Goal: Task Accomplishment & Management: Use online tool/utility

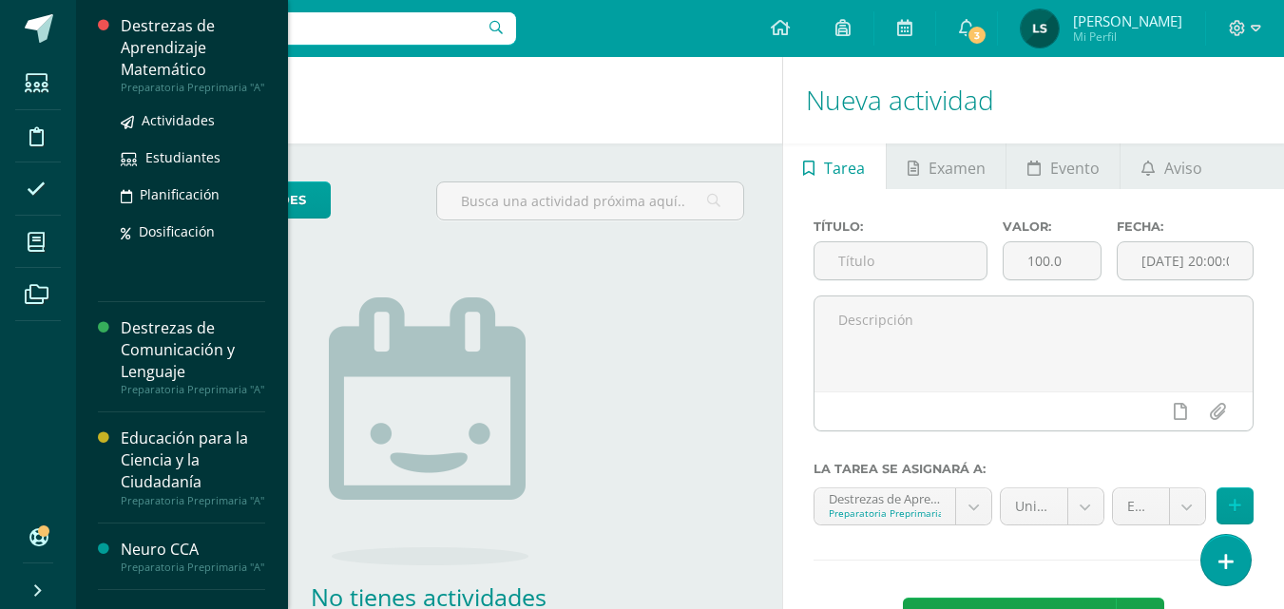
click at [181, 44] on div "Destrezas de Aprendizaje Matemático" at bounding box center [193, 48] width 144 height 66
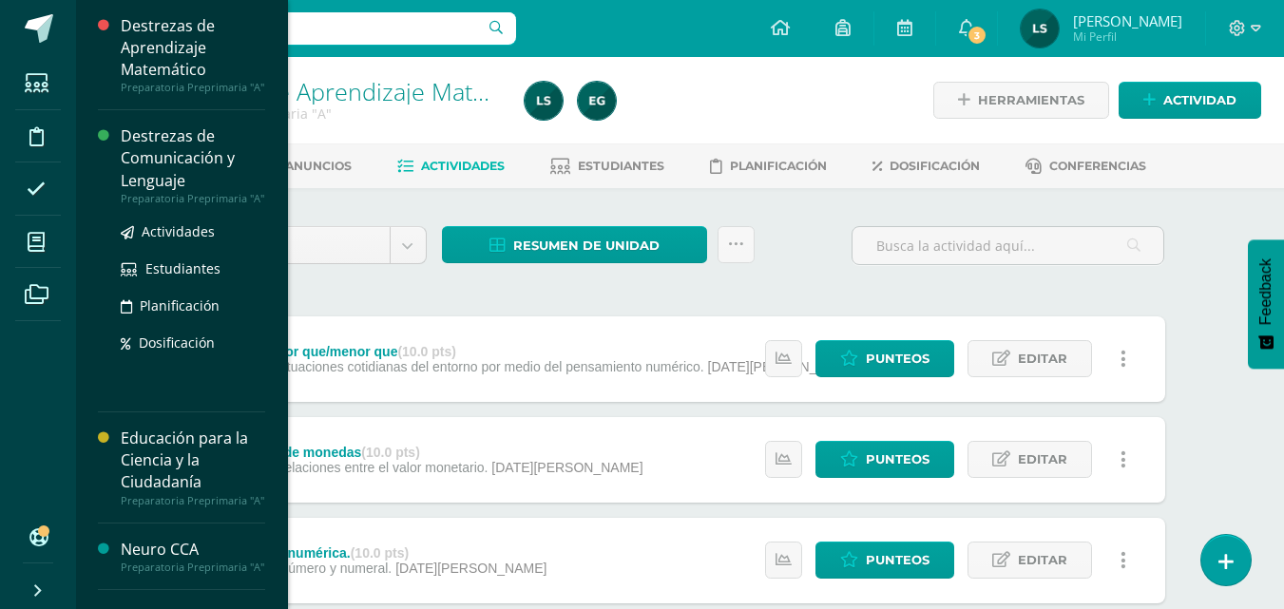
click at [164, 151] on div "Destrezas de Comunicación y Lenguaje" at bounding box center [193, 158] width 144 height 66
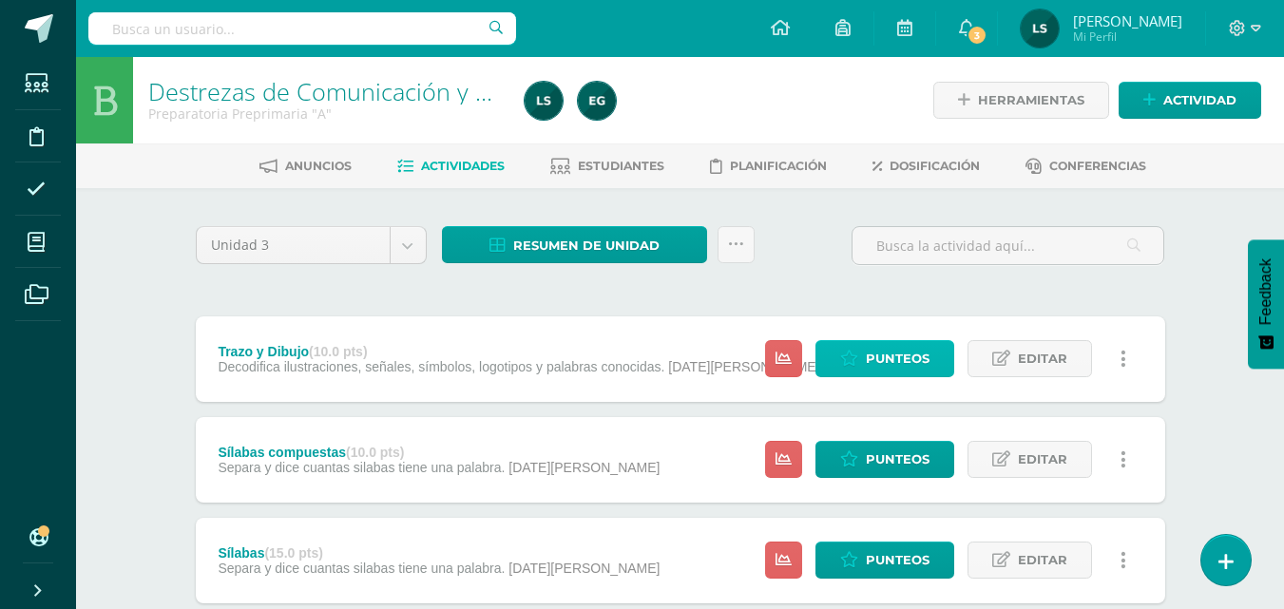
click at [901, 362] on span "Punteos" at bounding box center [898, 358] width 64 height 35
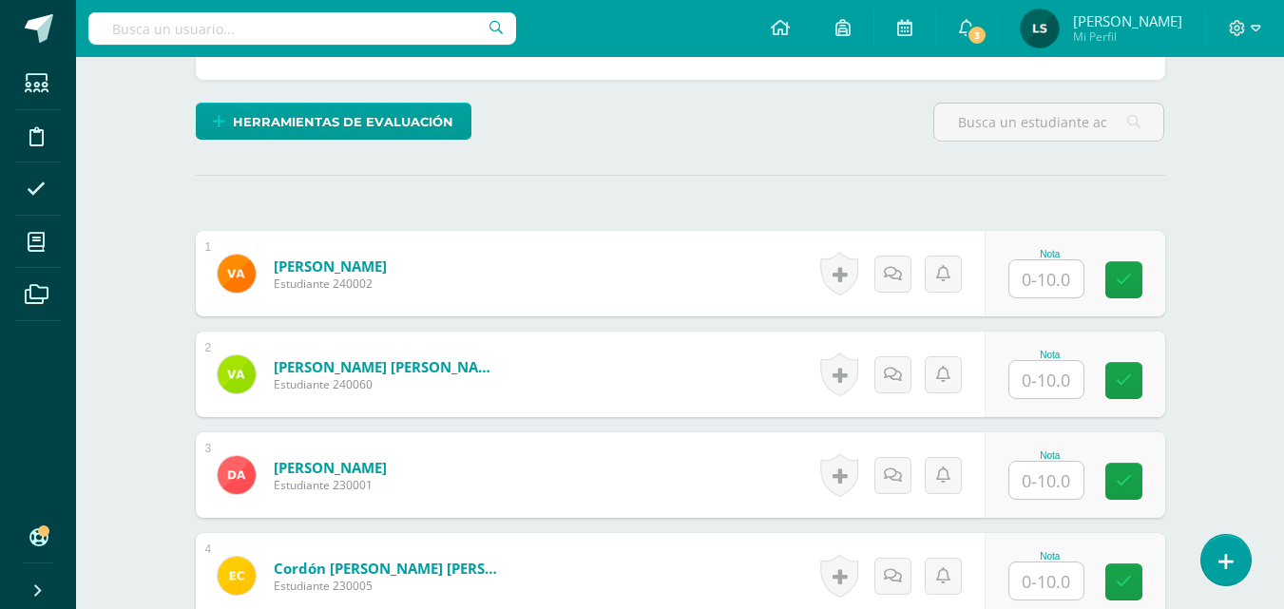
scroll to position [519, 0]
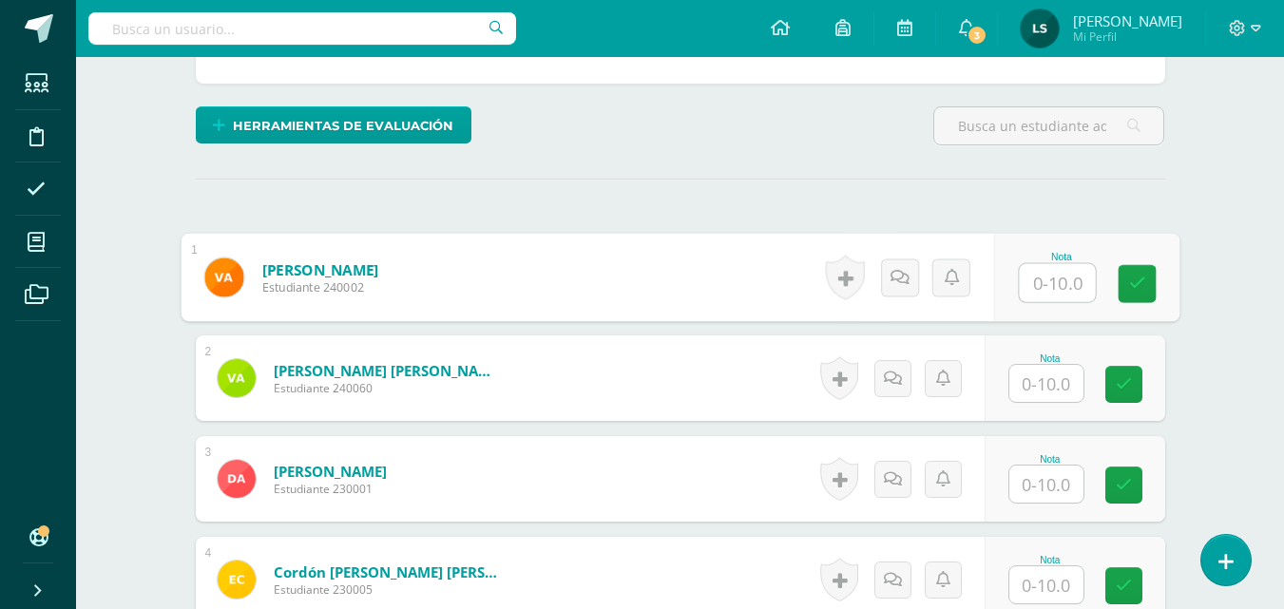
click at [1050, 276] on input "text" at bounding box center [1056, 283] width 76 height 38
type input "10"
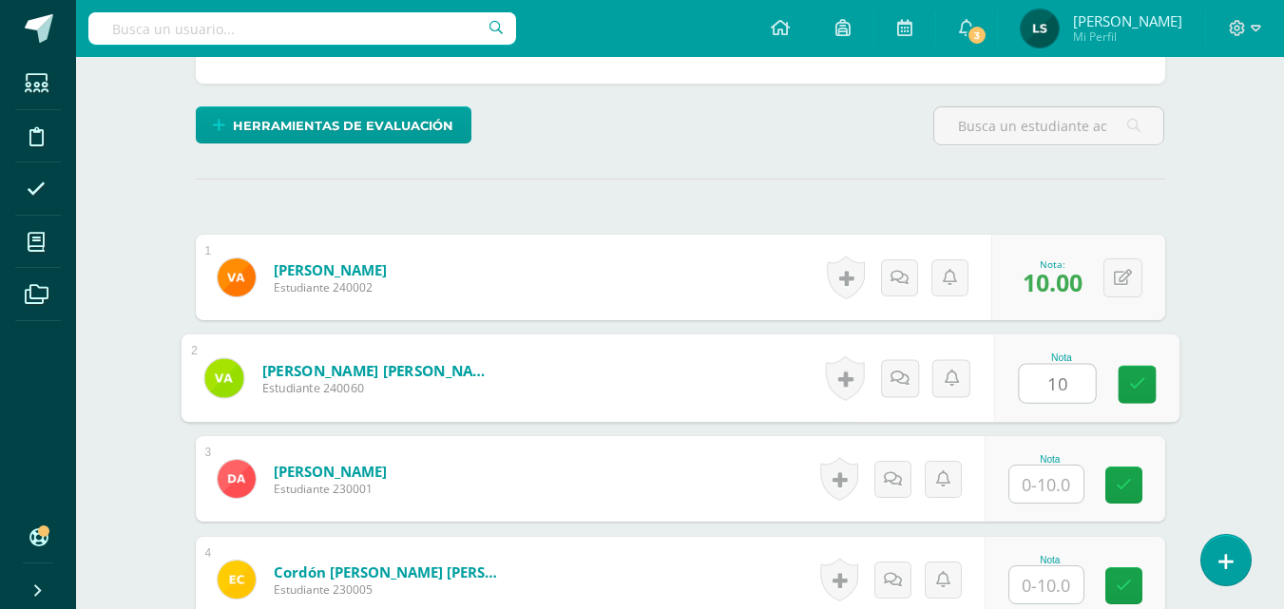
type input "10"
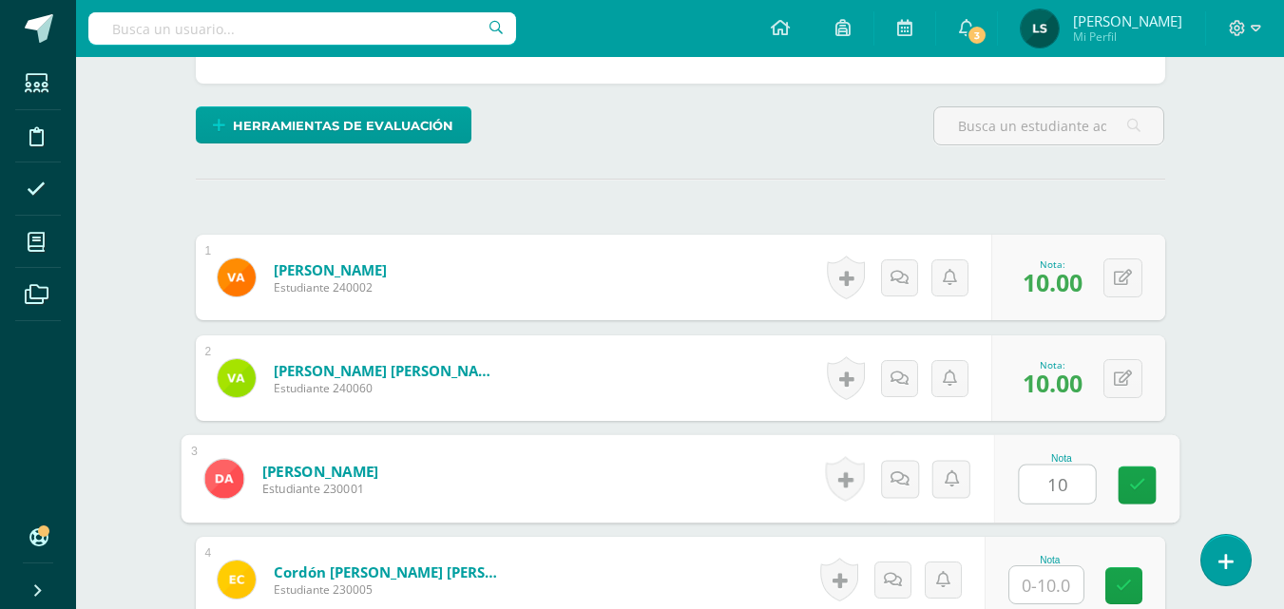
type input "10"
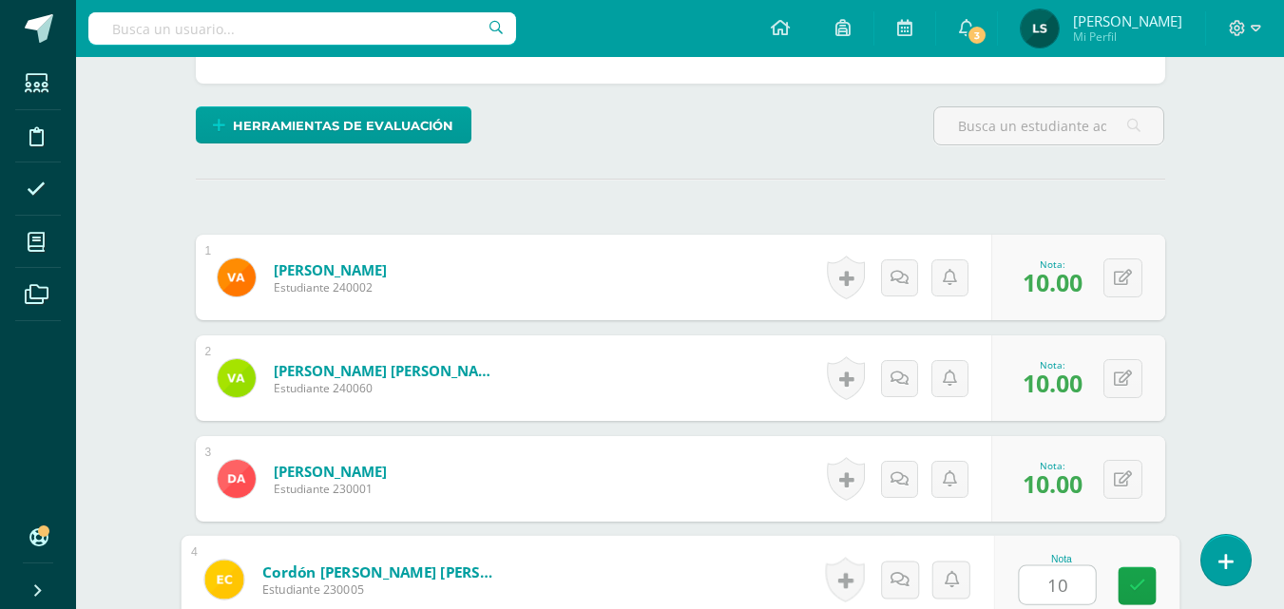
type input "10"
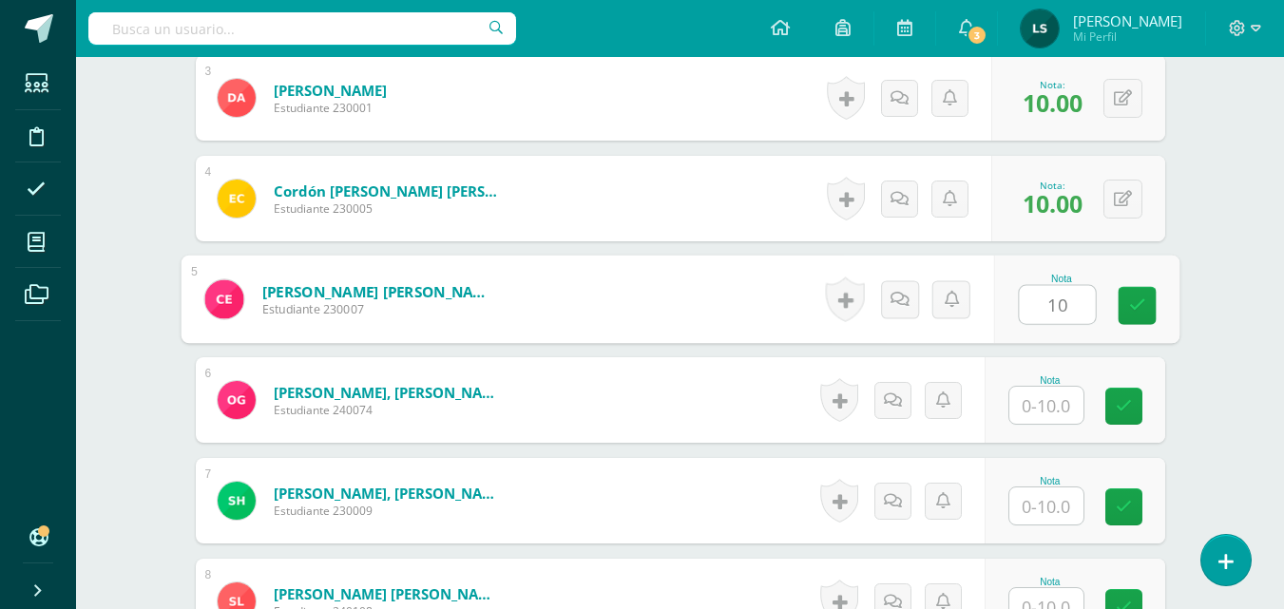
type input "10"
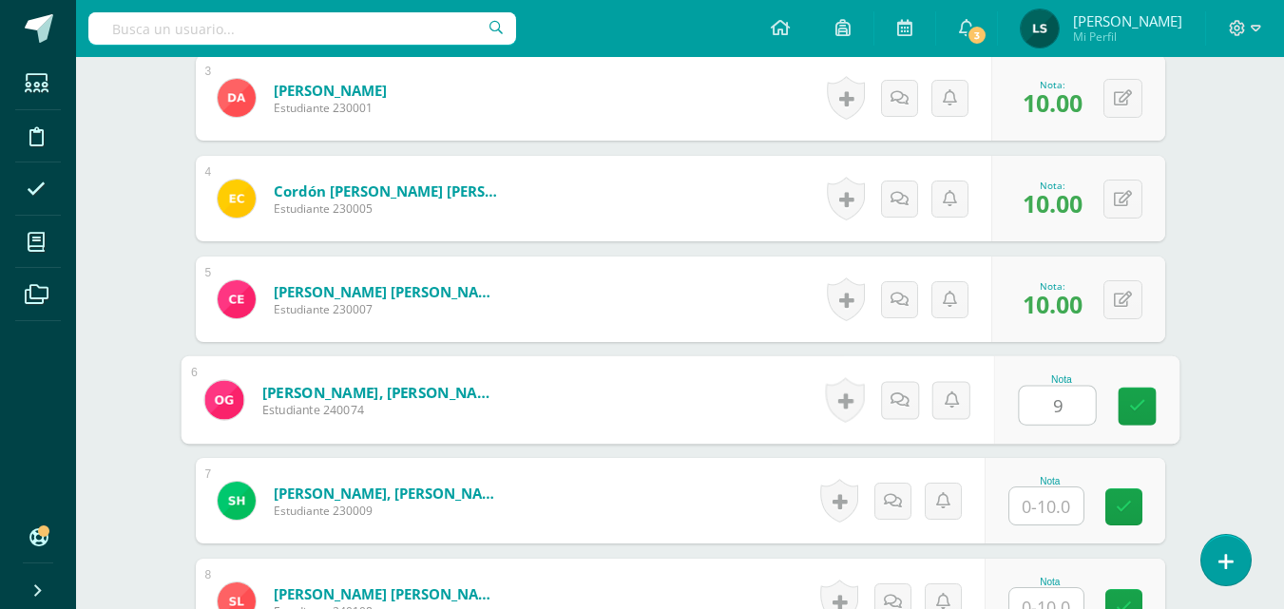
type input "9"
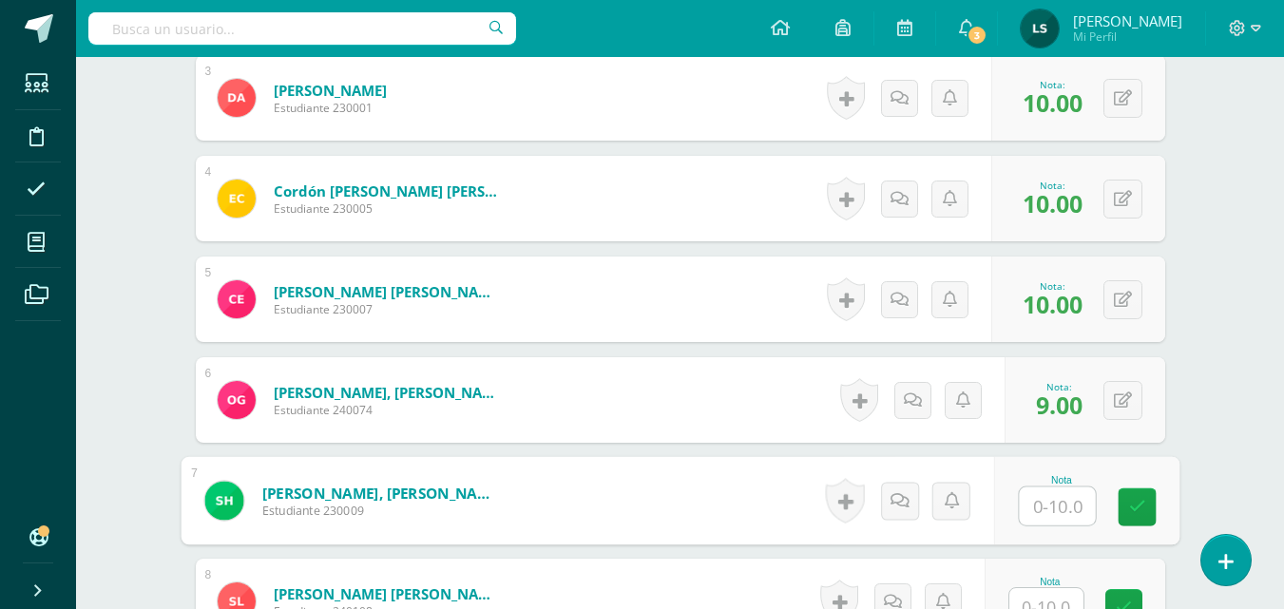
type input "9"
type input "10"
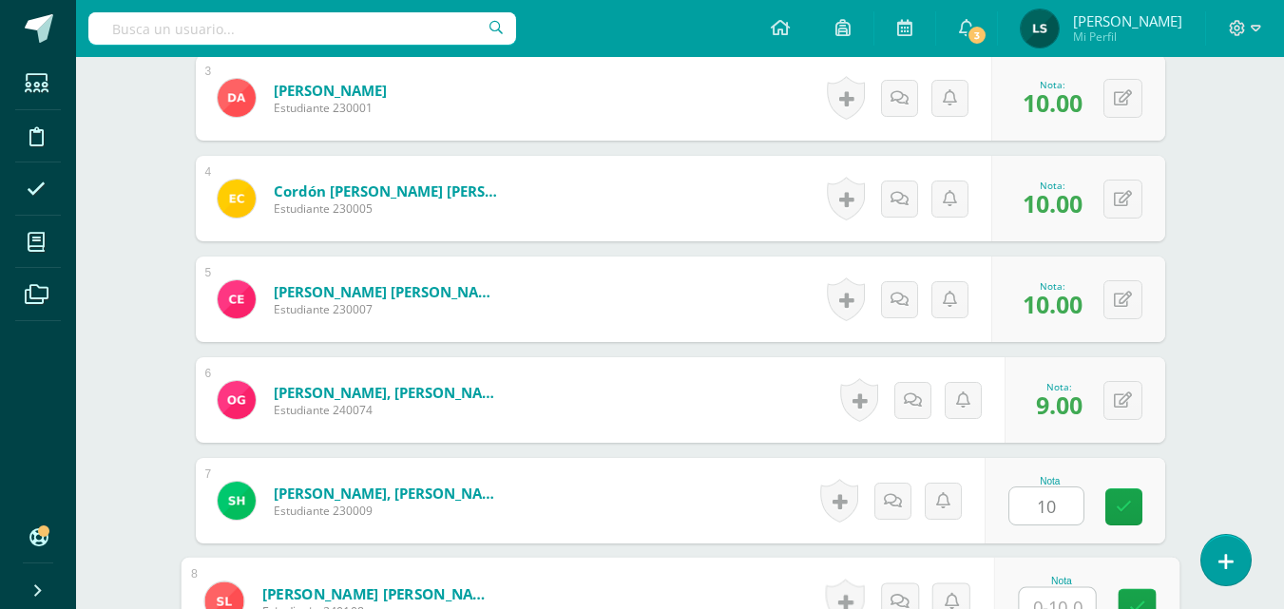
scroll to position [916, 0]
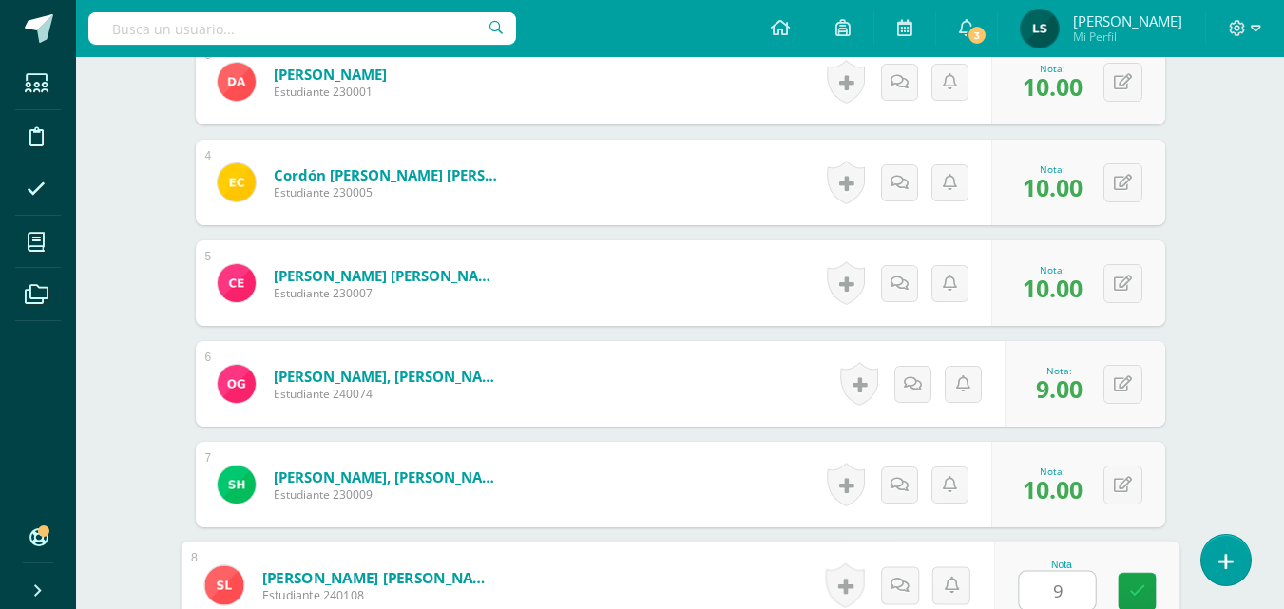
type input "9"
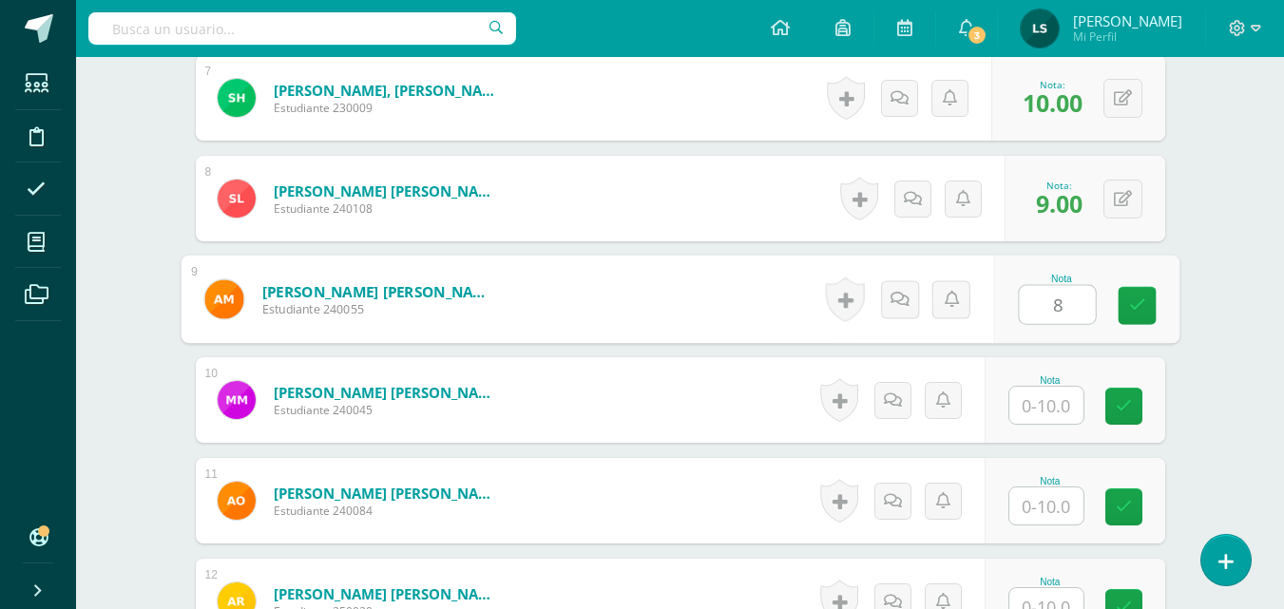
type input "8"
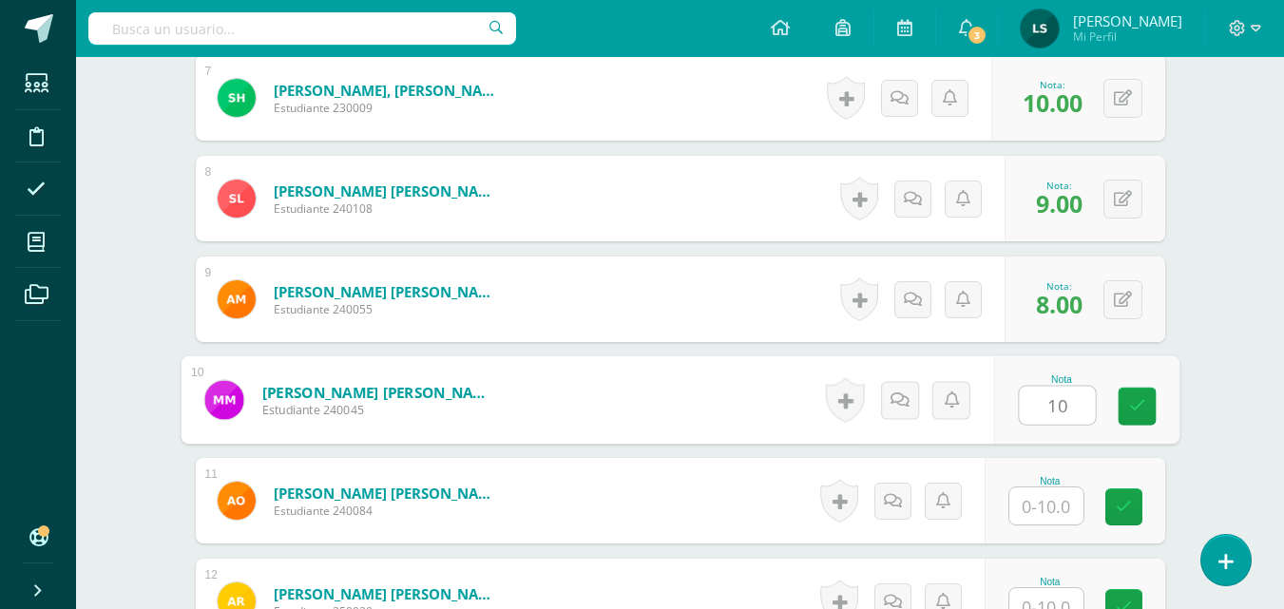
type input "10"
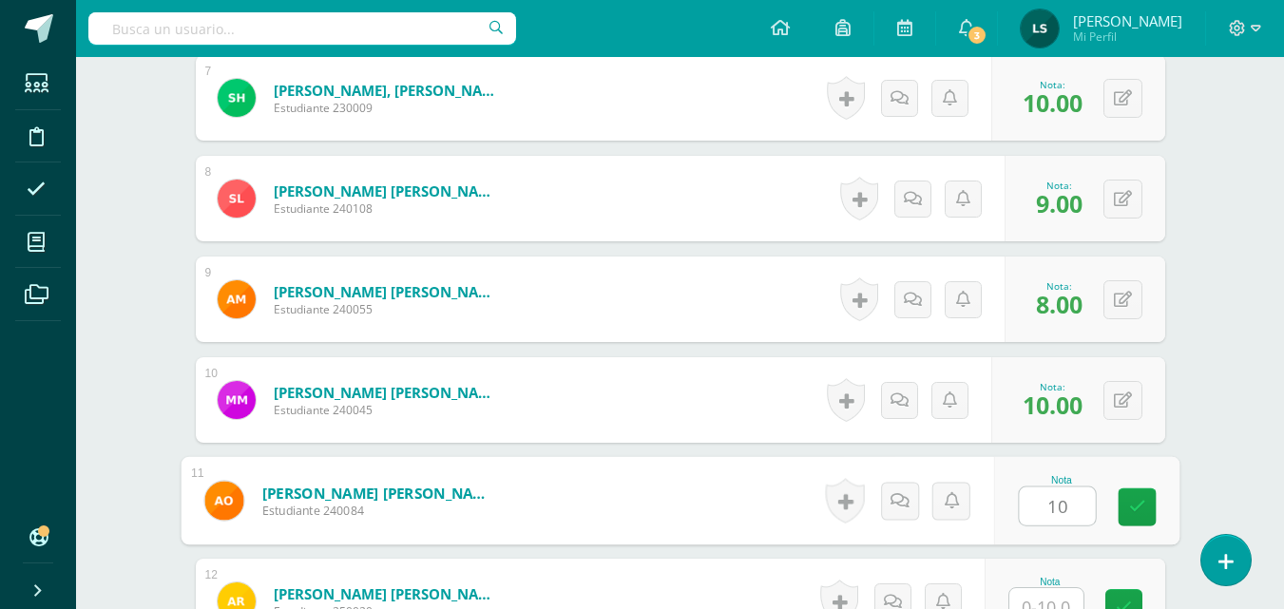
type input "10"
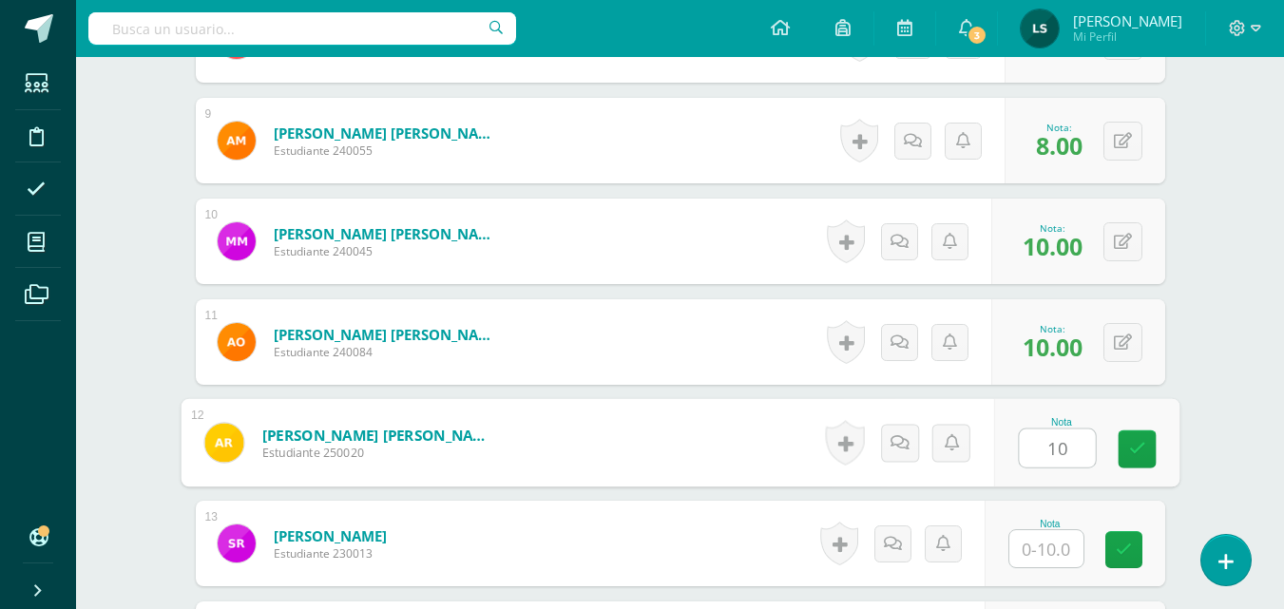
scroll to position [1652, 0]
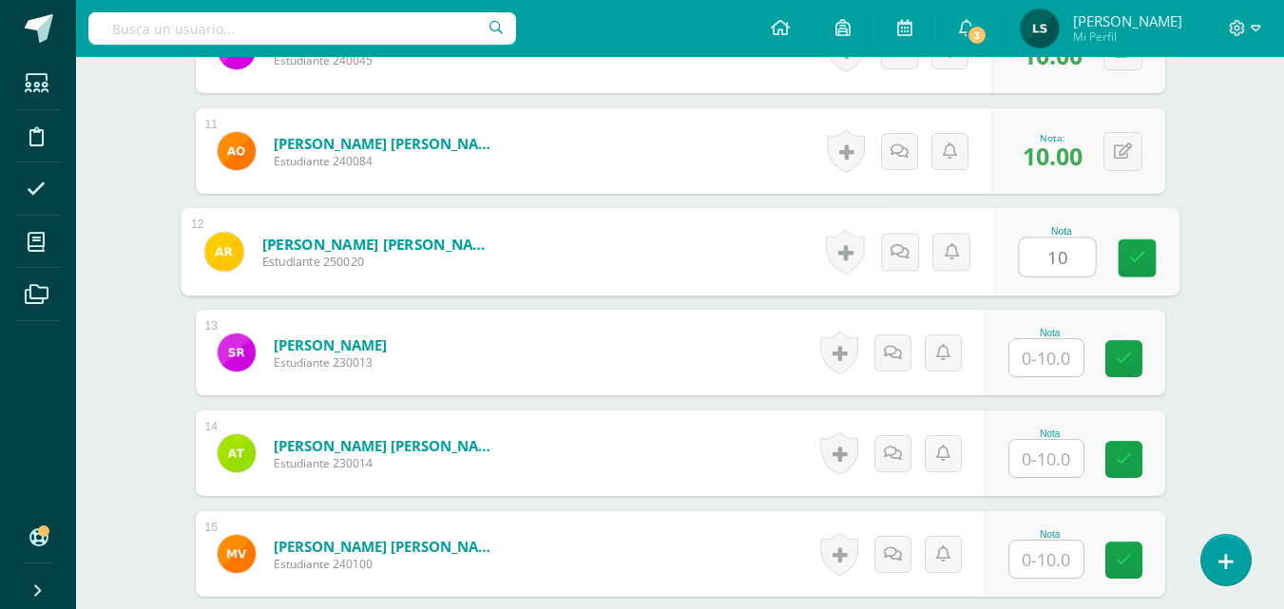
type input "10"
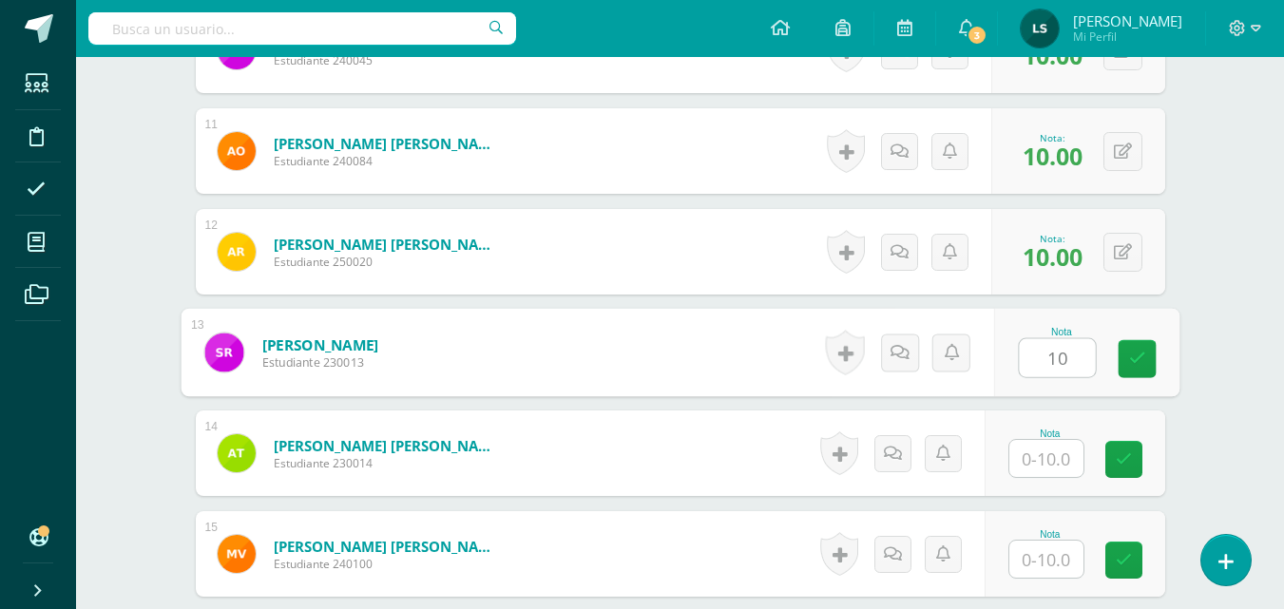
type input "10"
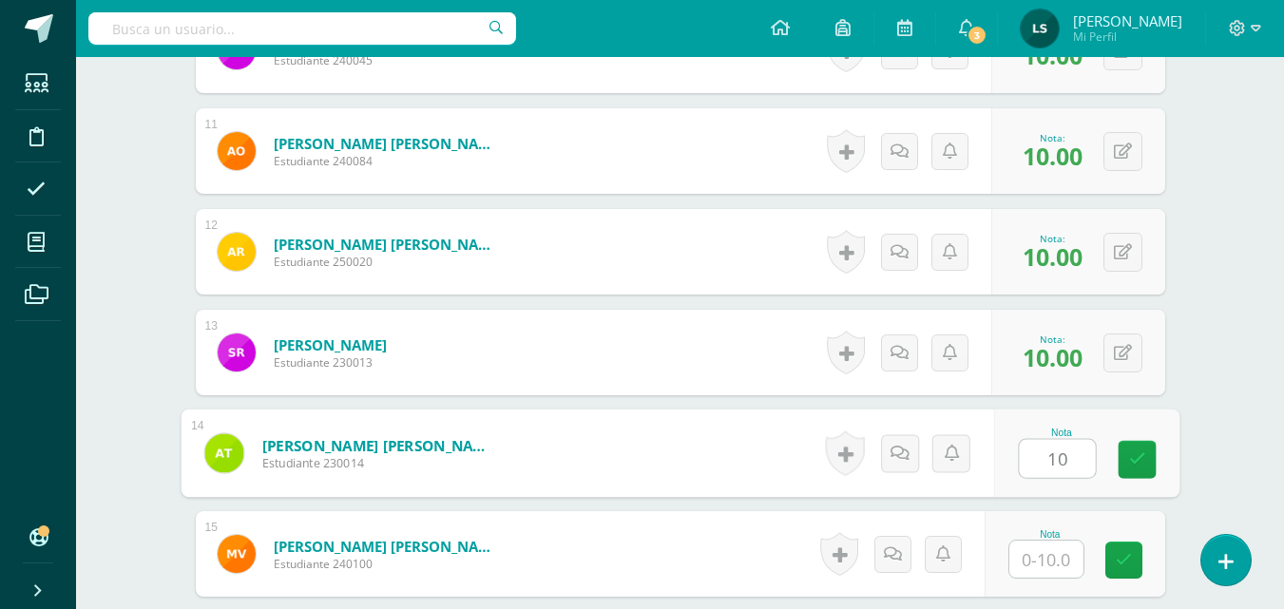
type input "10"
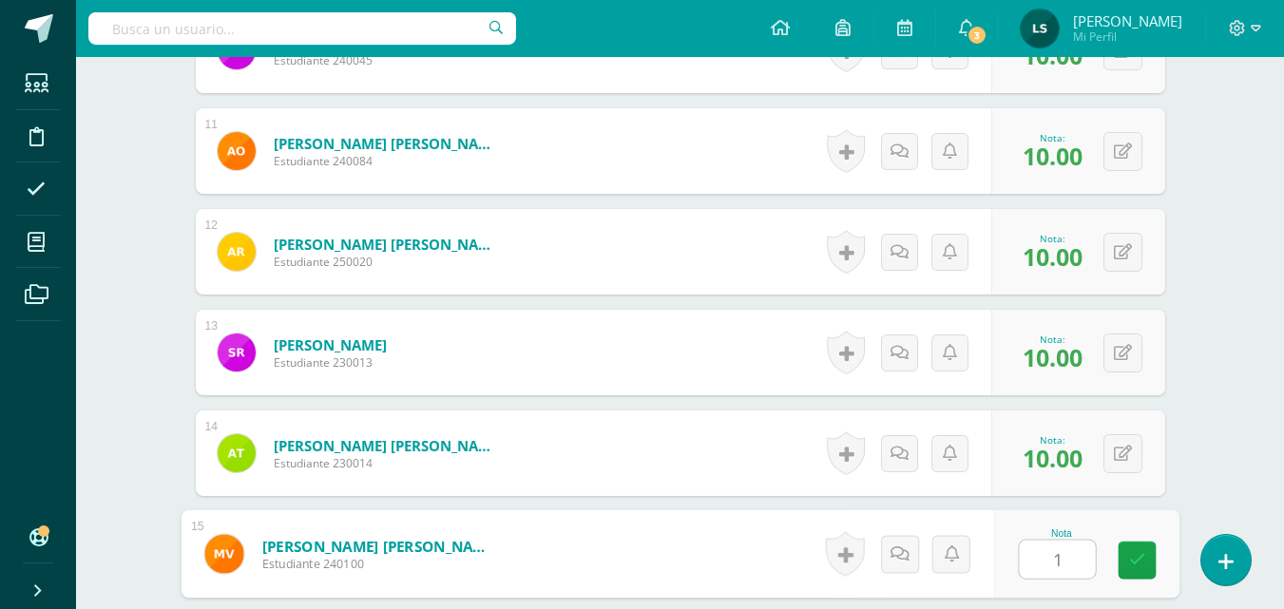
type input "10"
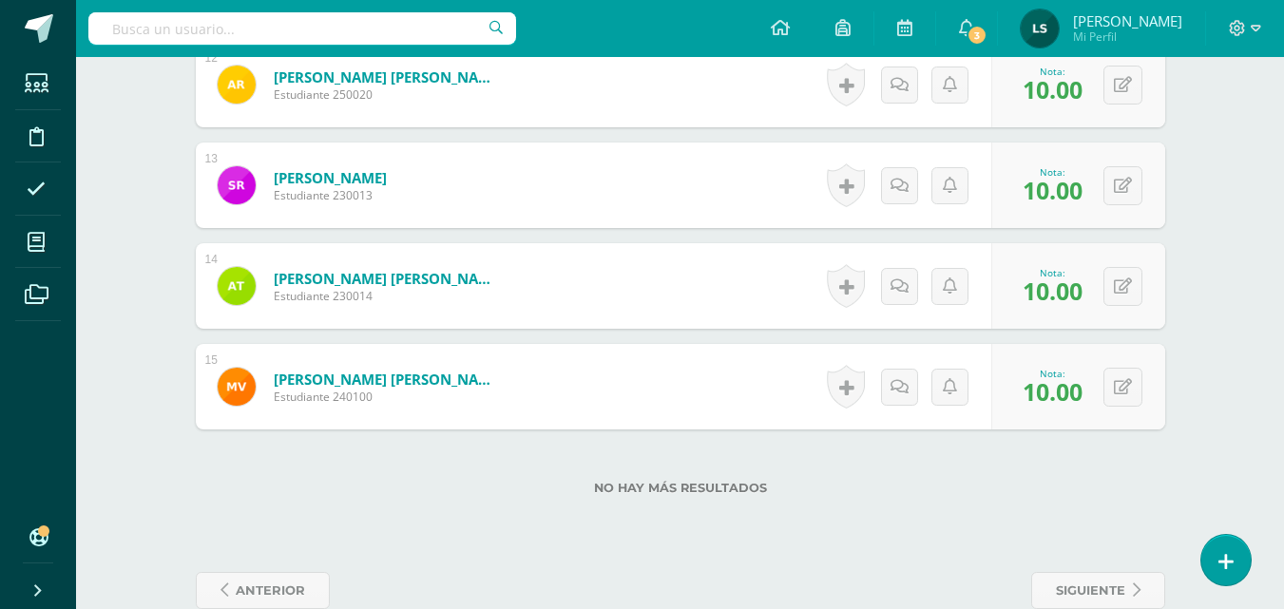
scroll to position [1857, 0]
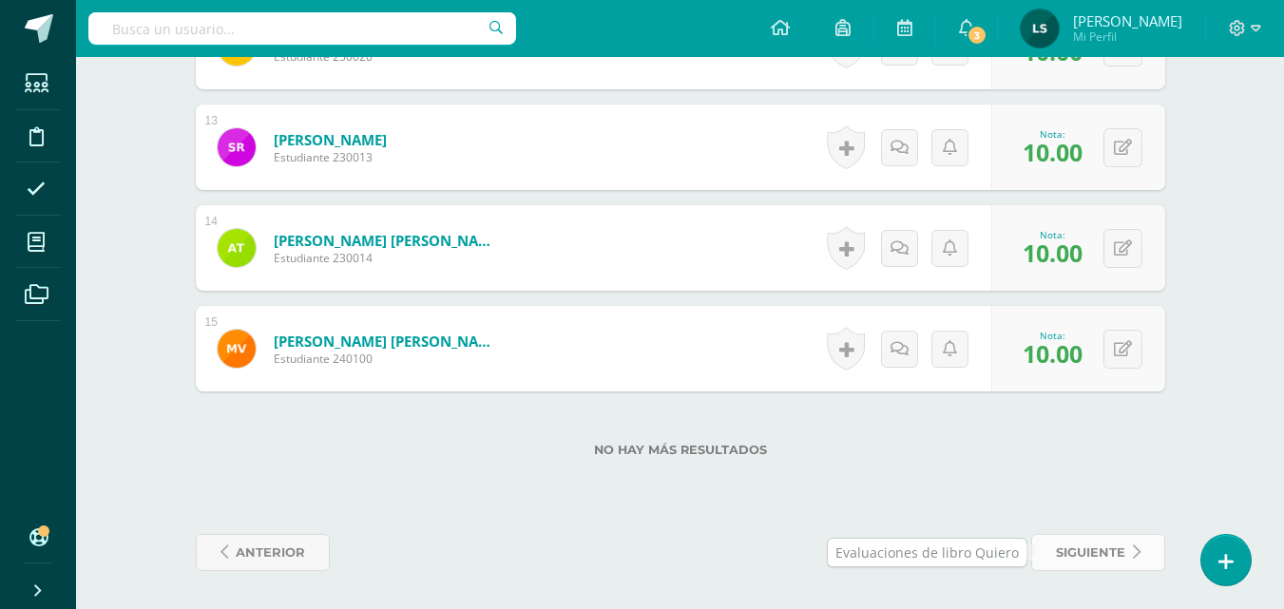
click at [1077, 548] on span "siguiente" at bounding box center [1090, 552] width 69 height 35
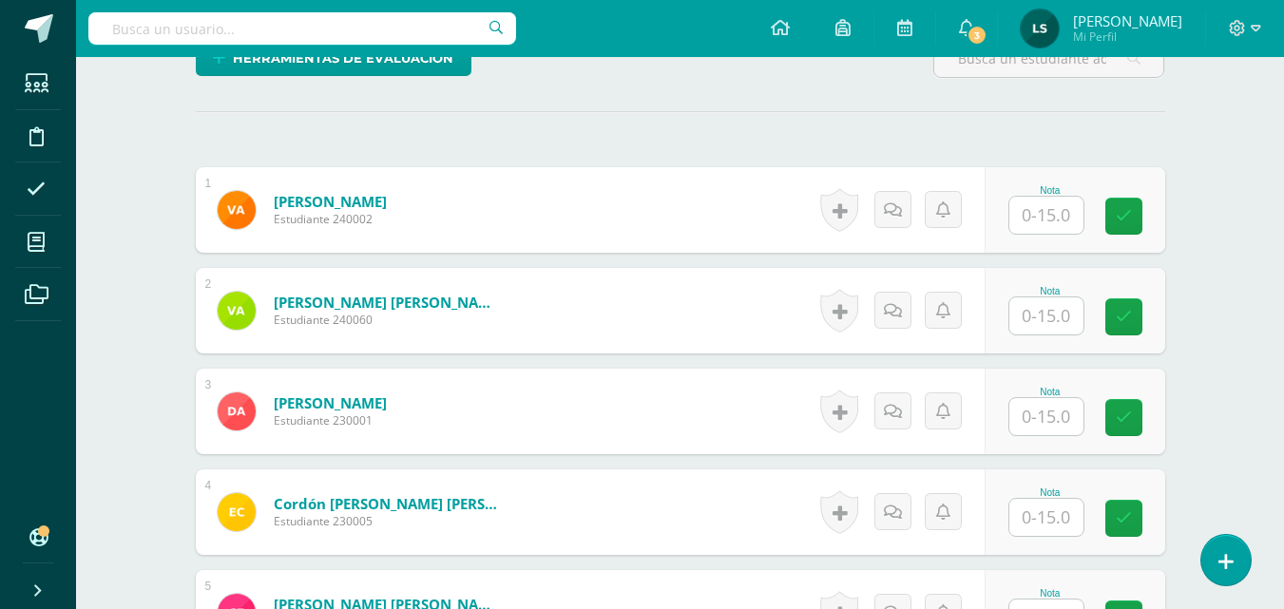
scroll to position [523, 0]
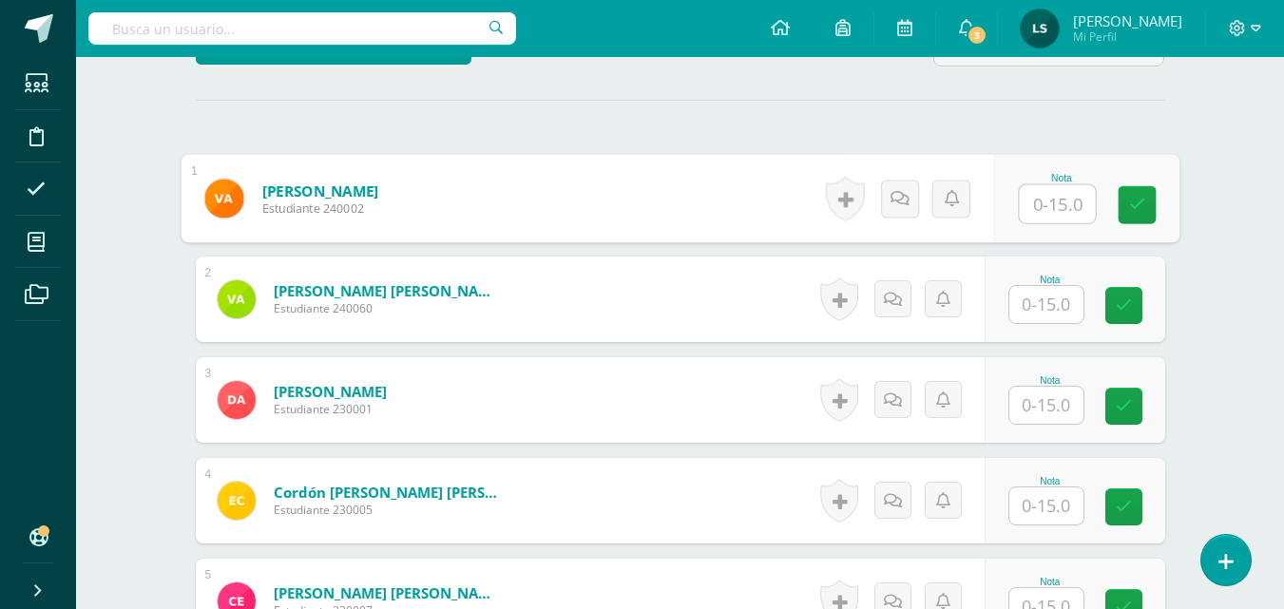
click at [1045, 204] on input "text" at bounding box center [1056, 204] width 76 height 38
type input "14"
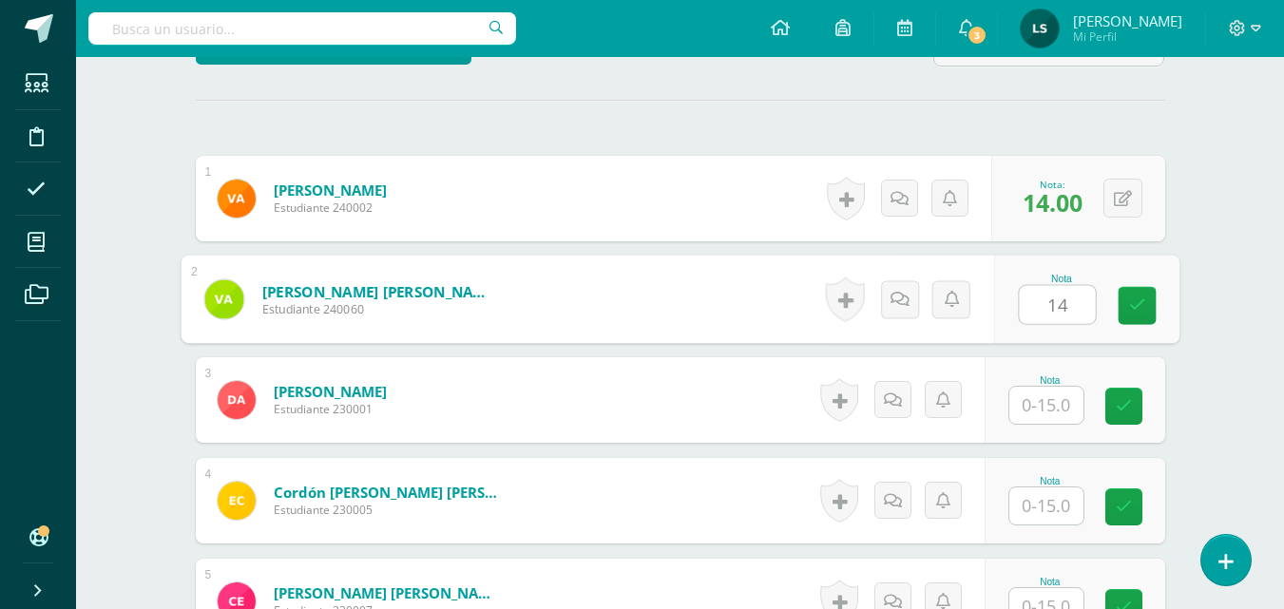
type input "14"
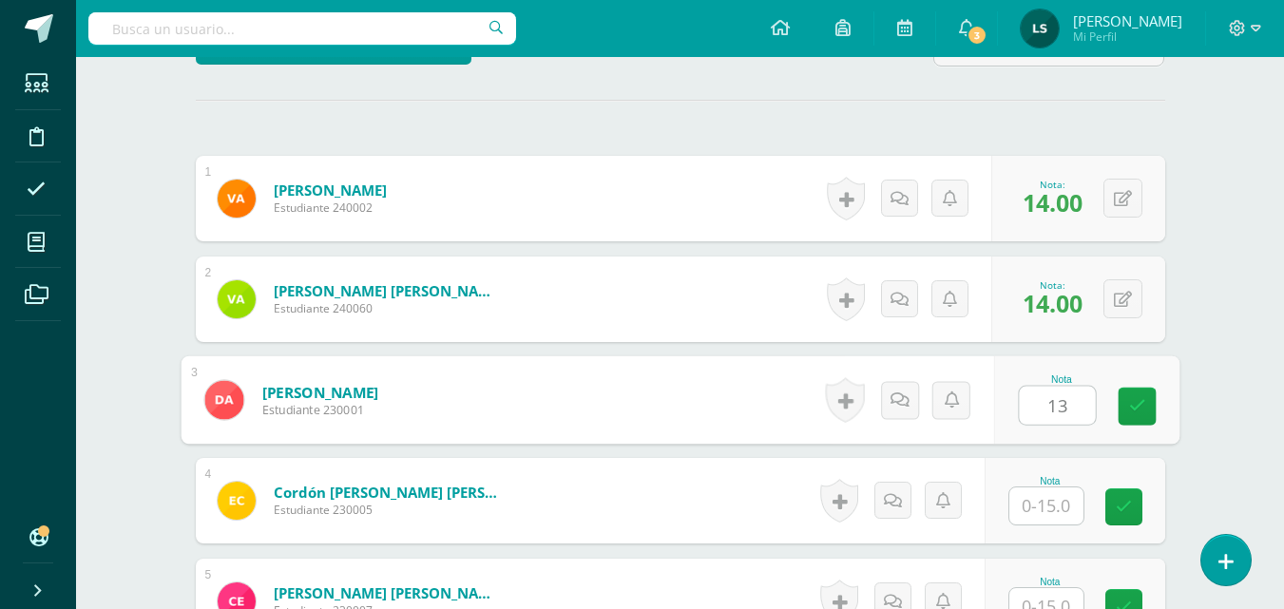
type input "13"
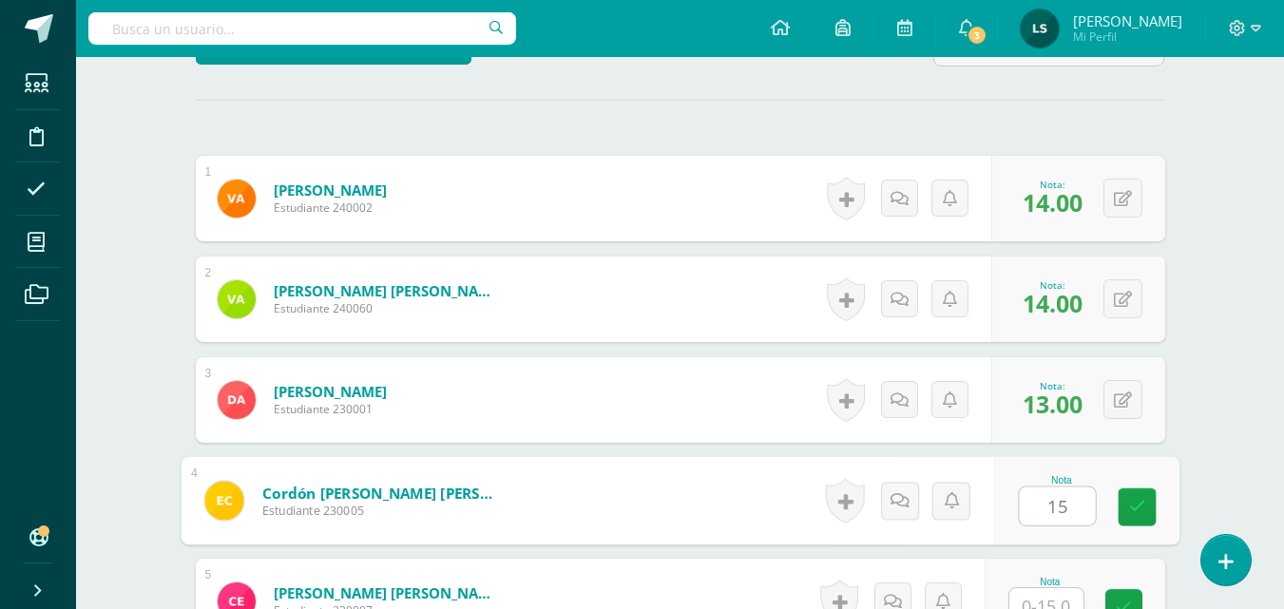
type input "15"
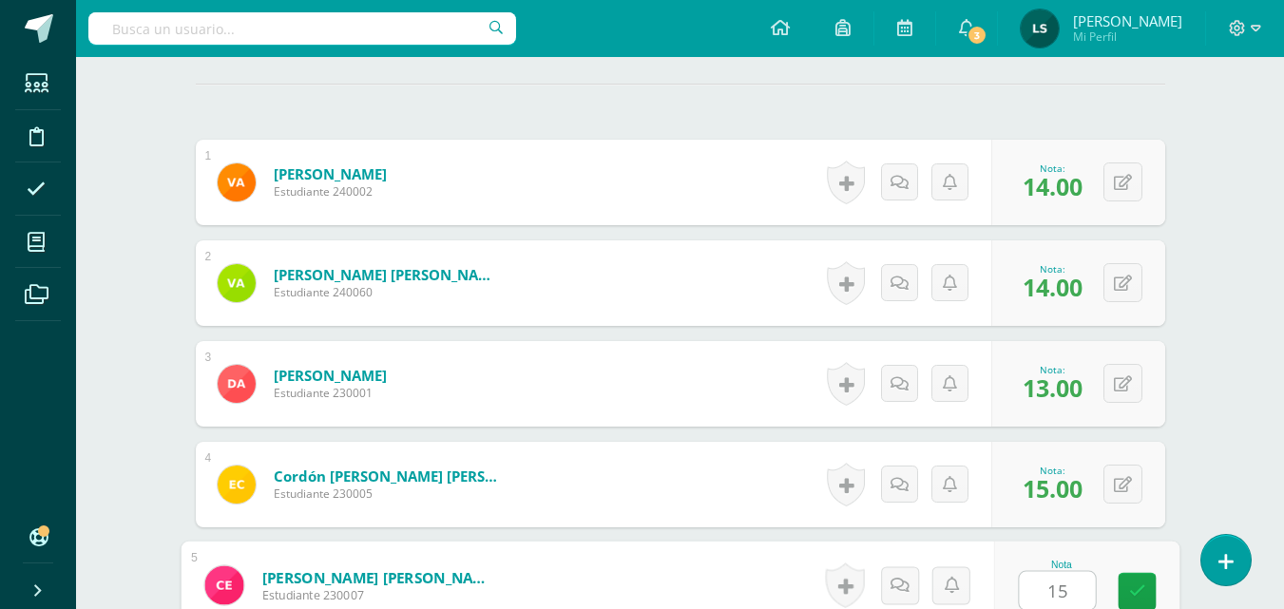
type input "15"
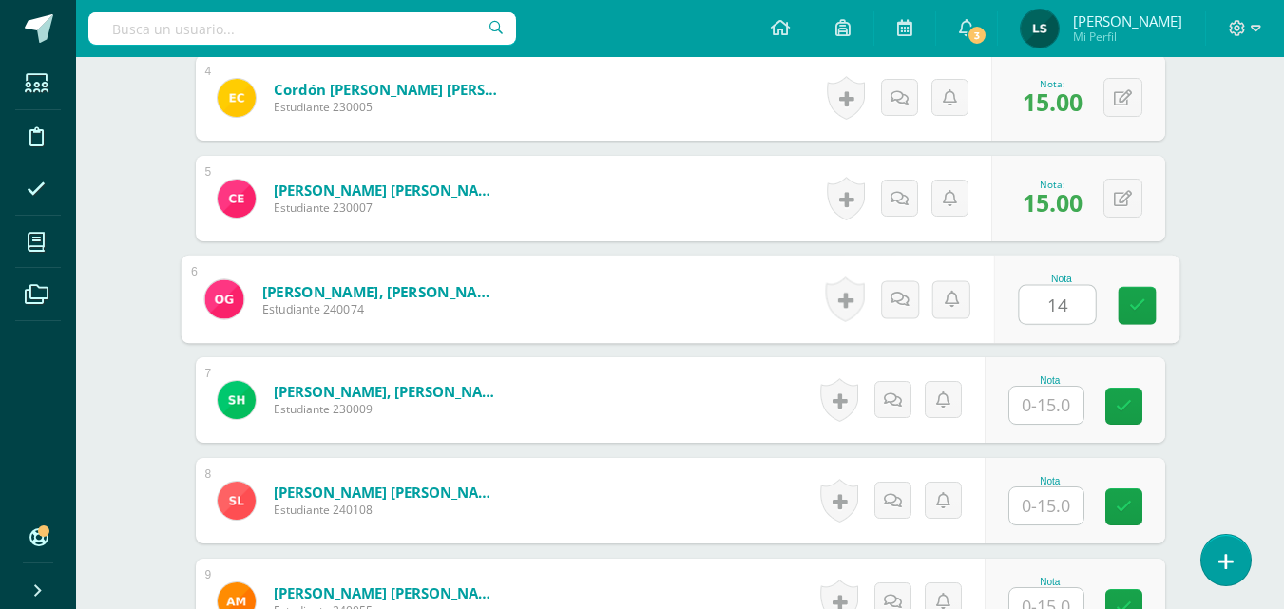
type input "14"
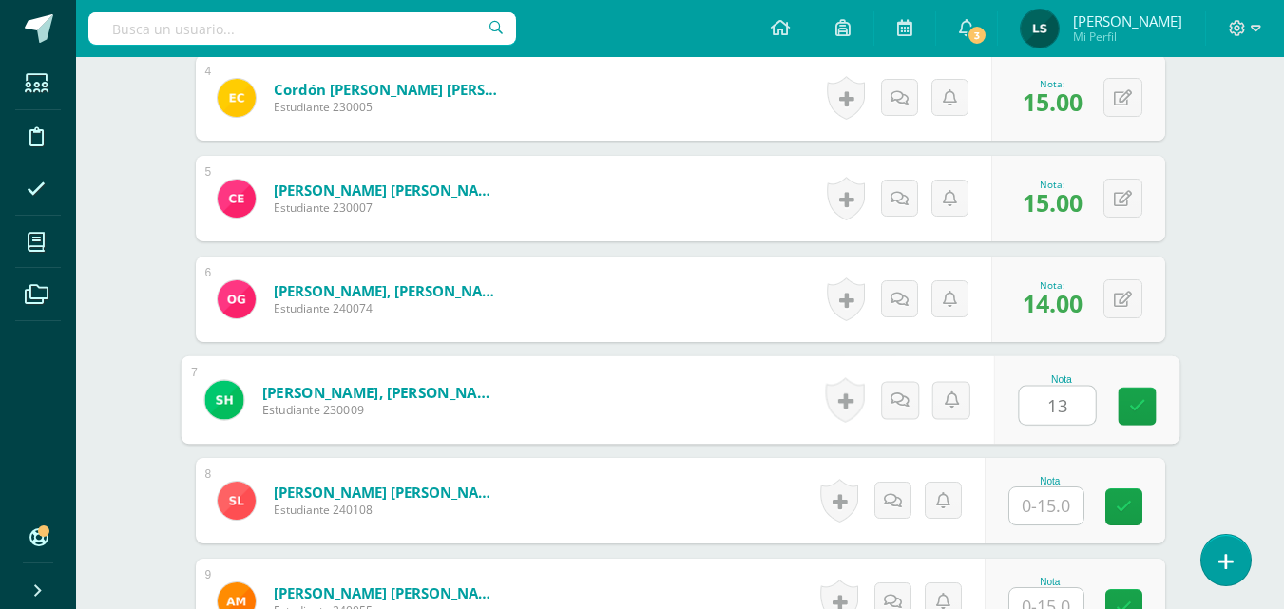
type input "13"
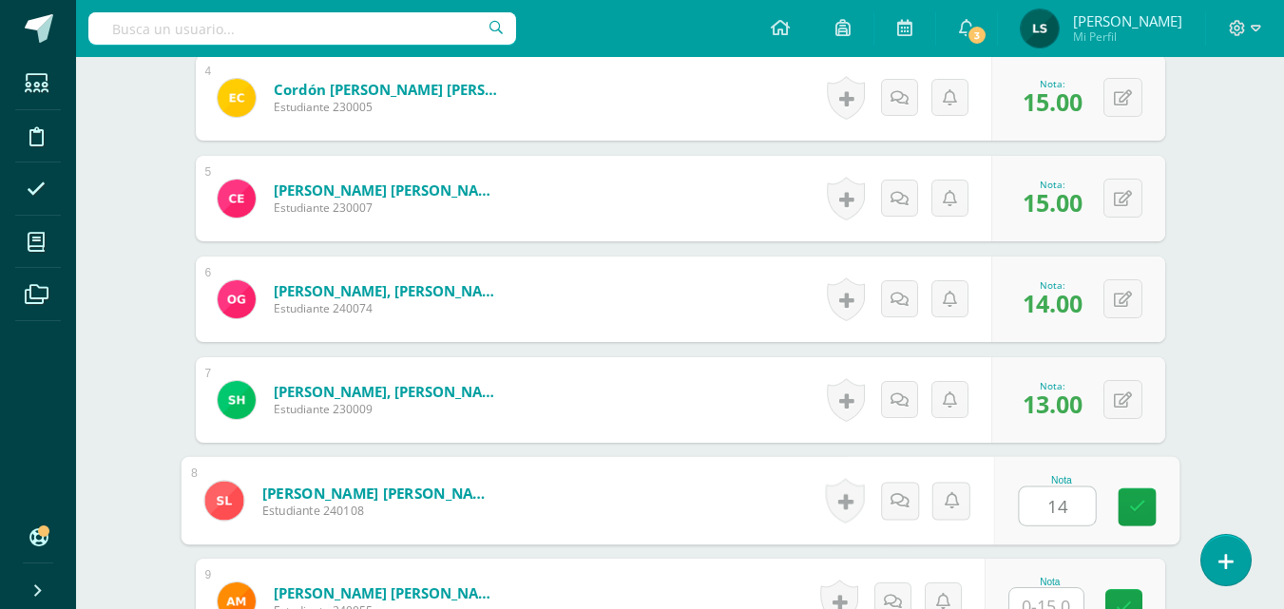
type input "14"
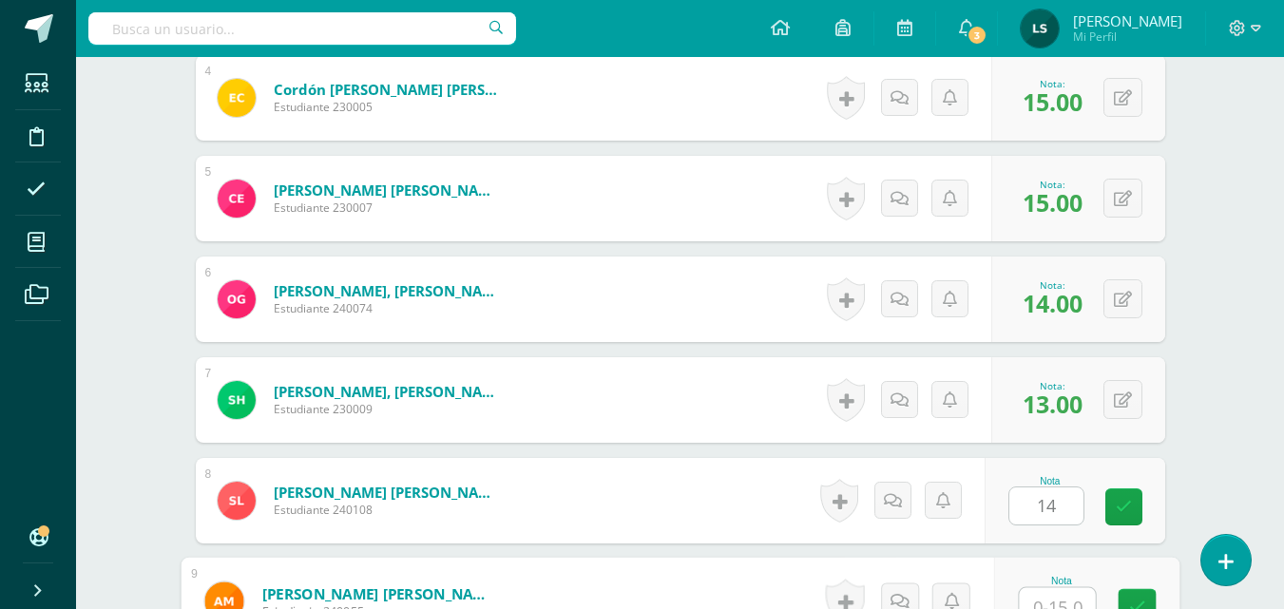
scroll to position [942, 0]
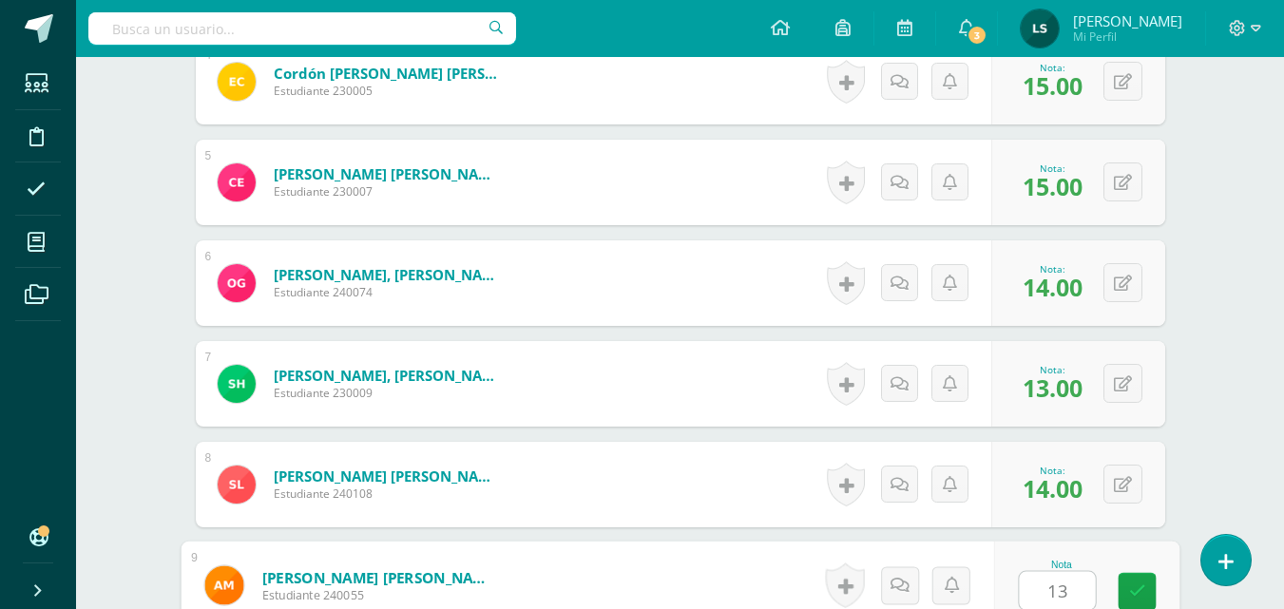
type input "13"
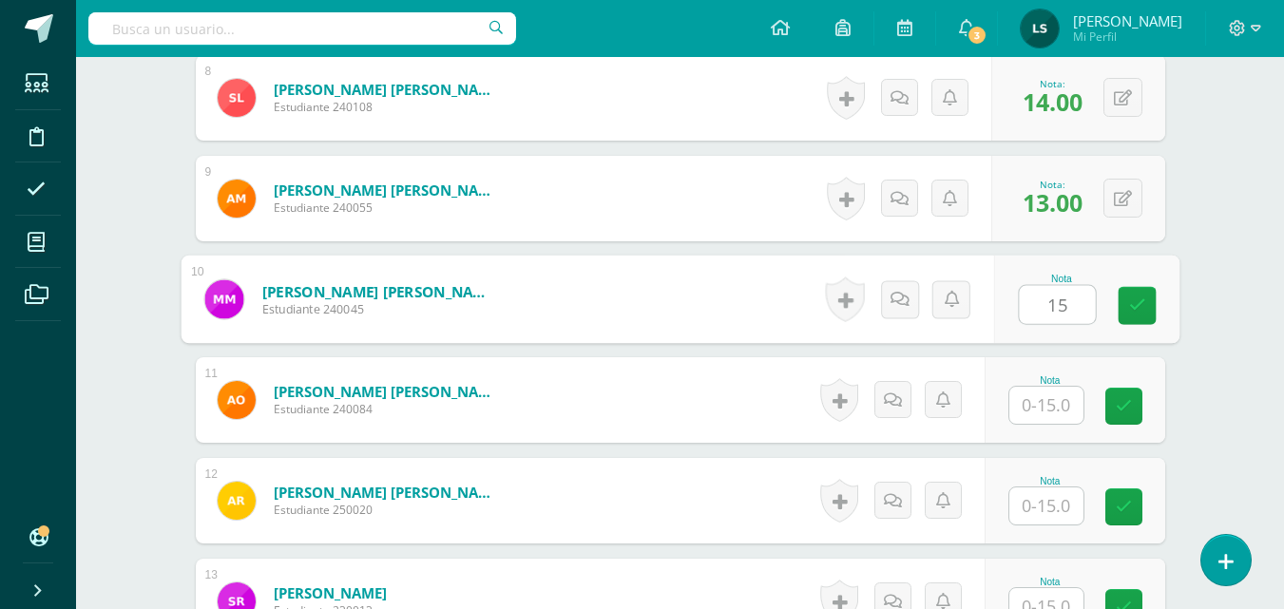
type input "15"
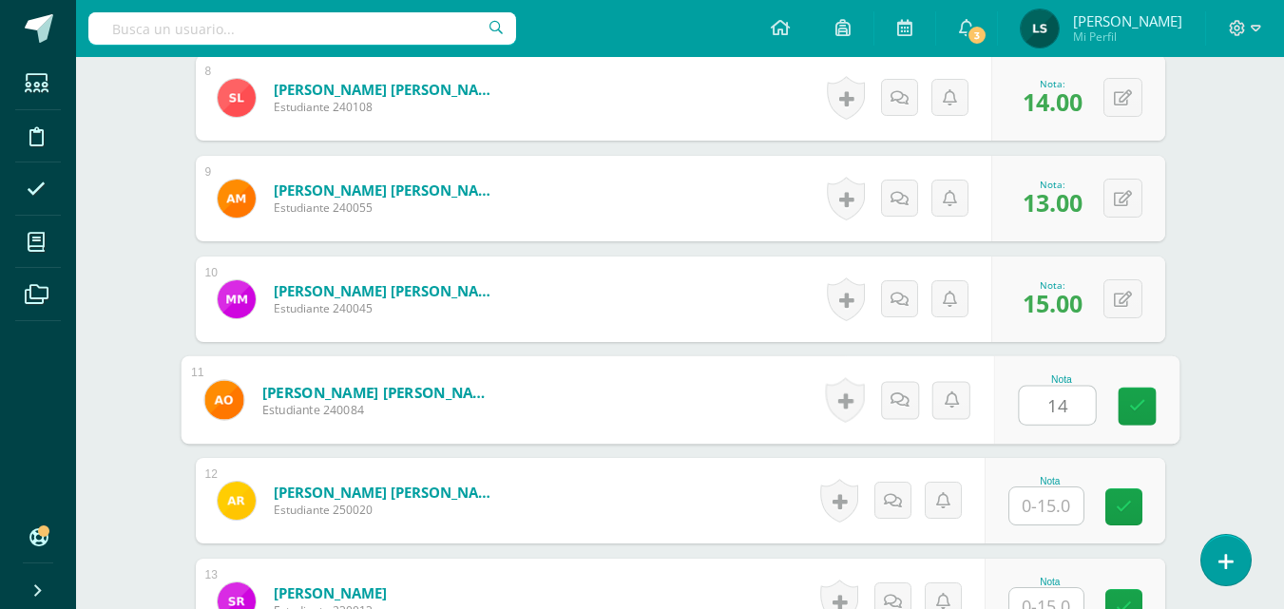
type input "14"
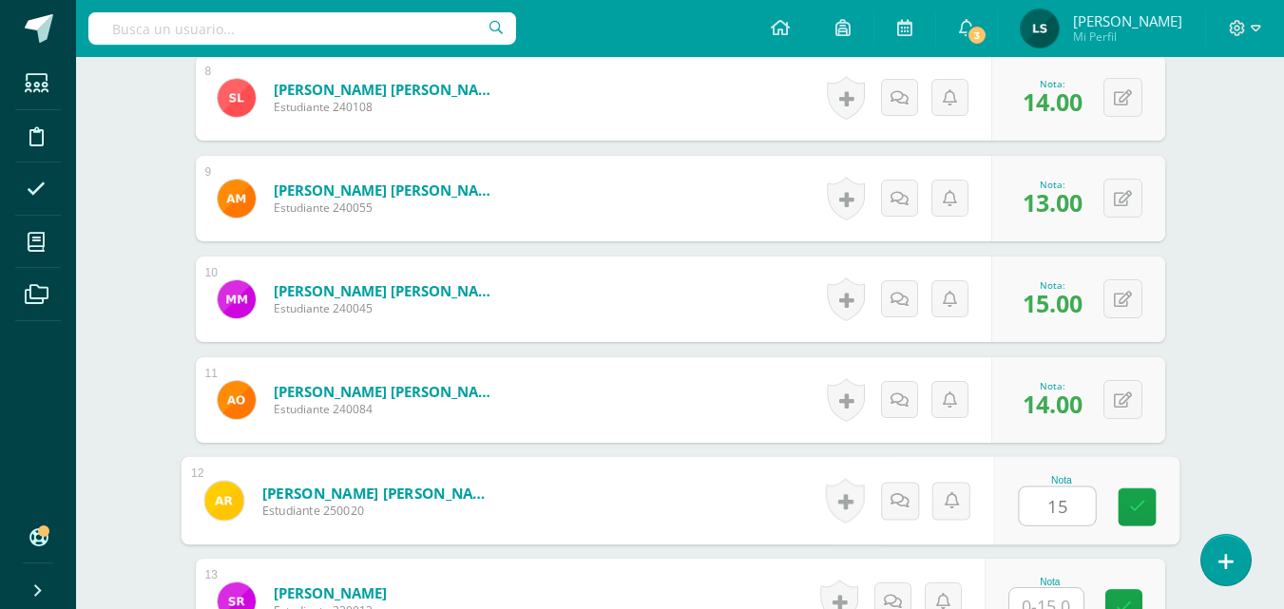
type input "15"
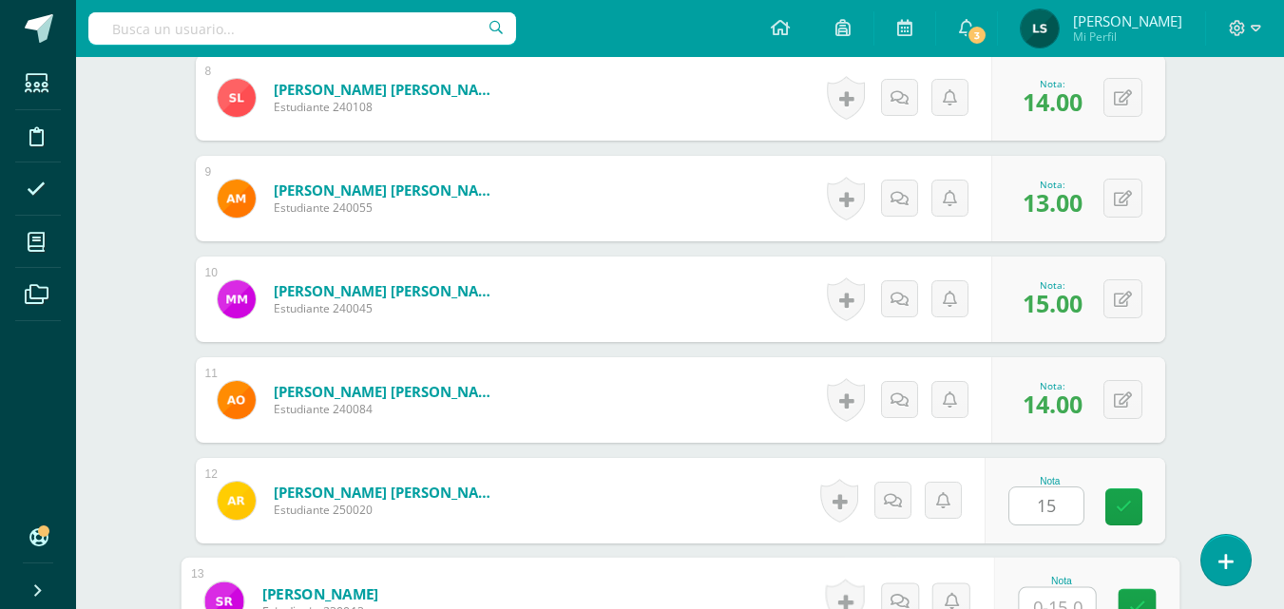
scroll to position [1344, 0]
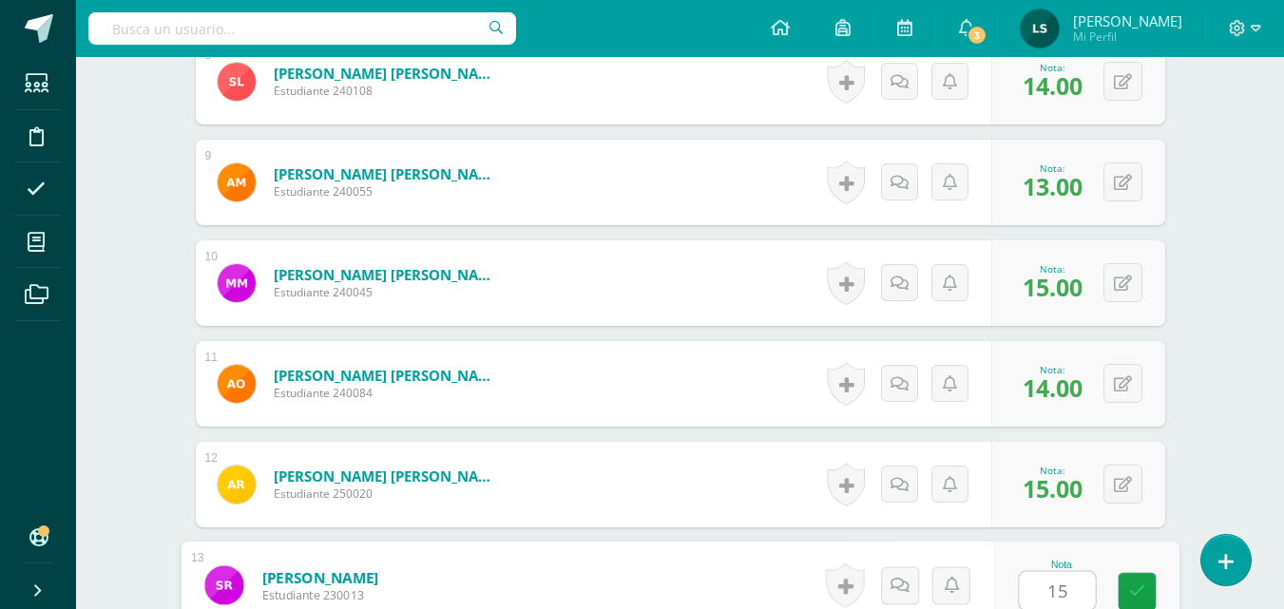
type input "15"
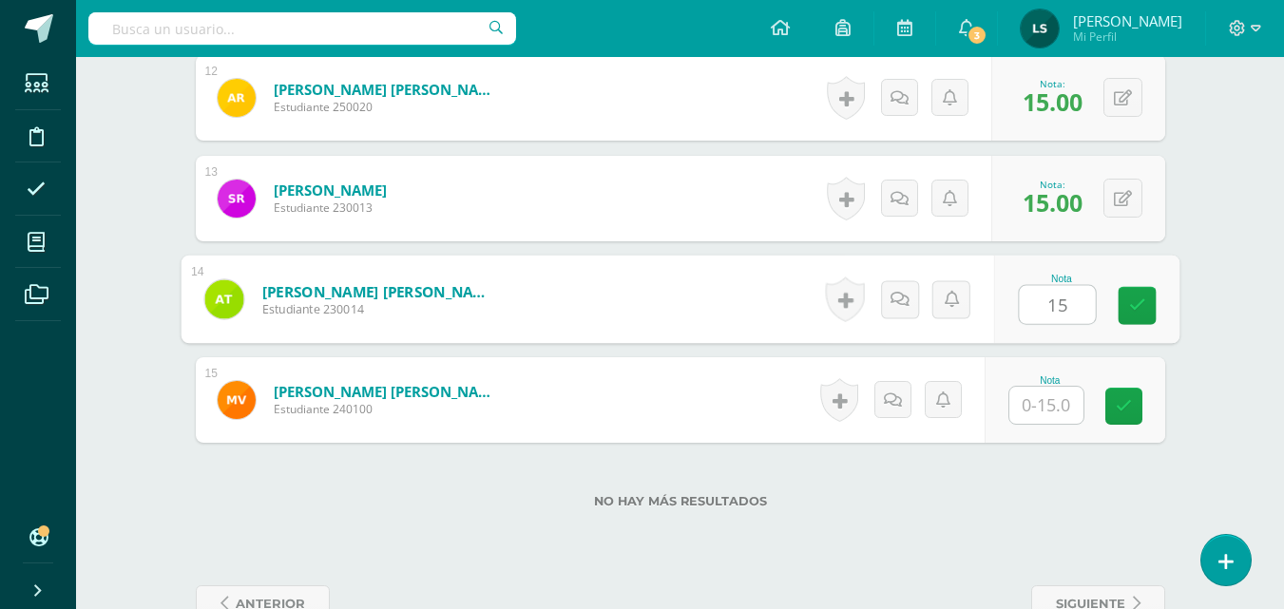
type input "15"
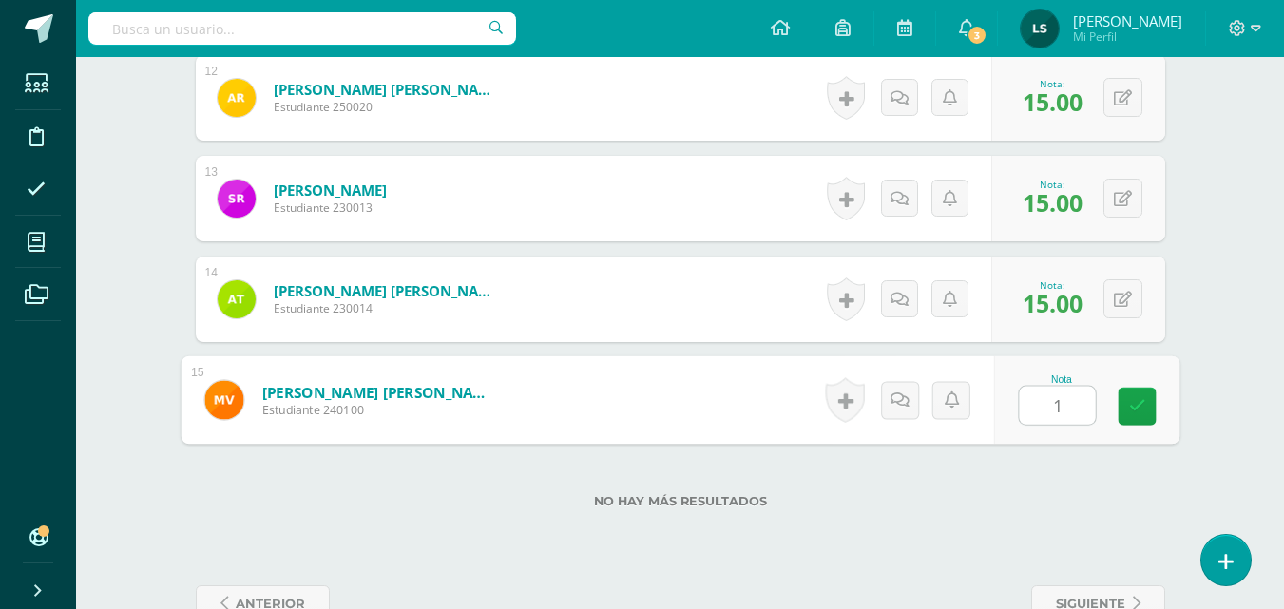
type input "15"
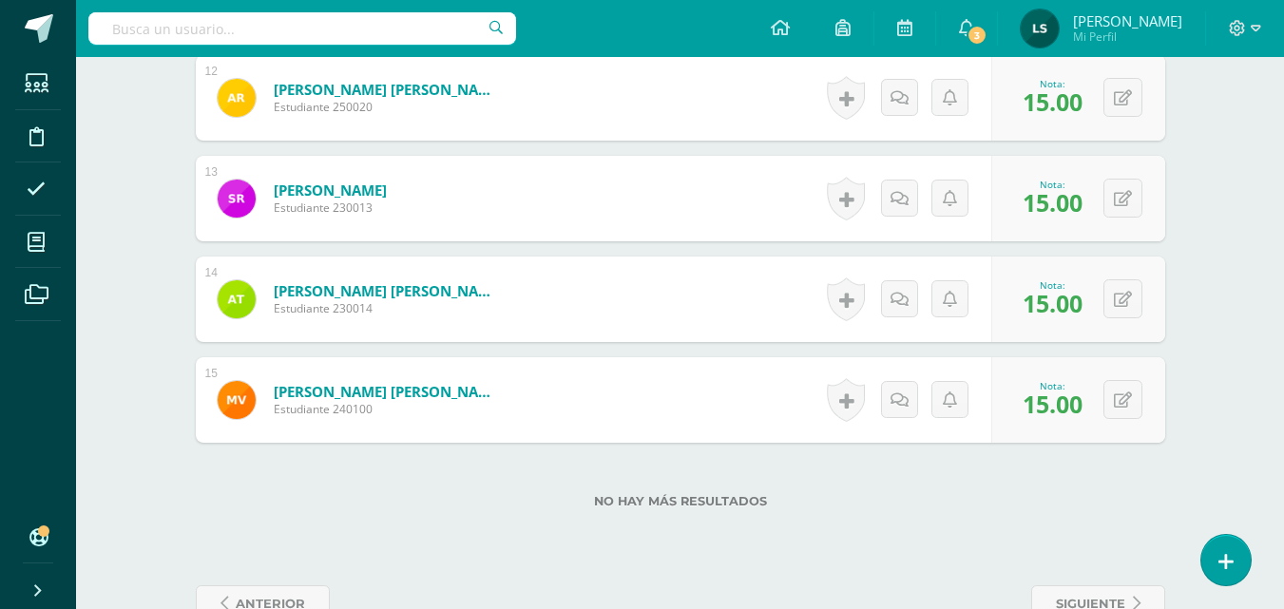
scroll to position [1782, 0]
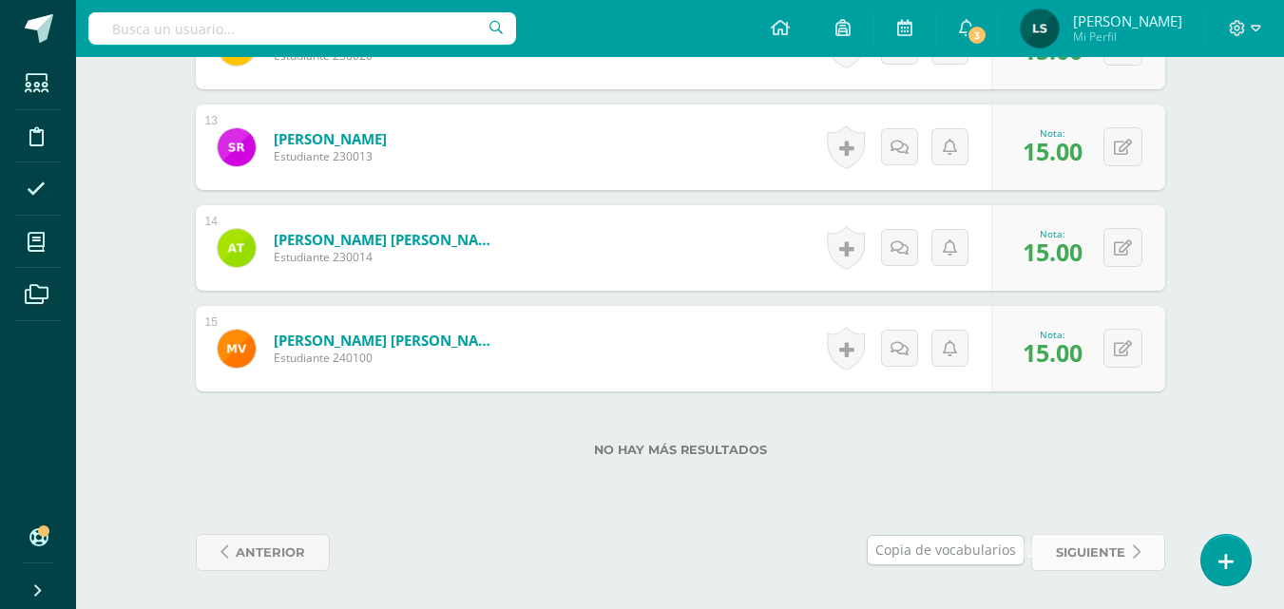
click at [1084, 552] on span "siguiente" at bounding box center [1090, 552] width 69 height 35
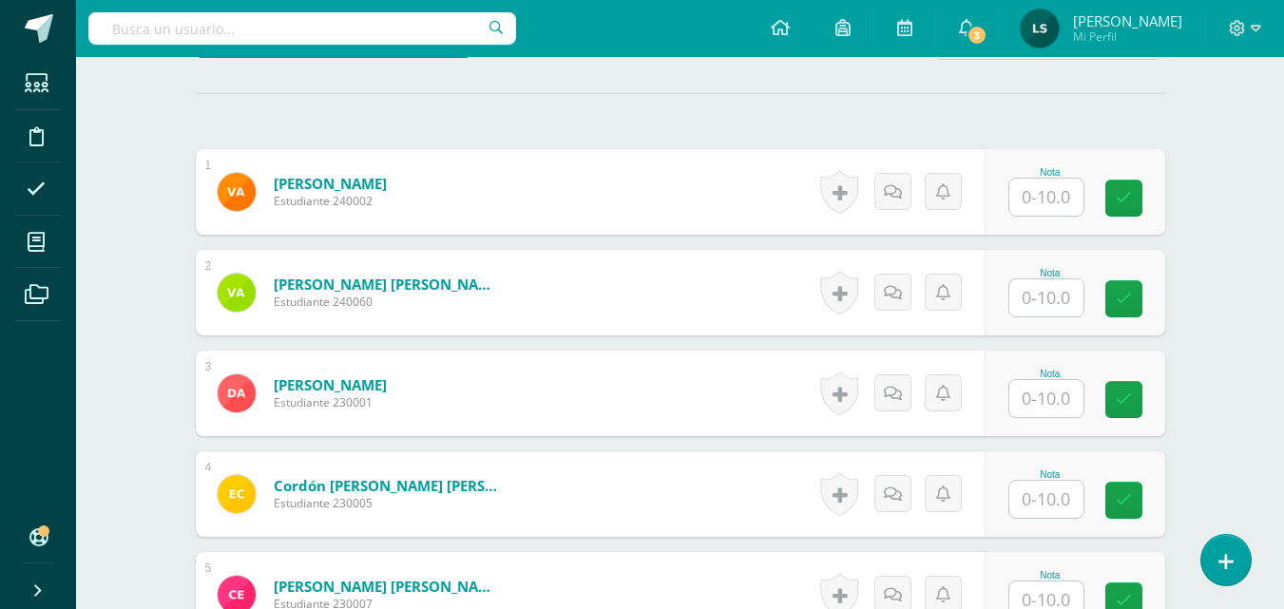
scroll to position [521, 0]
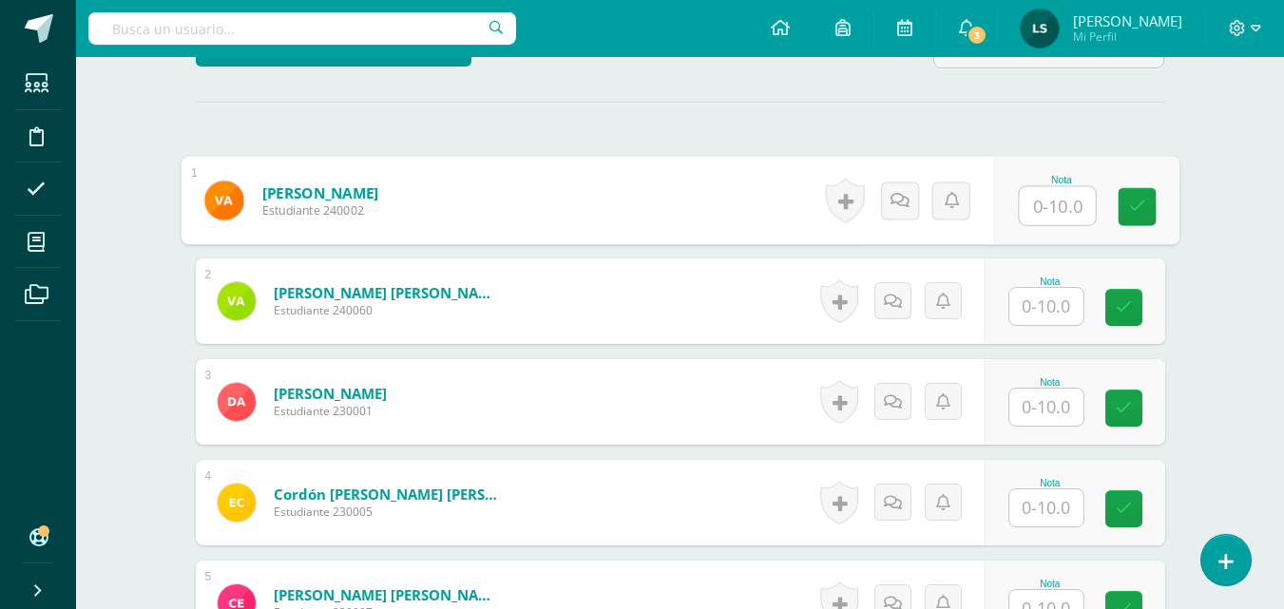
click at [1049, 198] on input "text" at bounding box center [1056, 206] width 76 height 38
type input "10"
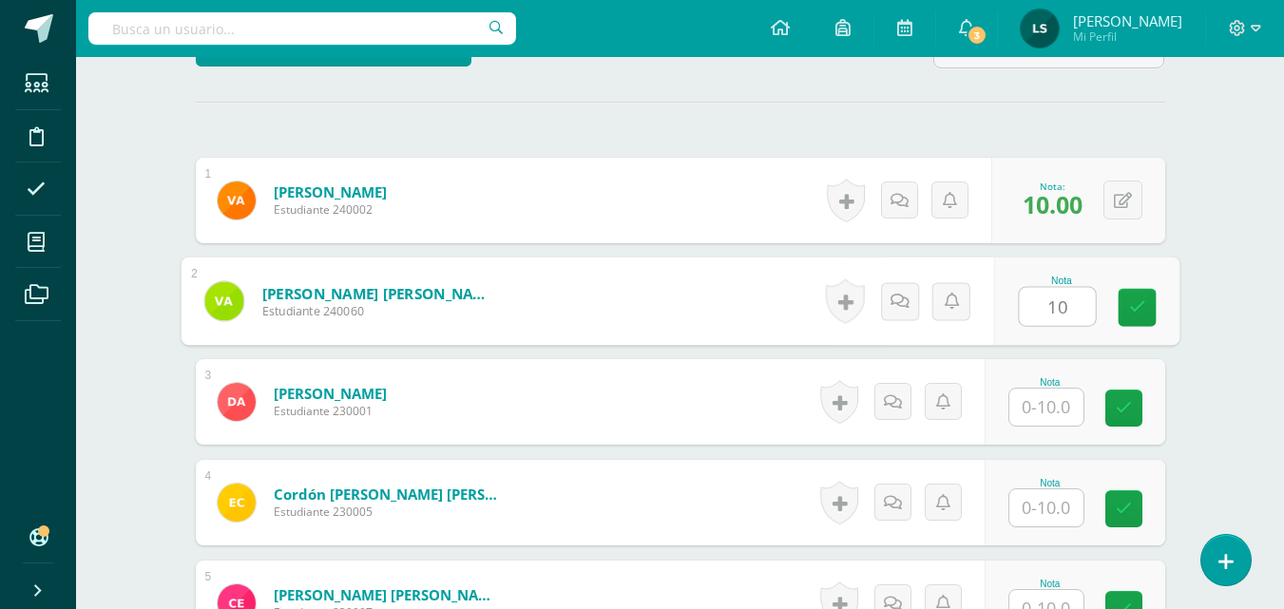
type input "10"
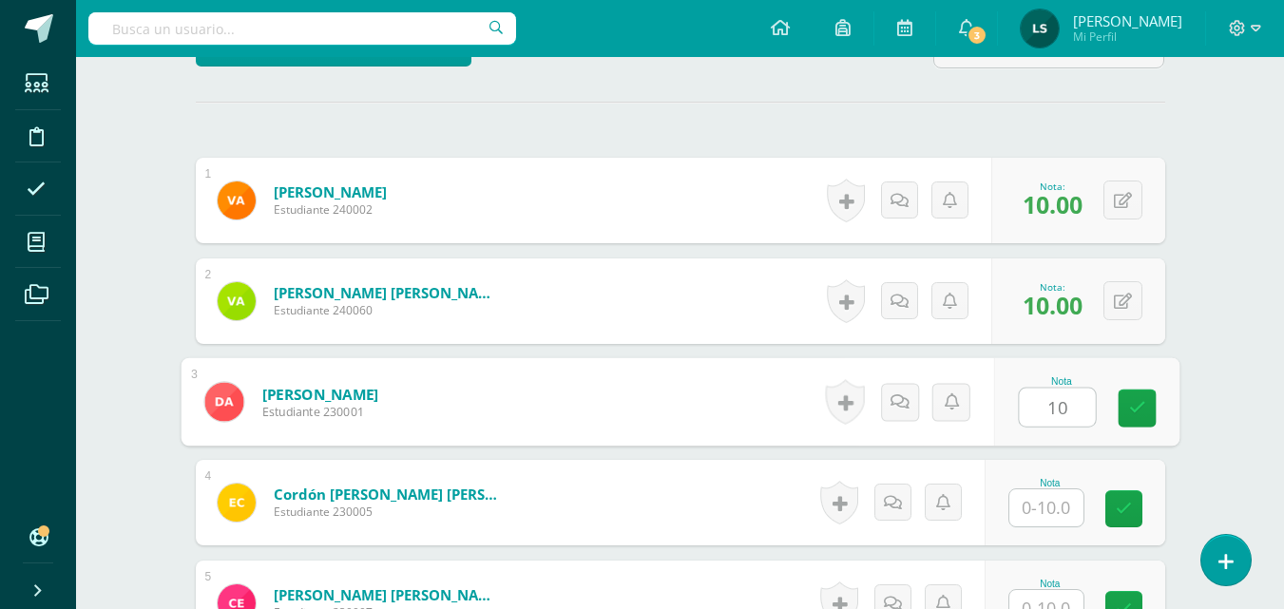
type input "10"
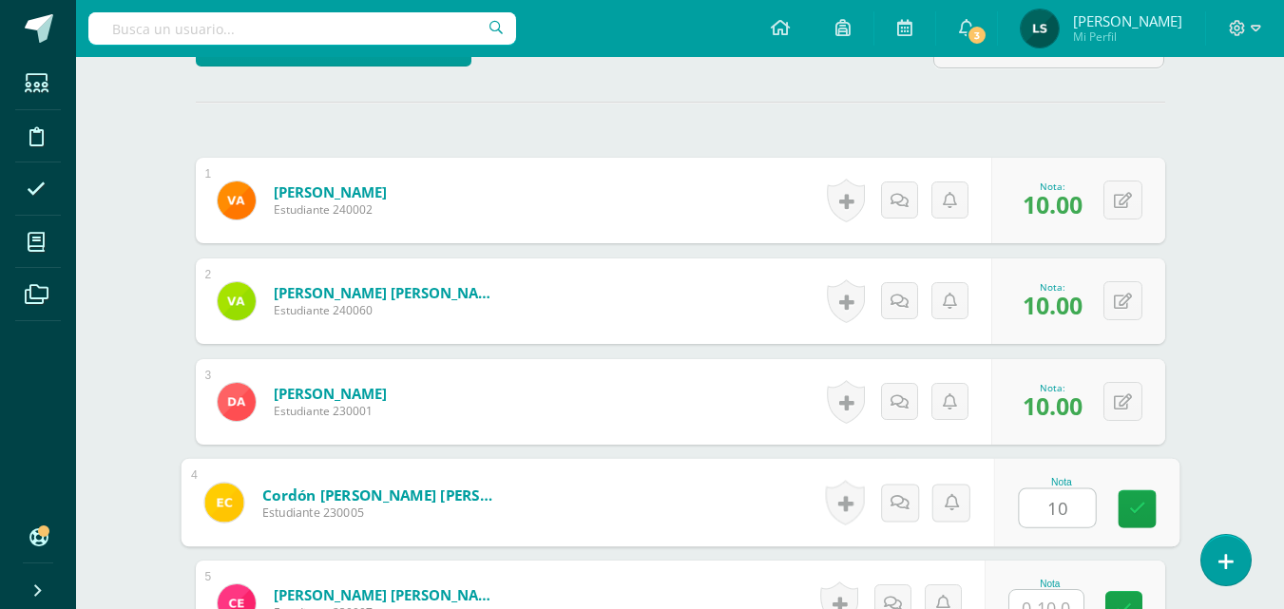
type input "10"
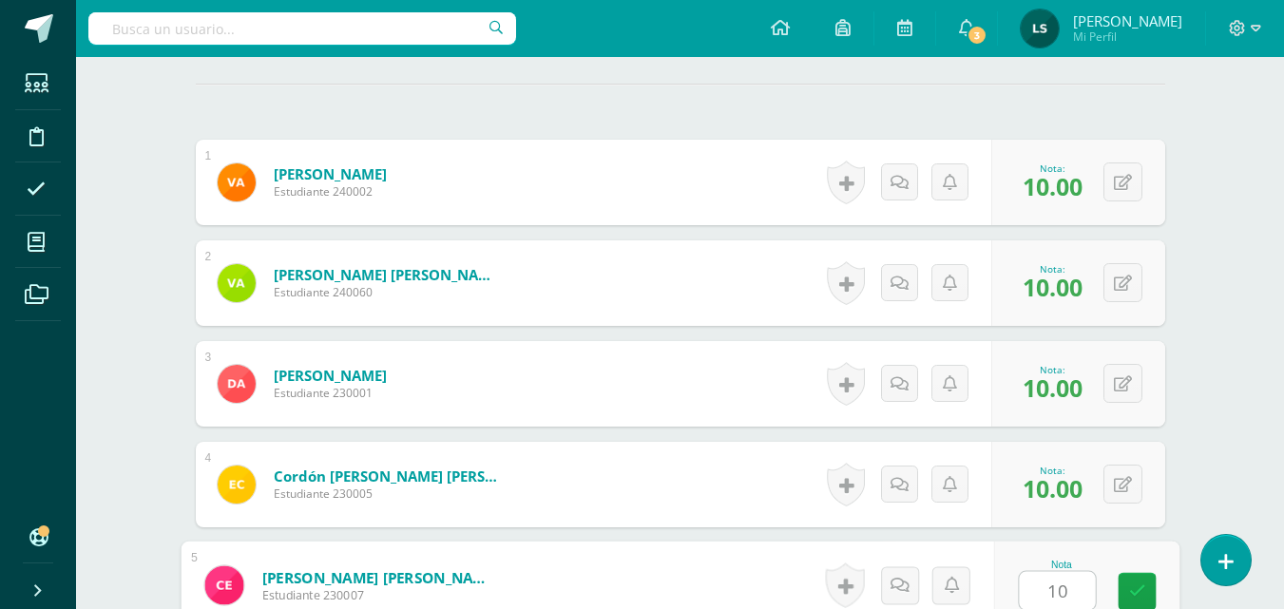
type input "10"
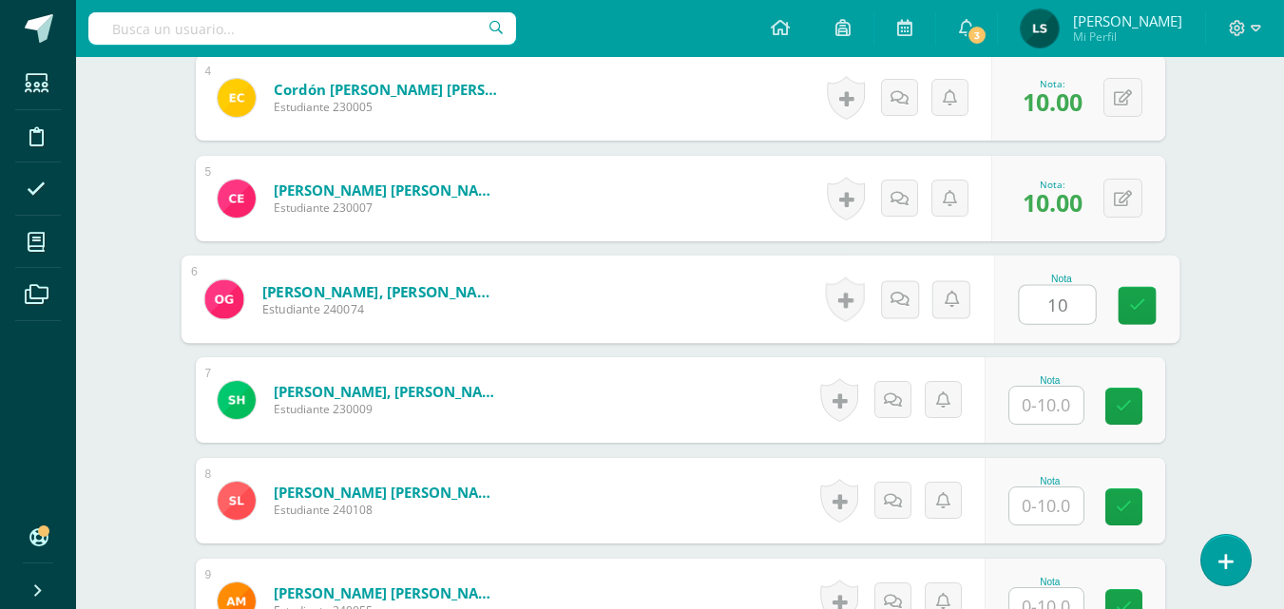
type input "10"
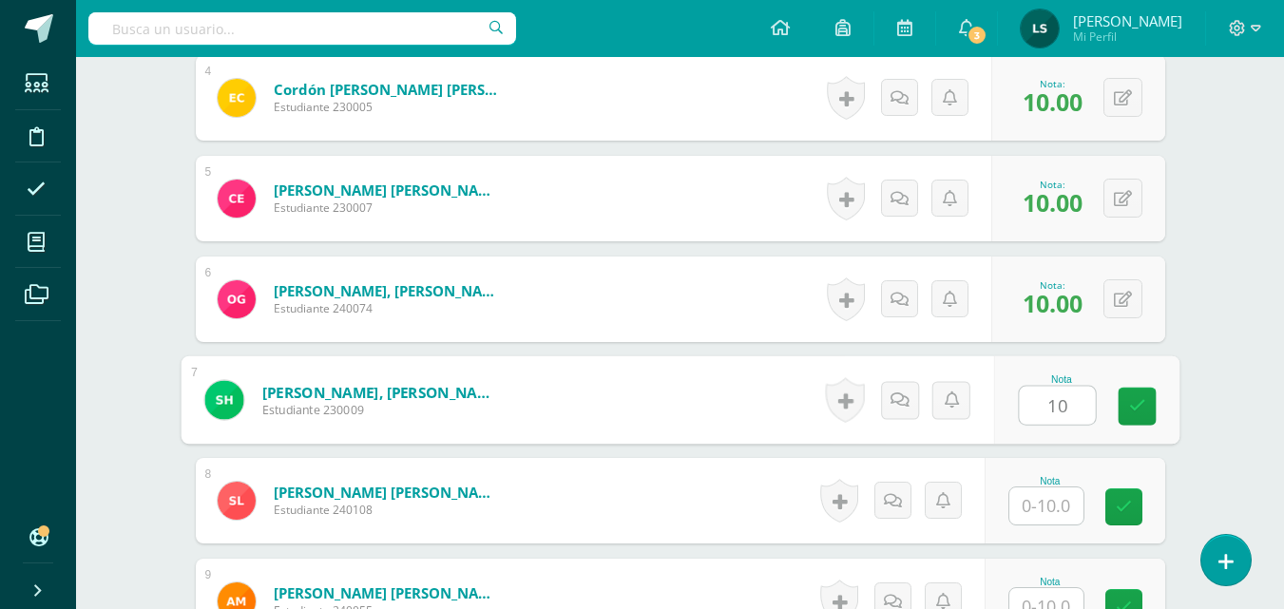
type input "10"
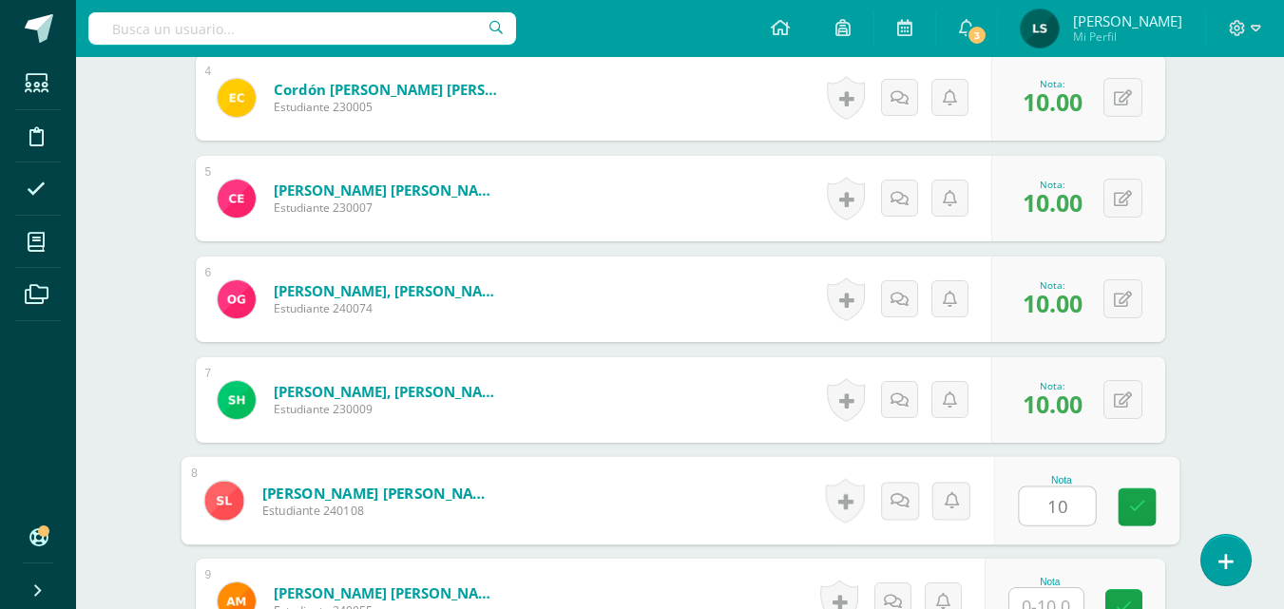
type input "10"
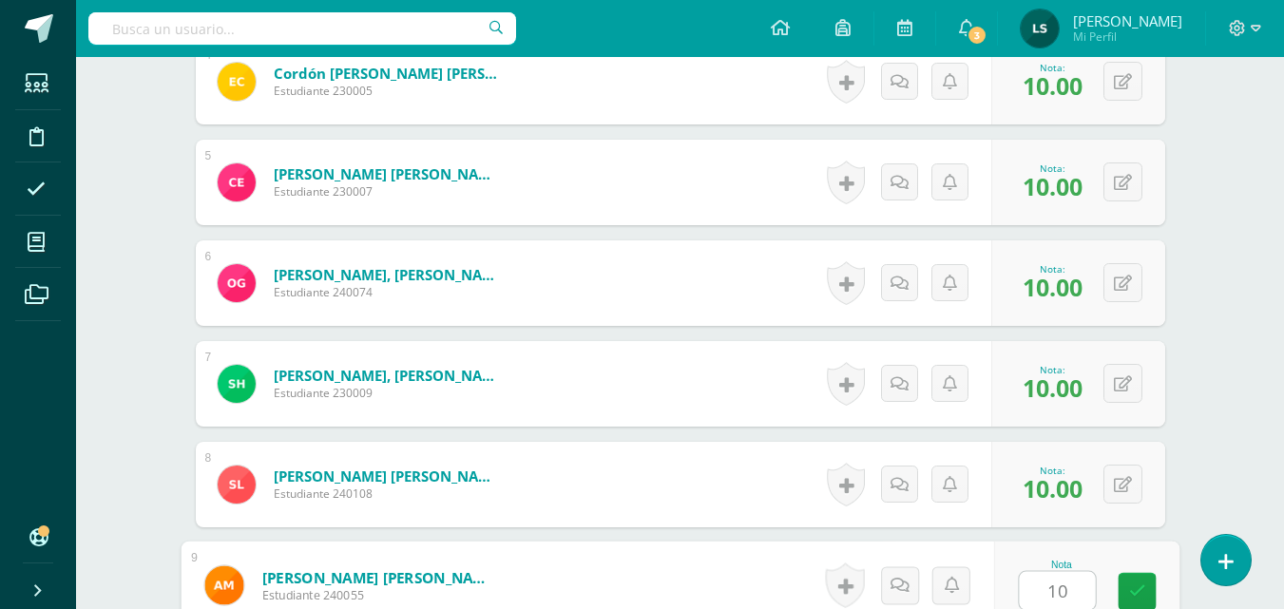
type input "10"
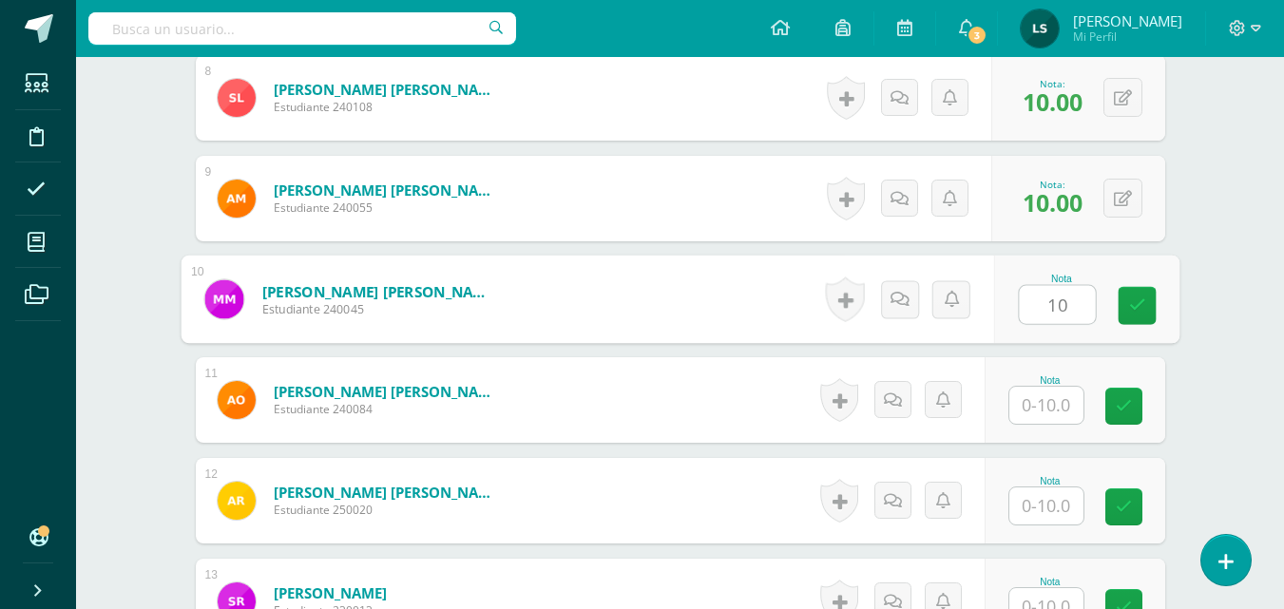
type input "10"
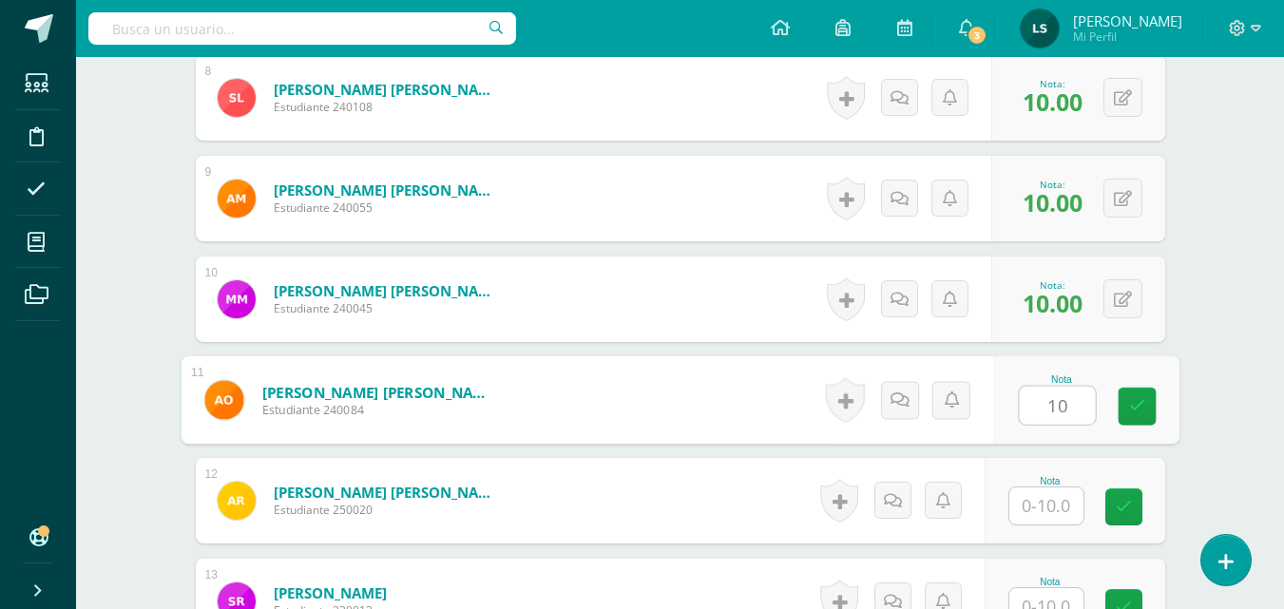
type input "10"
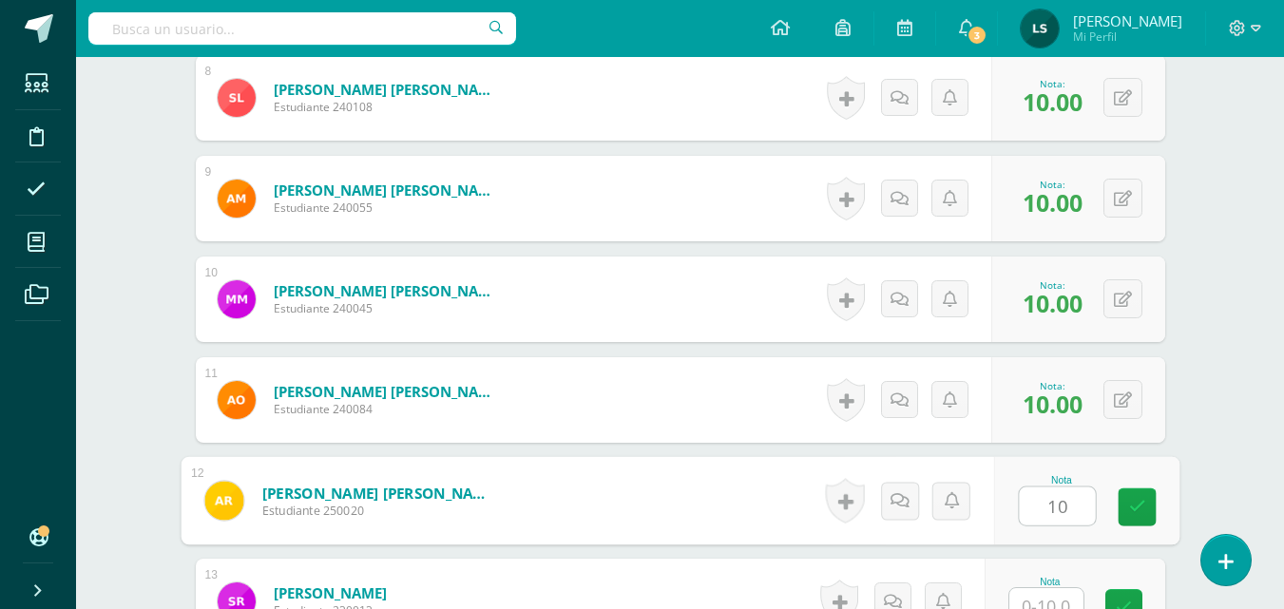
type input "10"
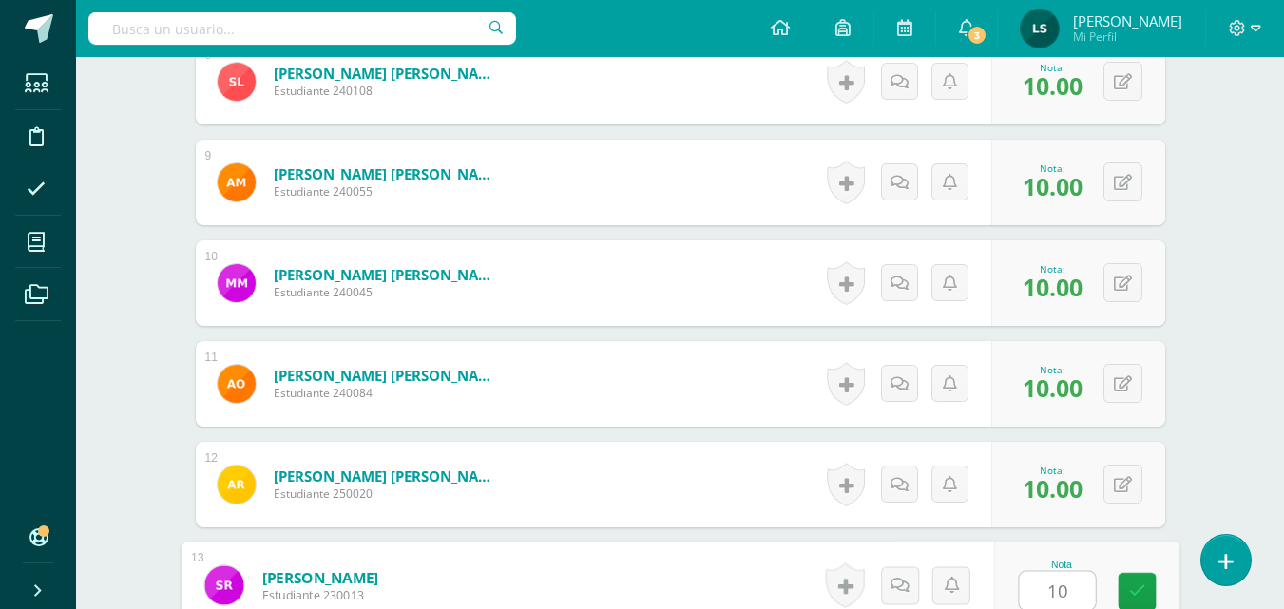
type input "10"
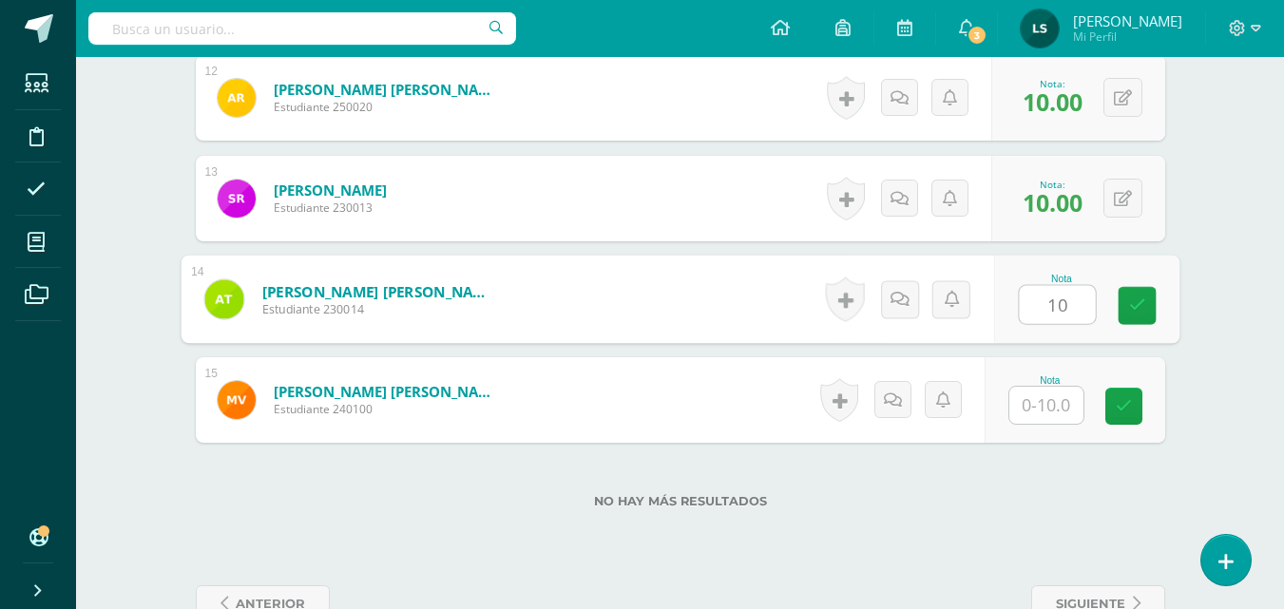
type input "10"
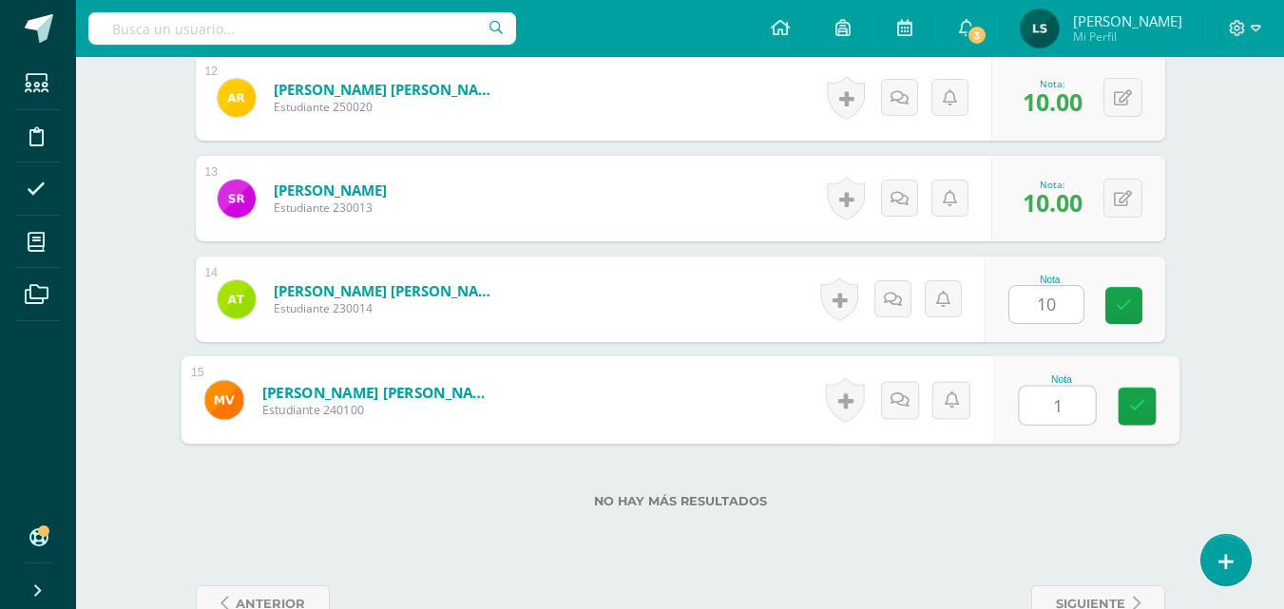
type input "10"
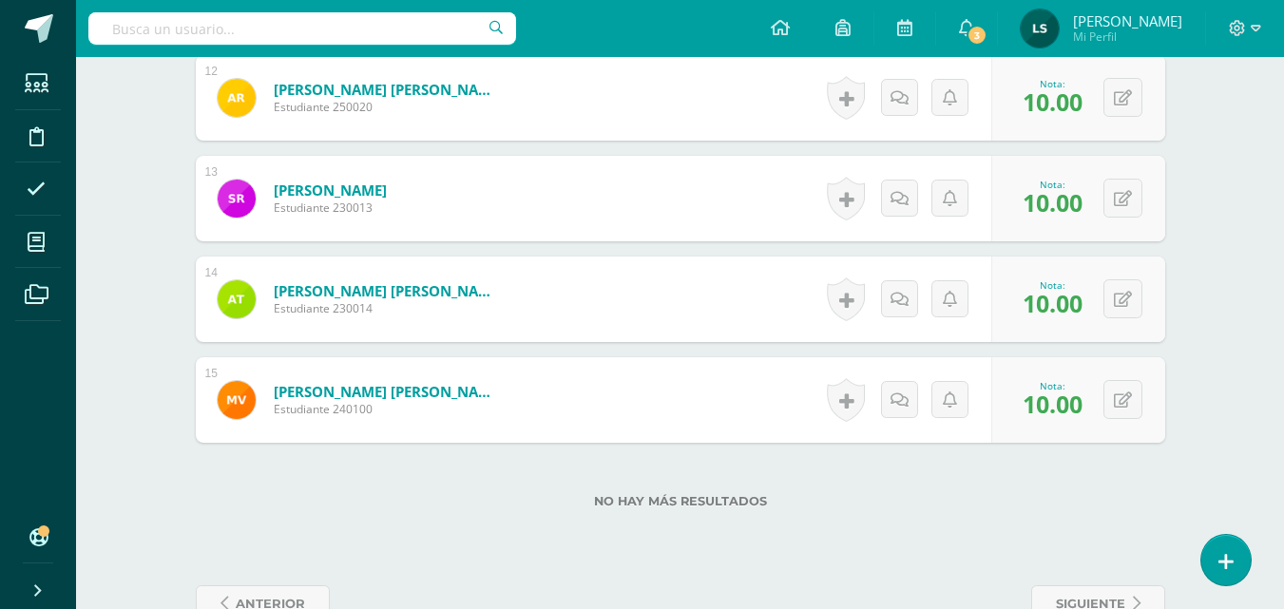
scroll to position [1782, 0]
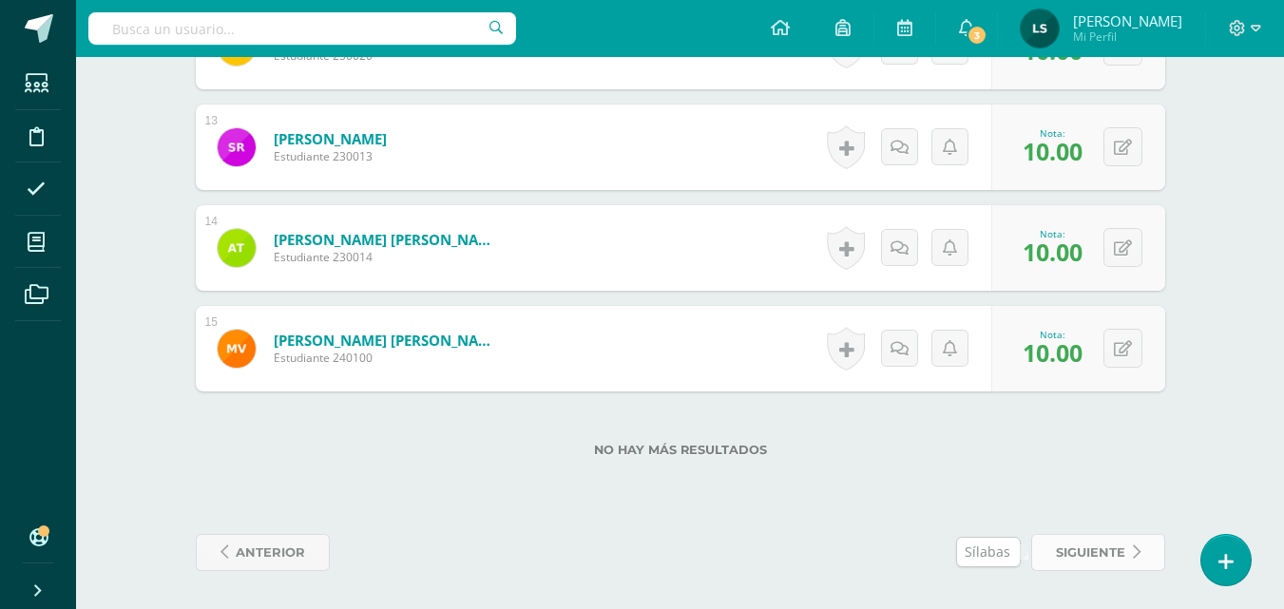
click at [1103, 545] on span "siguiente" at bounding box center [1090, 552] width 69 height 35
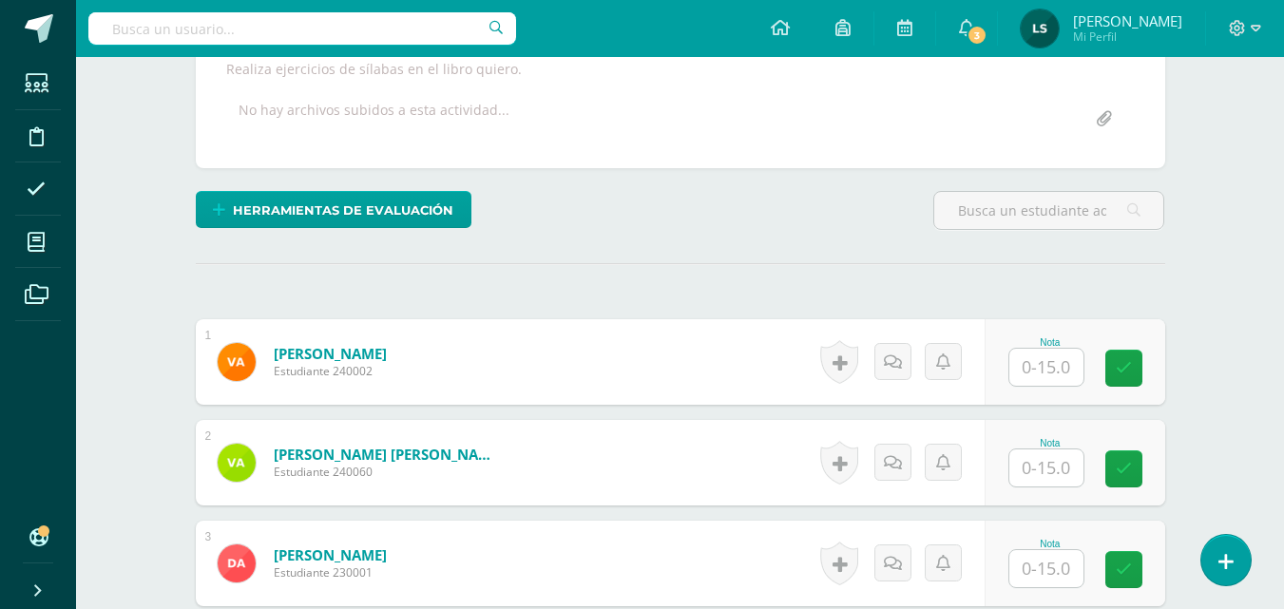
scroll to position [365, 0]
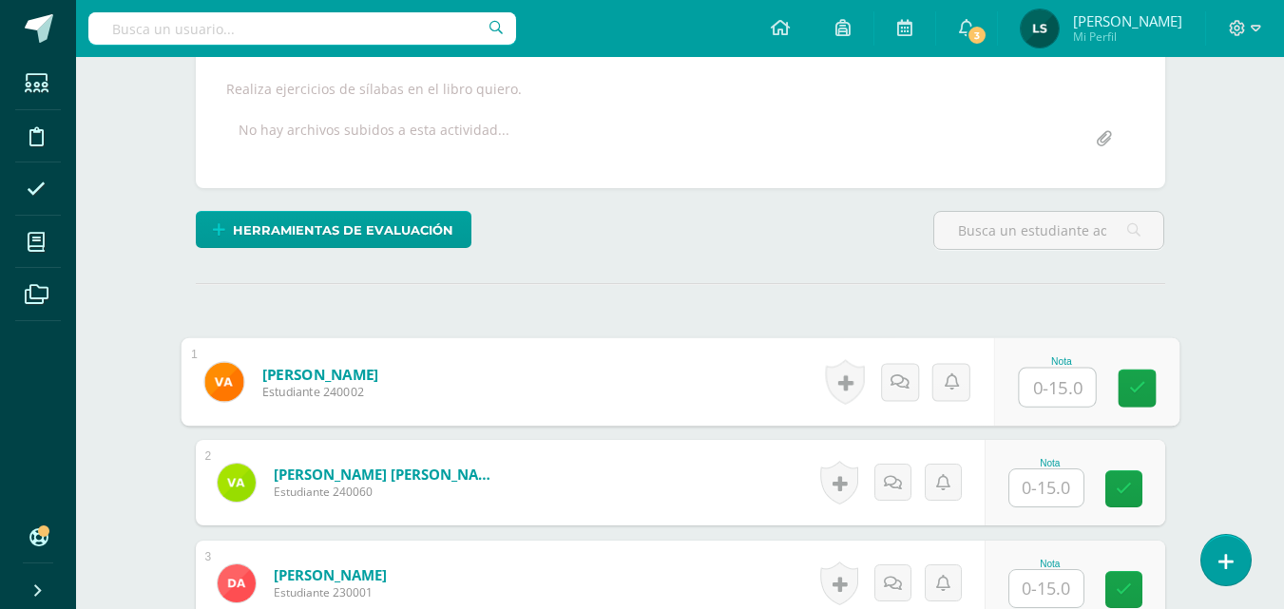
click at [1051, 392] on input "text" at bounding box center [1056, 388] width 76 height 38
type input "13"
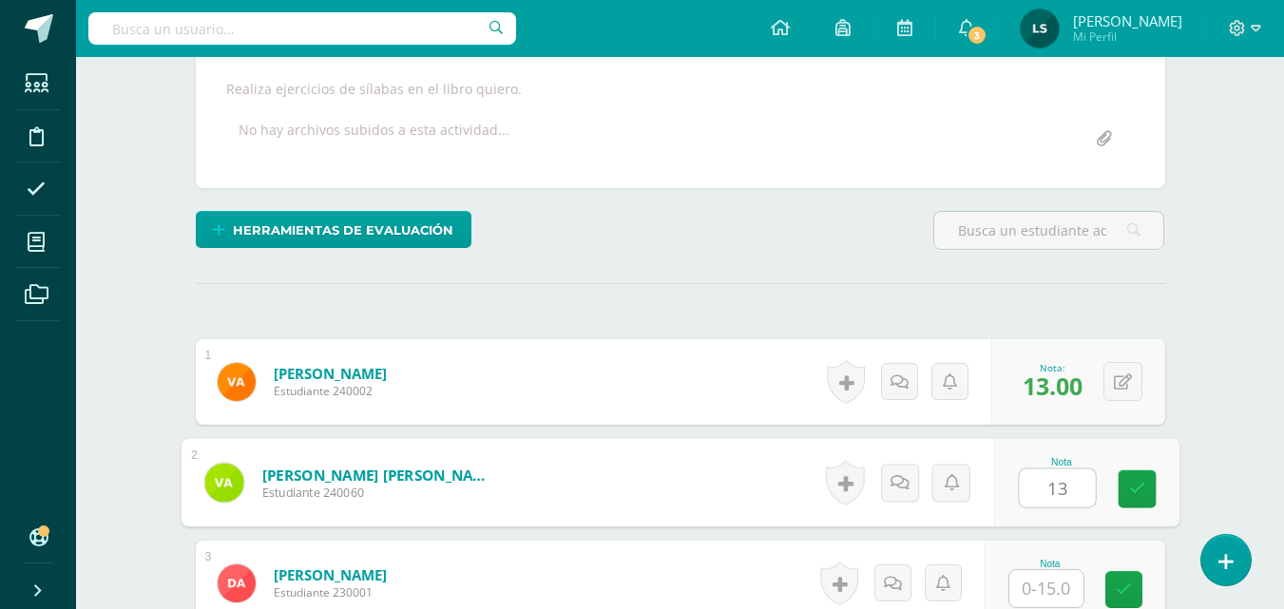
type input "13"
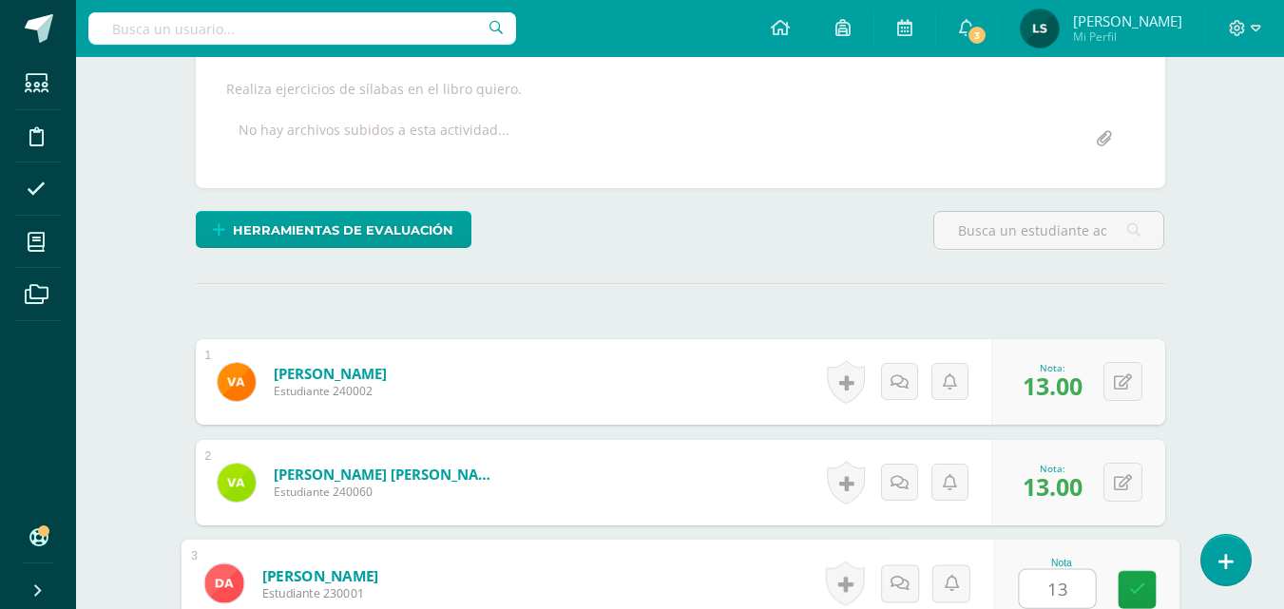
type input "13"
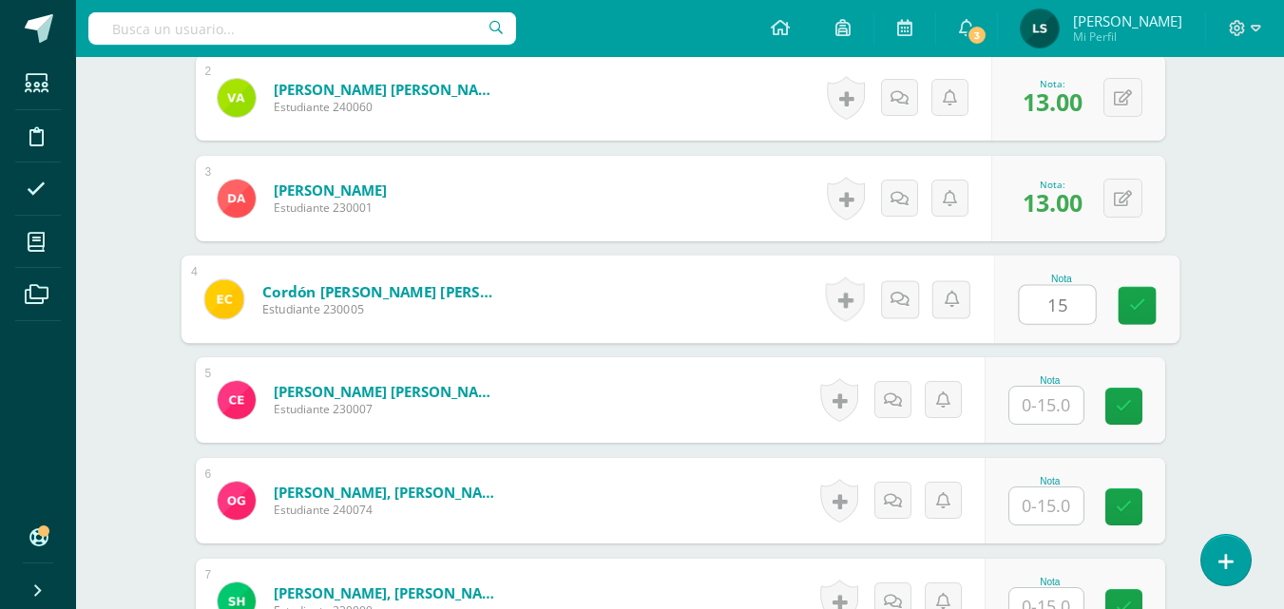
type input "15"
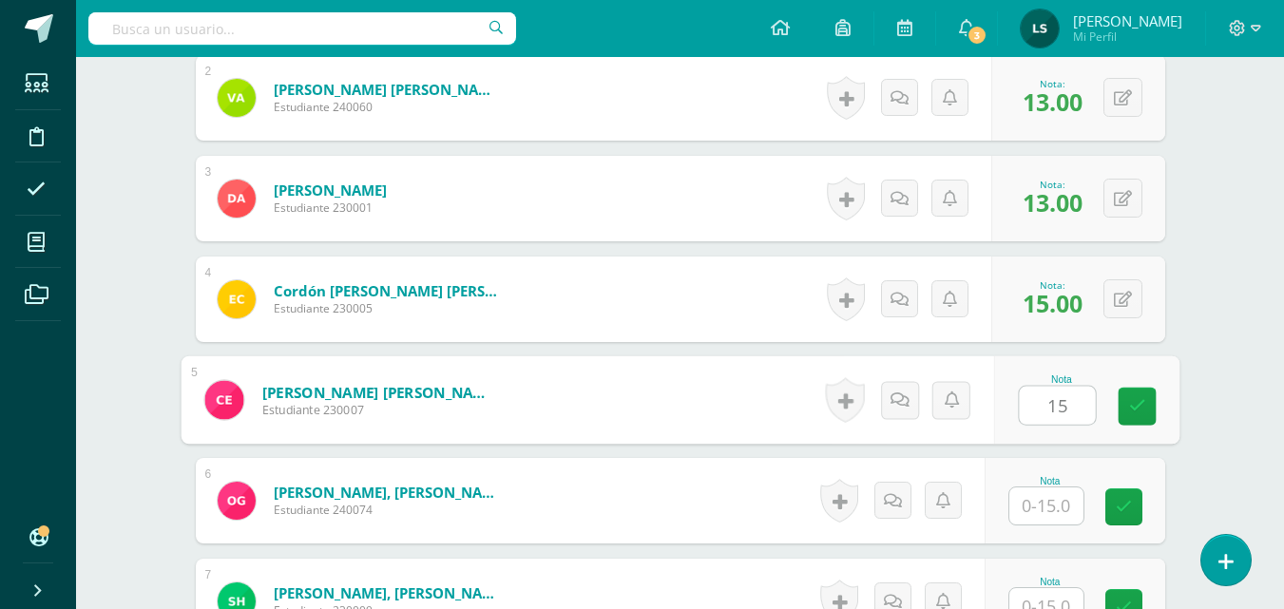
type input "15"
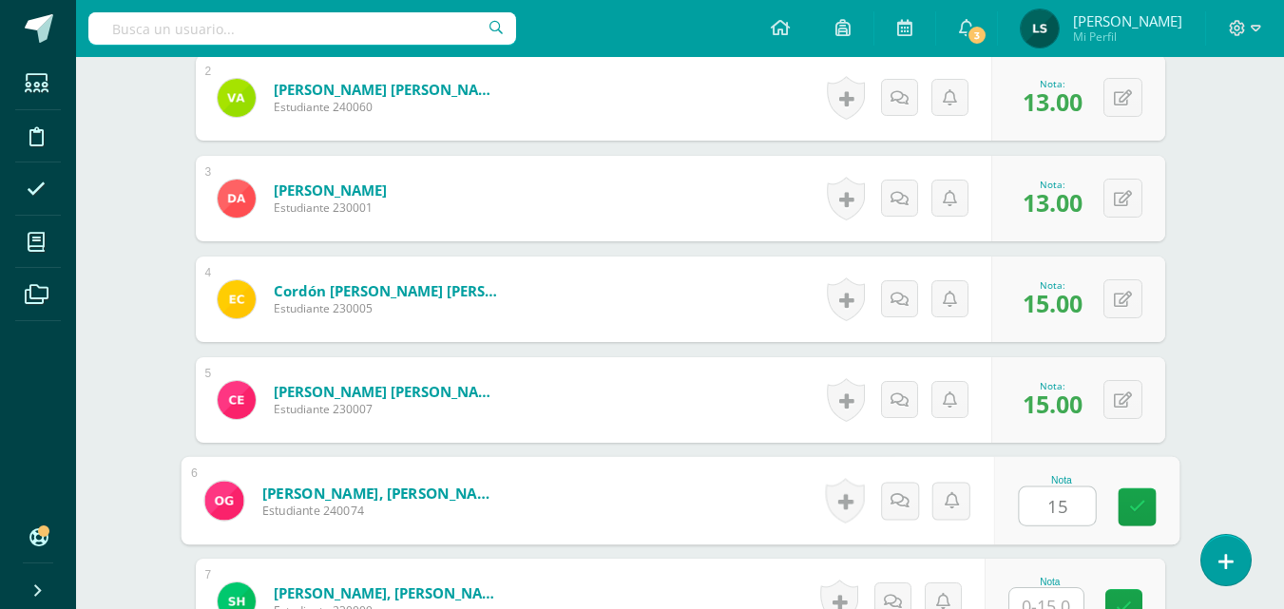
type input "15"
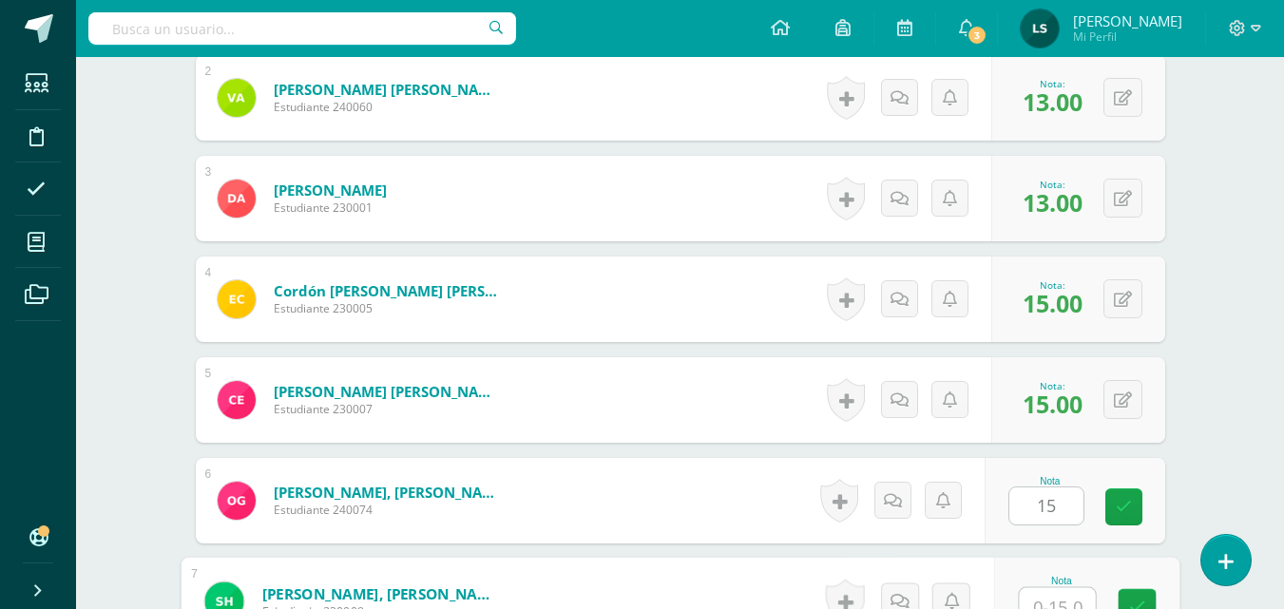
scroll to position [766, 0]
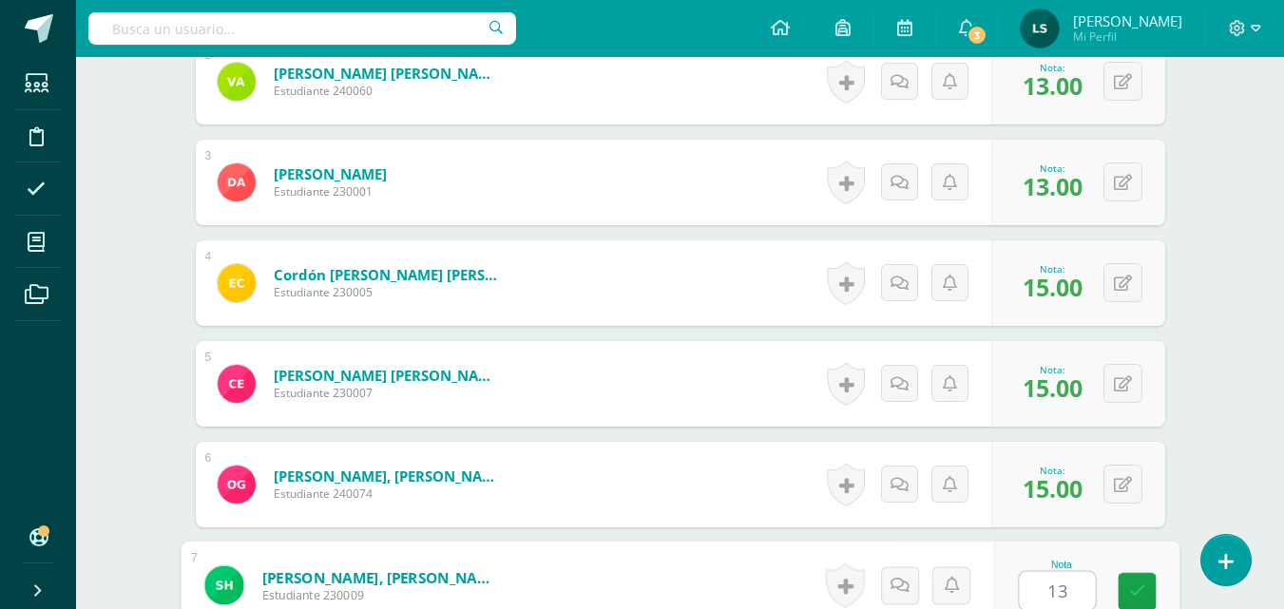
type input "13"
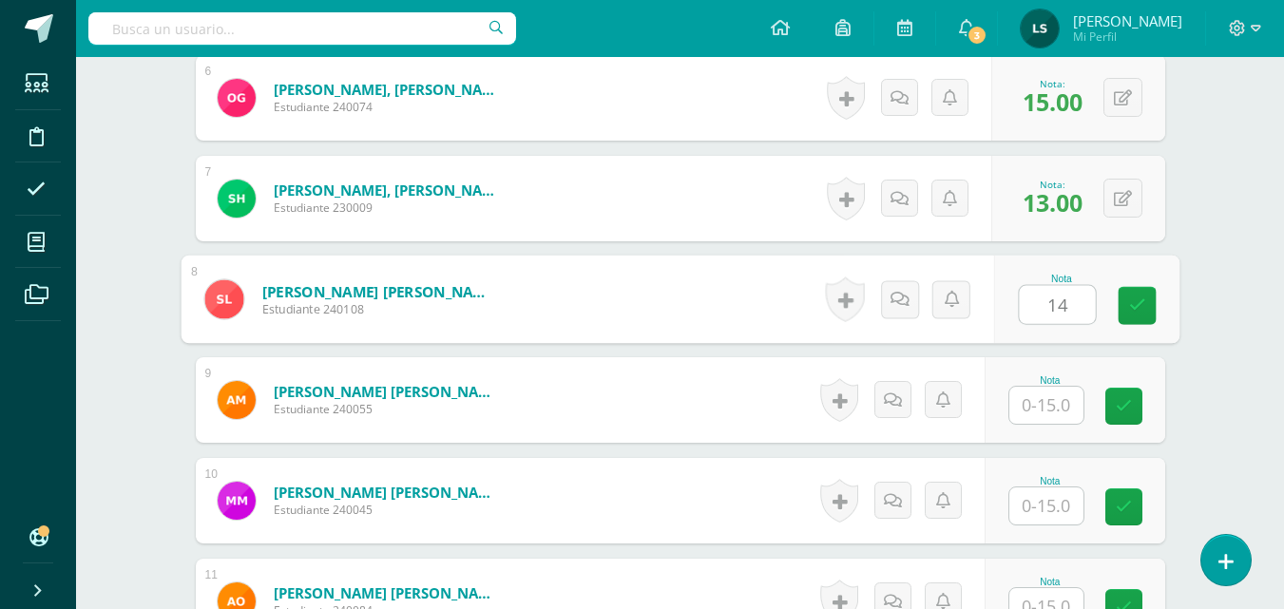
type input "14"
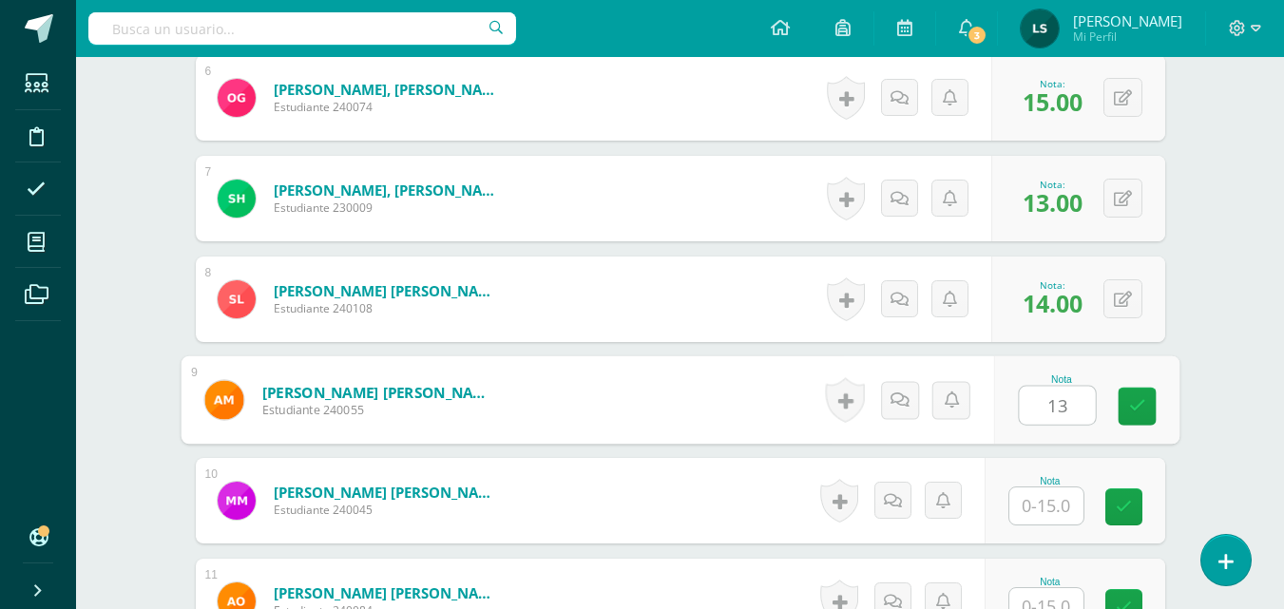
type input "13"
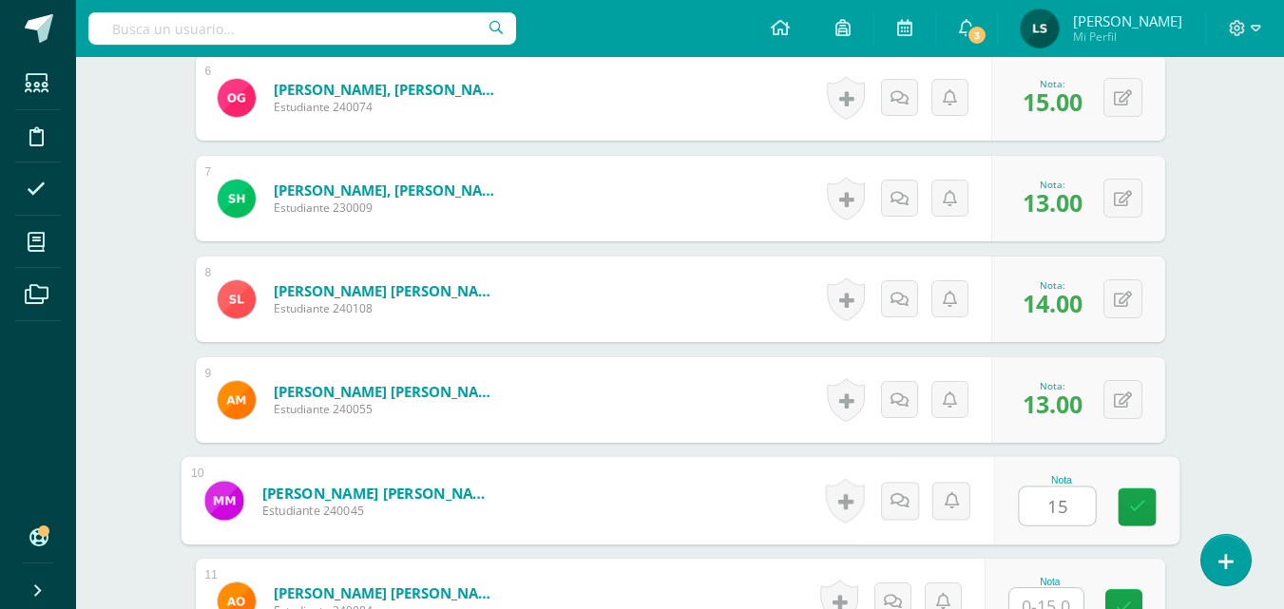
type input "15"
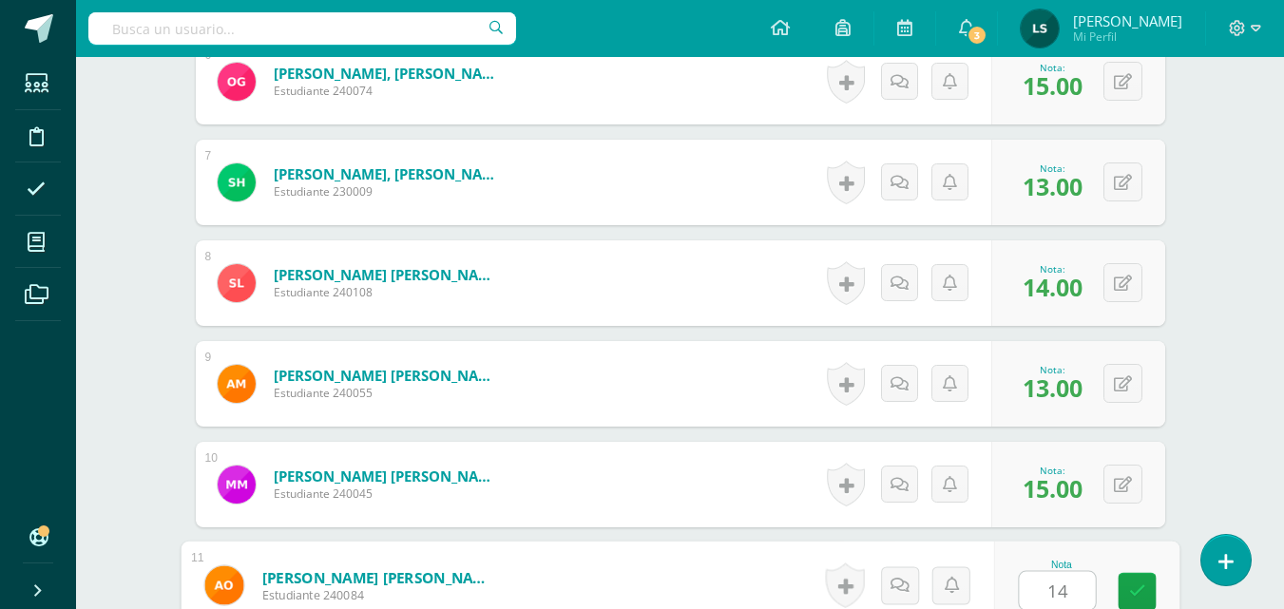
type input "14"
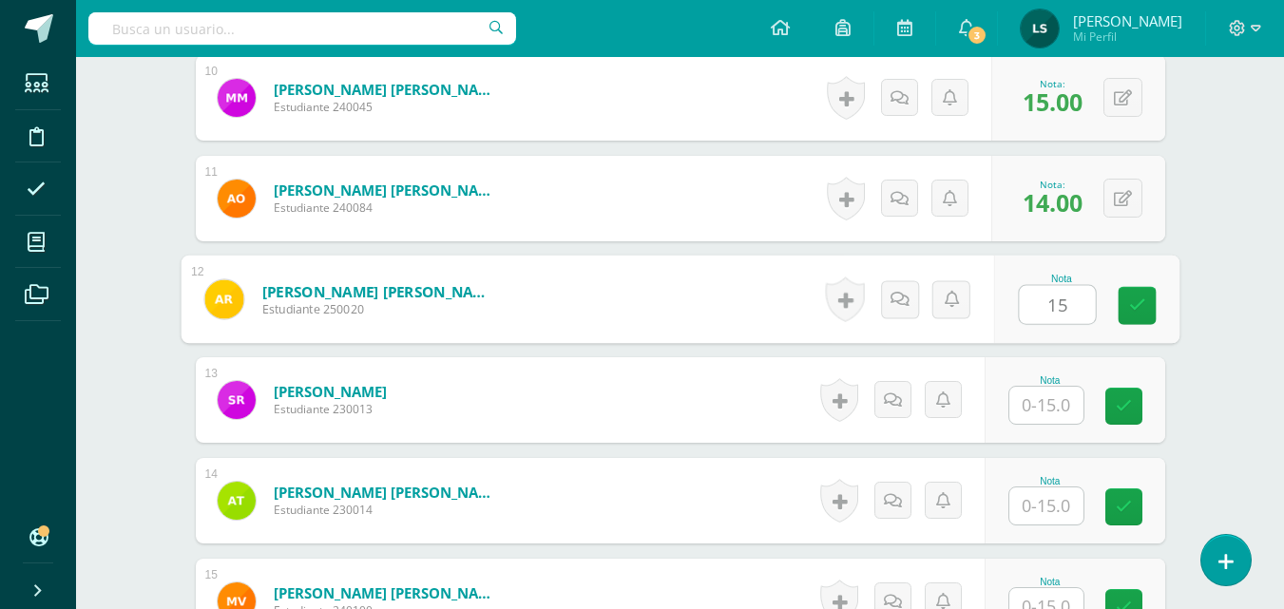
type input "15"
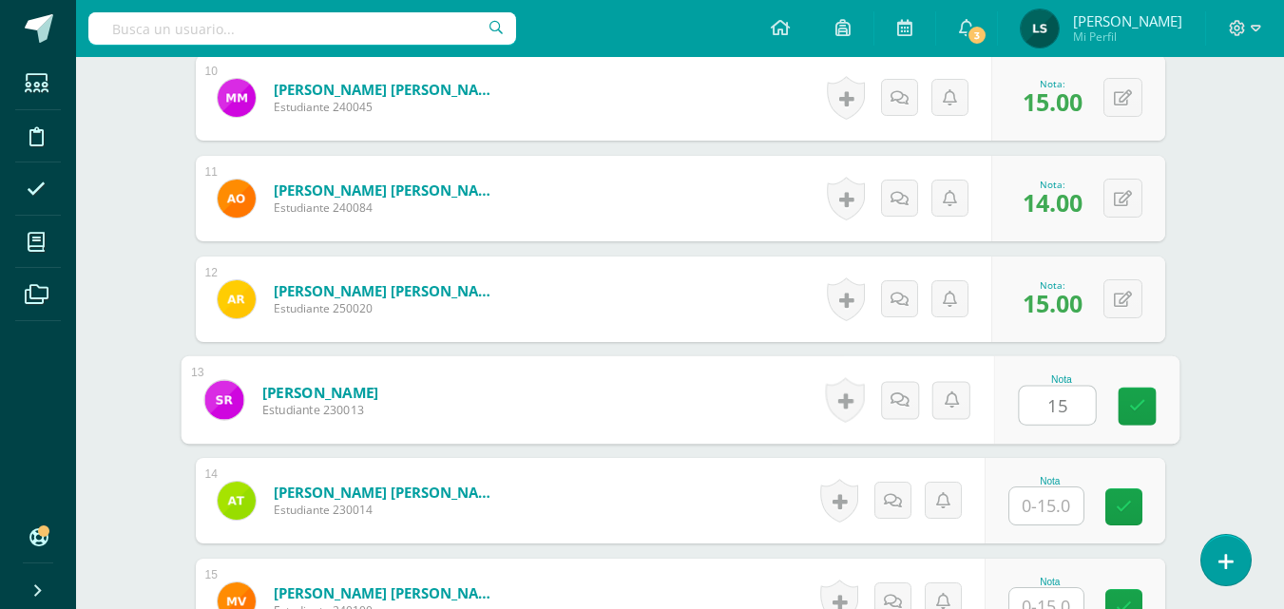
type input "15"
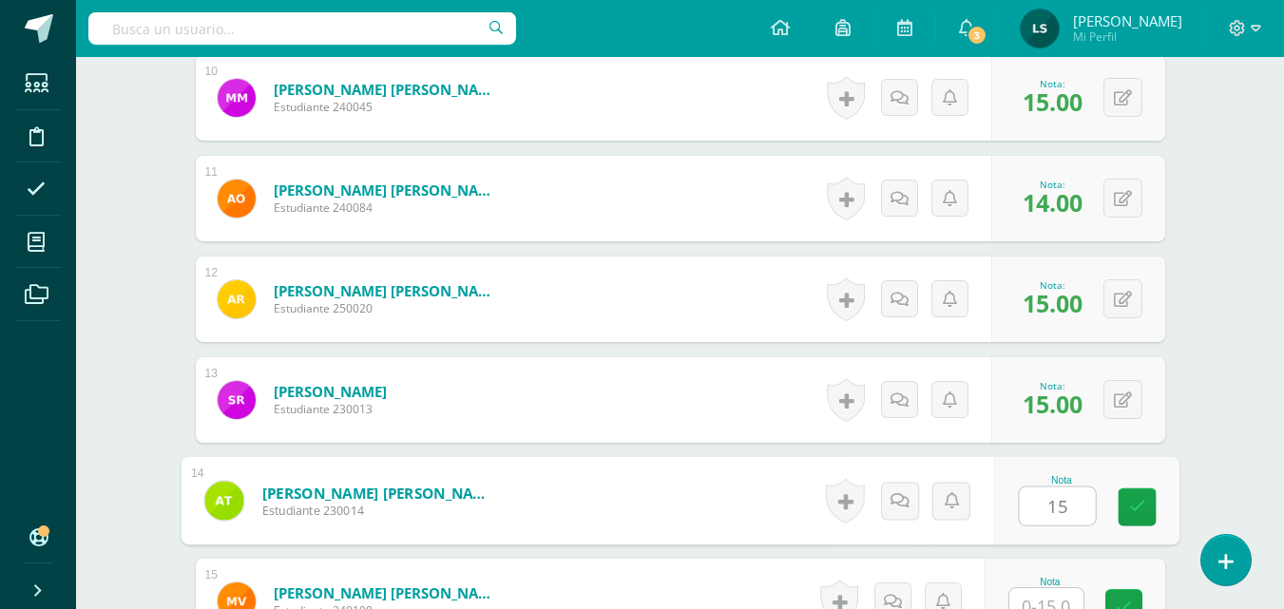
type input "15"
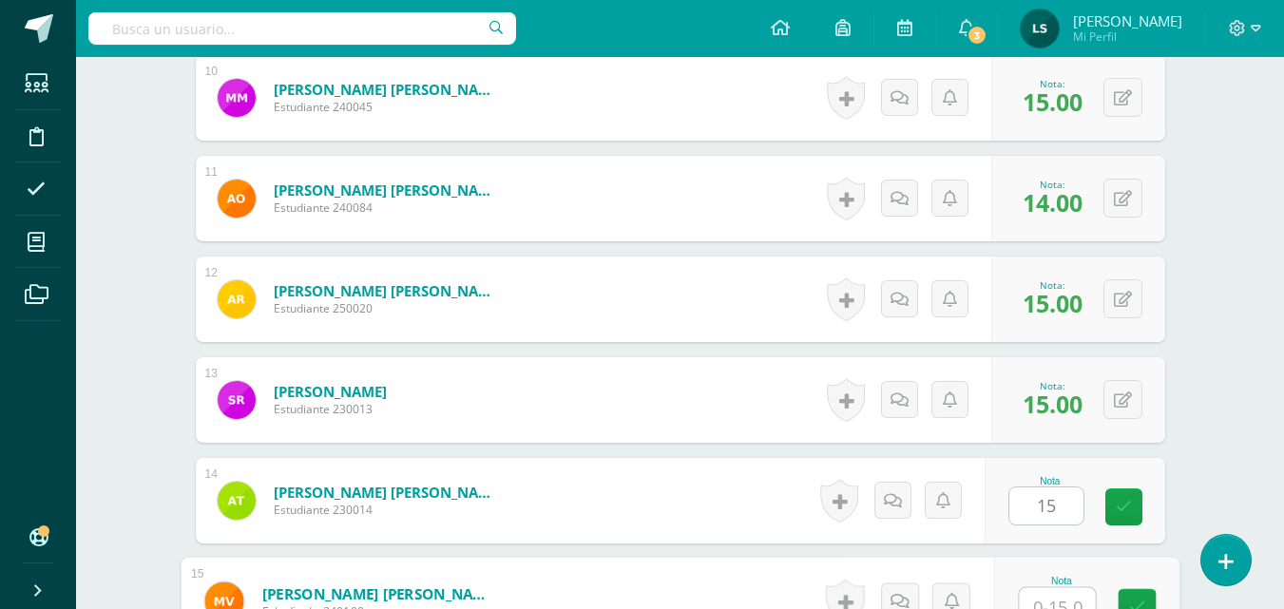
scroll to position [1571, 0]
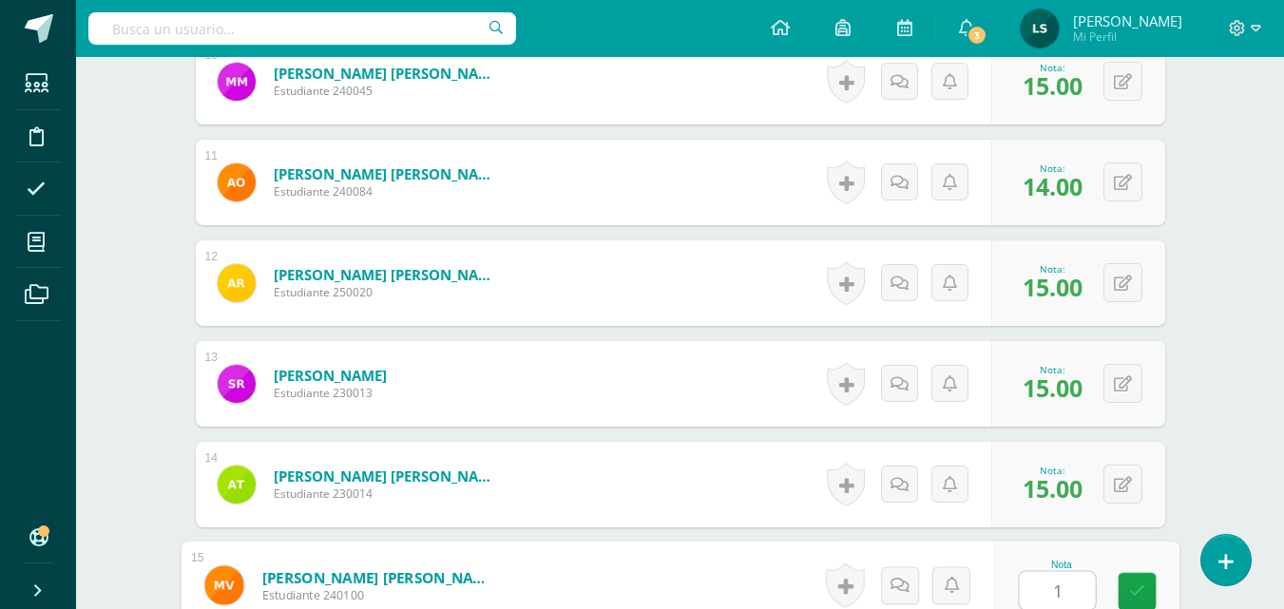
type input "15"
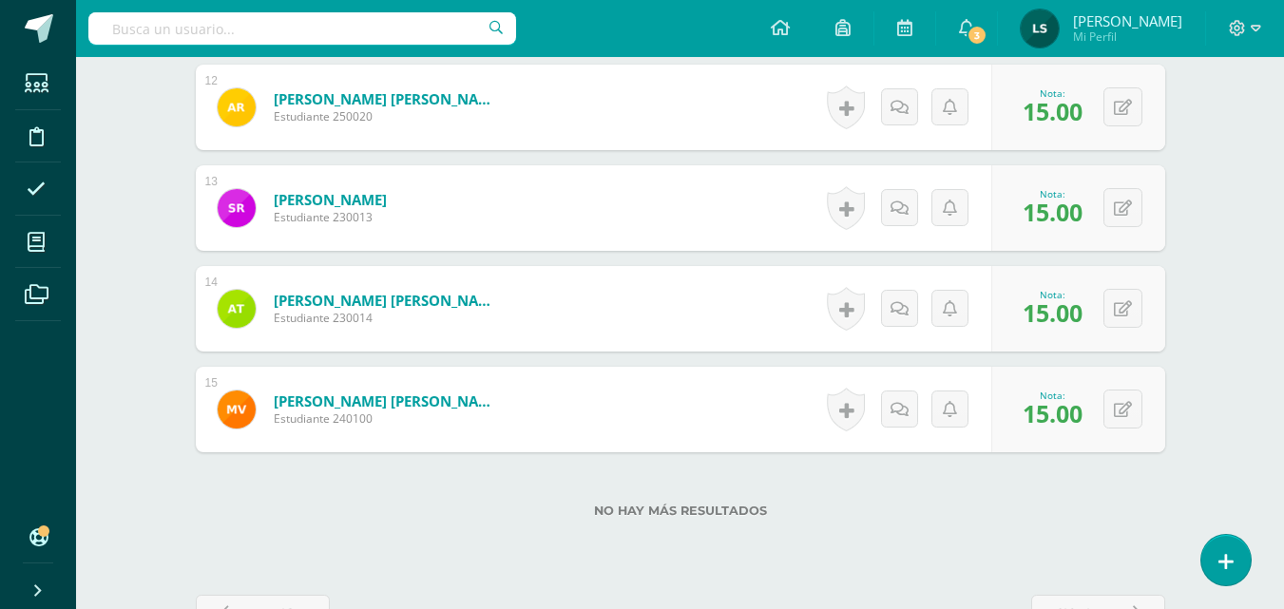
scroll to position [1808, 0]
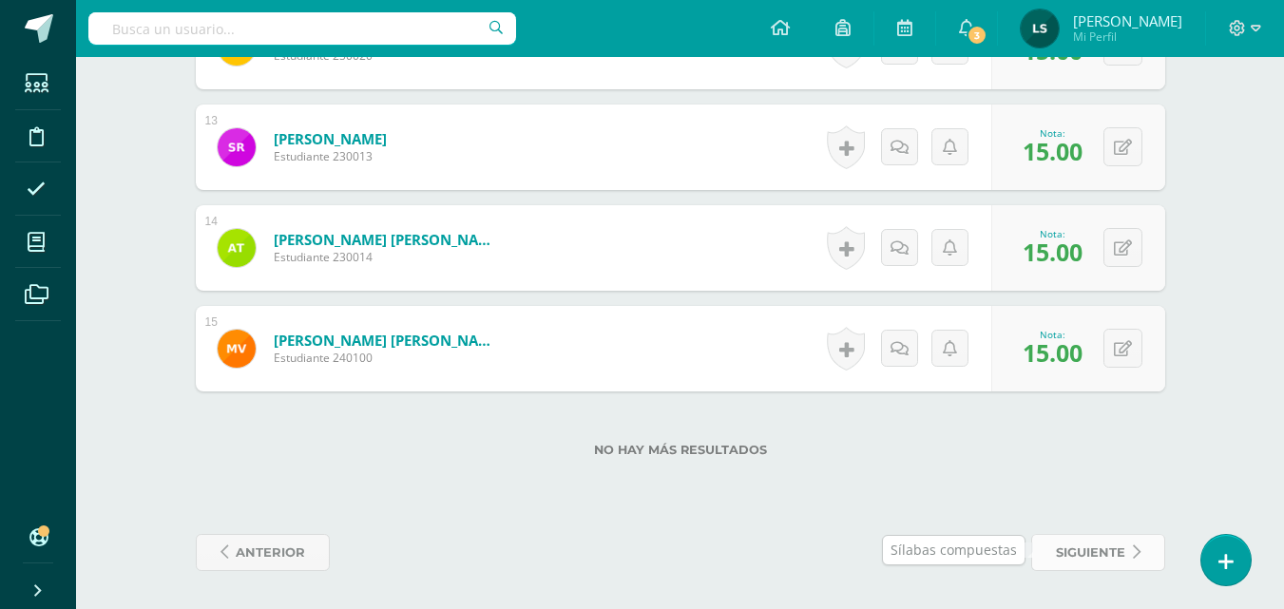
click at [1093, 553] on span "siguiente" at bounding box center [1090, 552] width 69 height 35
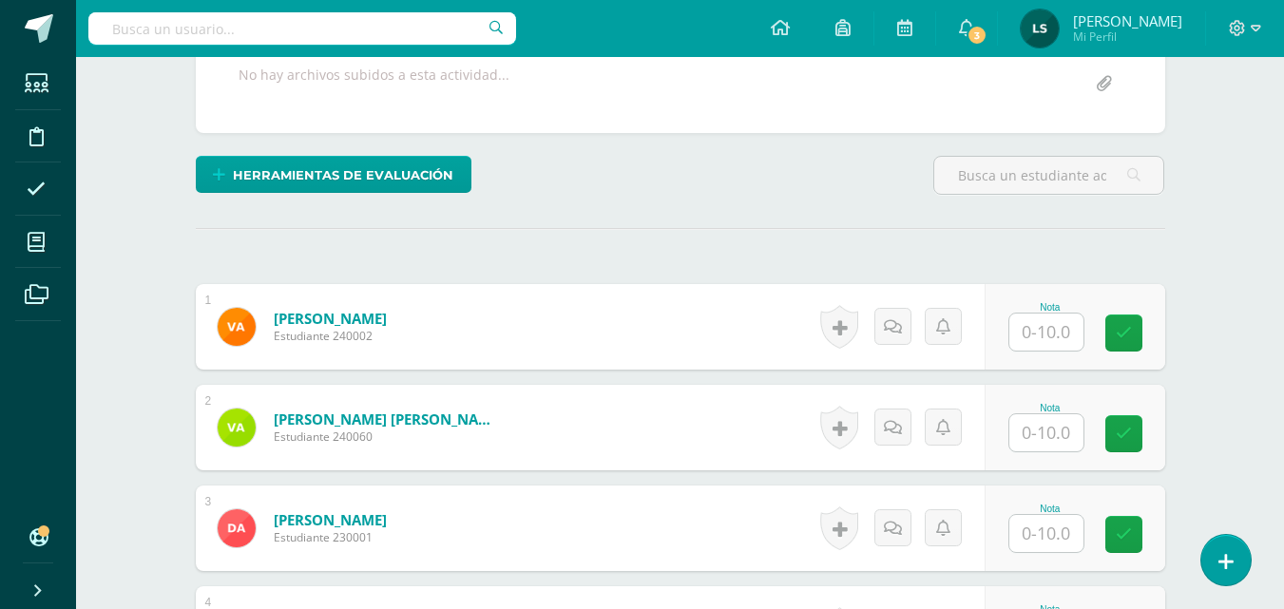
scroll to position [428, 0]
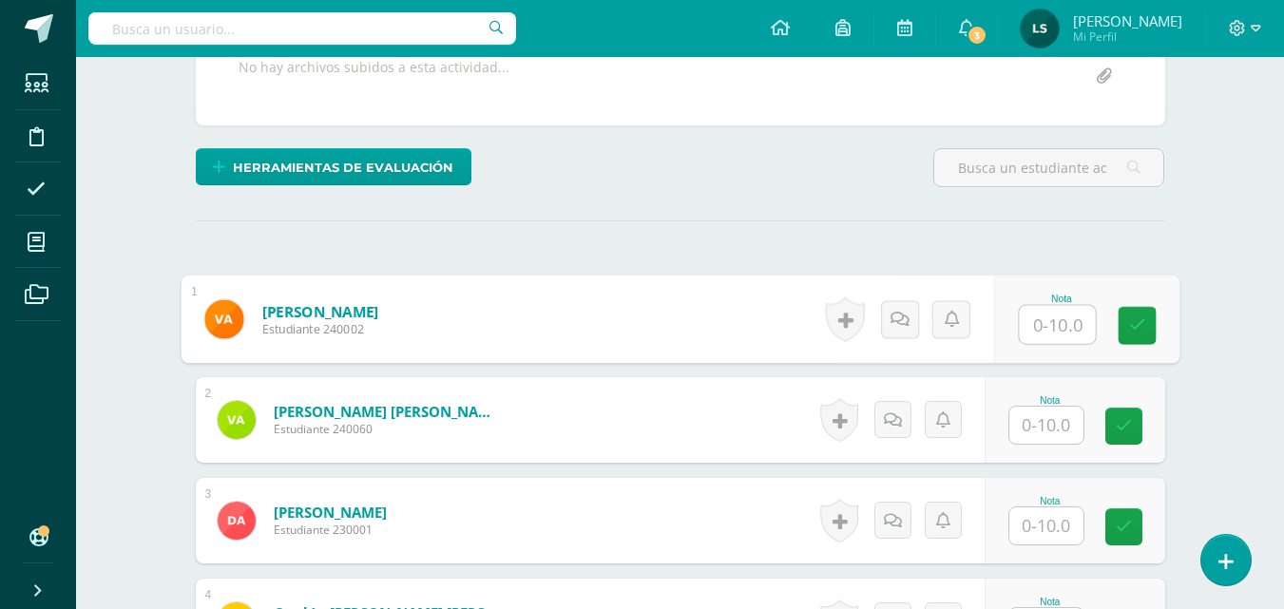
click at [1039, 316] on input "text" at bounding box center [1056, 325] width 76 height 38
type input "10"
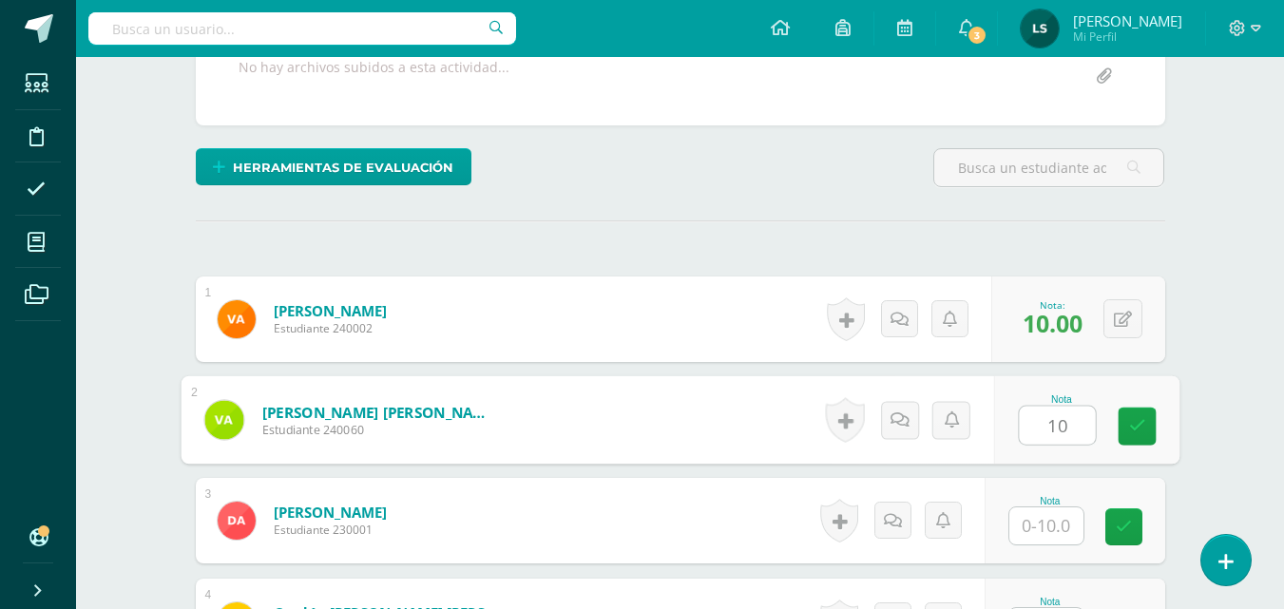
type input "10"
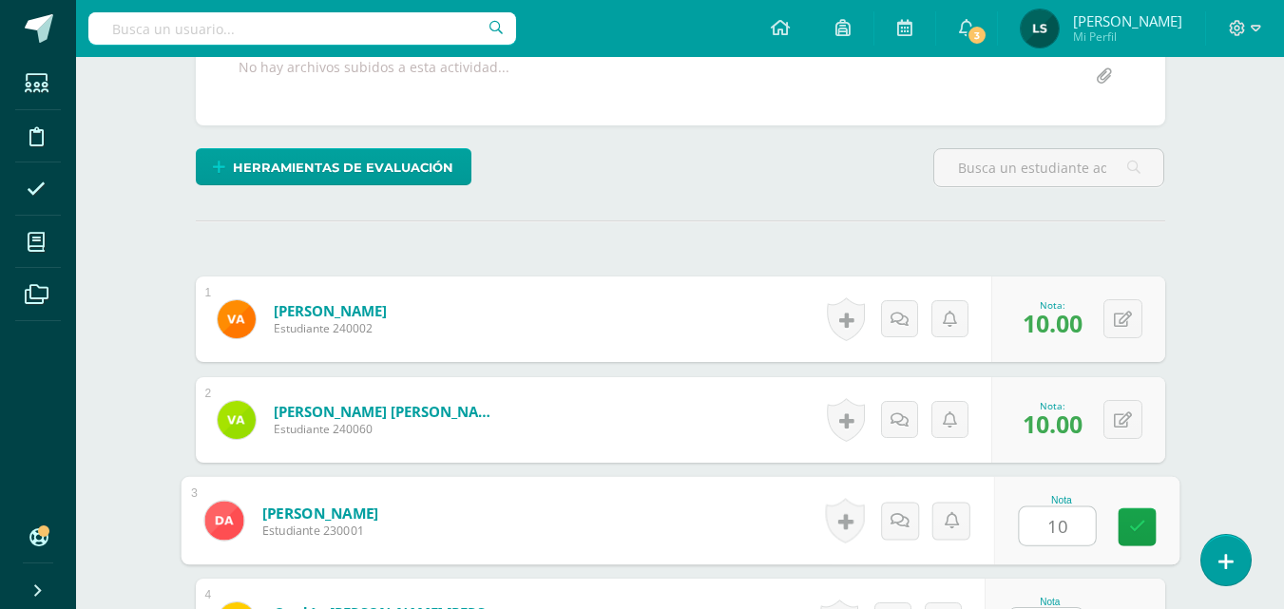
type input "10"
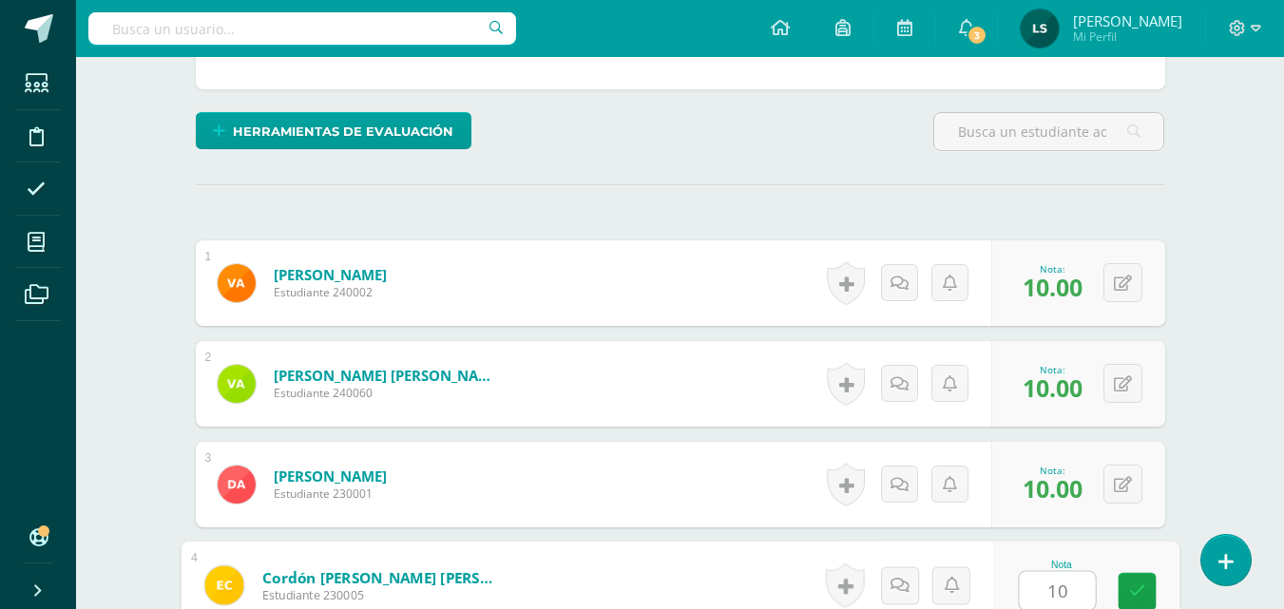
type input "10"
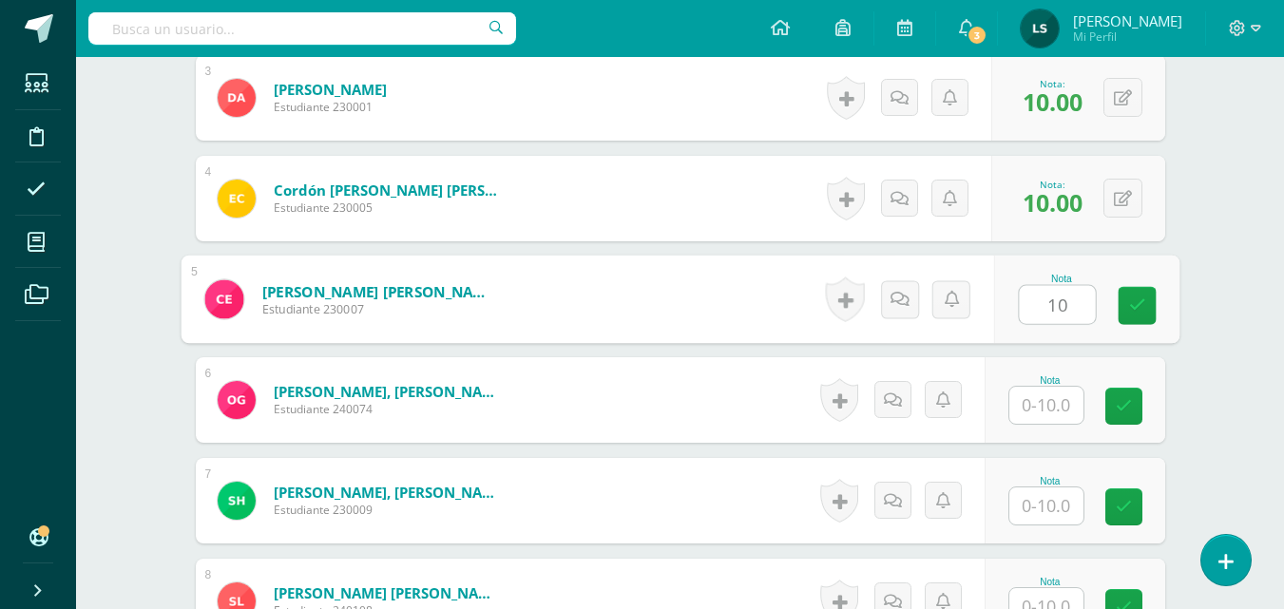
type input "10"
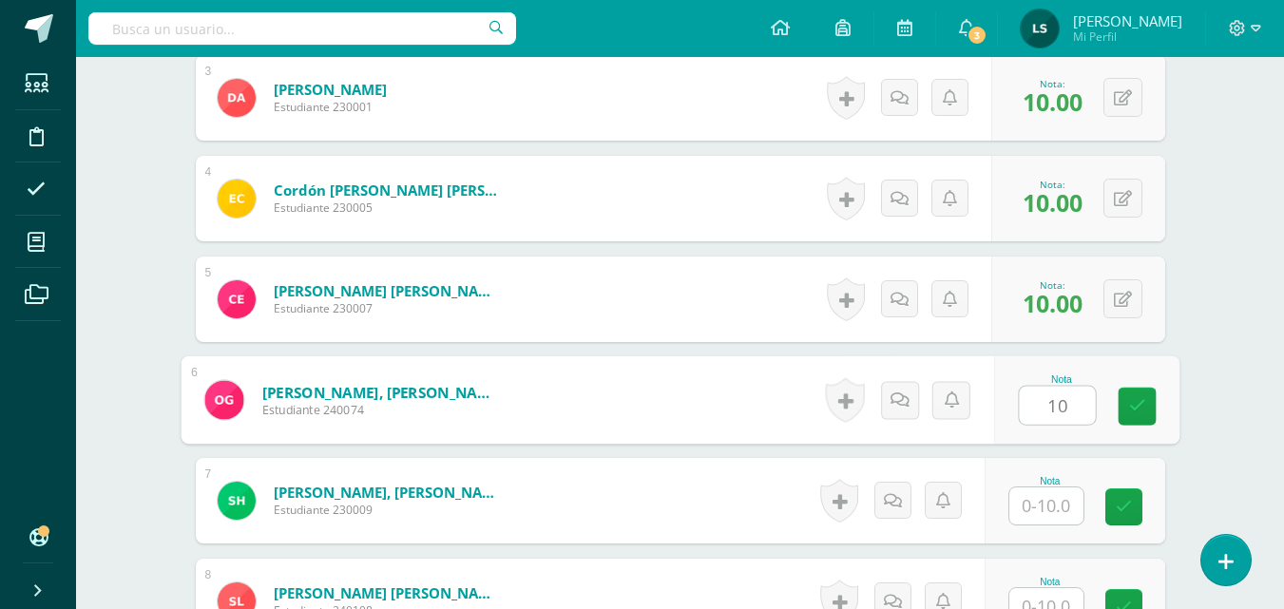
type input "10"
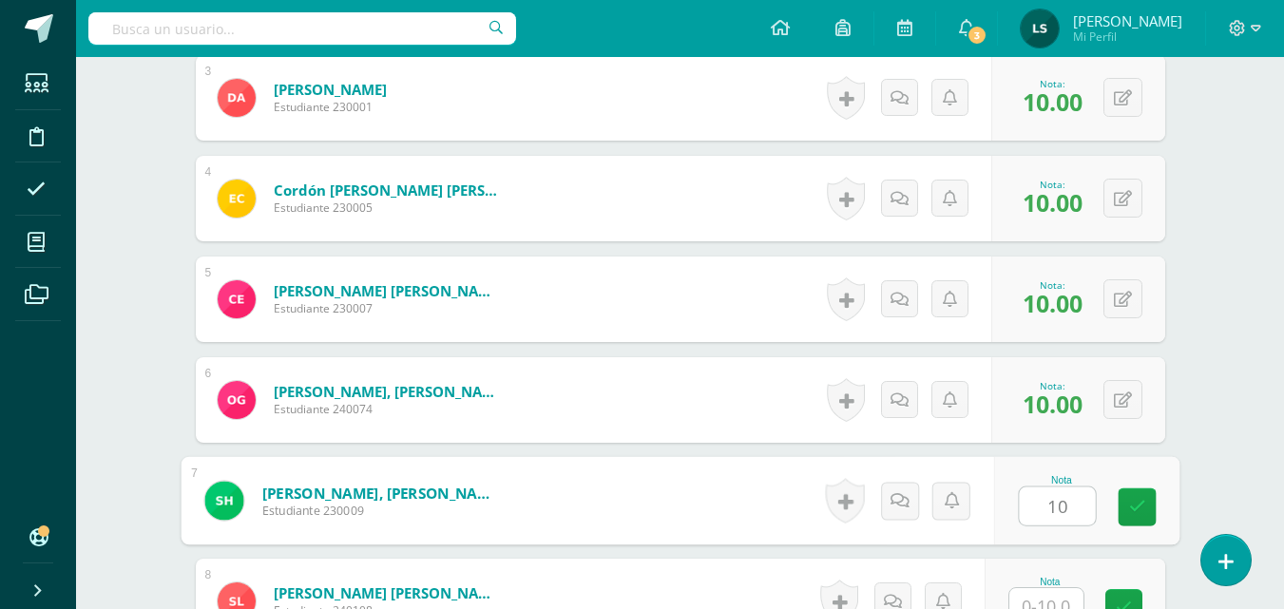
type input "10"
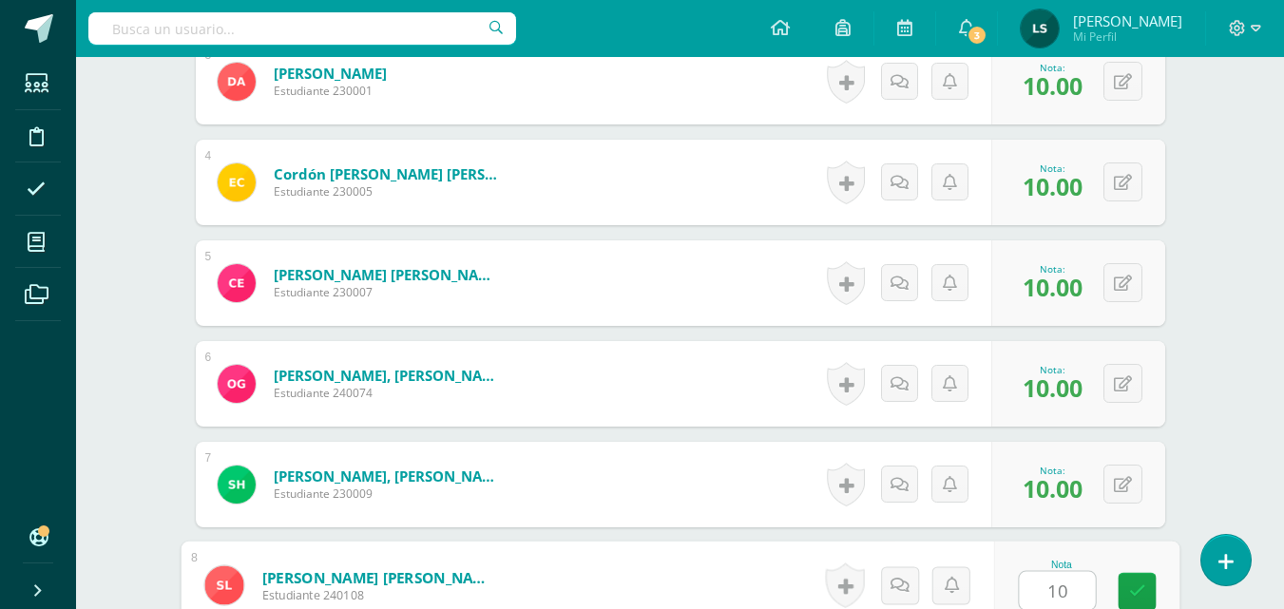
type input "10"
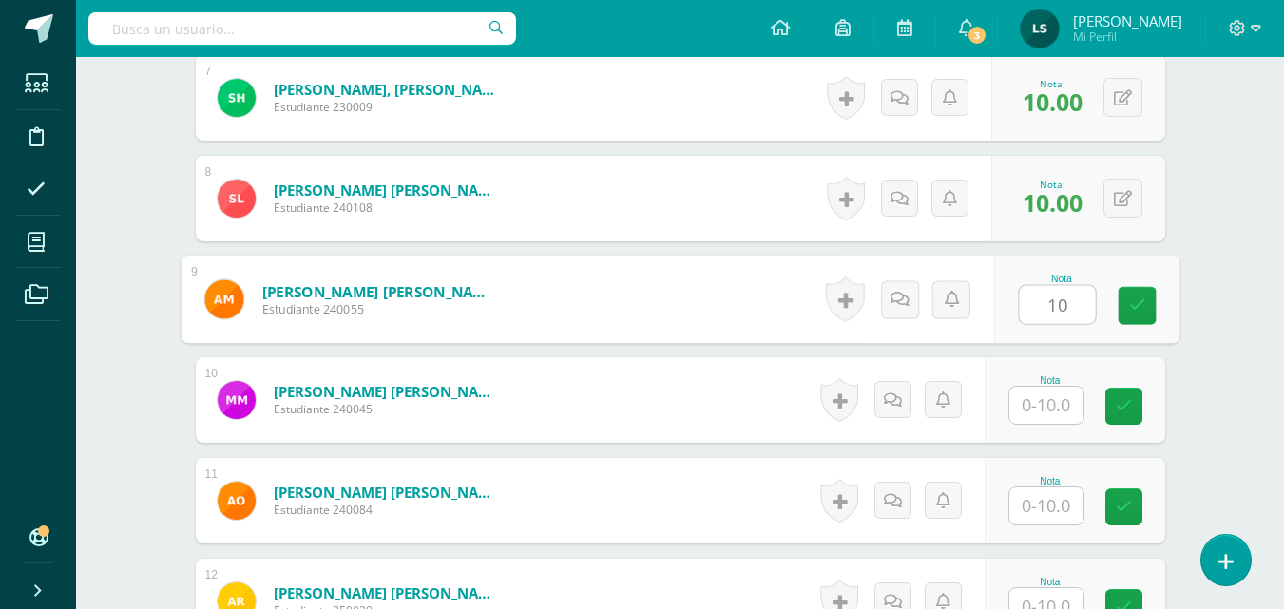
type input "10"
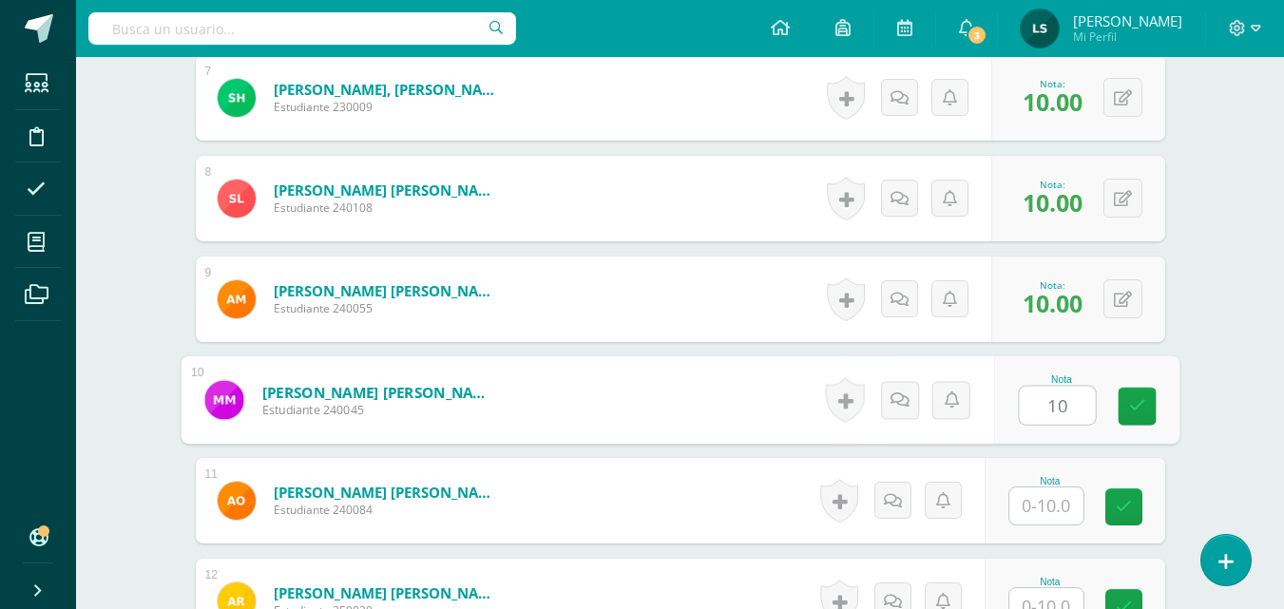
type input "10"
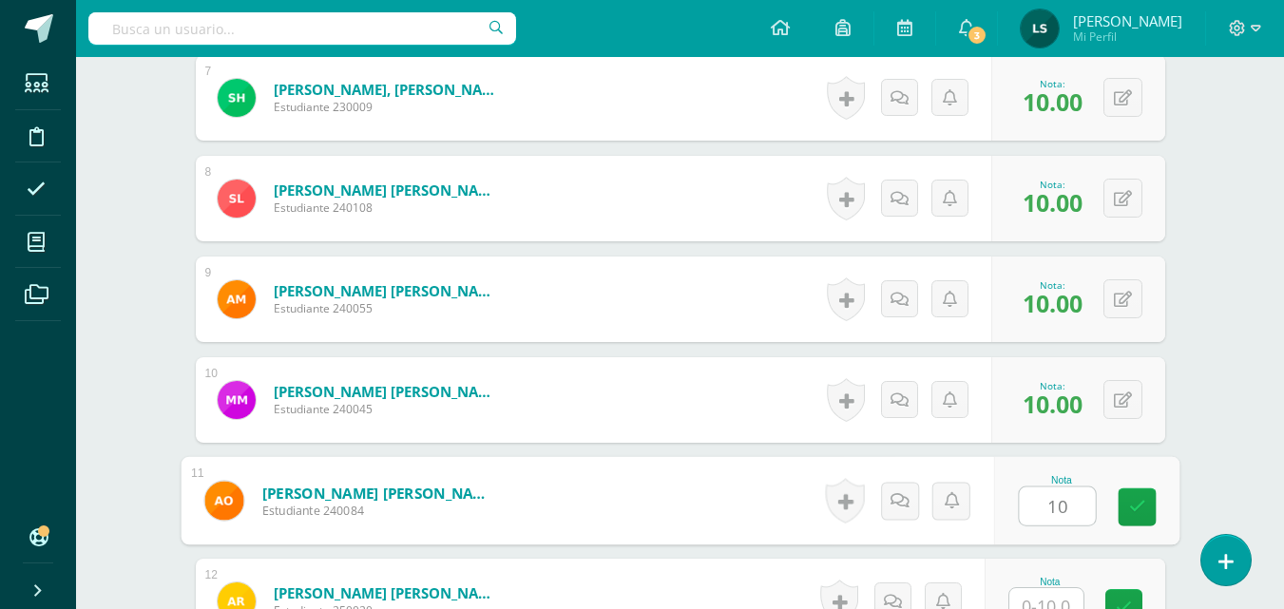
type input "10"
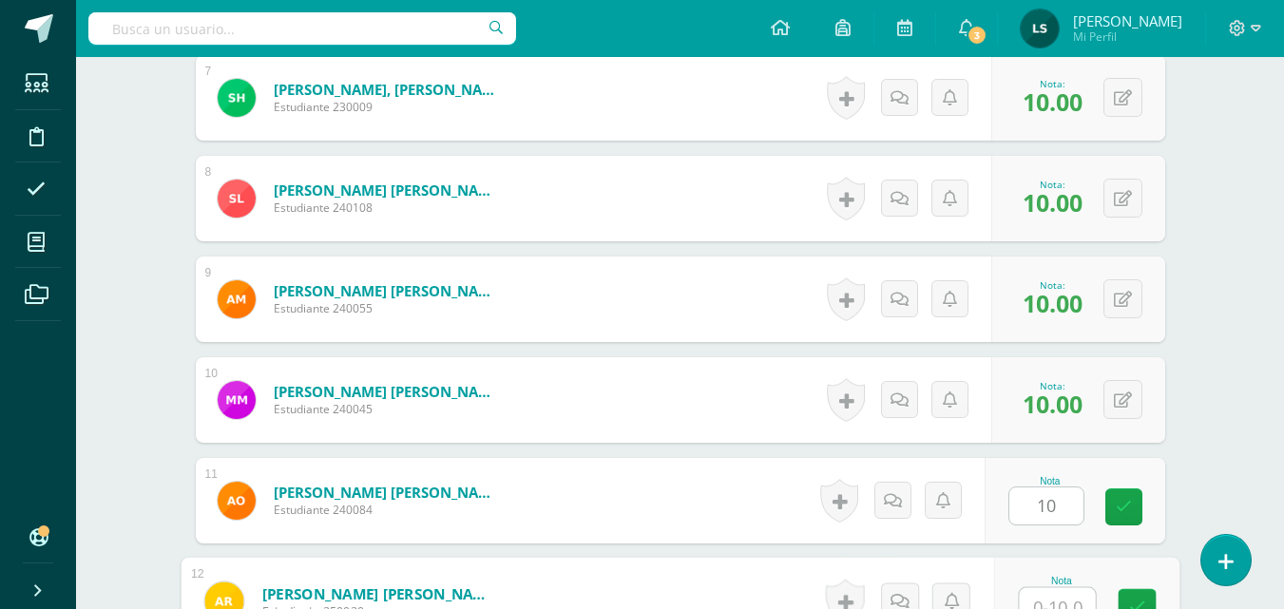
scroll to position [1269, 0]
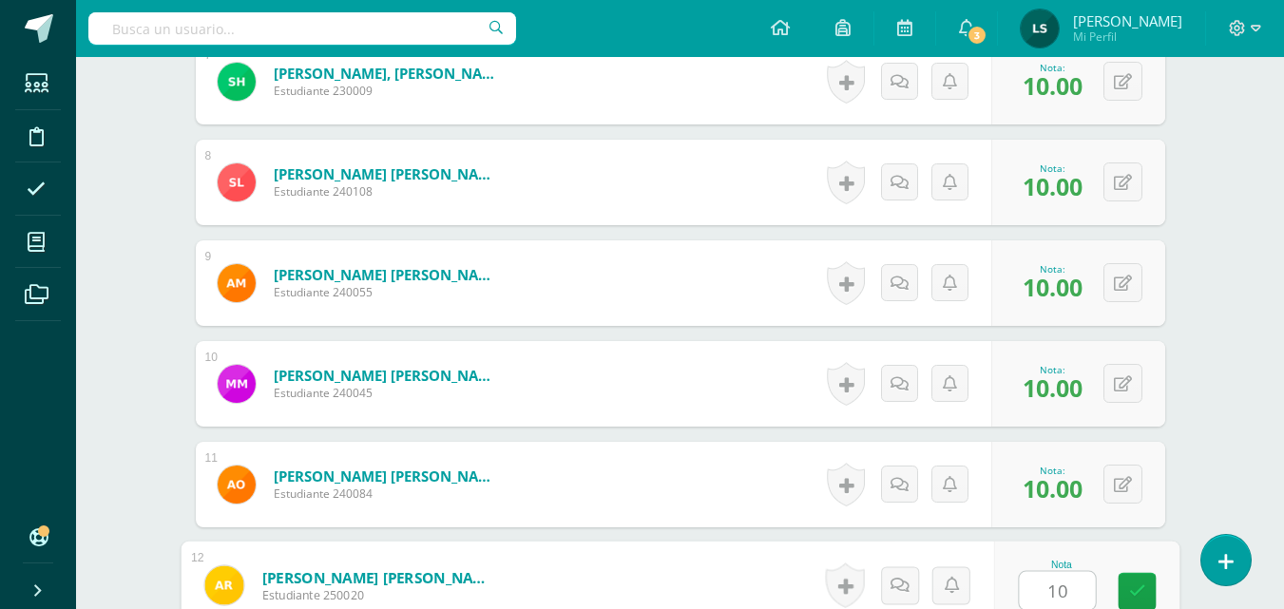
type input "10"
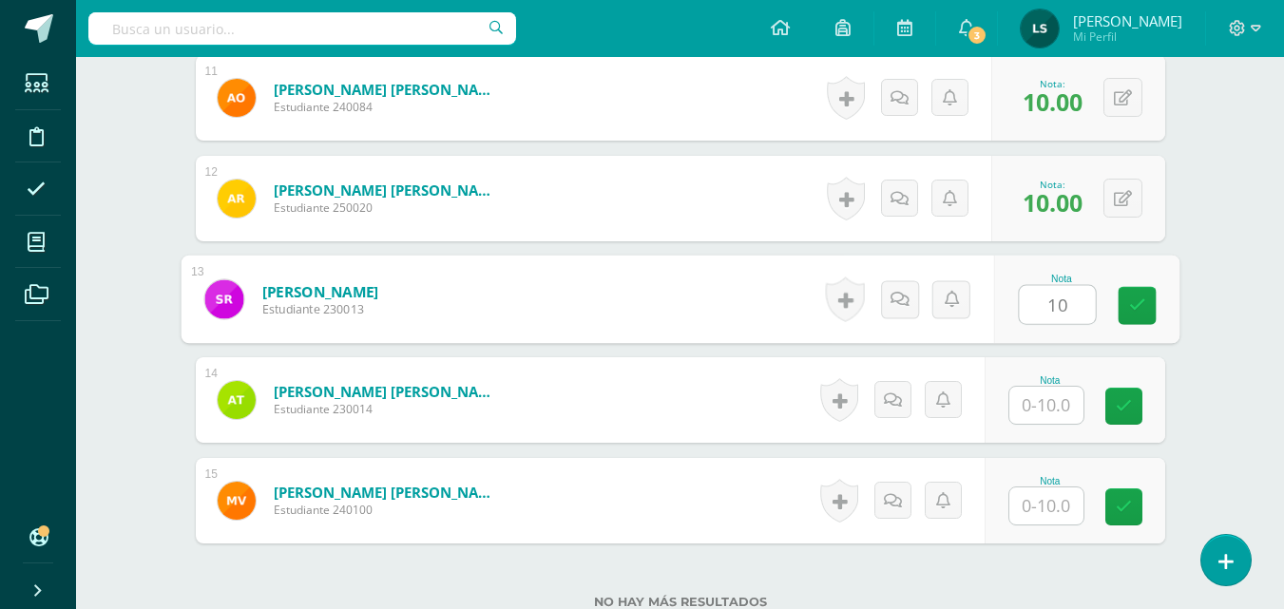
type input "10"
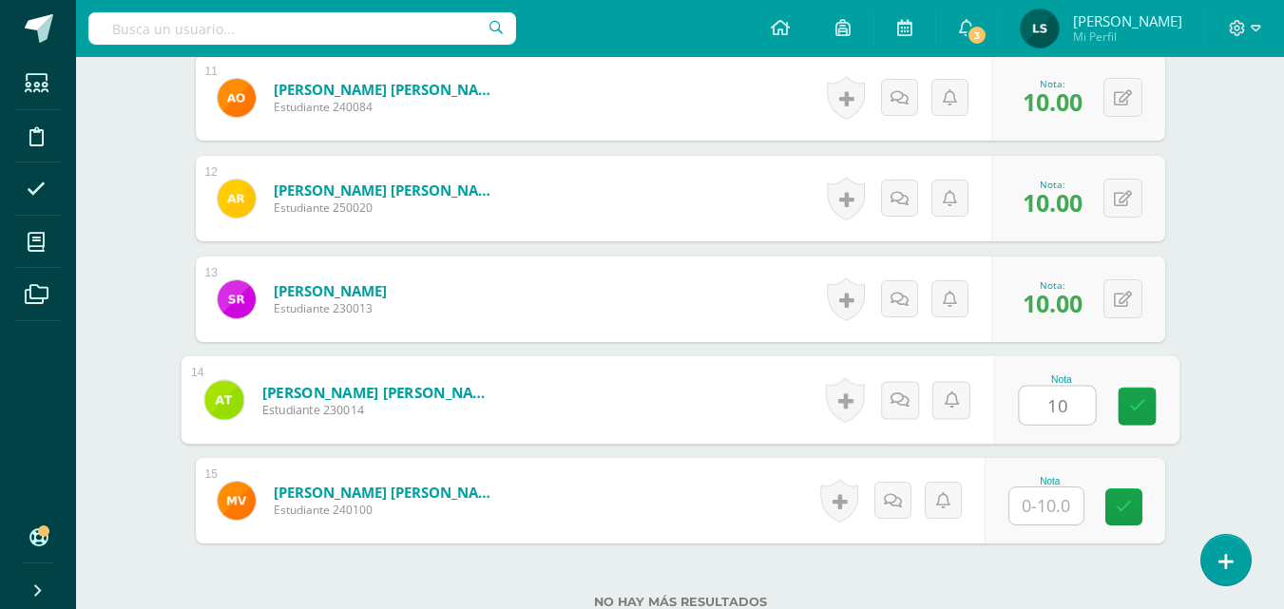
type input "10"
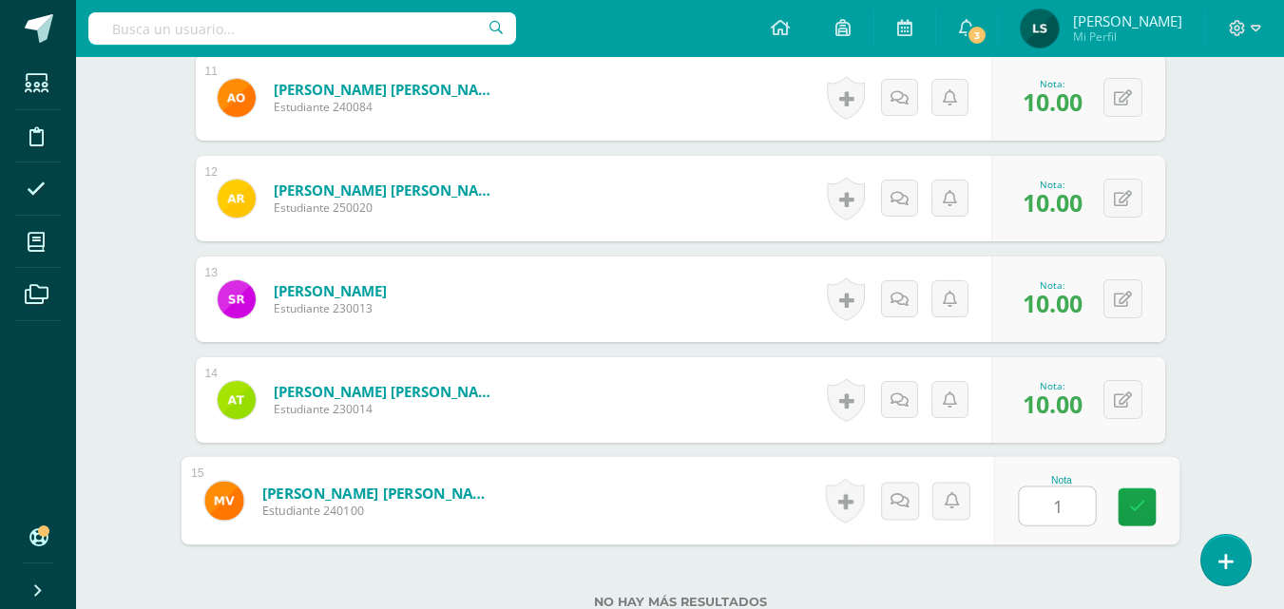
type input "10"
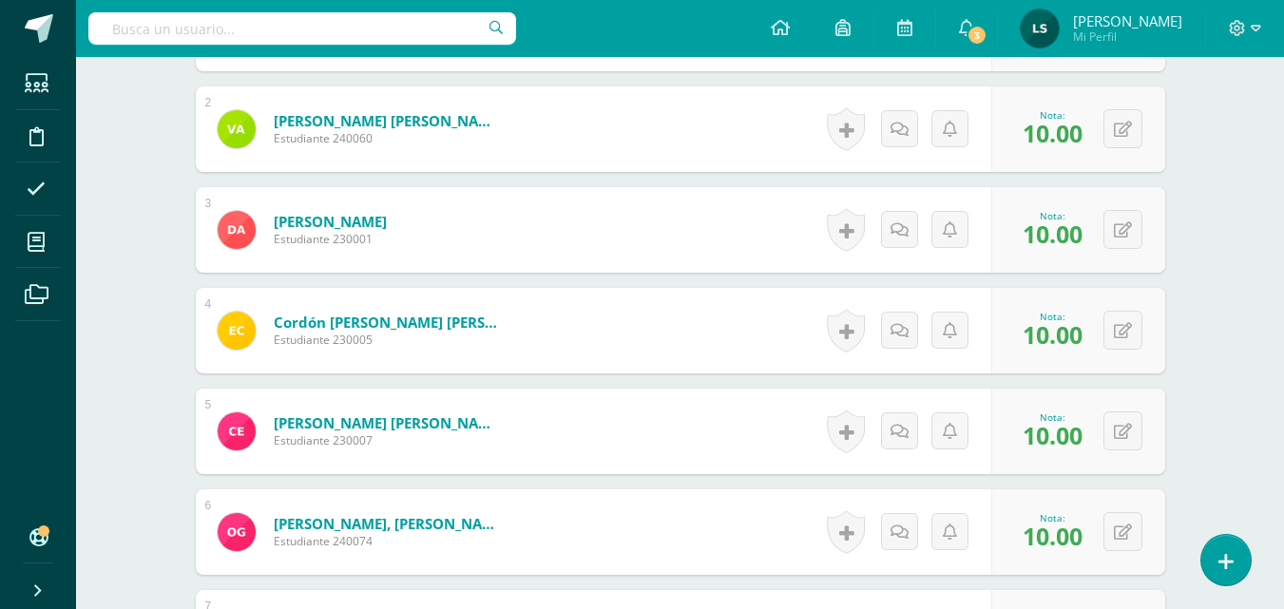
scroll to position [0, 0]
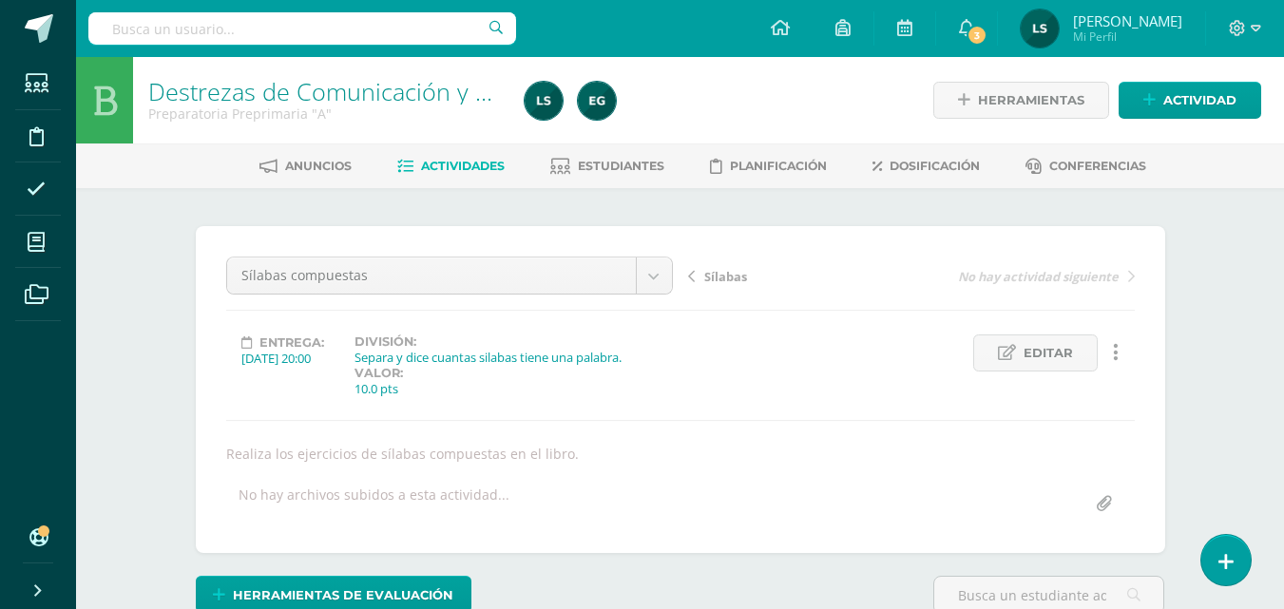
click at [450, 163] on span "Actividades" at bounding box center [463, 166] width 84 height 14
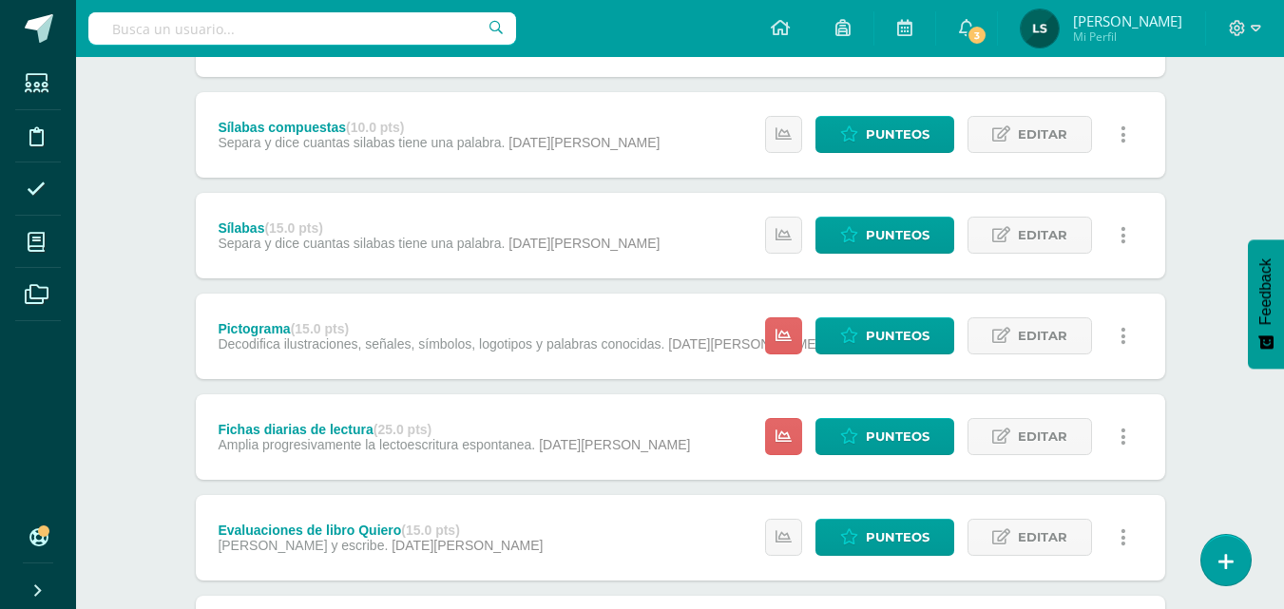
scroll to position [338, 0]
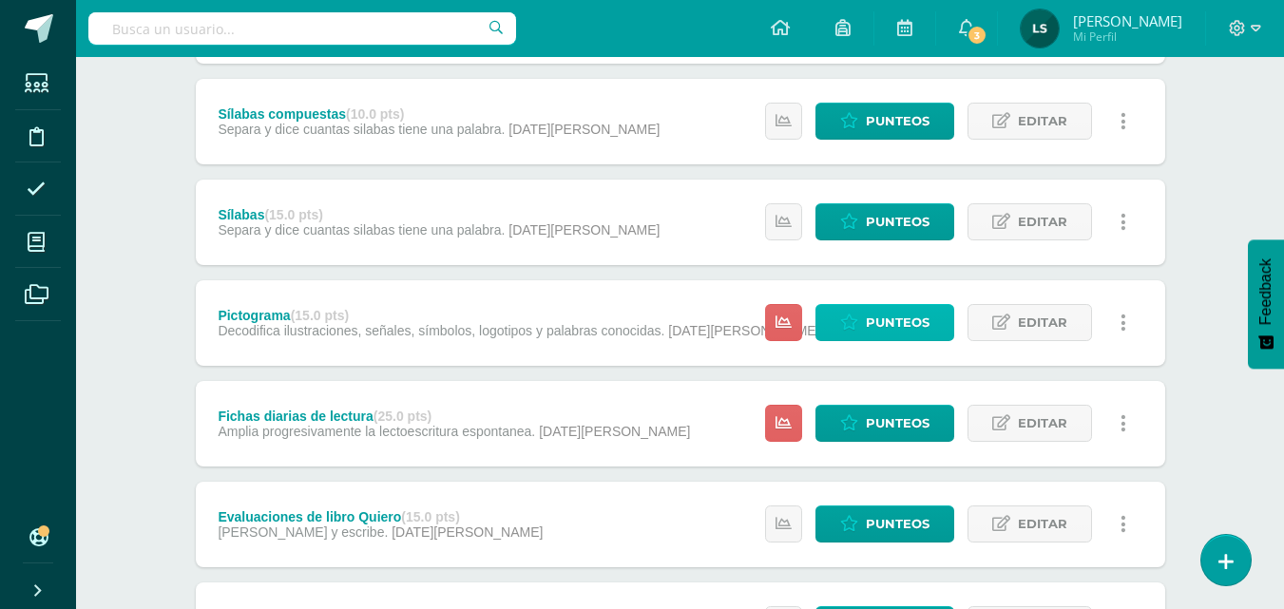
click at [899, 322] on span "Punteos" at bounding box center [898, 322] width 64 height 35
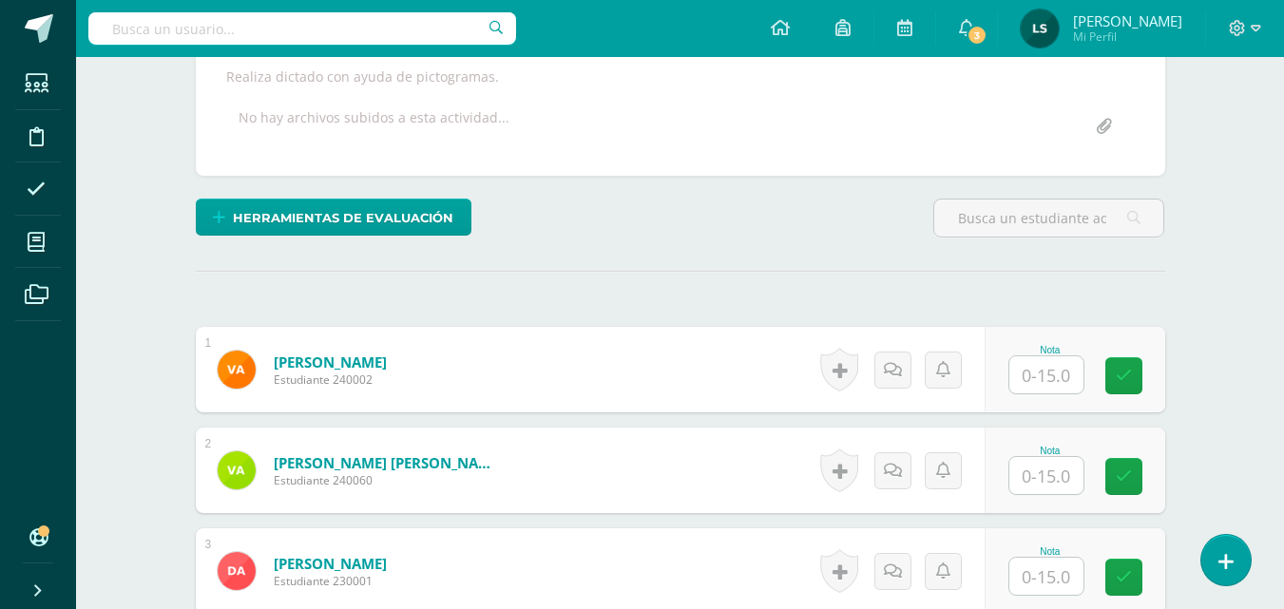
scroll to position [434, 0]
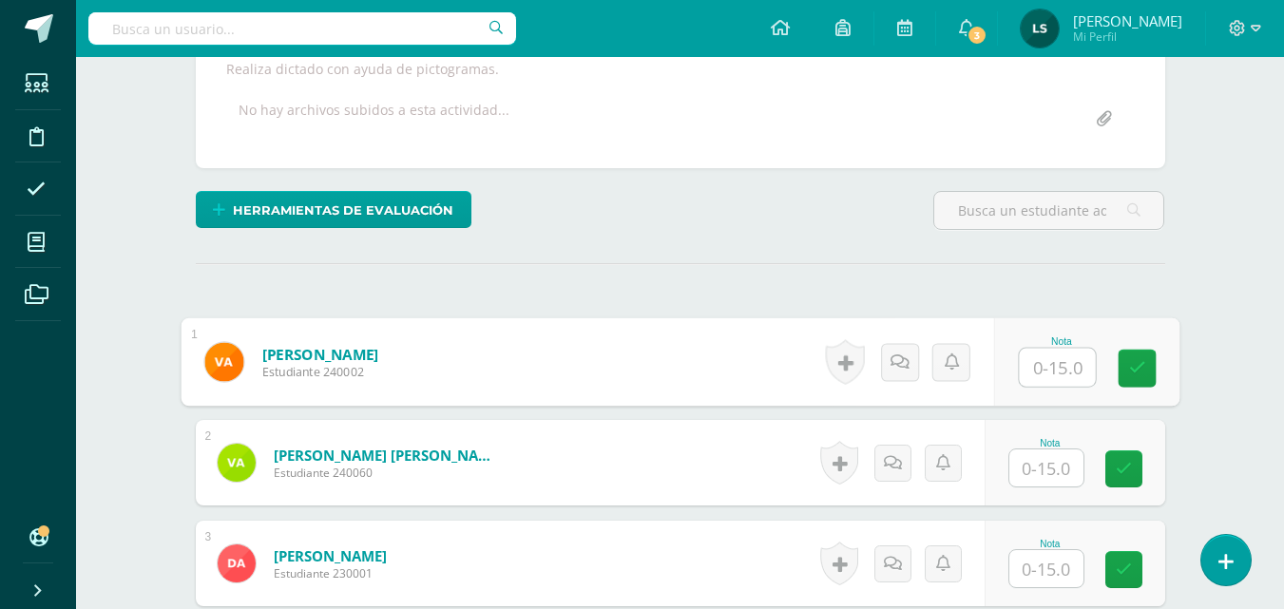
click at [1053, 366] on input "text" at bounding box center [1056, 368] width 76 height 38
type input "15"
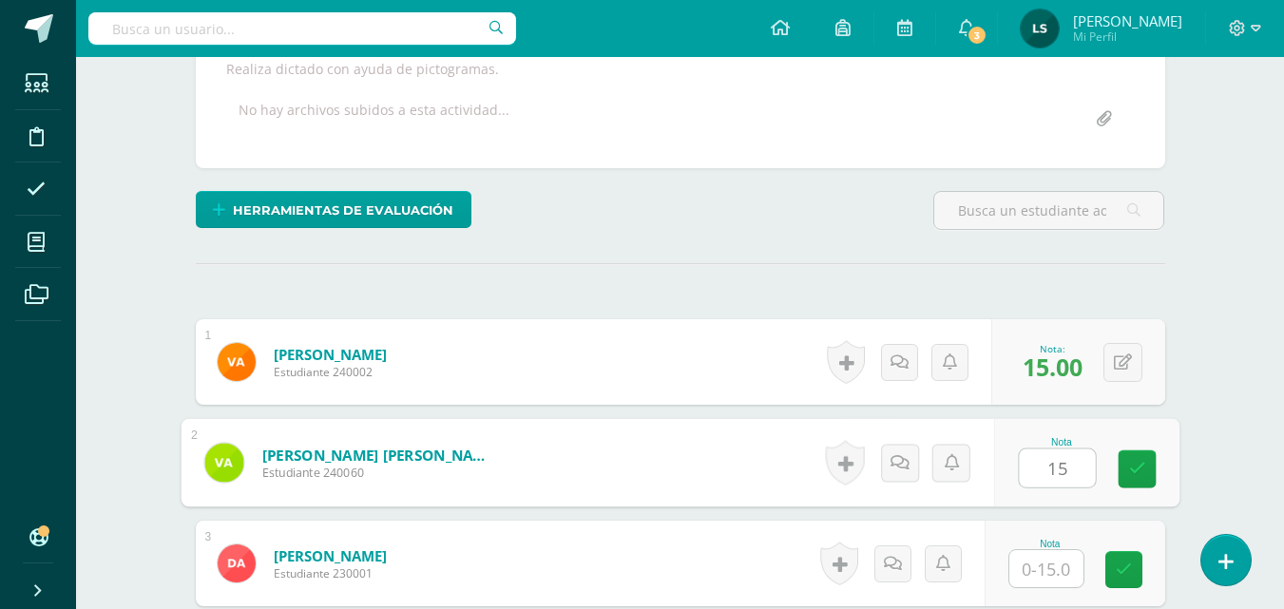
type input "15"
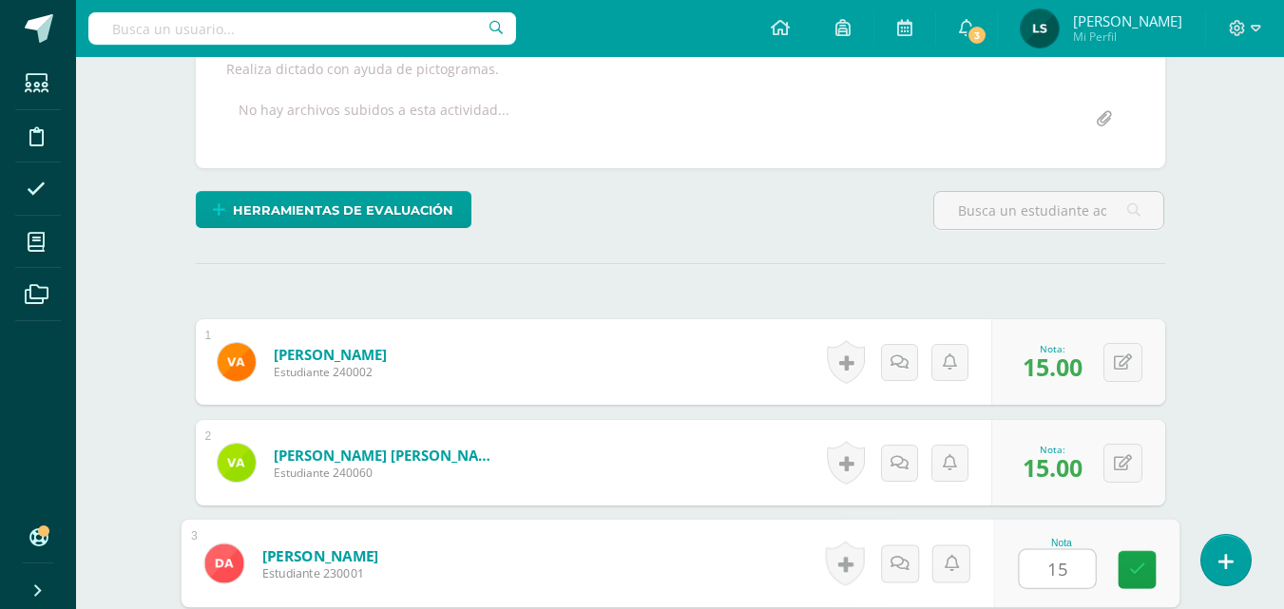
type input "15"
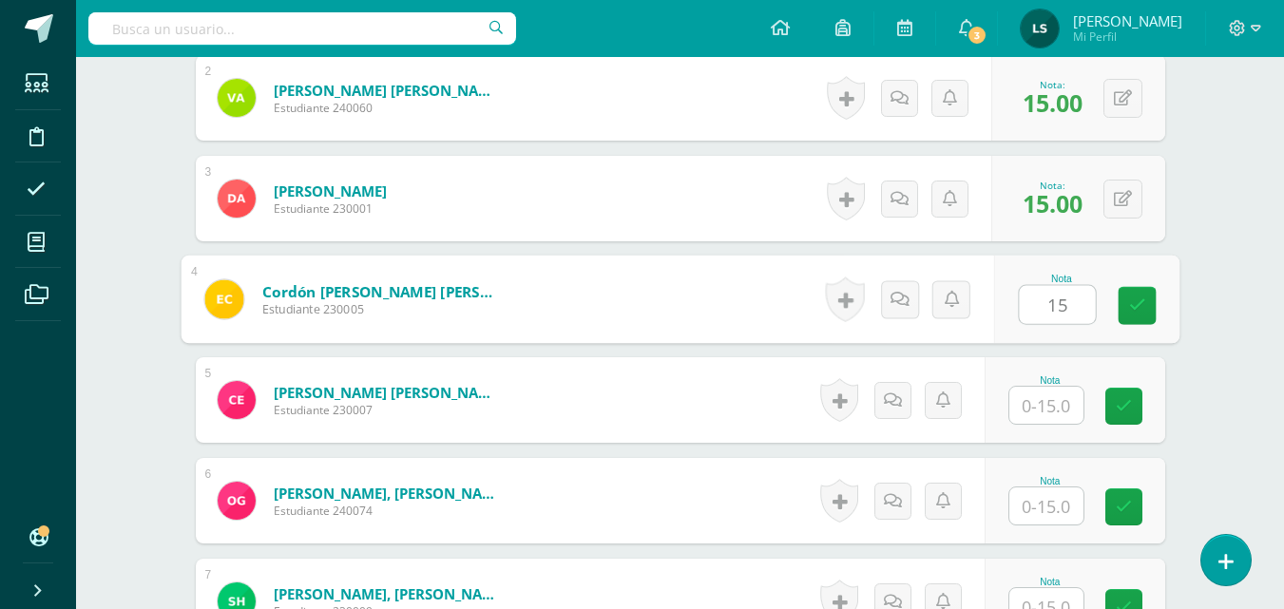
type input "15"
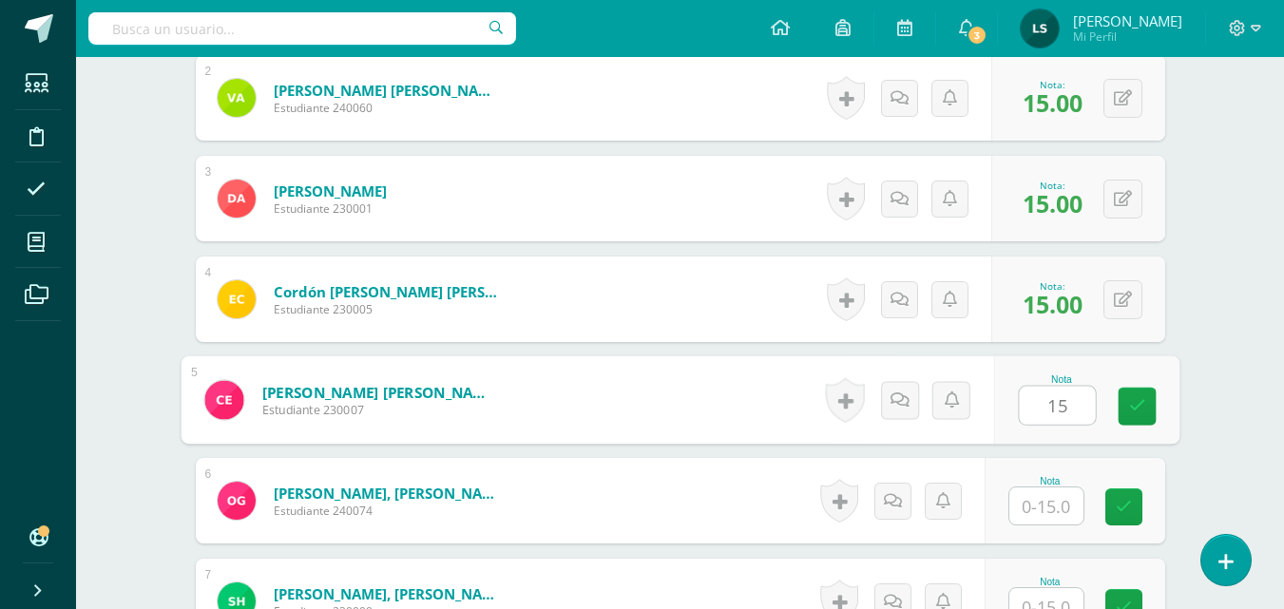
type input "15"
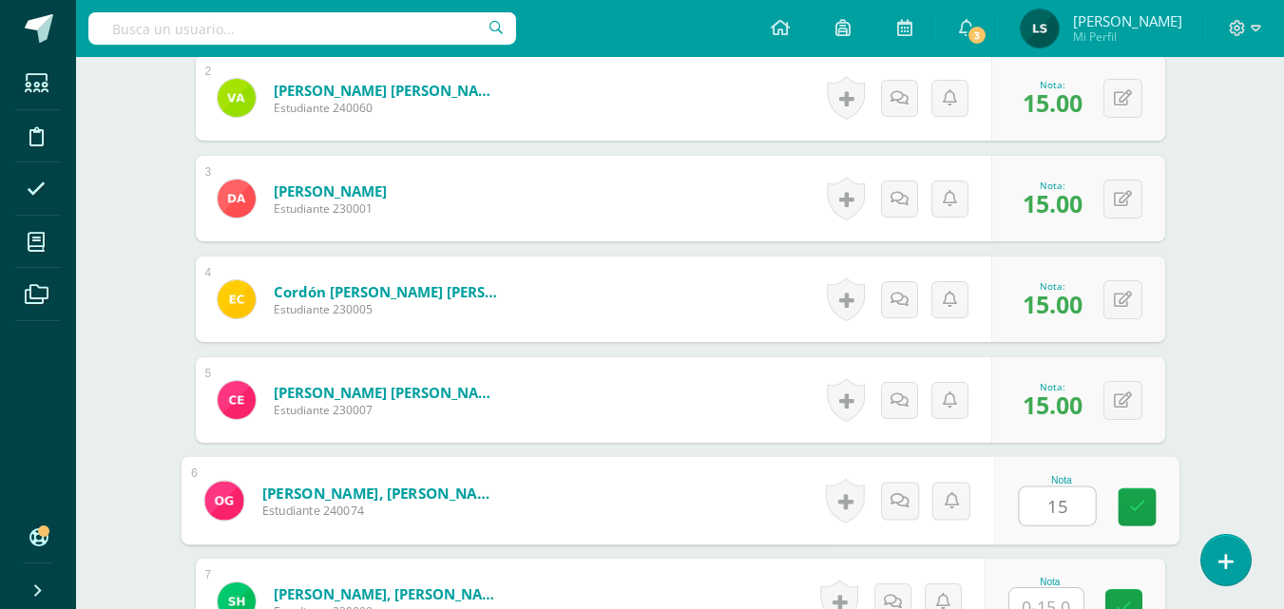
type input "15"
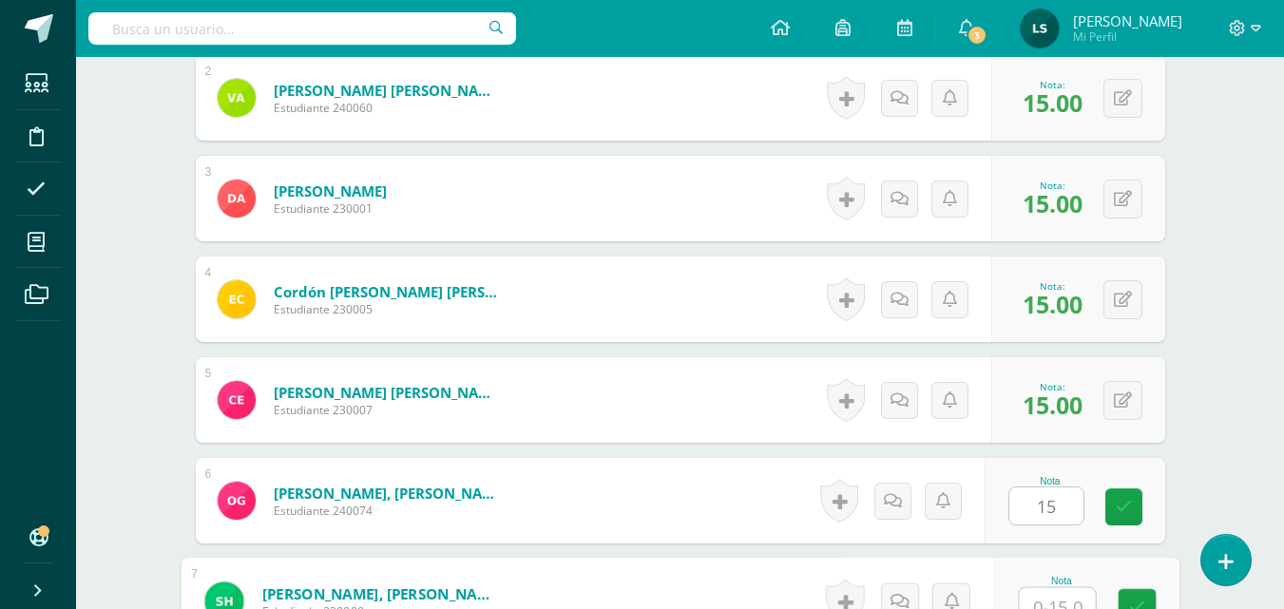
scroll to position [815, 0]
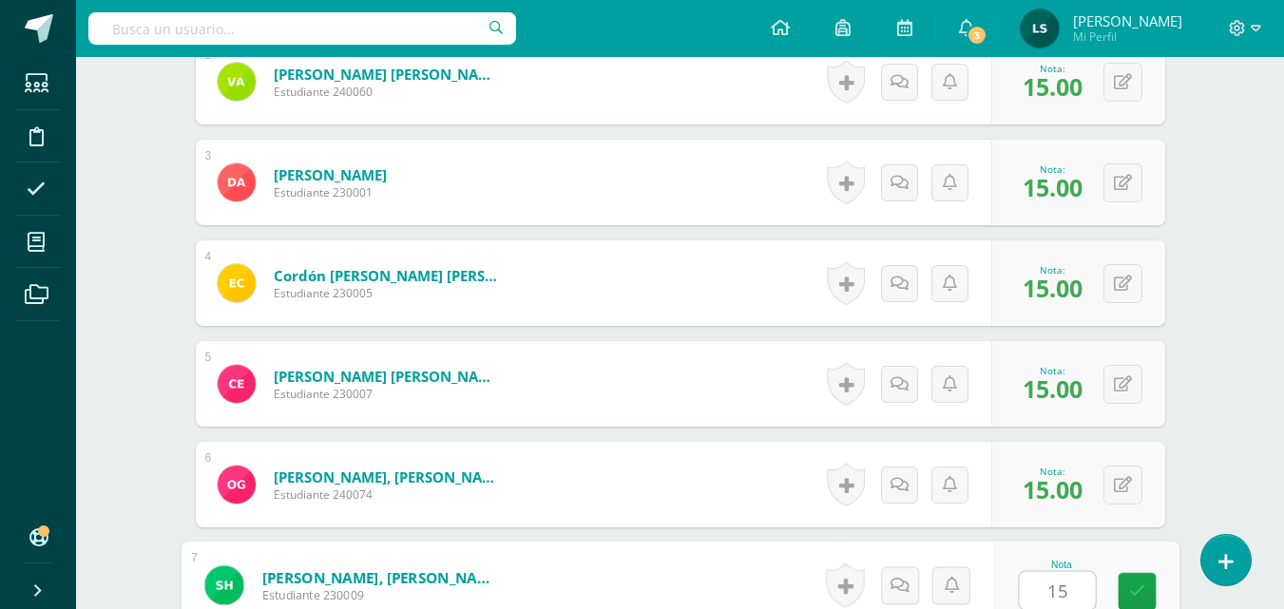
type input "15"
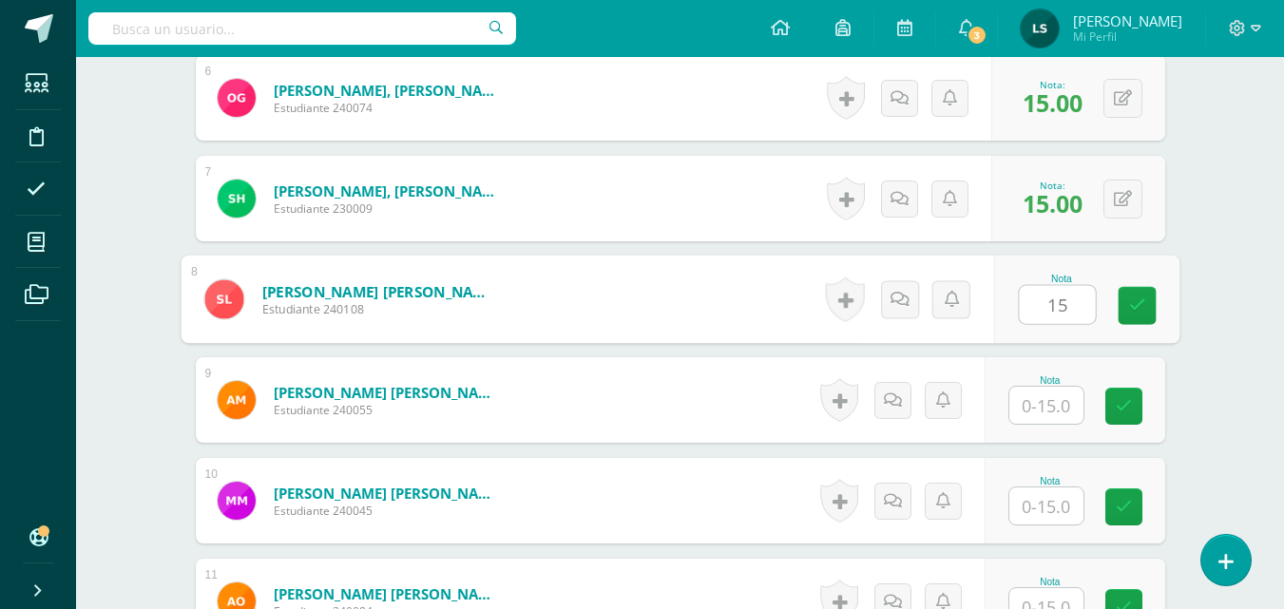
type input "15"
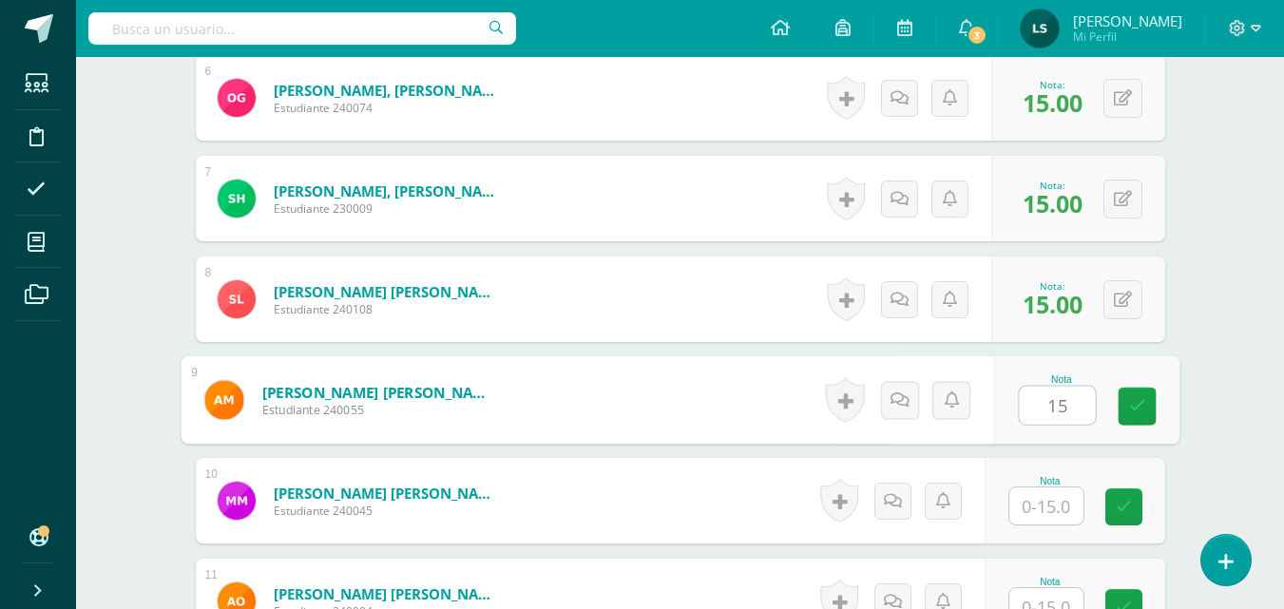
type input "15"
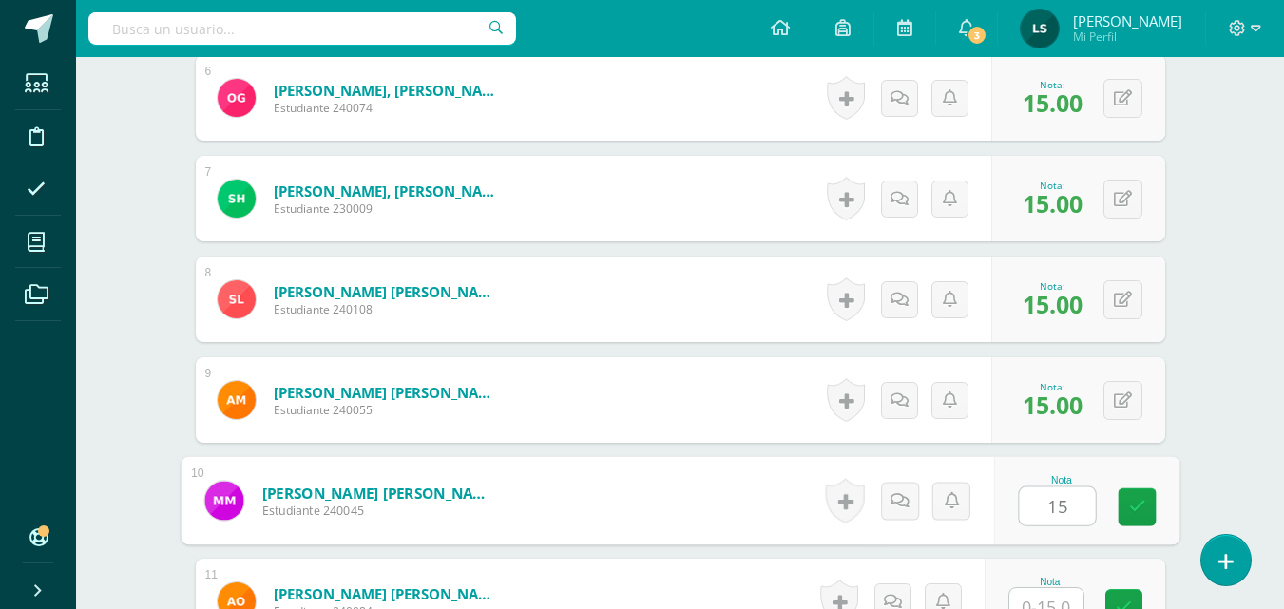
type input "15"
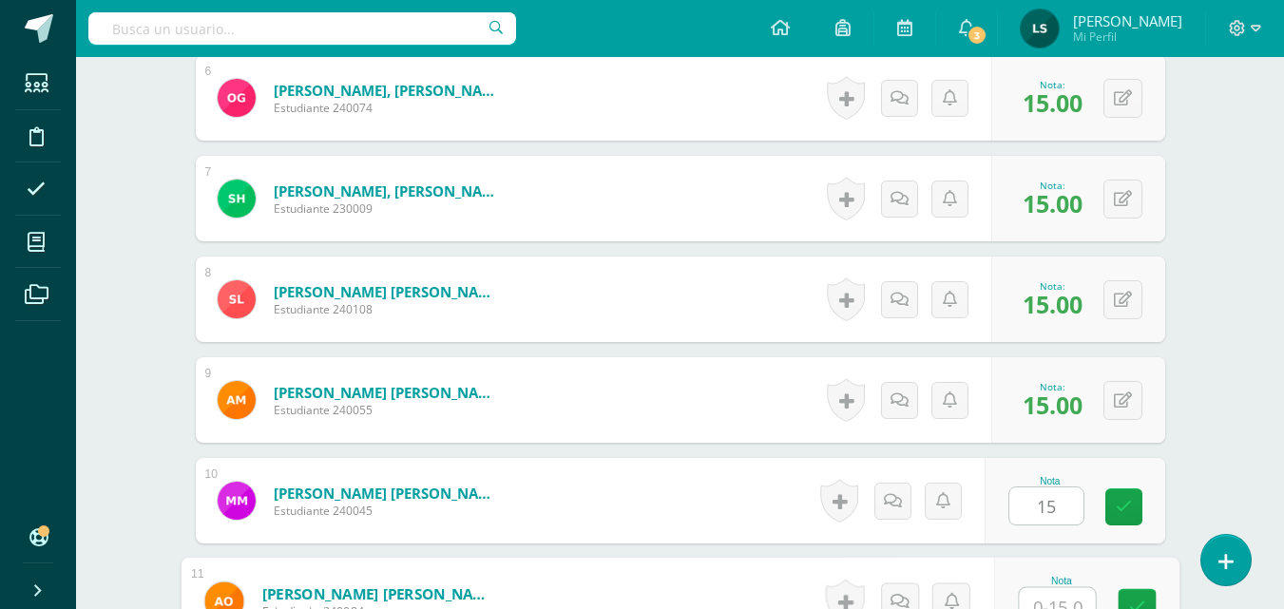
scroll to position [1218, 0]
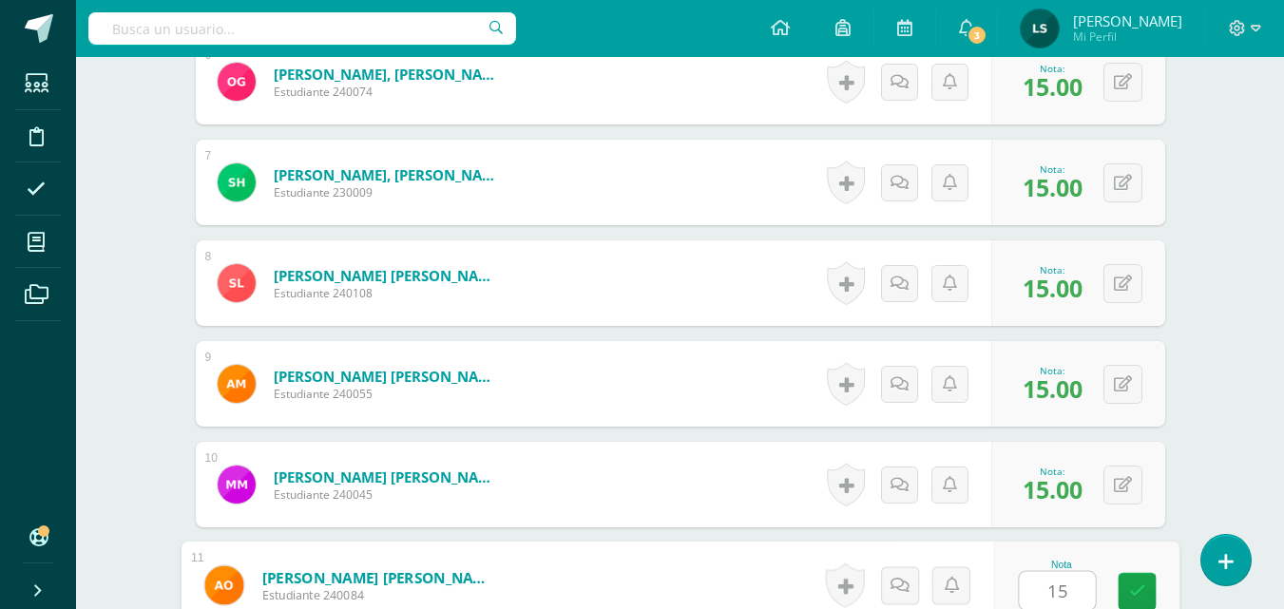
type input "15"
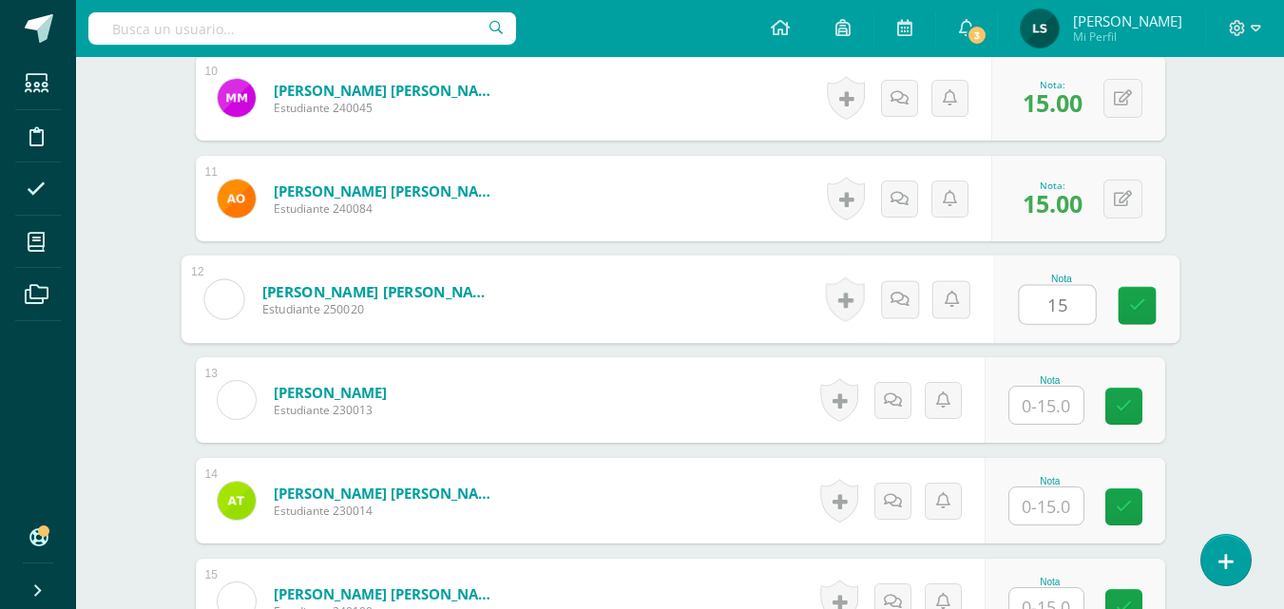
type input "15"
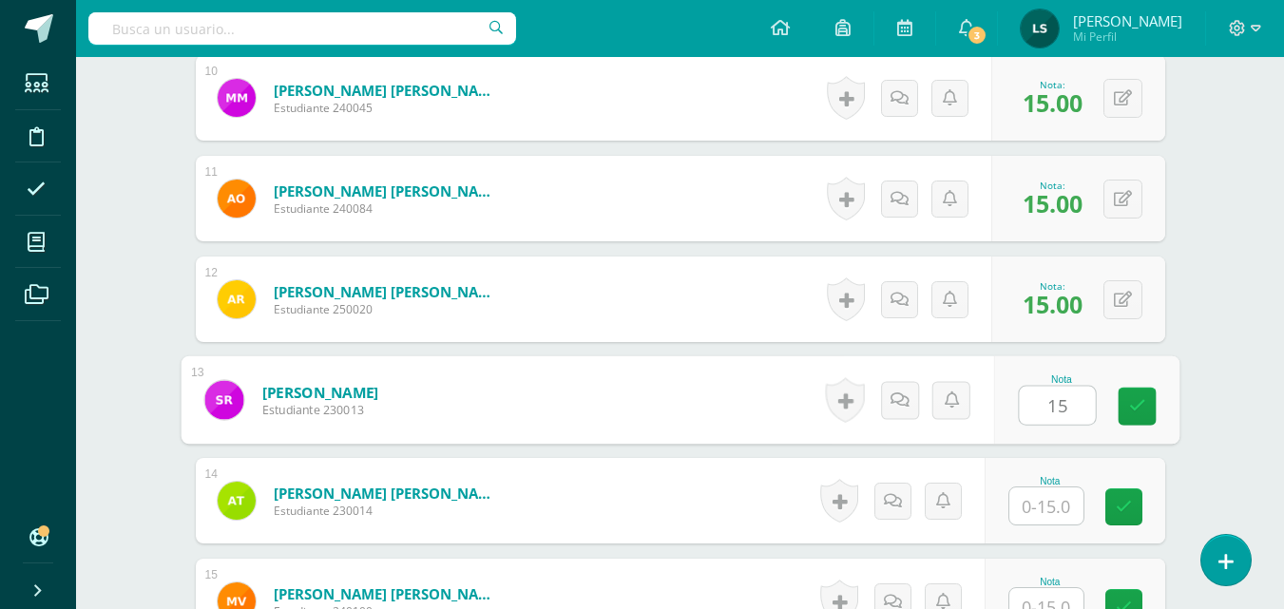
type input "15"
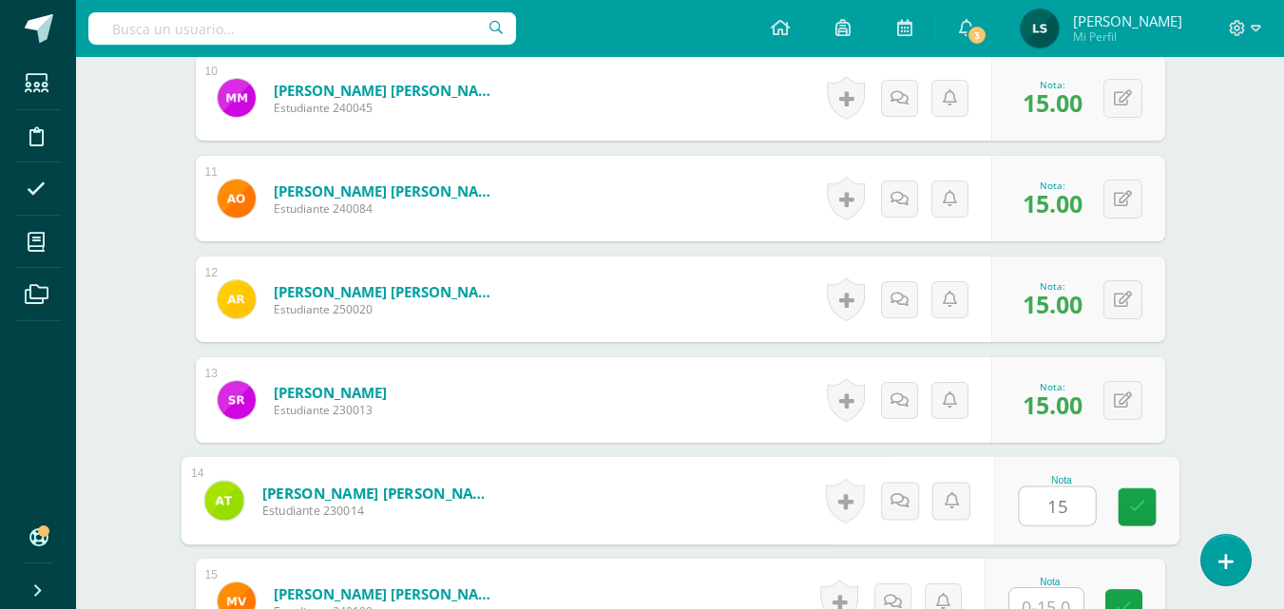
type input "15"
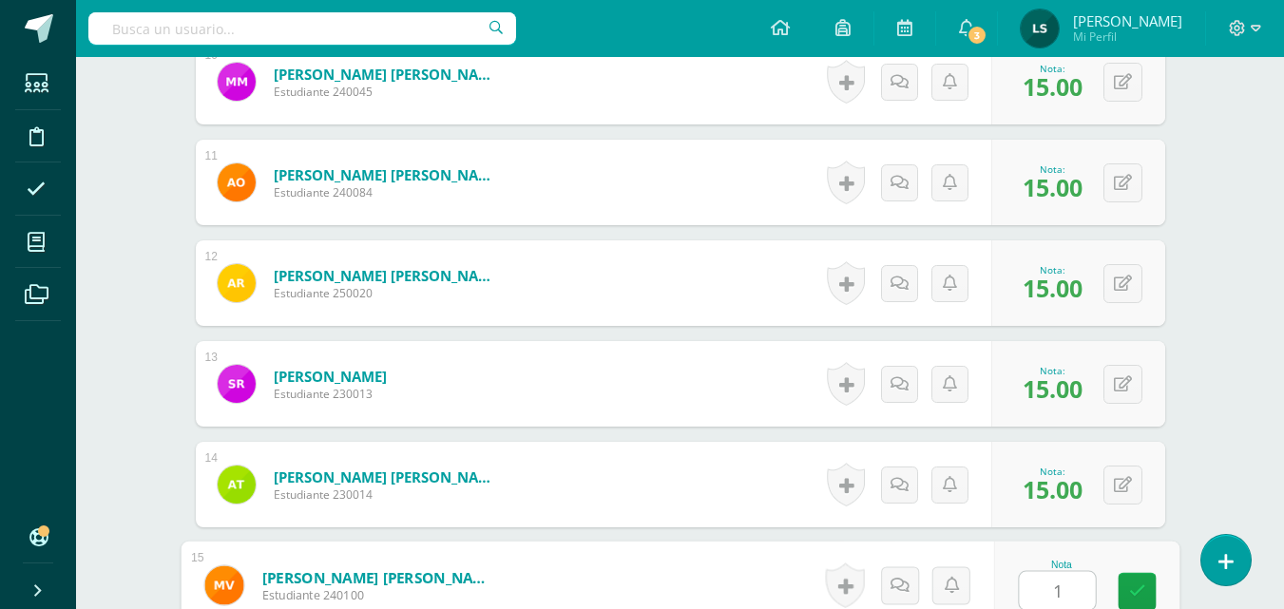
type input "15"
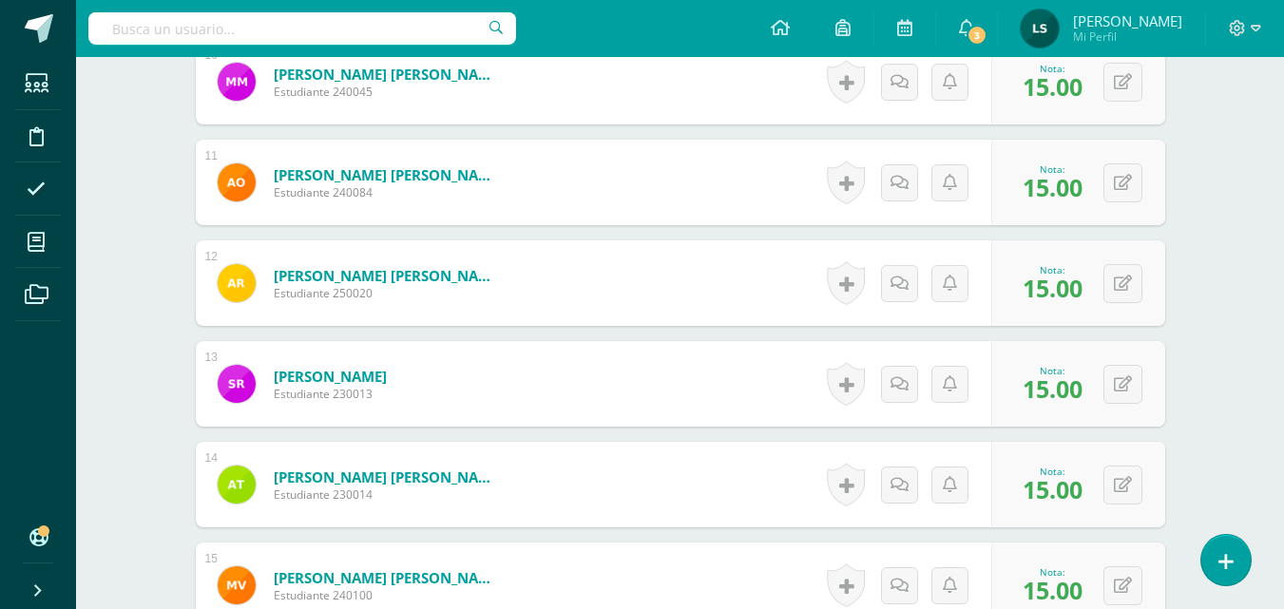
scroll to position [1857, 0]
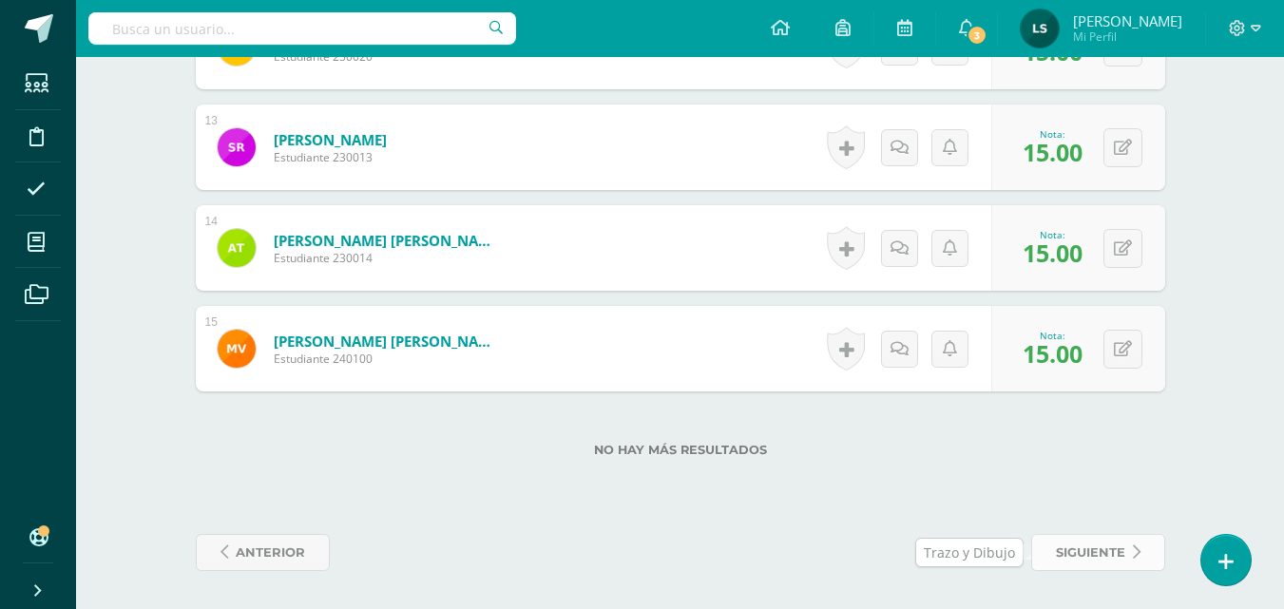
click at [1095, 546] on span "siguiente" at bounding box center [1090, 552] width 69 height 35
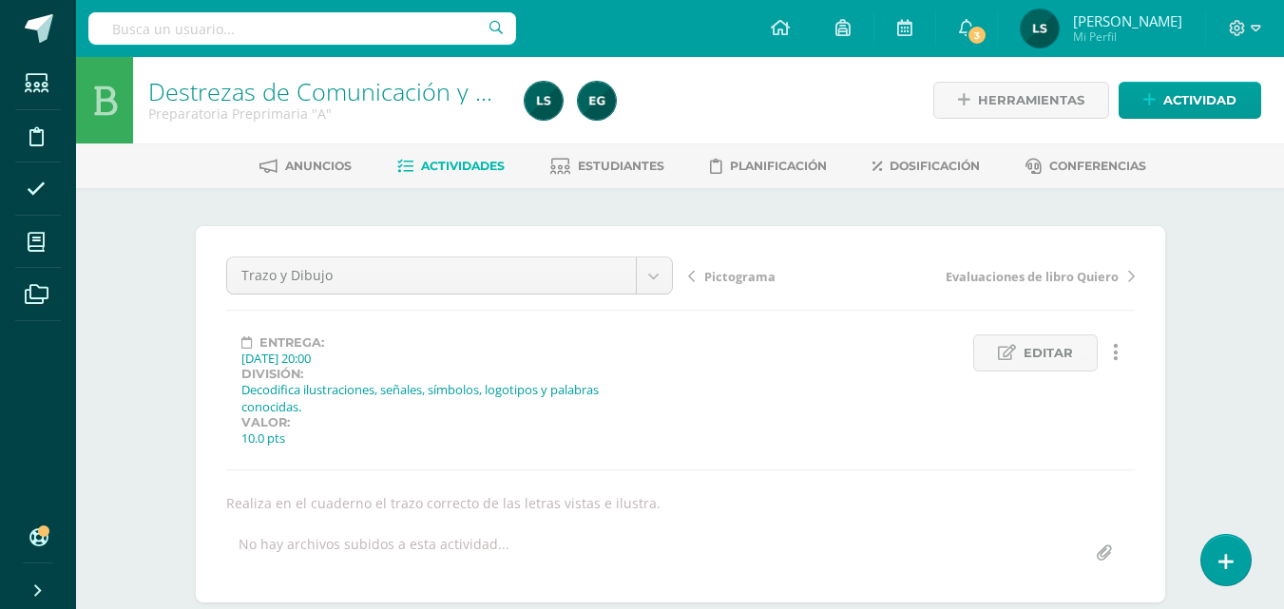
click at [457, 159] on span "Actividades" at bounding box center [463, 166] width 84 height 14
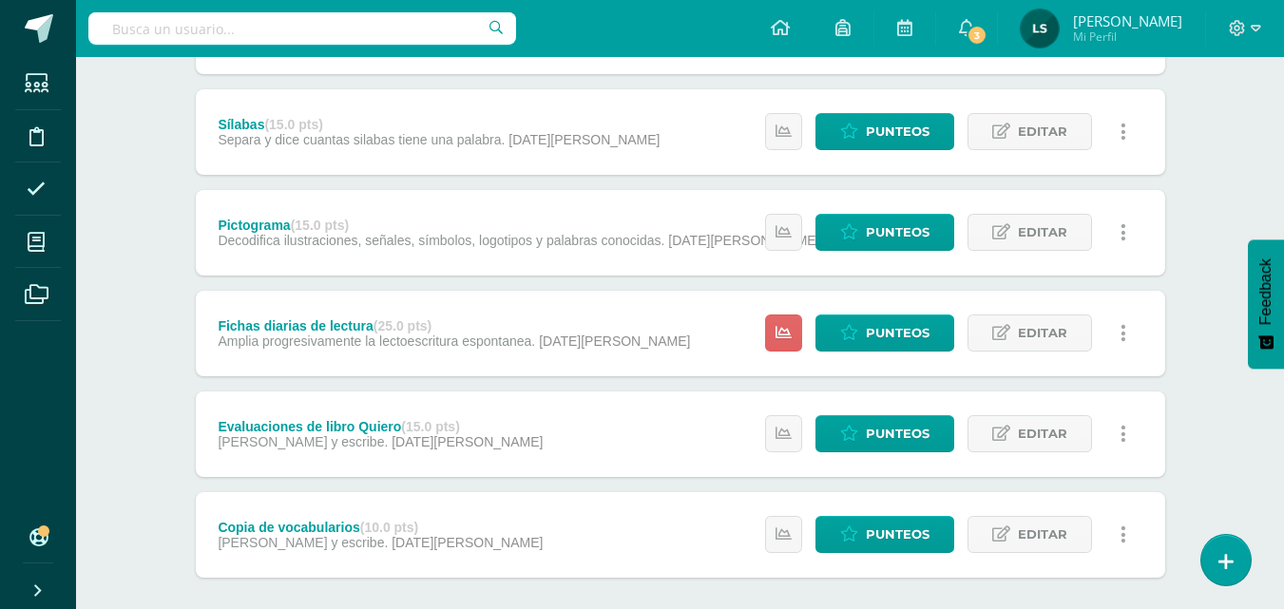
scroll to position [432, 0]
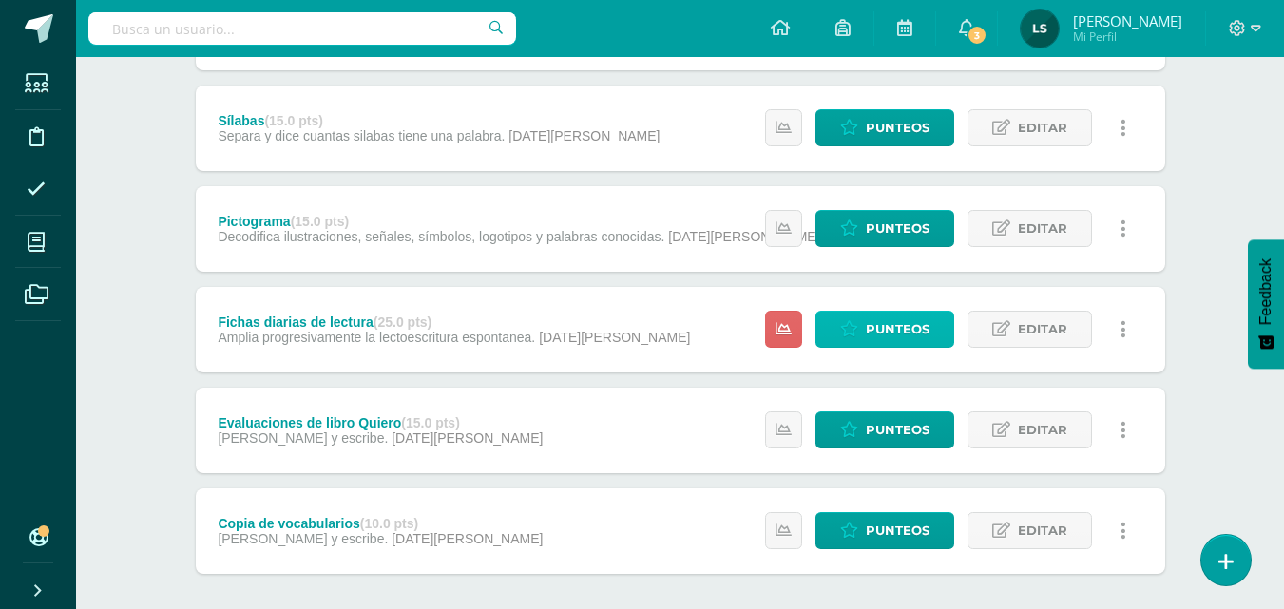
click at [877, 334] on span "Punteos" at bounding box center [898, 329] width 64 height 35
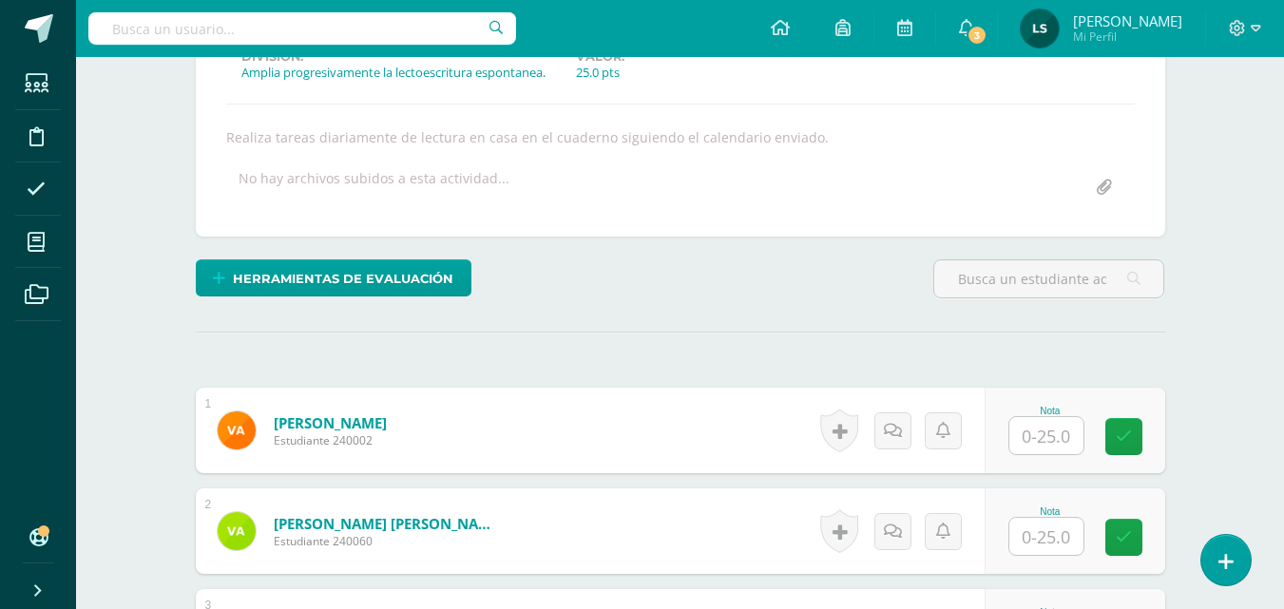
scroll to position [282, 0]
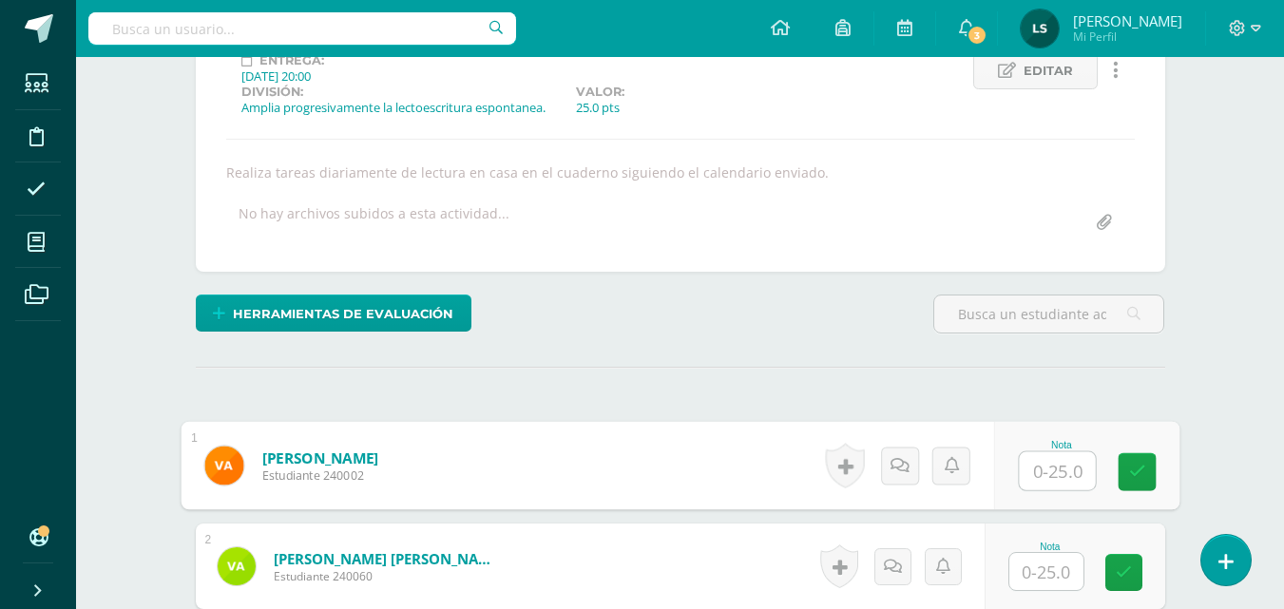
click at [1040, 475] on input "text" at bounding box center [1056, 471] width 76 height 38
type input "23"
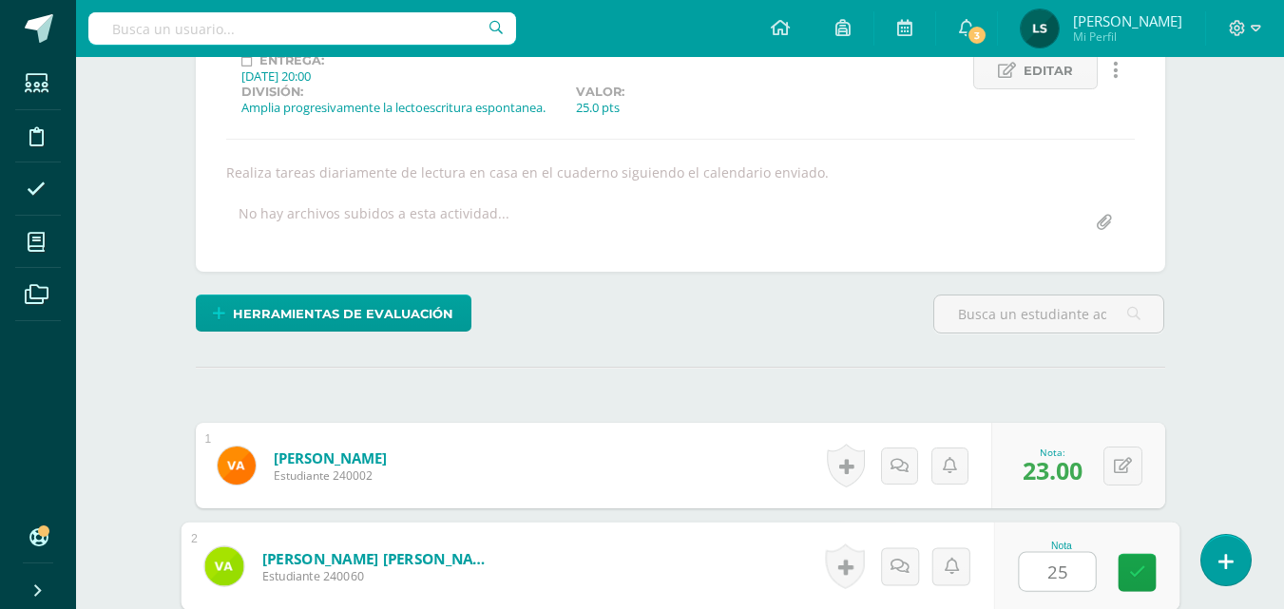
type input "25"
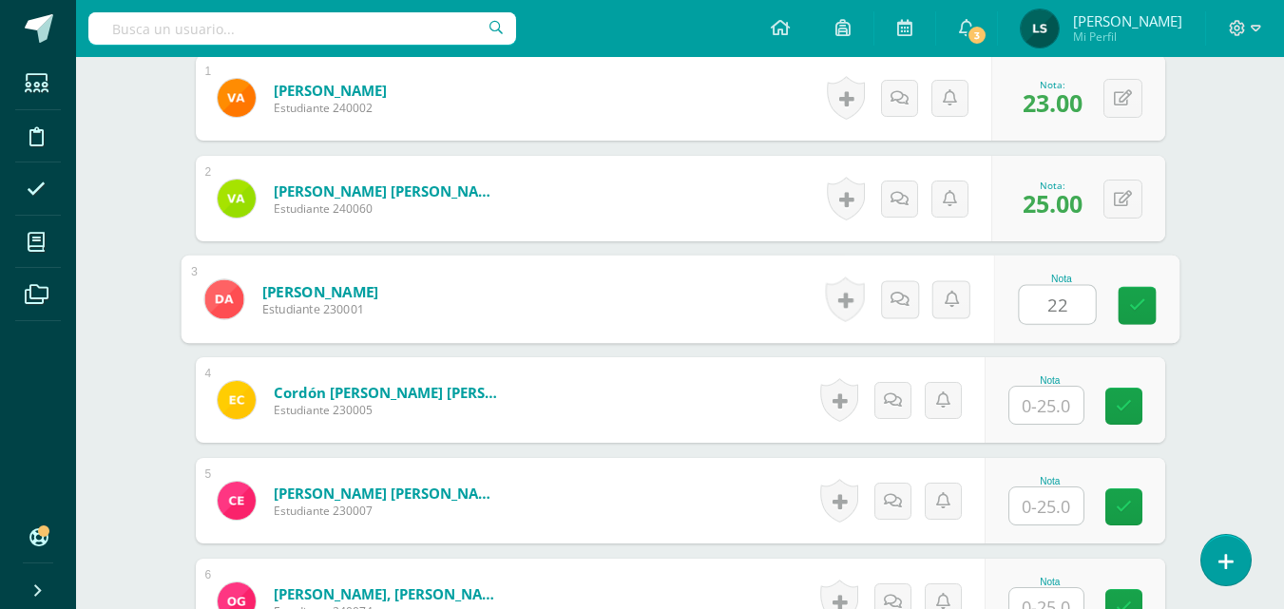
type input "22"
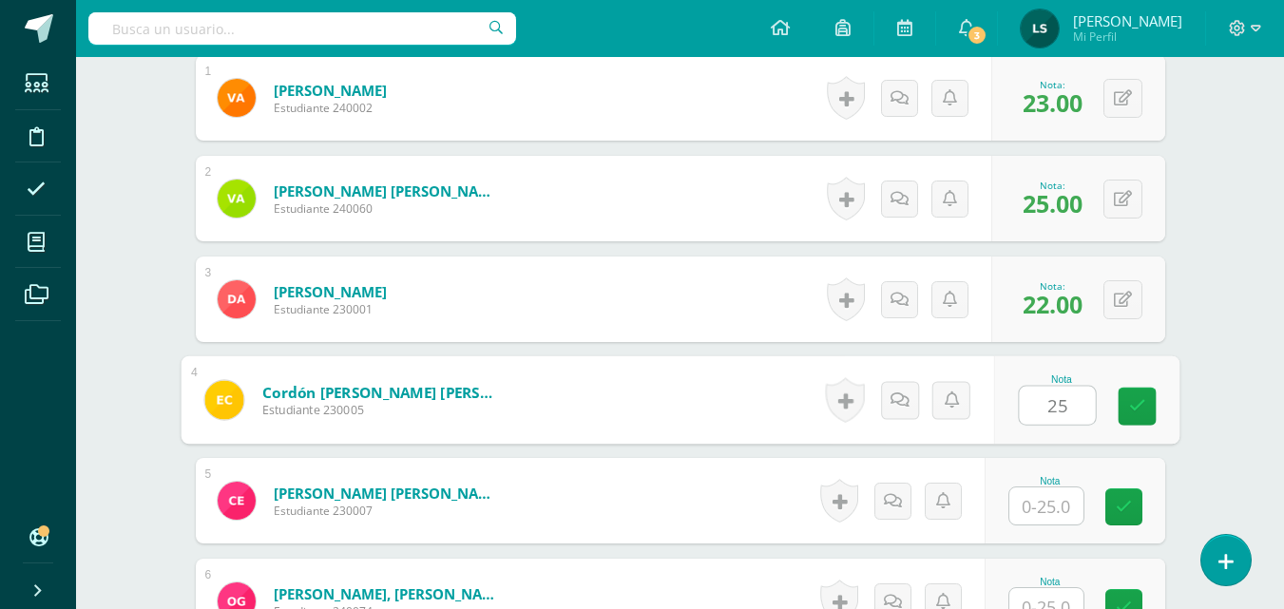
type input "25"
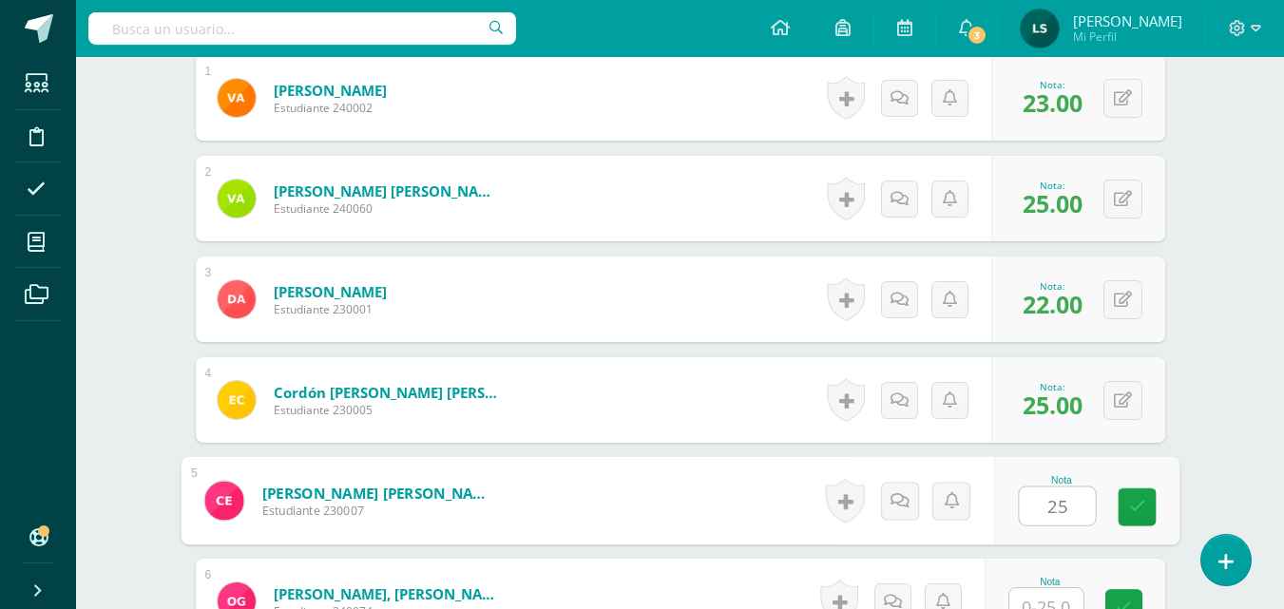
type input "25"
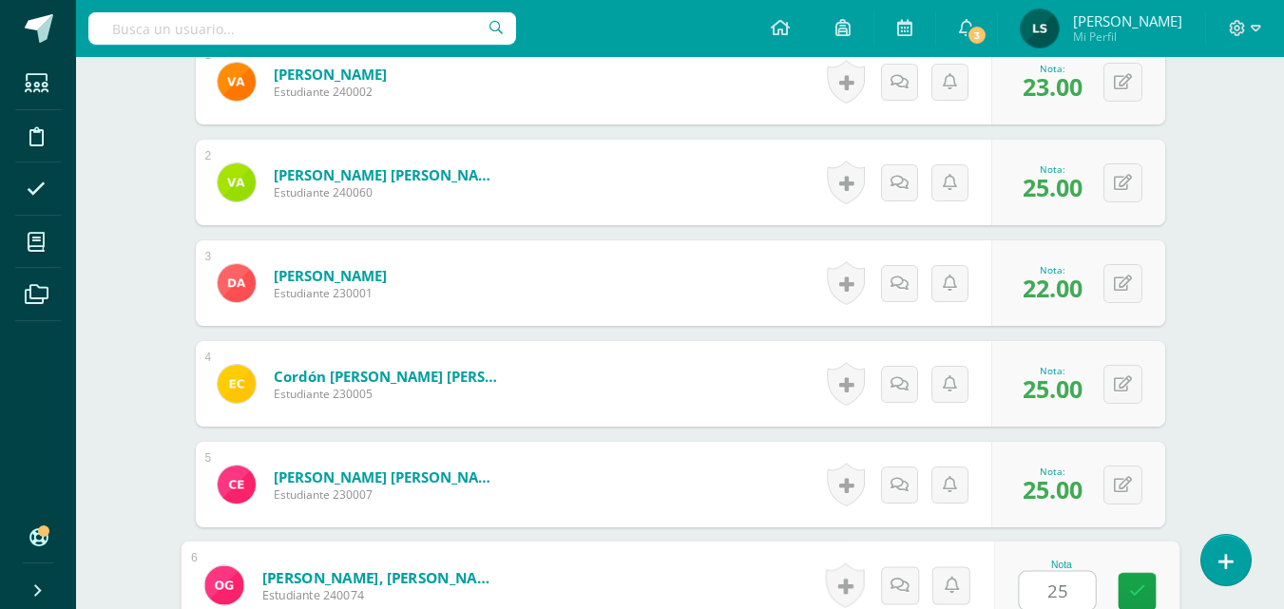
type input "25"
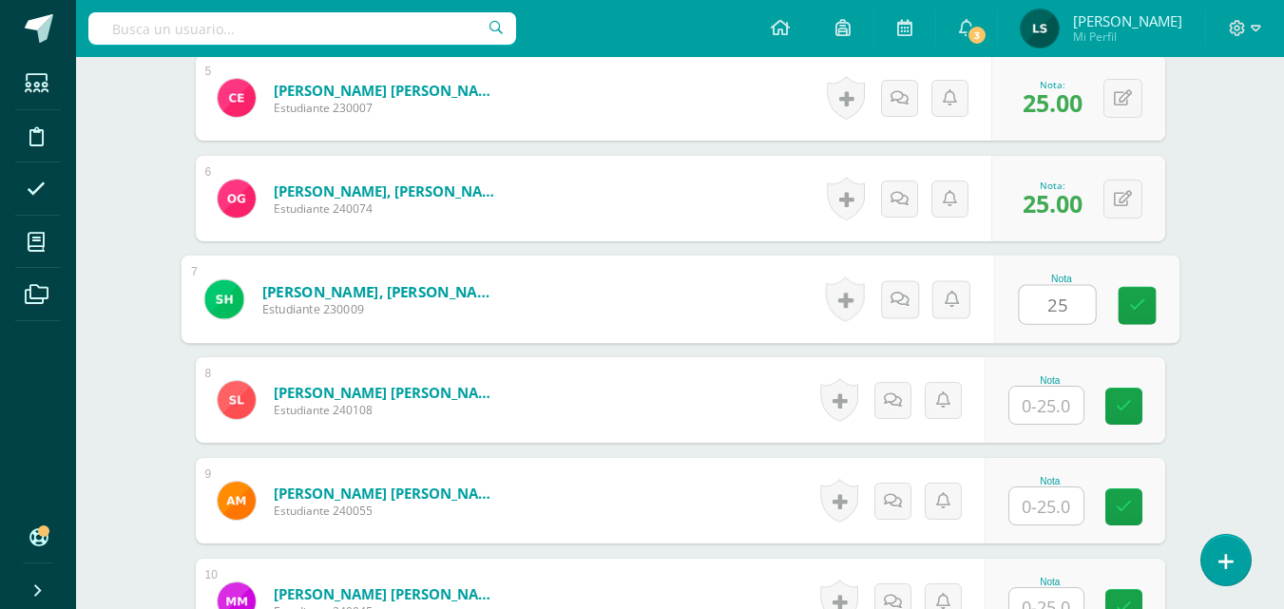
type input "25"
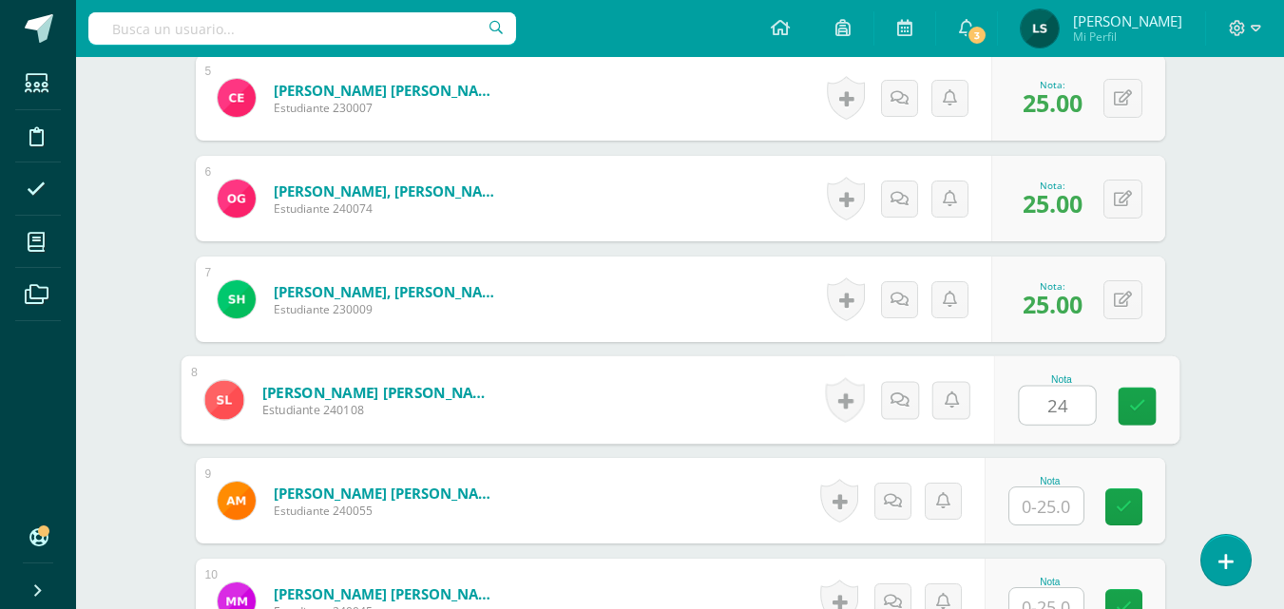
type input "24"
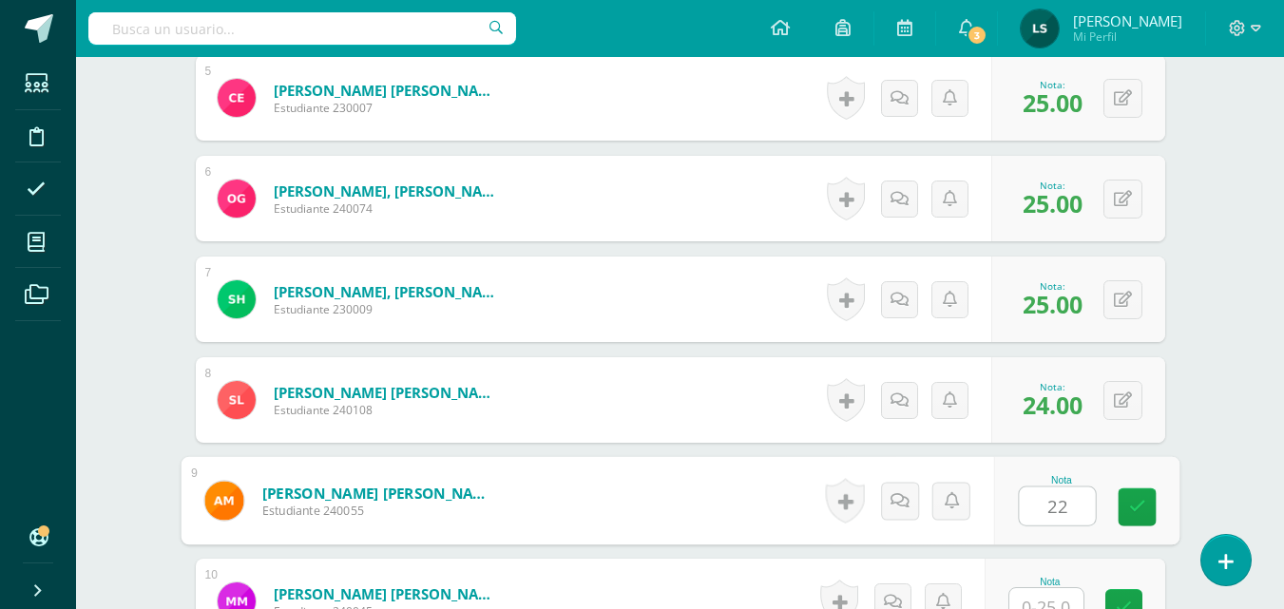
type input "22"
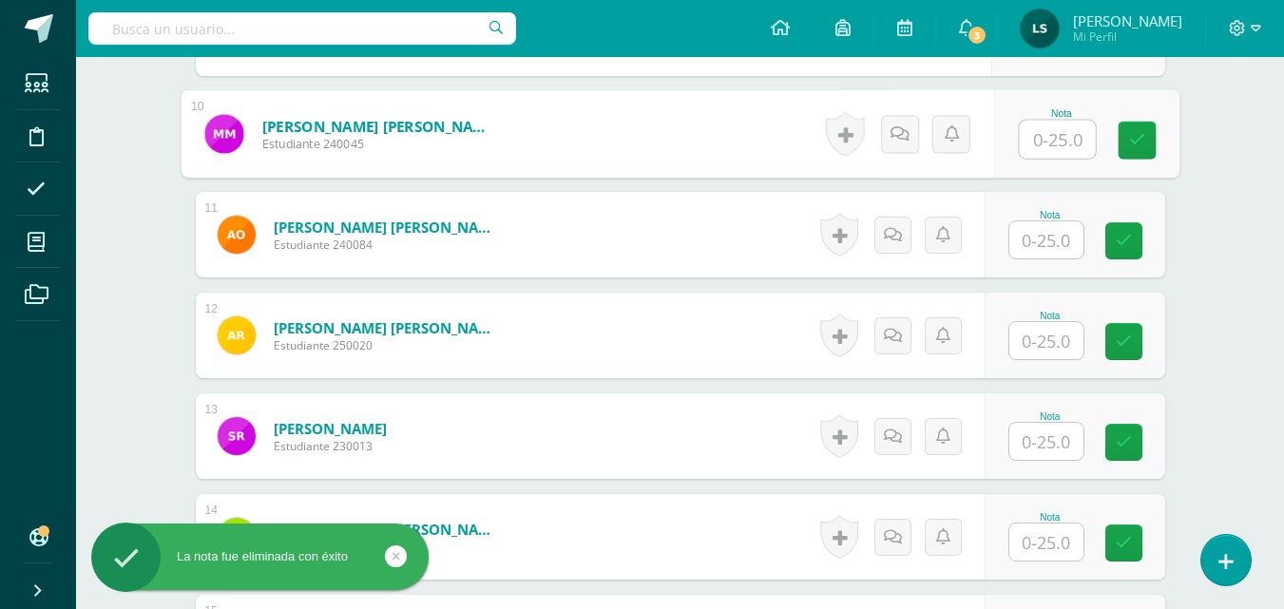
scroll to position [1515, 0]
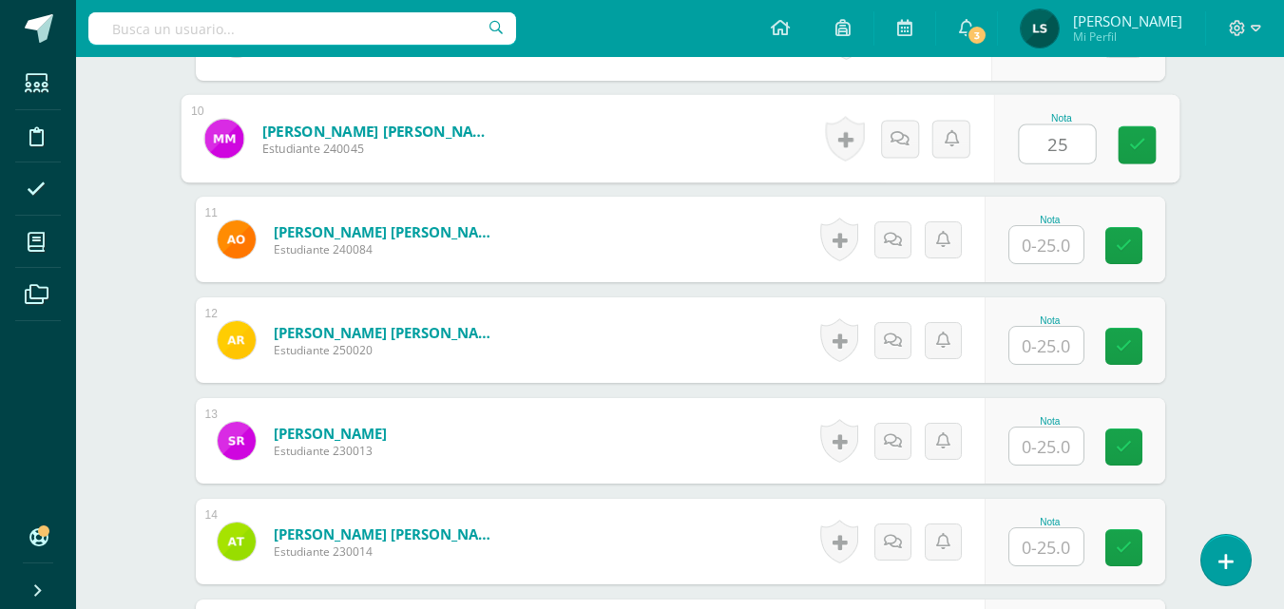
type input "25"
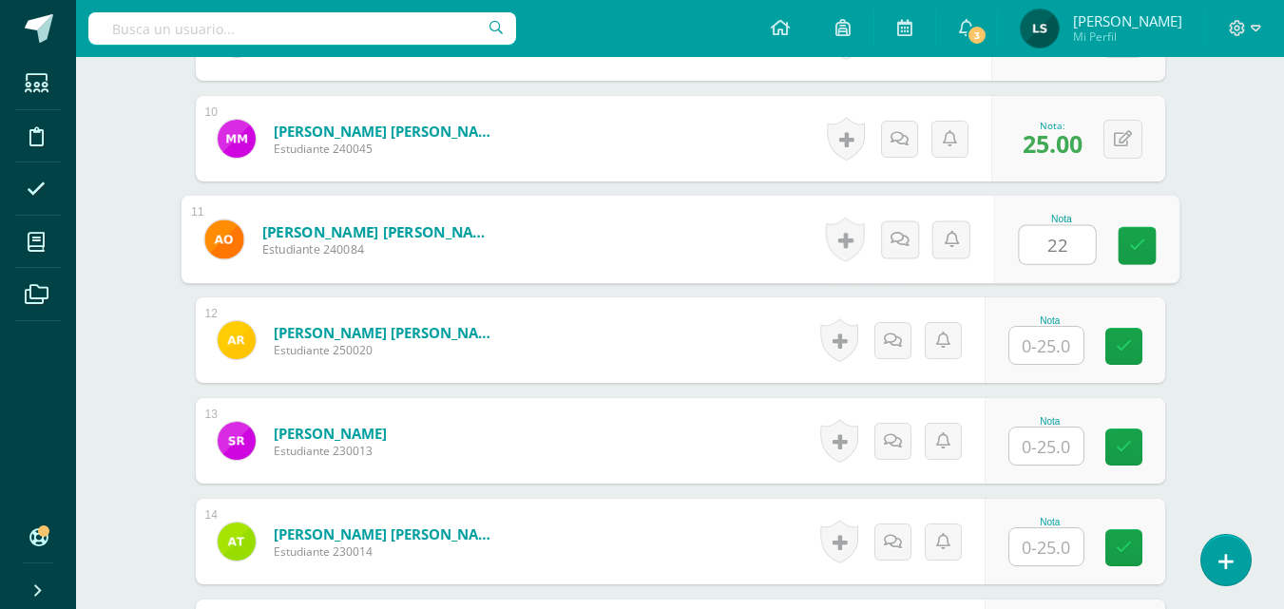
type input "22"
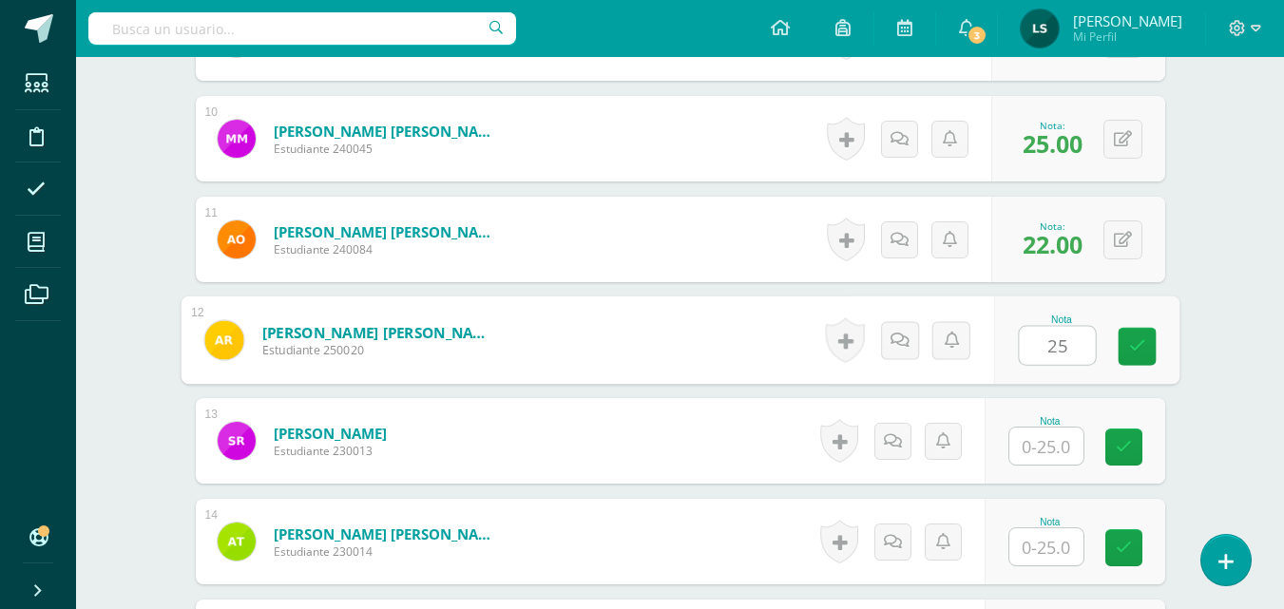
type input "25"
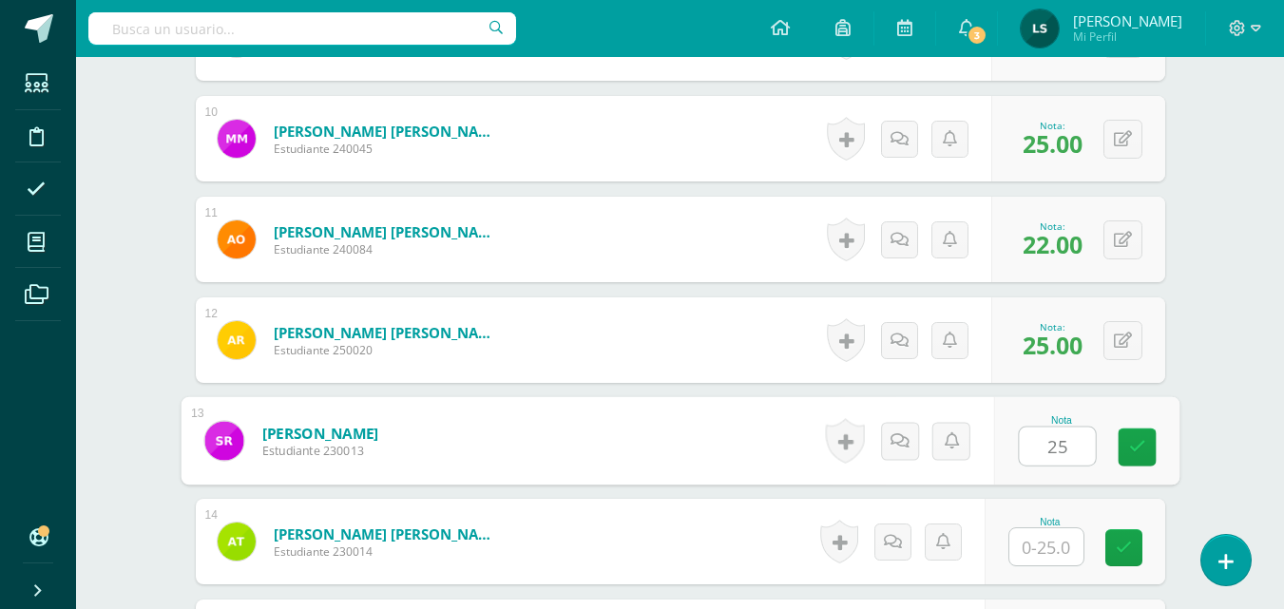
type input "25"
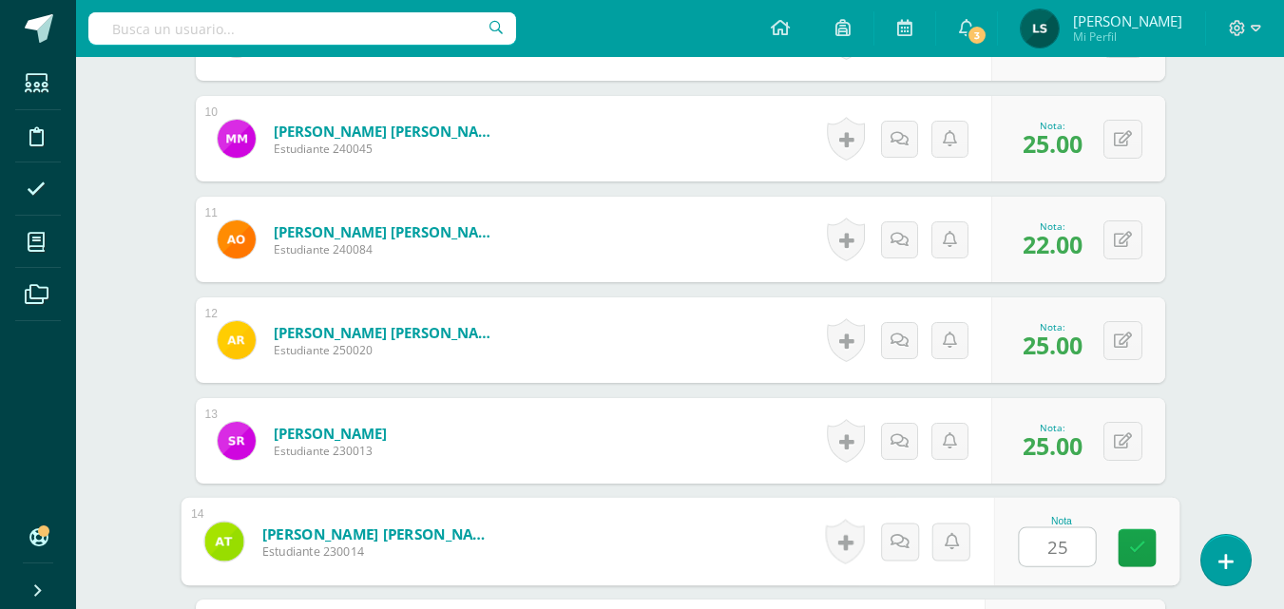
type input "25"
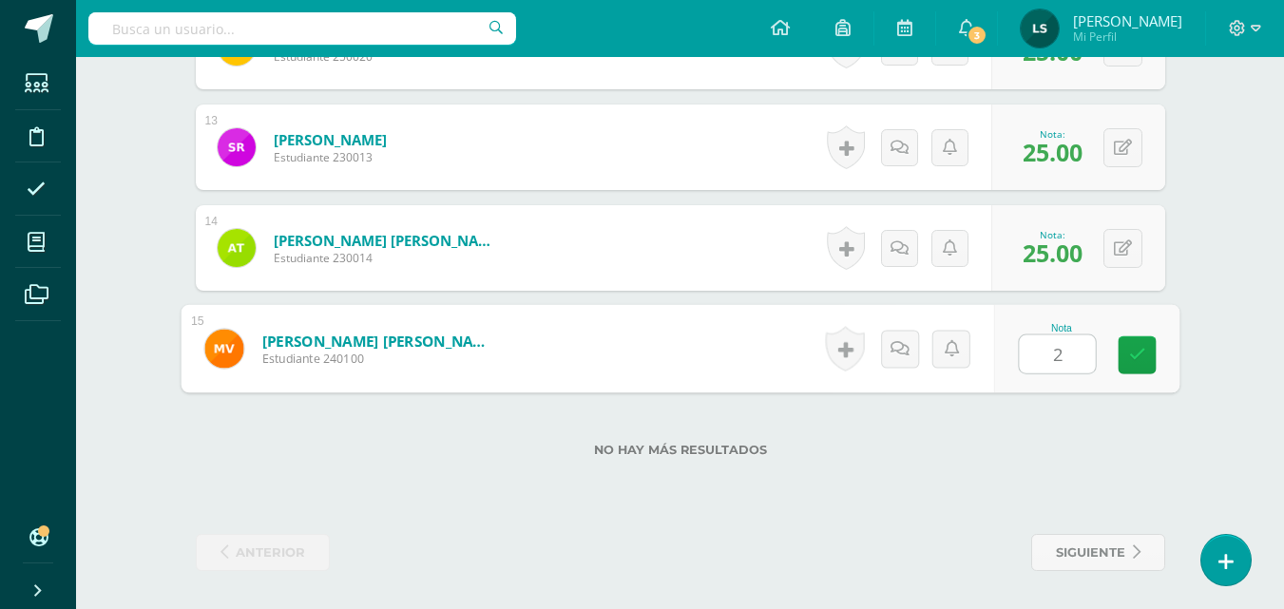
type input "25"
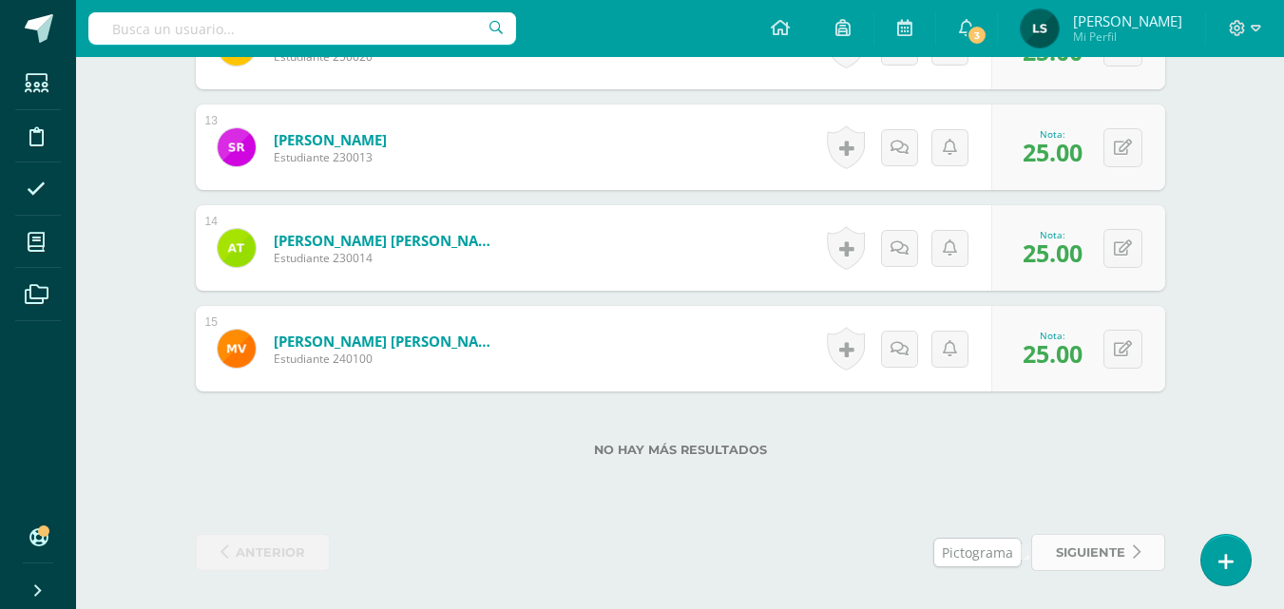
click at [1075, 552] on span "siguiente" at bounding box center [1090, 552] width 69 height 35
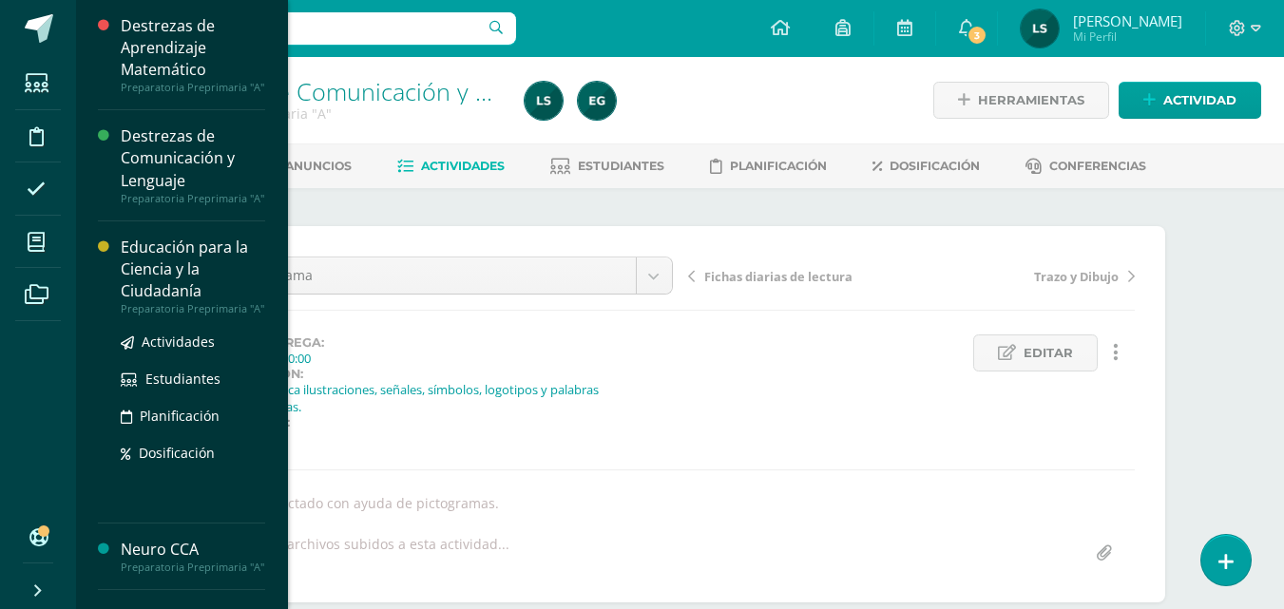
click at [149, 278] on div "Educación para la Ciencia y la Ciudadanía" at bounding box center [193, 270] width 144 height 66
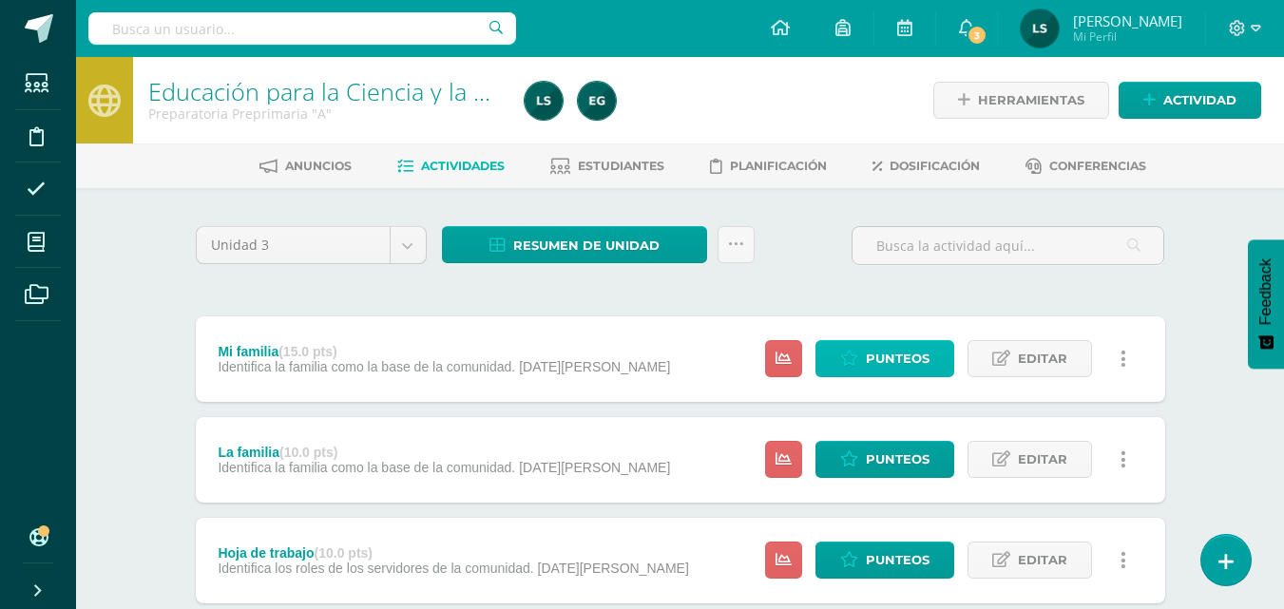
click at [900, 354] on span "Punteos" at bounding box center [898, 358] width 64 height 35
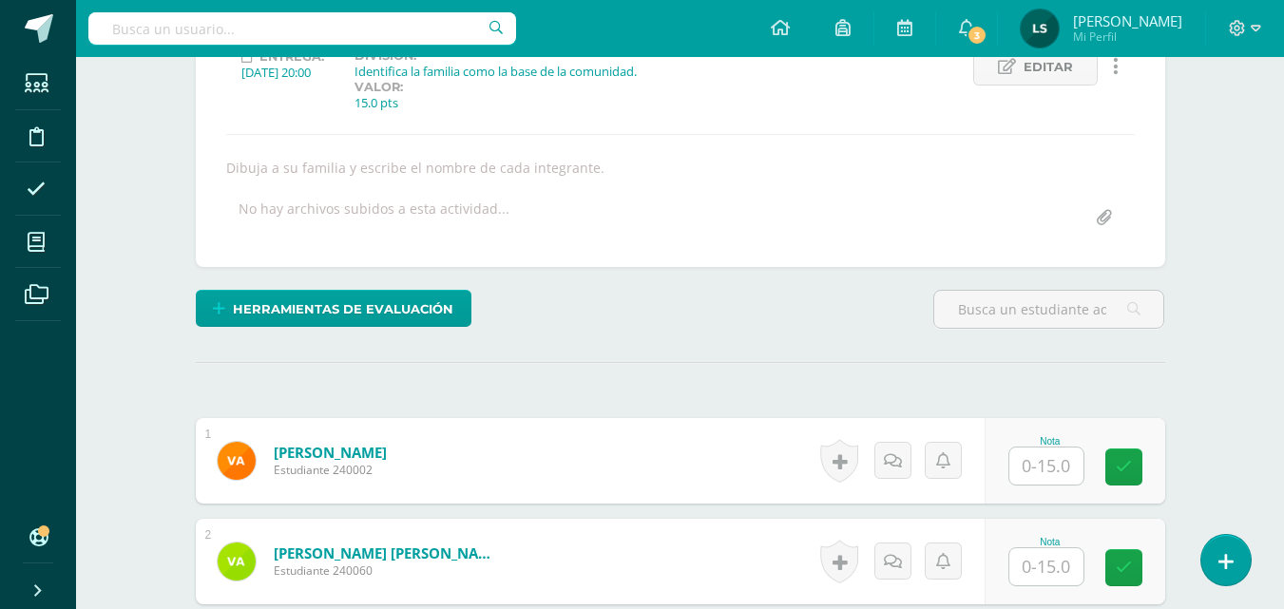
scroll to position [290, 0]
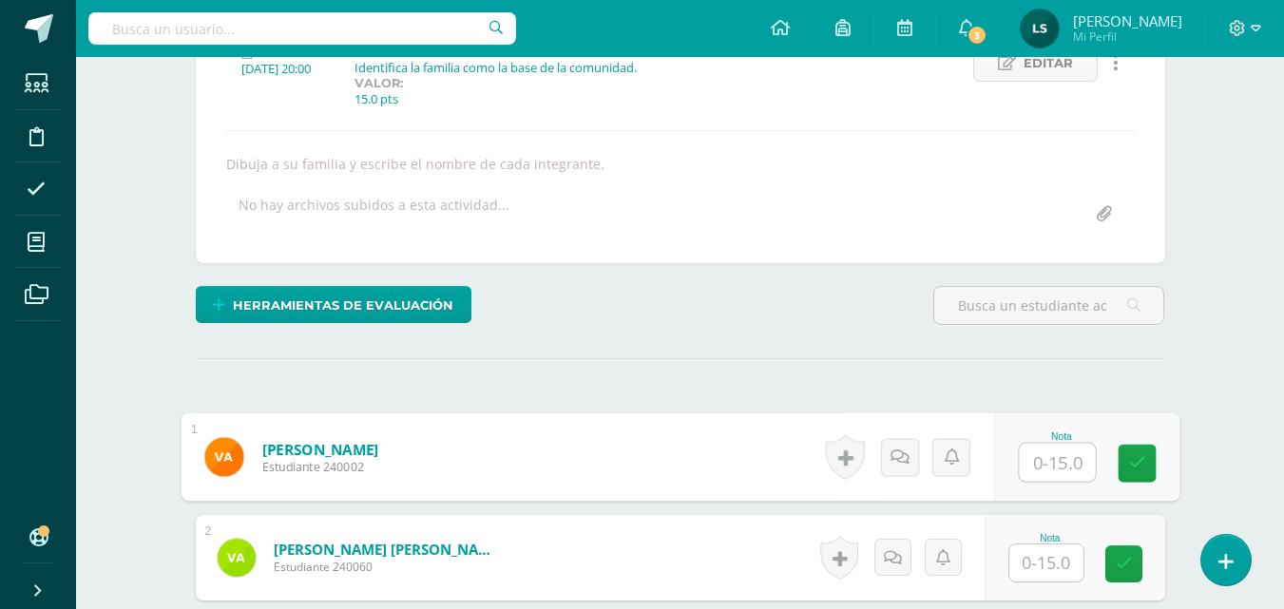
click at [1043, 464] on input "text" at bounding box center [1056, 463] width 76 height 38
type input "13"
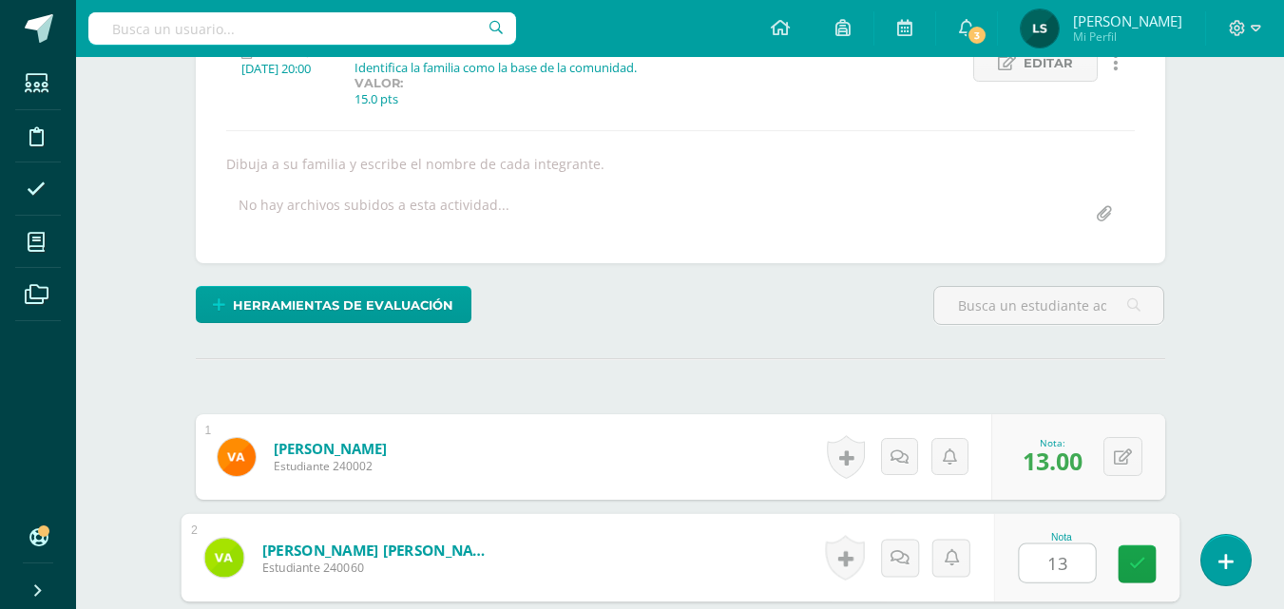
type input "13"
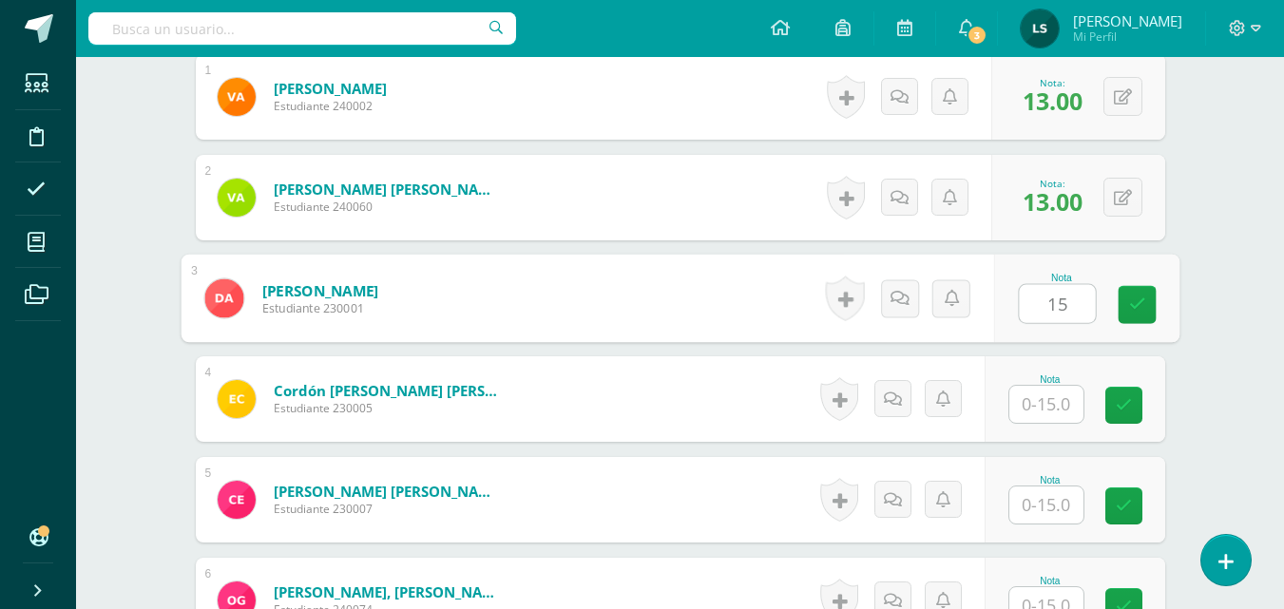
type input "15"
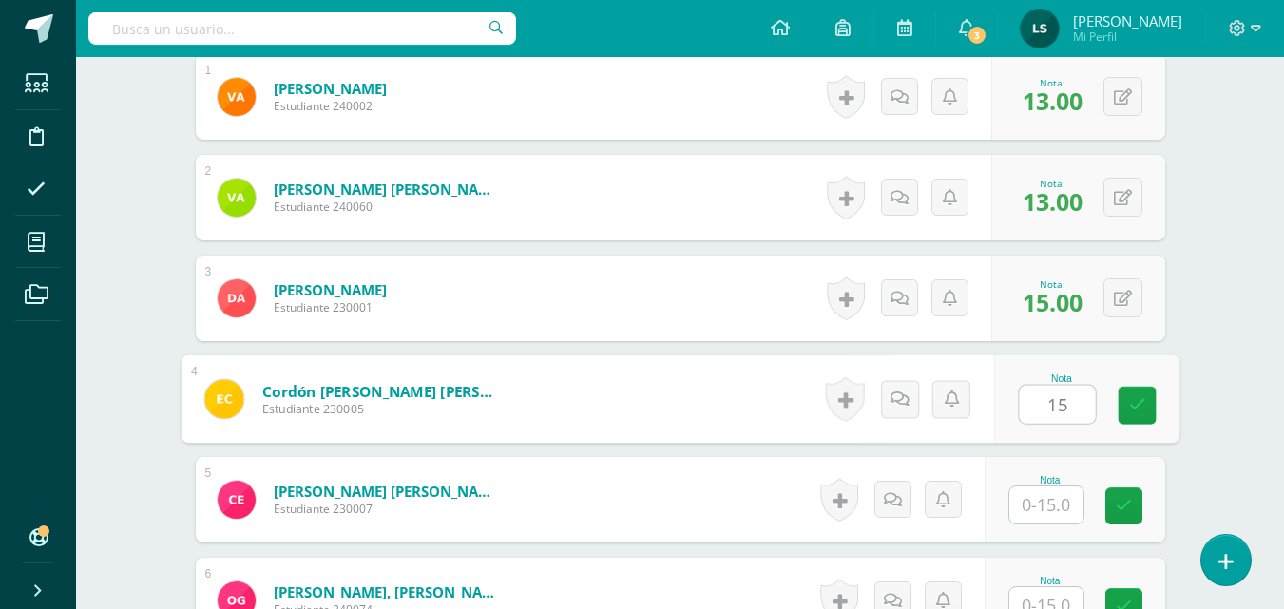
type input "15"
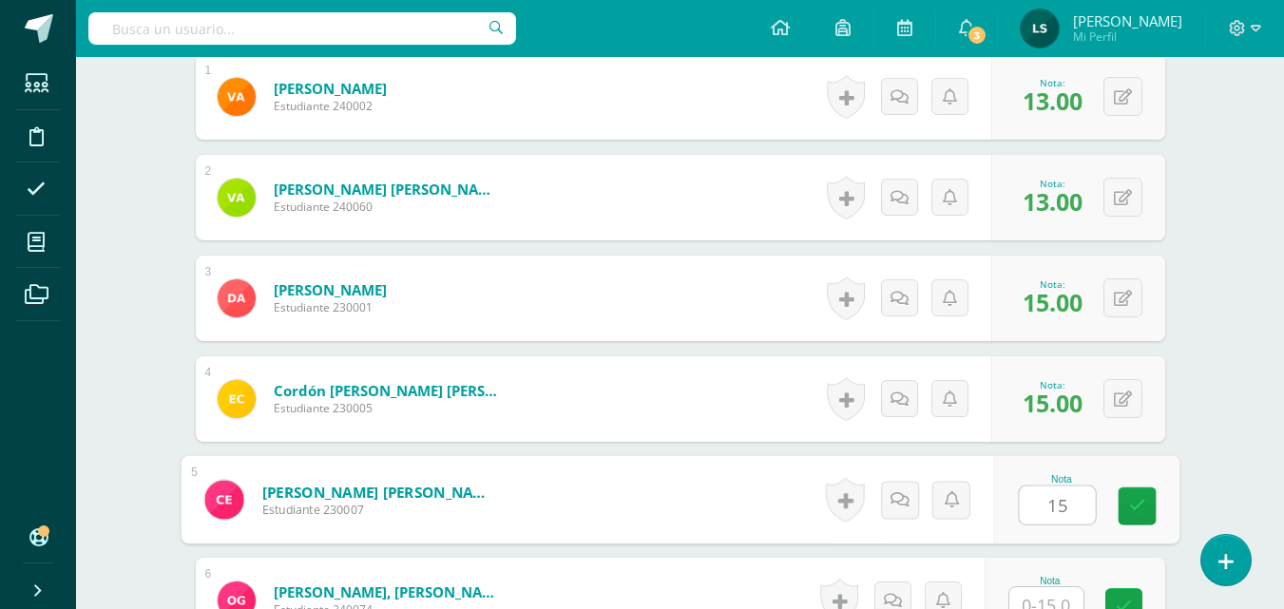
type input "15"
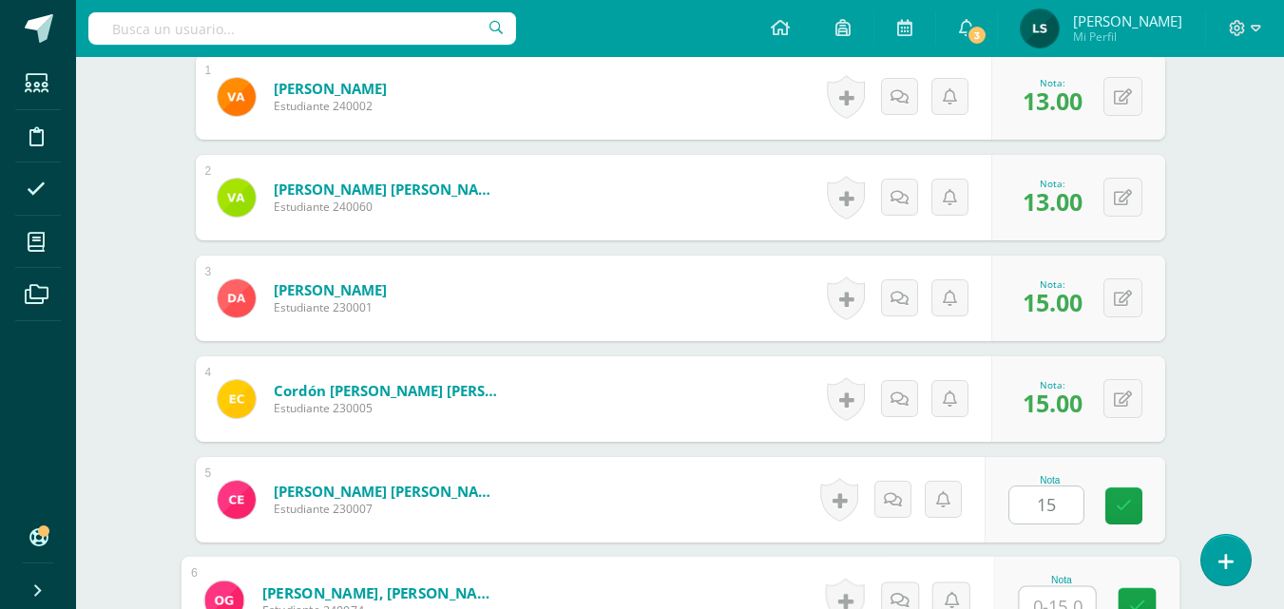
scroll to position [666, 0]
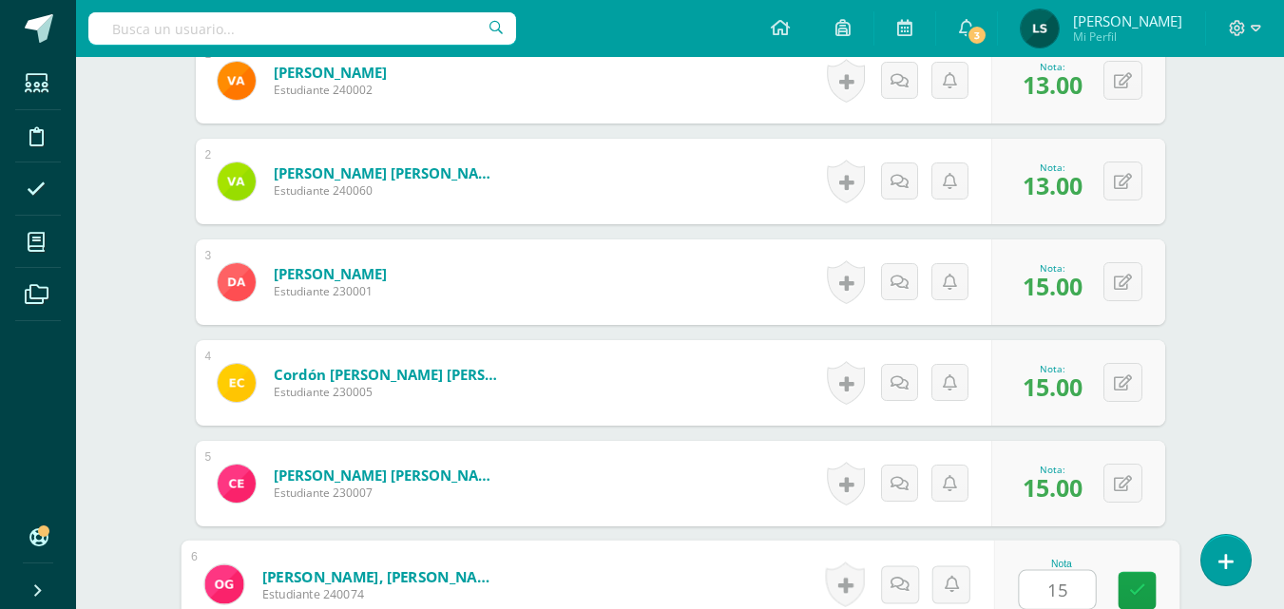
type input "15"
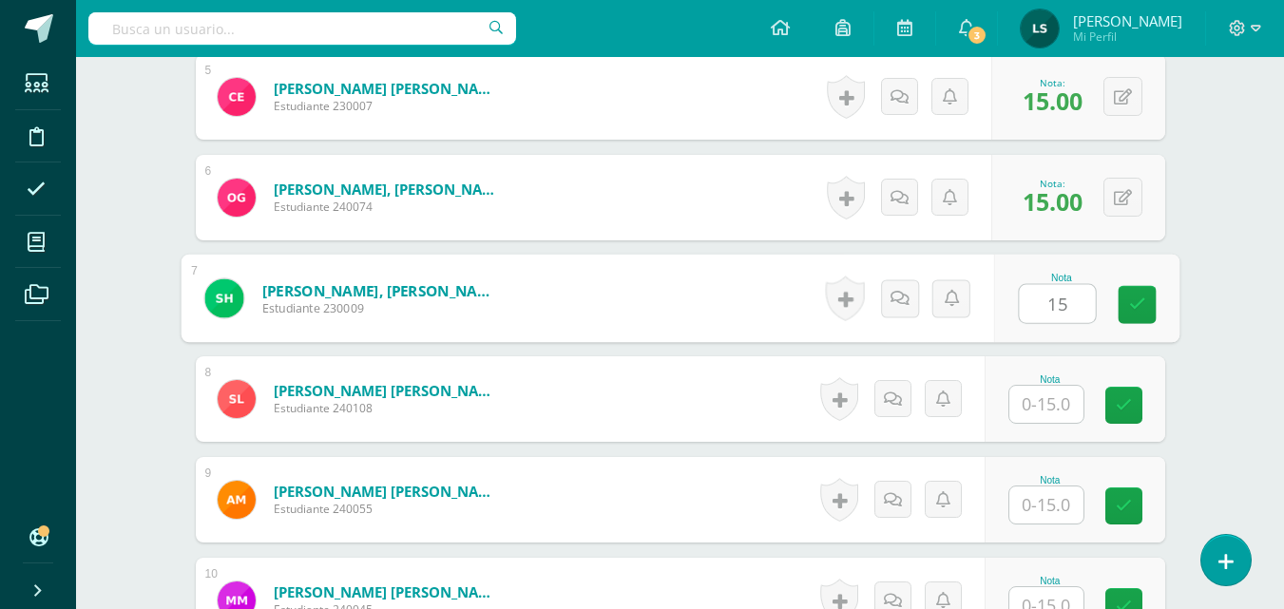
type input "15"
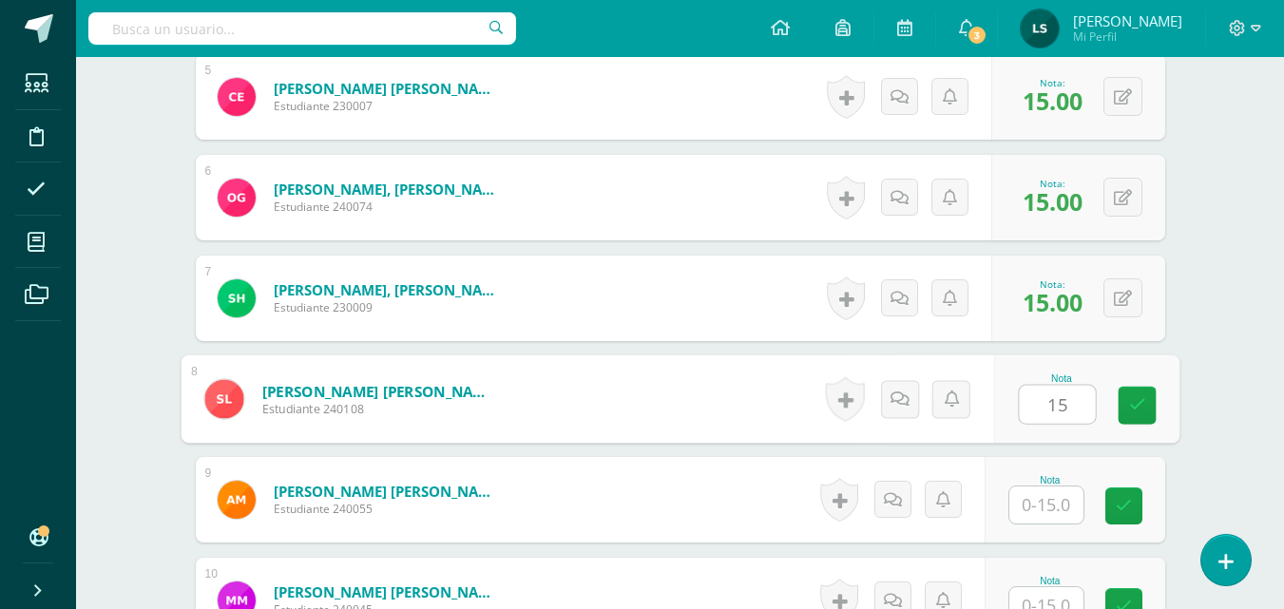
type input "15"
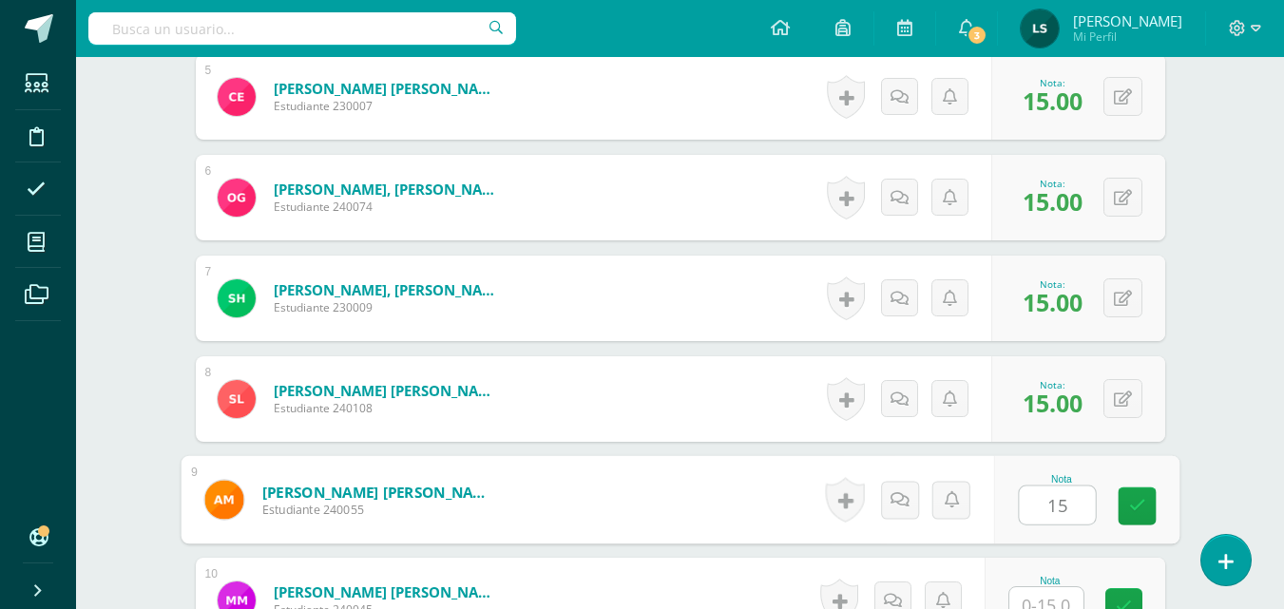
type input "15"
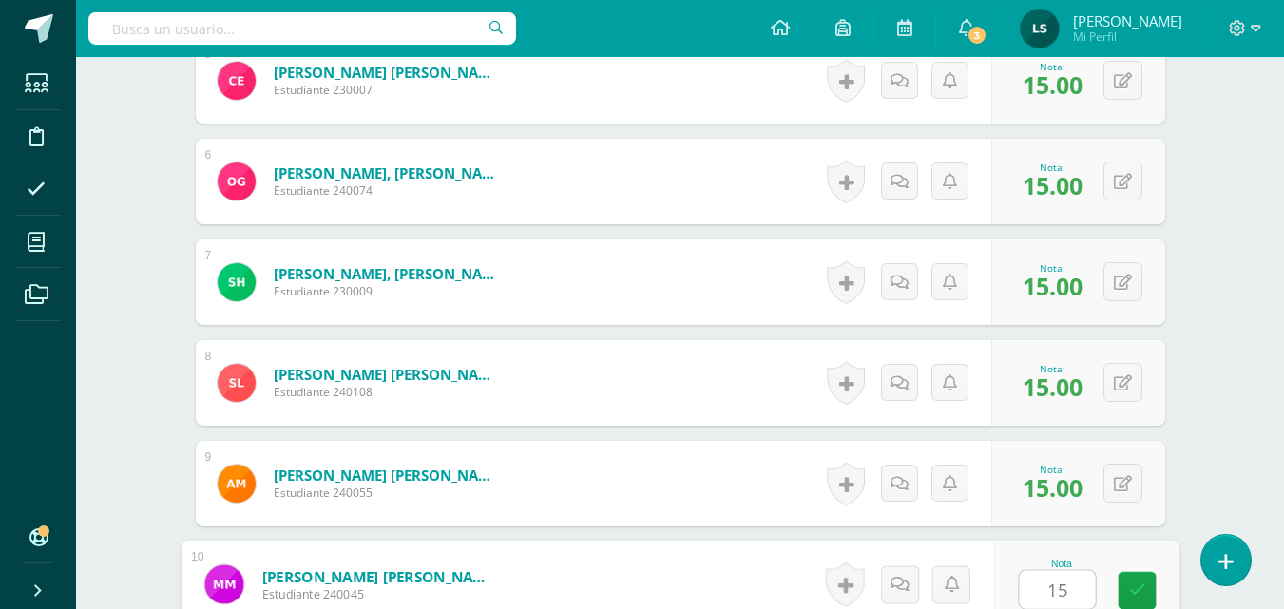
type input "15"
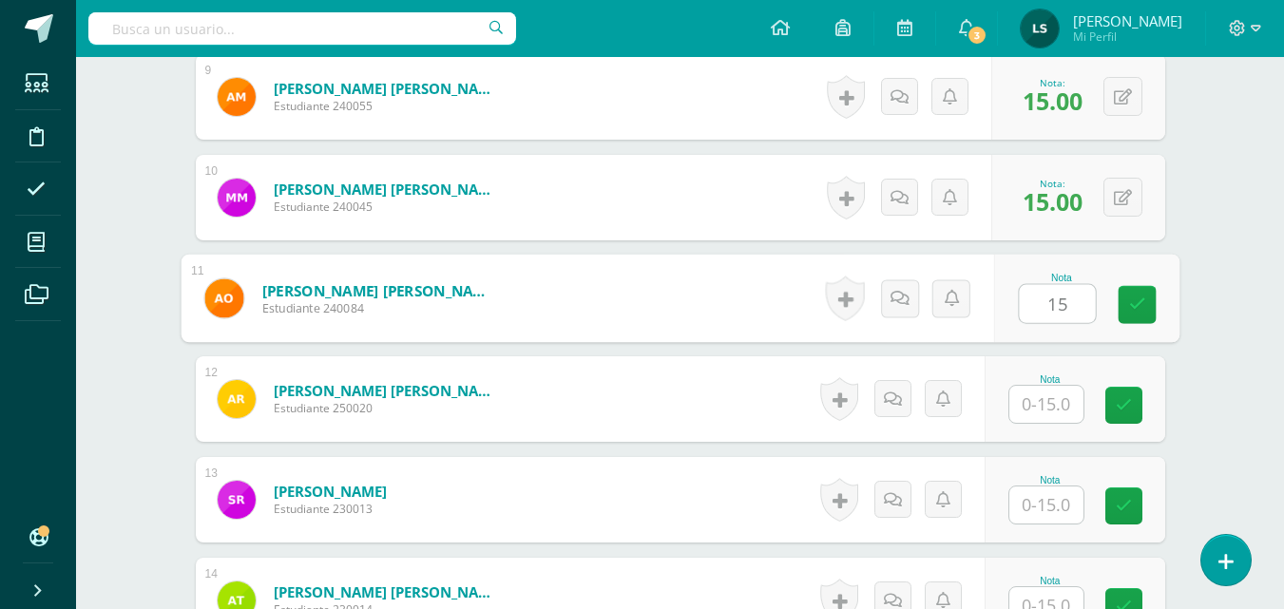
type input "15"
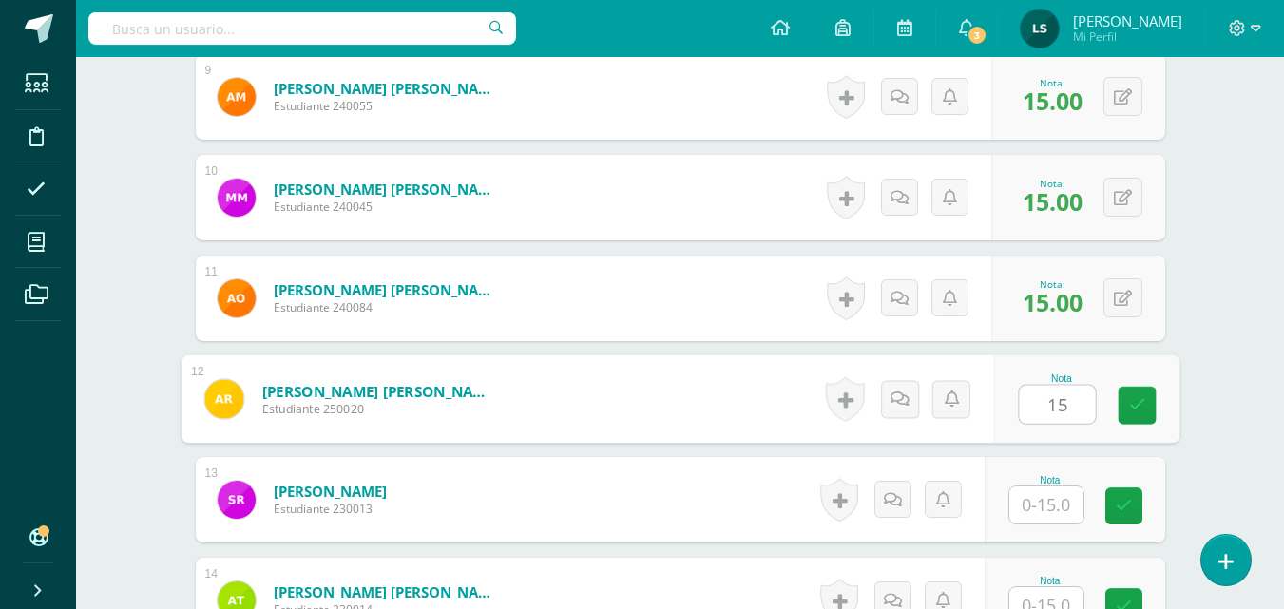
type input "15"
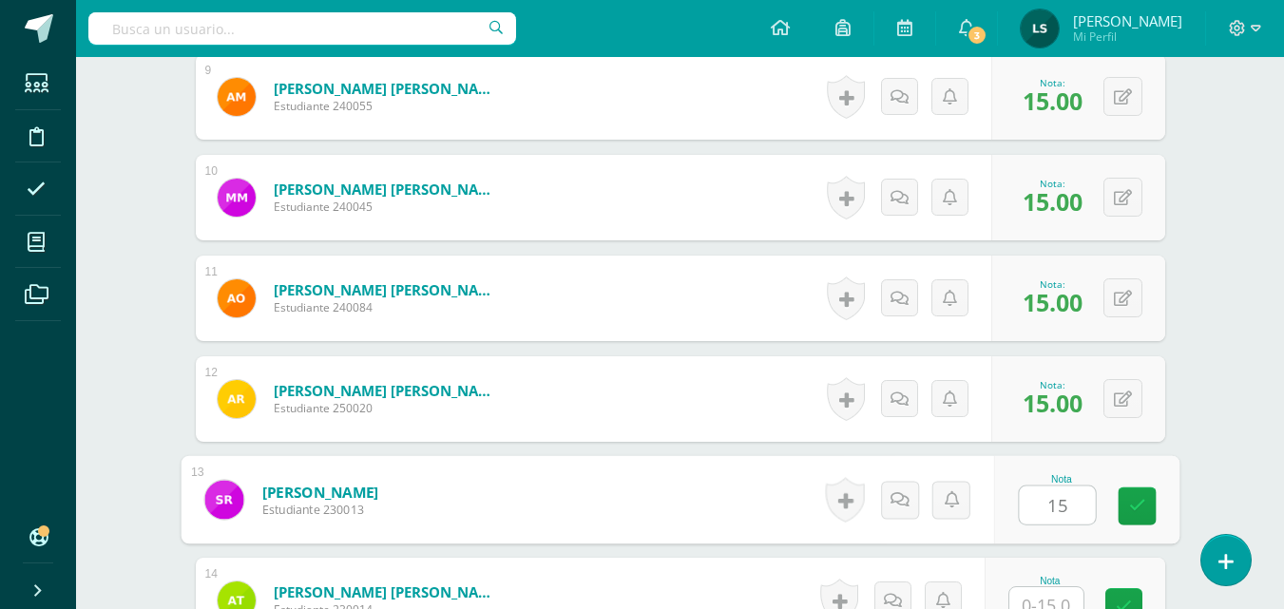
type input "15"
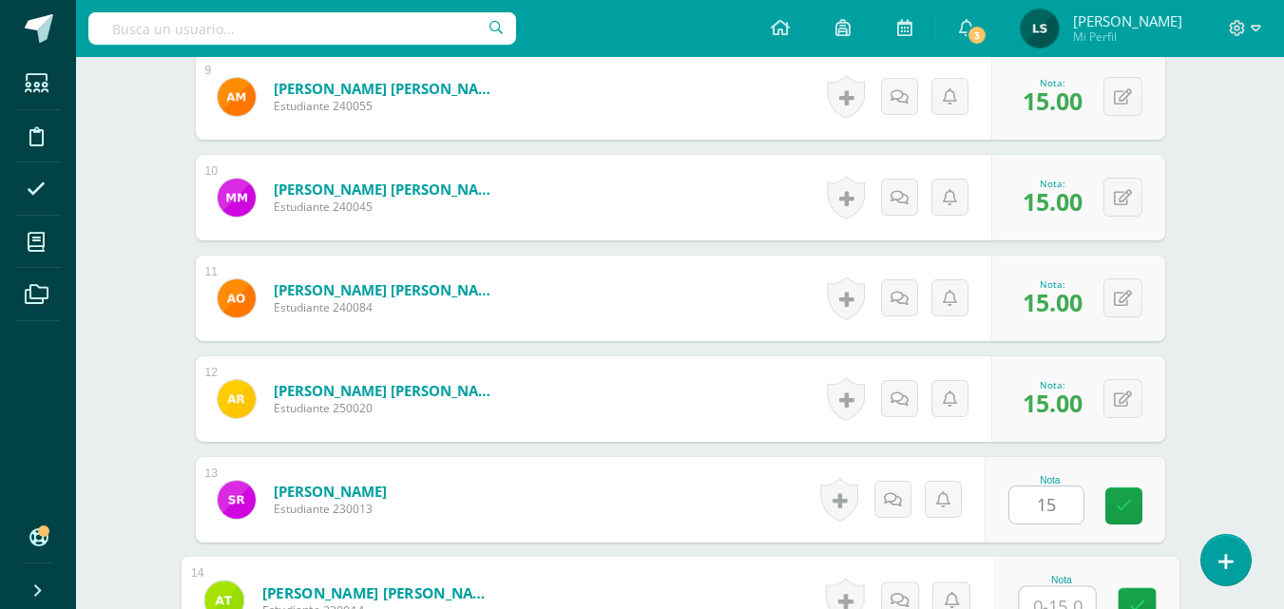
scroll to position [1472, 0]
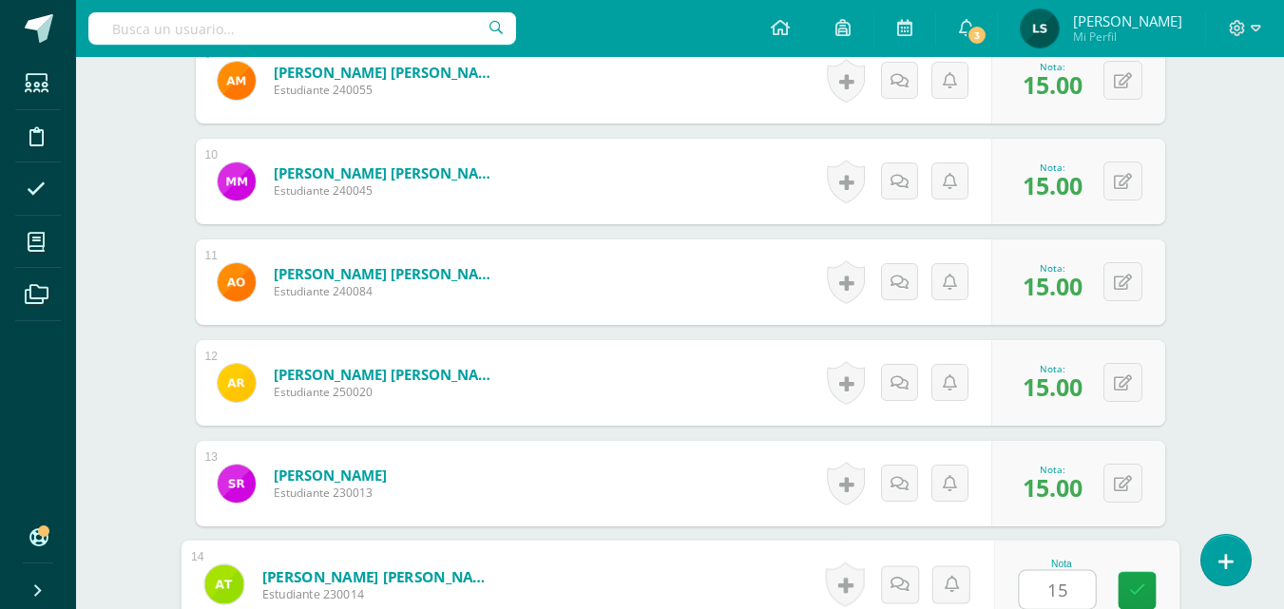
type input "15"
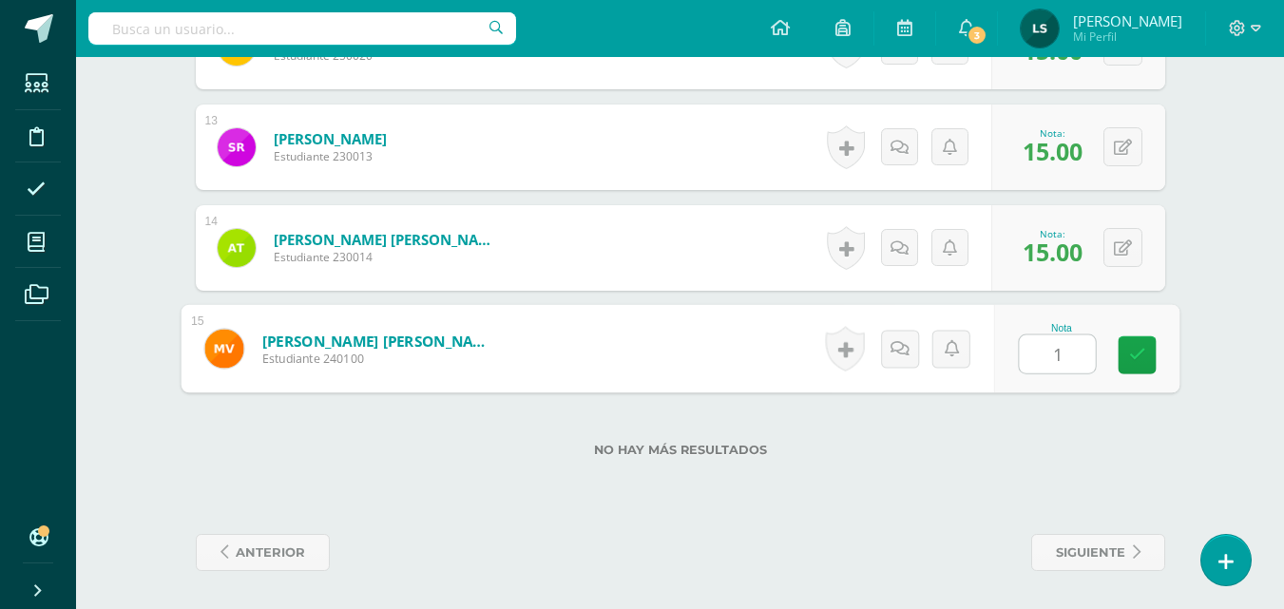
type input "15"
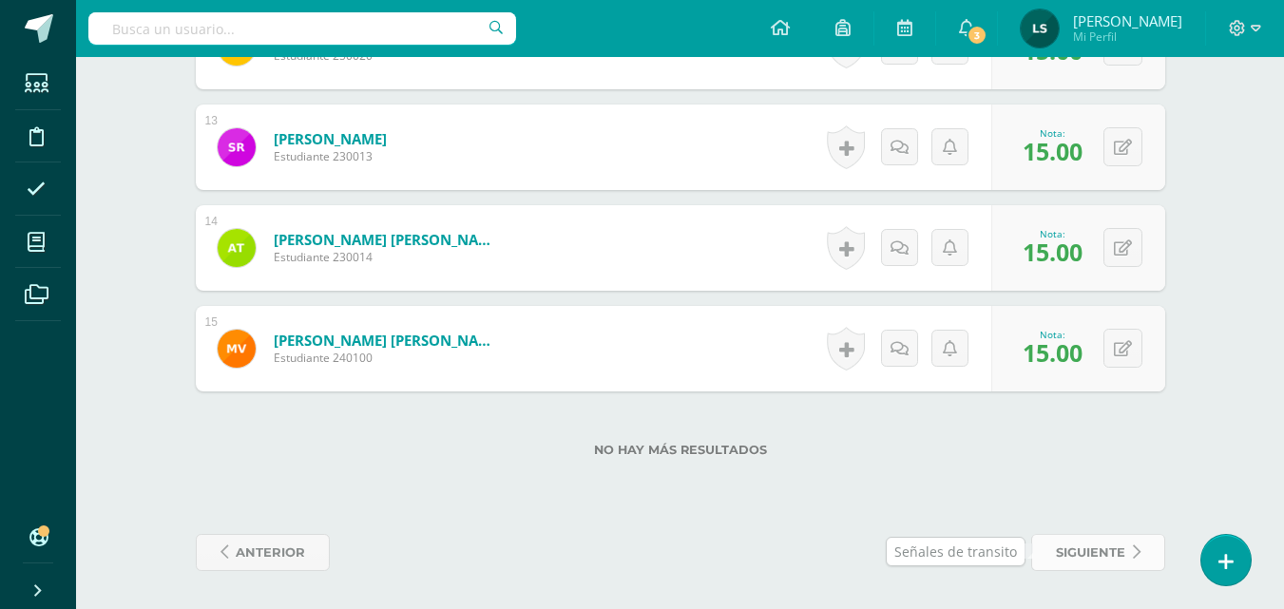
click at [1104, 556] on span "siguiente" at bounding box center [1090, 552] width 69 height 35
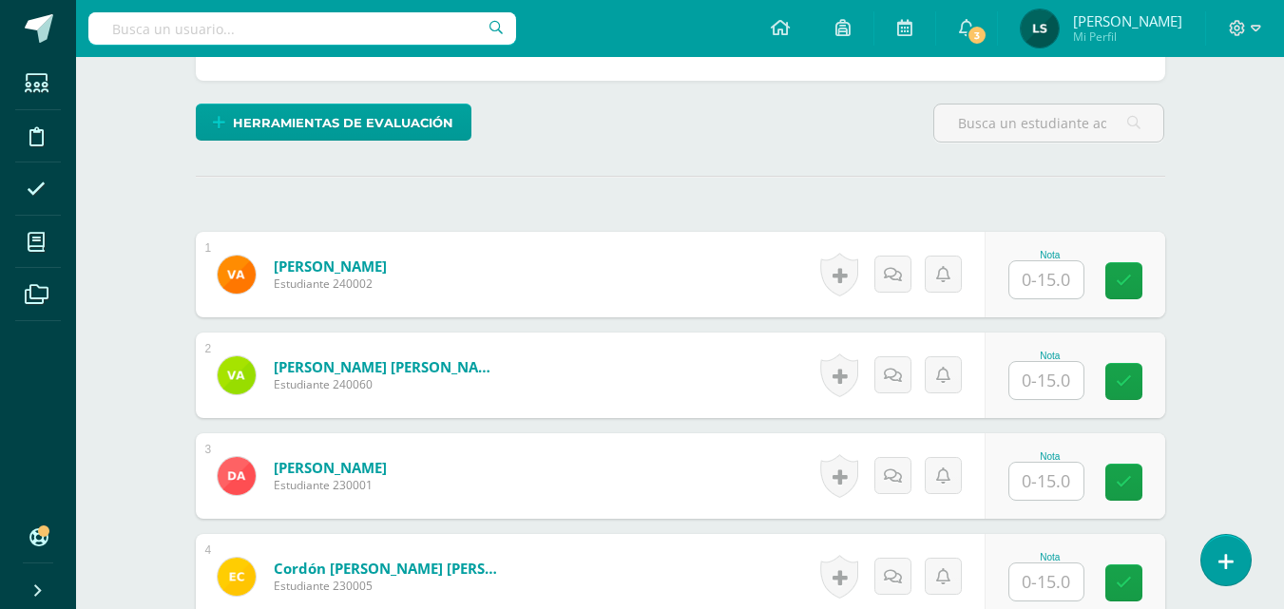
scroll to position [465, 0]
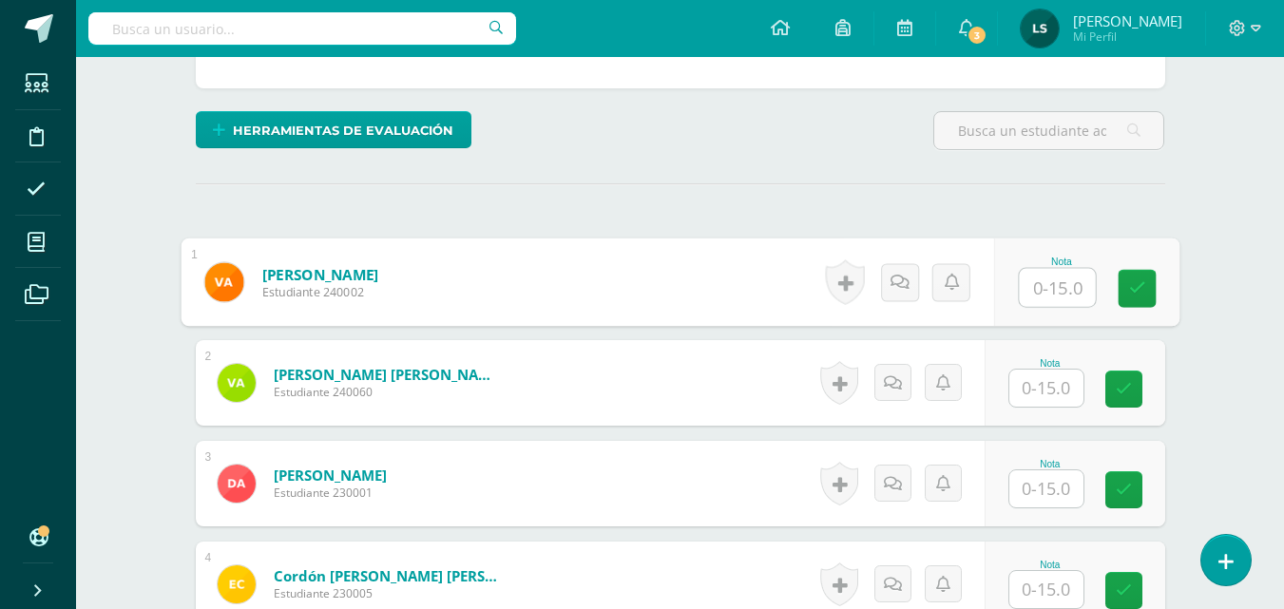
click at [1040, 283] on input "text" at bounding box center [1056, 288] width 76 height 38
type input "14"
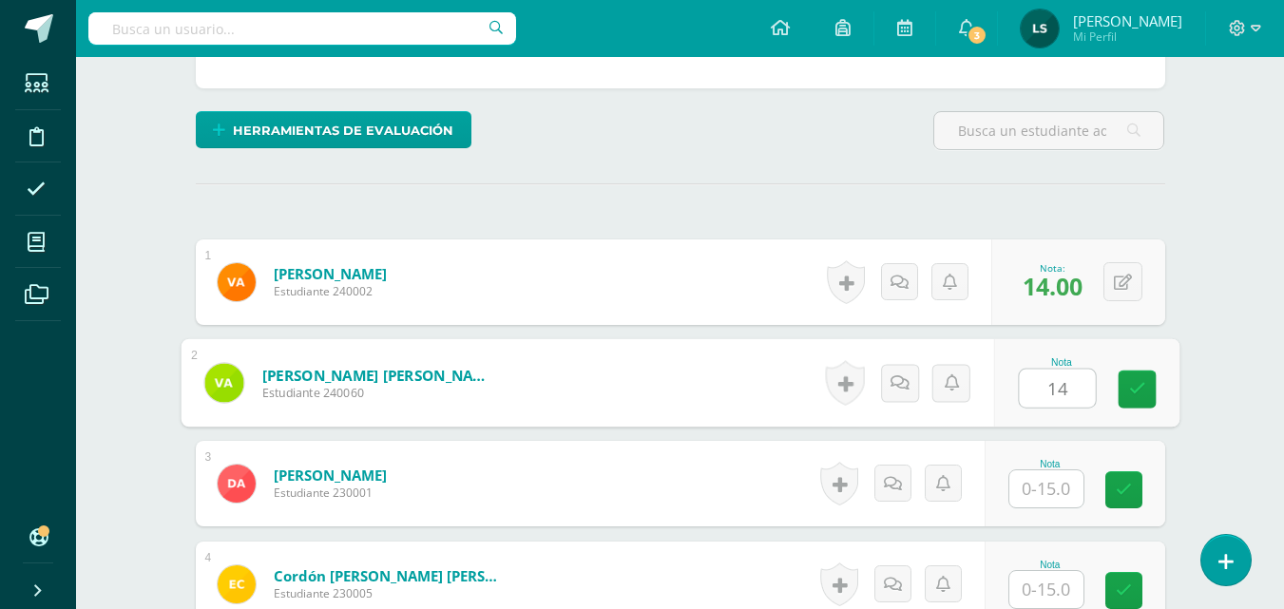
type input "14"
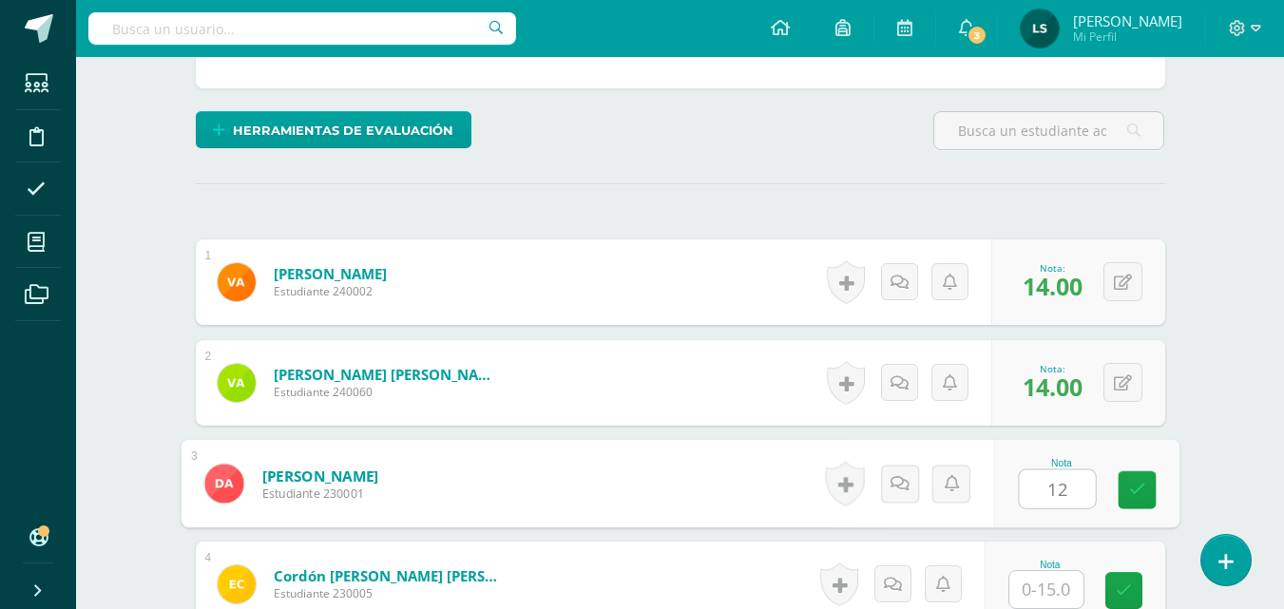
type input "12"
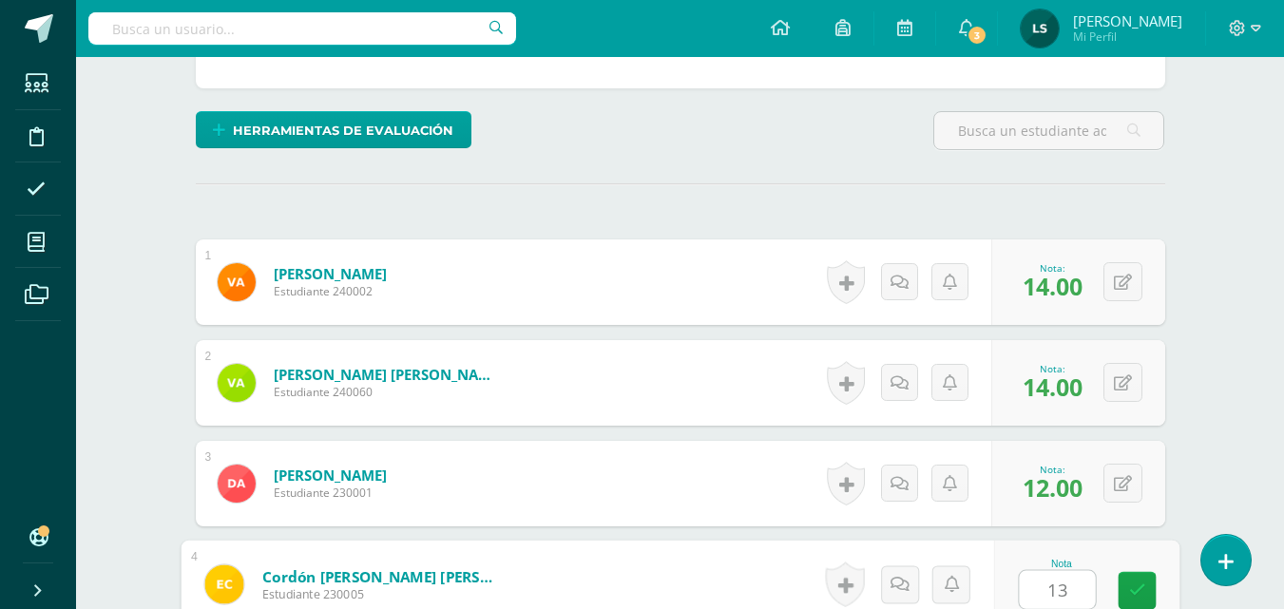
type input "13"
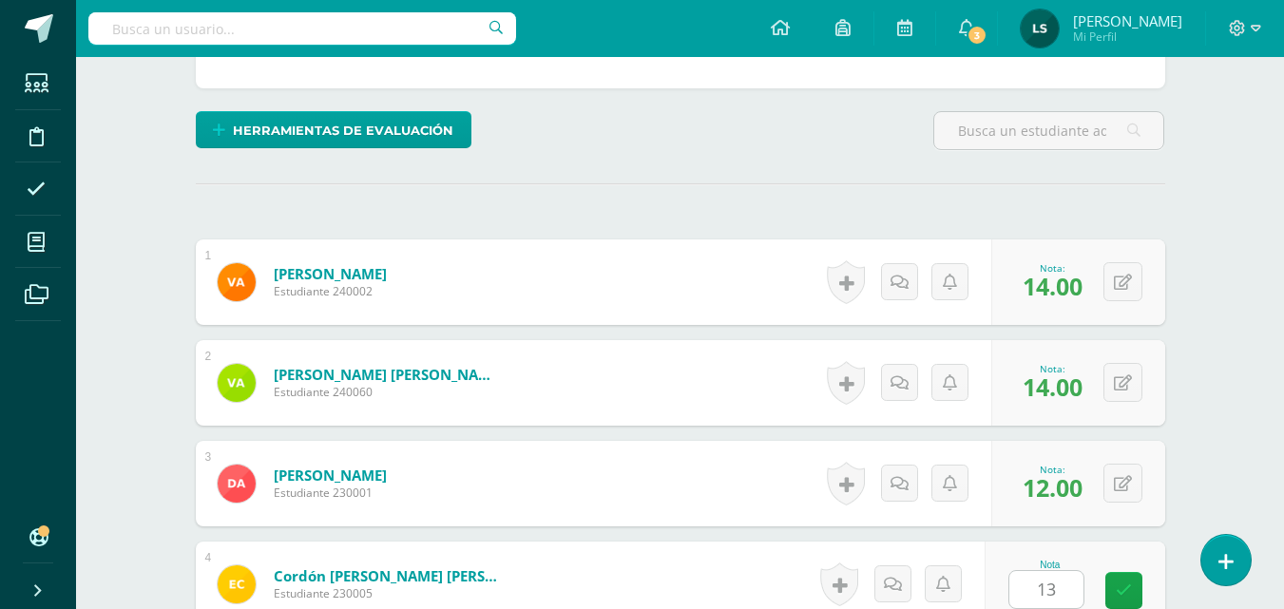
scroll to position [850, 0]
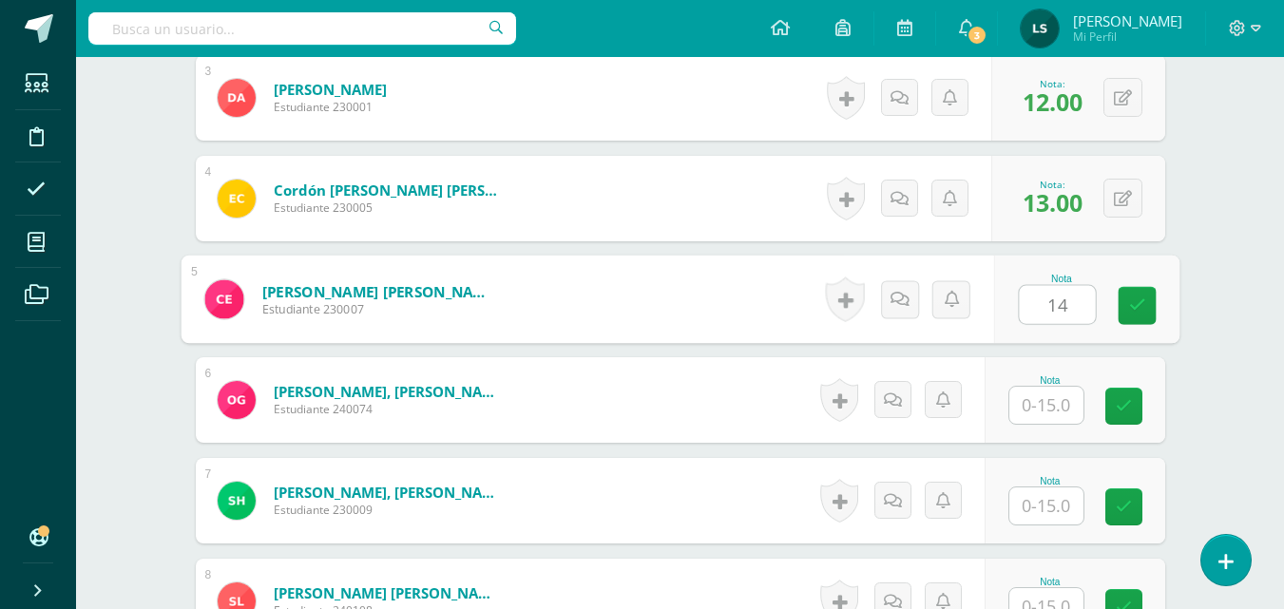
type input "14"
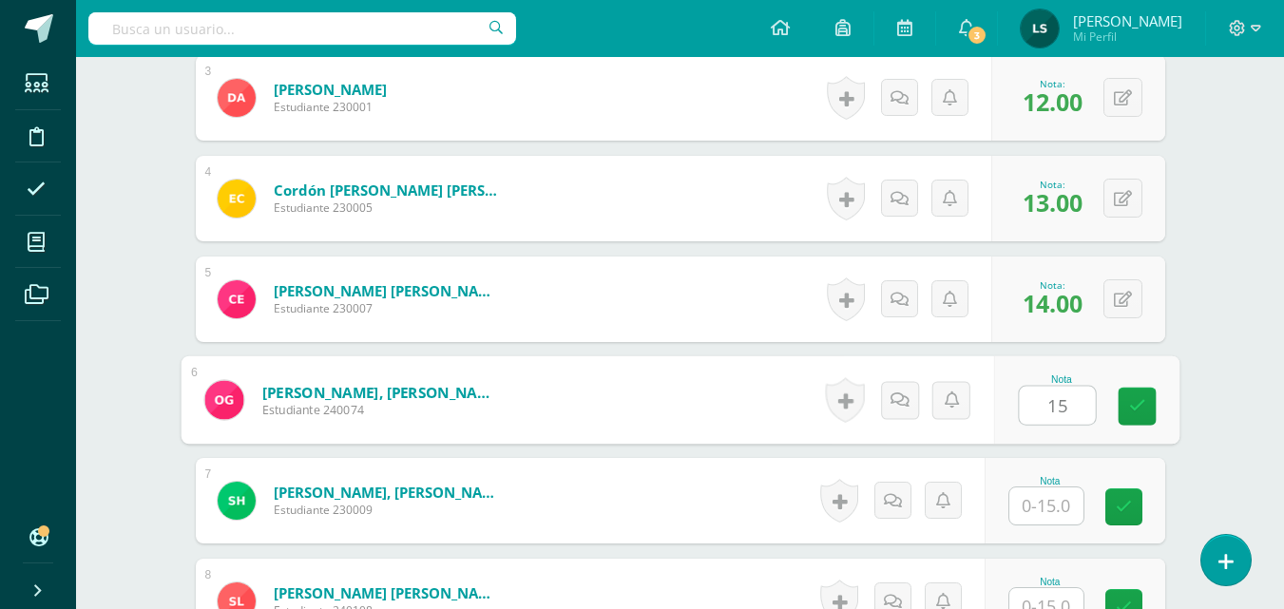
type input "15"
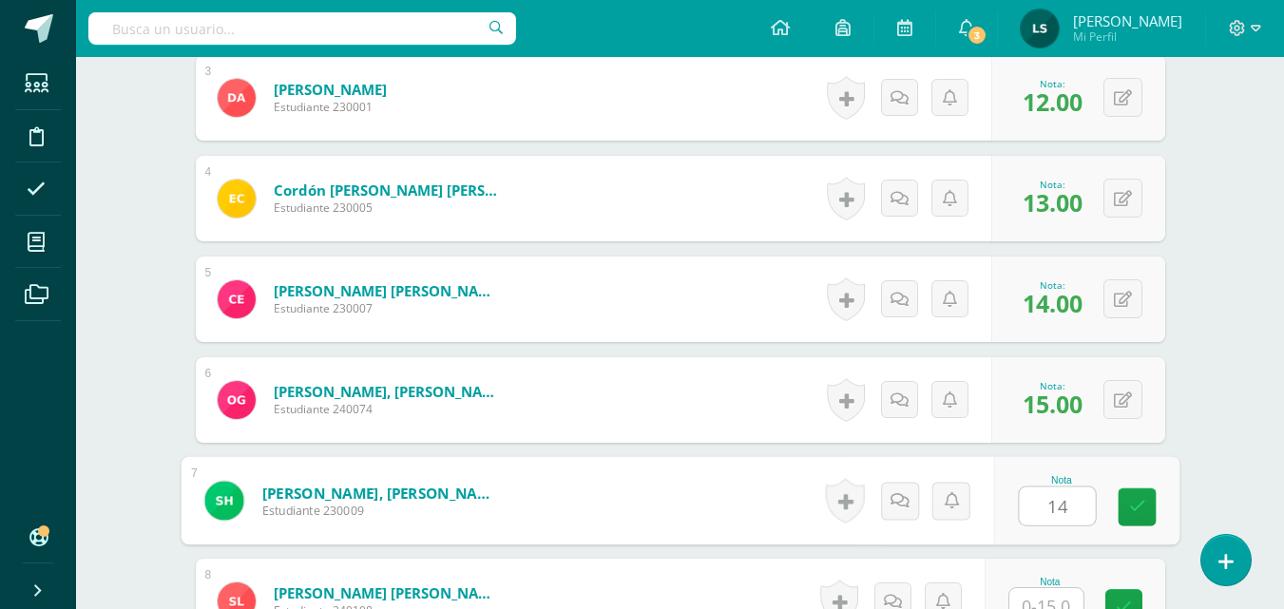
type input "14"
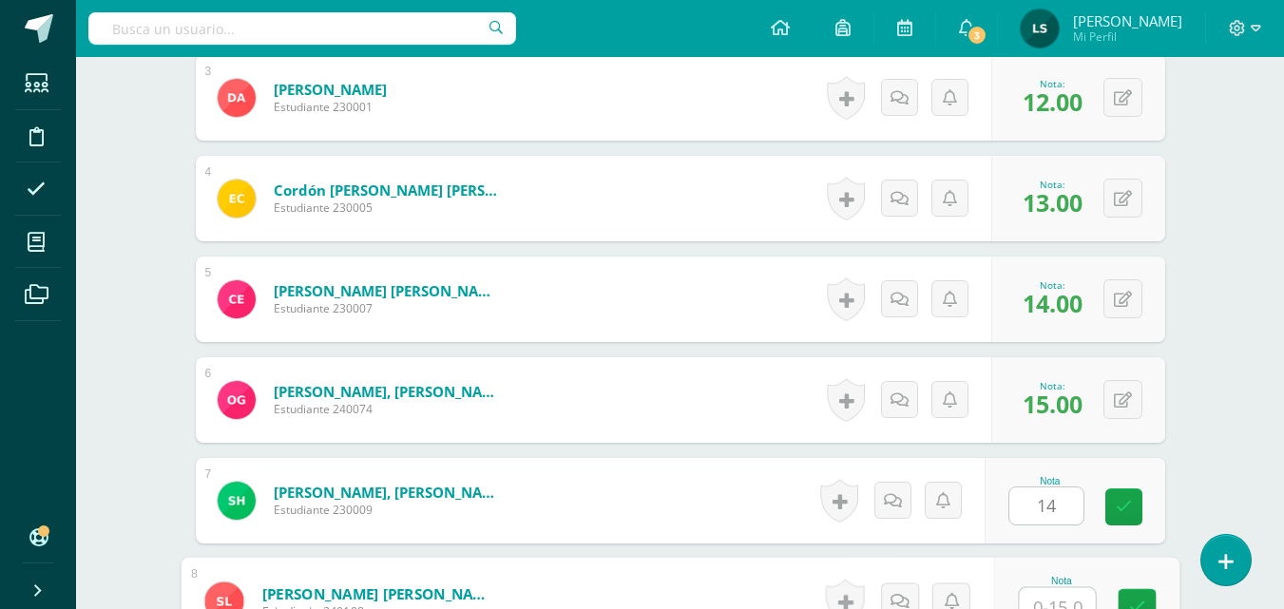
scroll to position [866, 0]
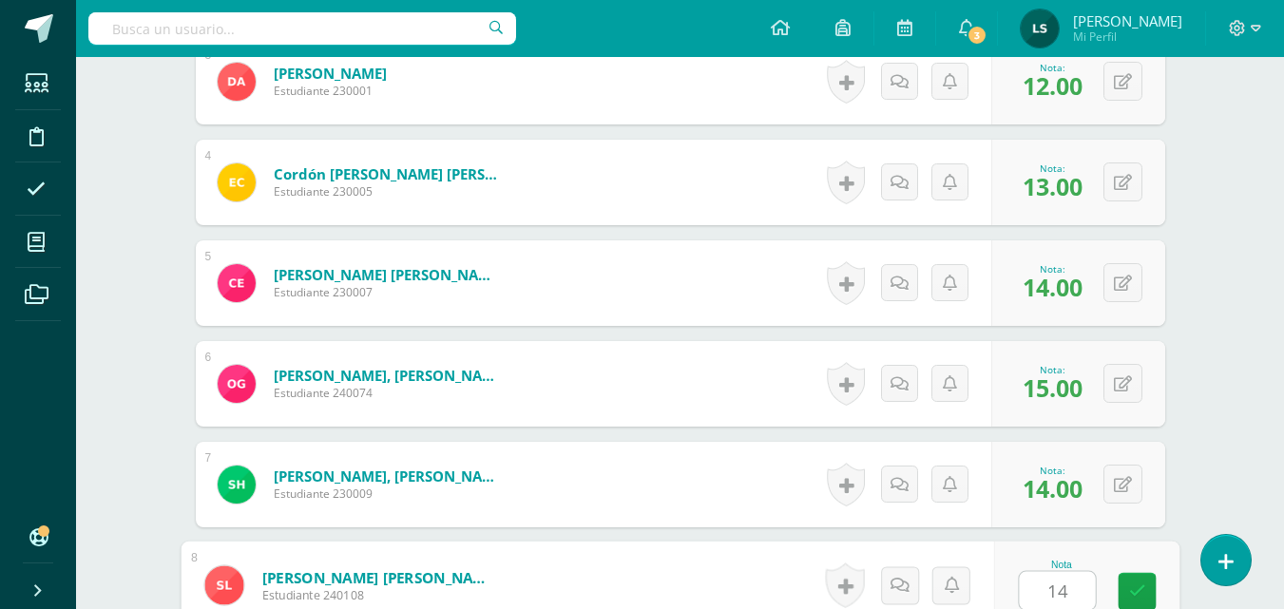
type input "14"
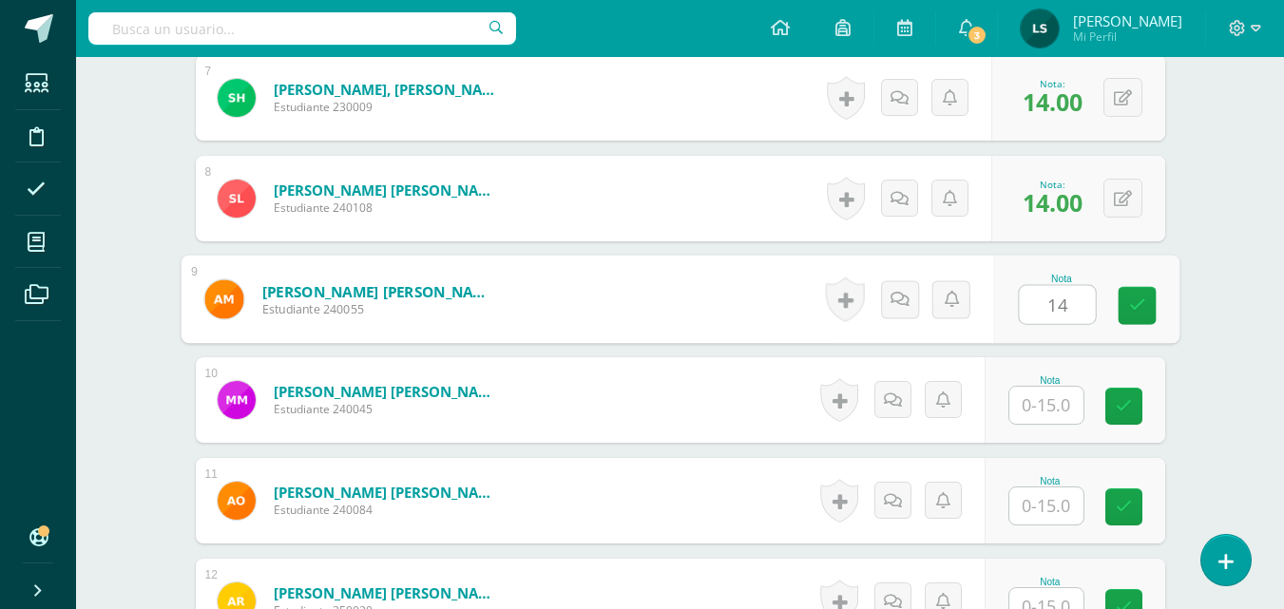
type input "14"
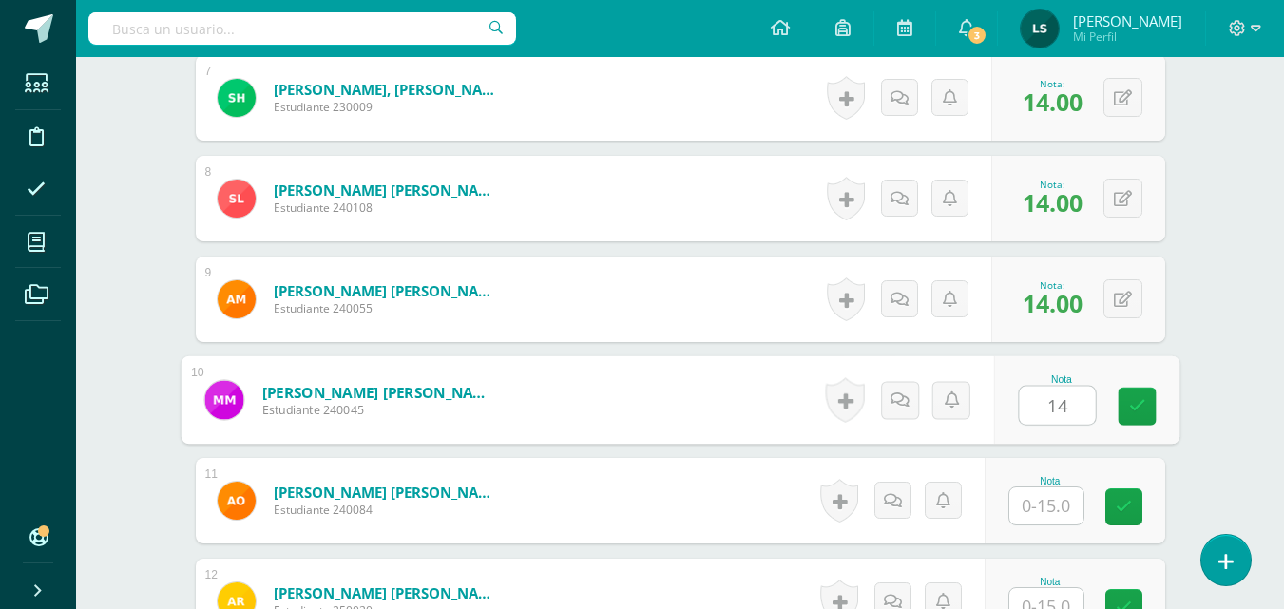
type input "14"
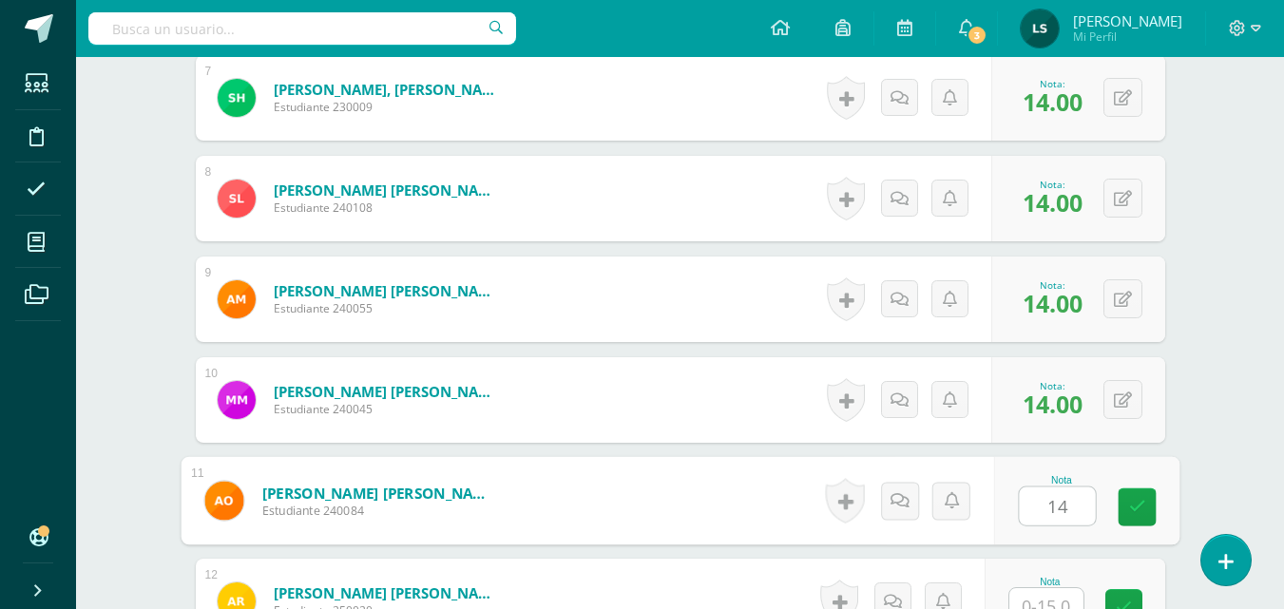
type input "14"
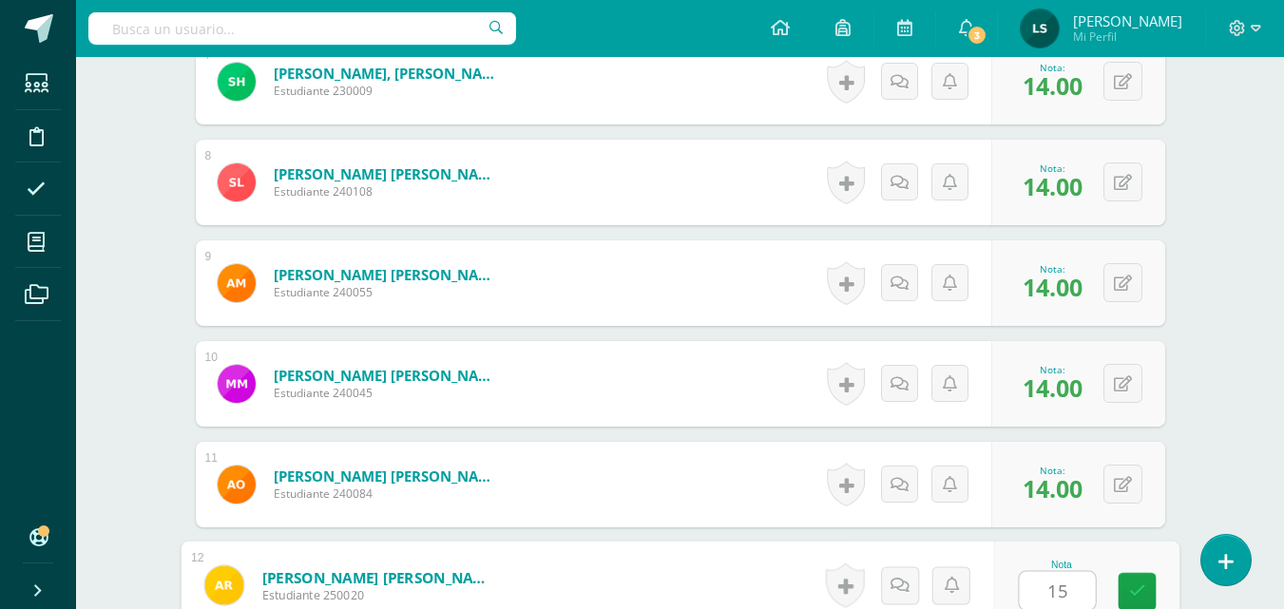
type input "15"
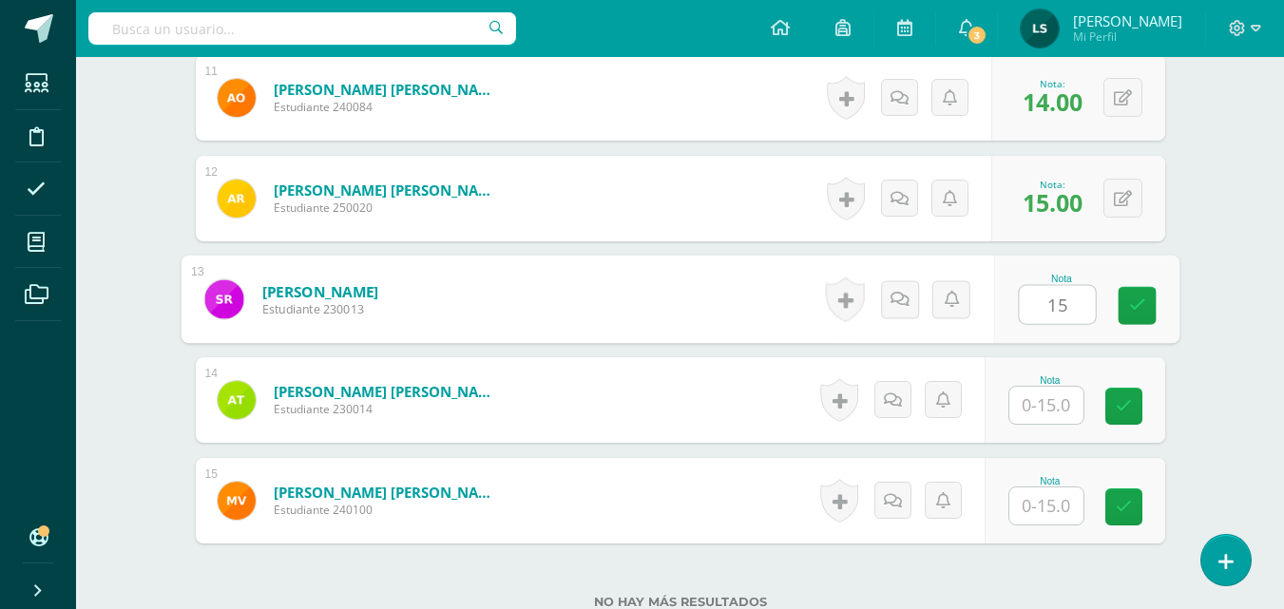
type input "15"
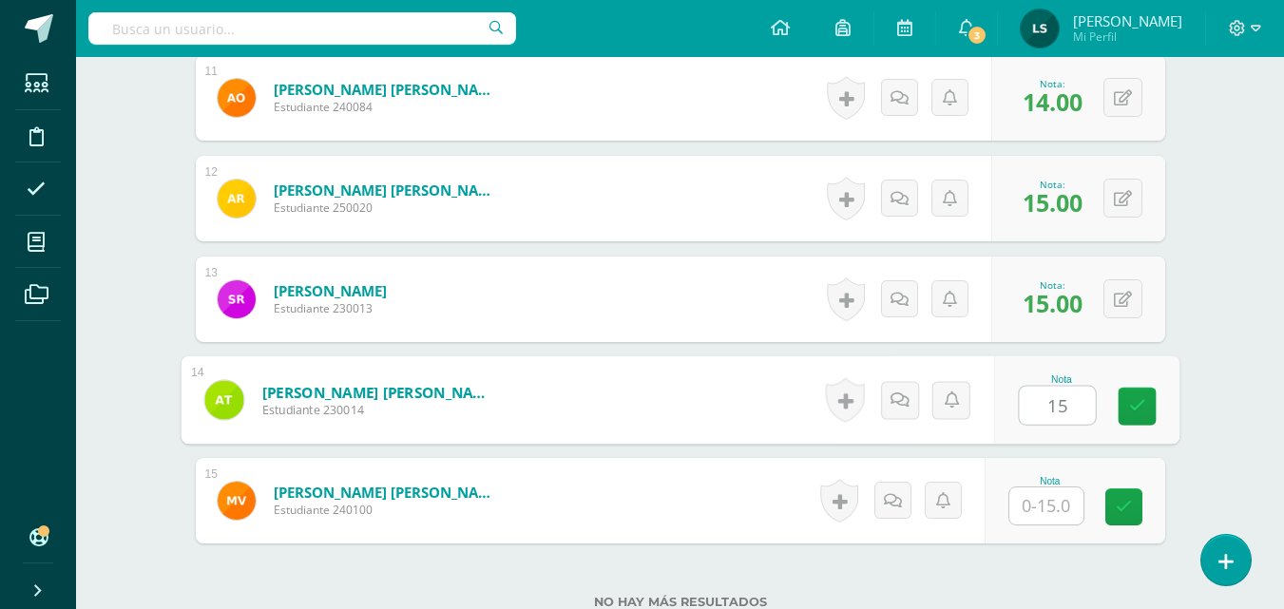
type input "15"
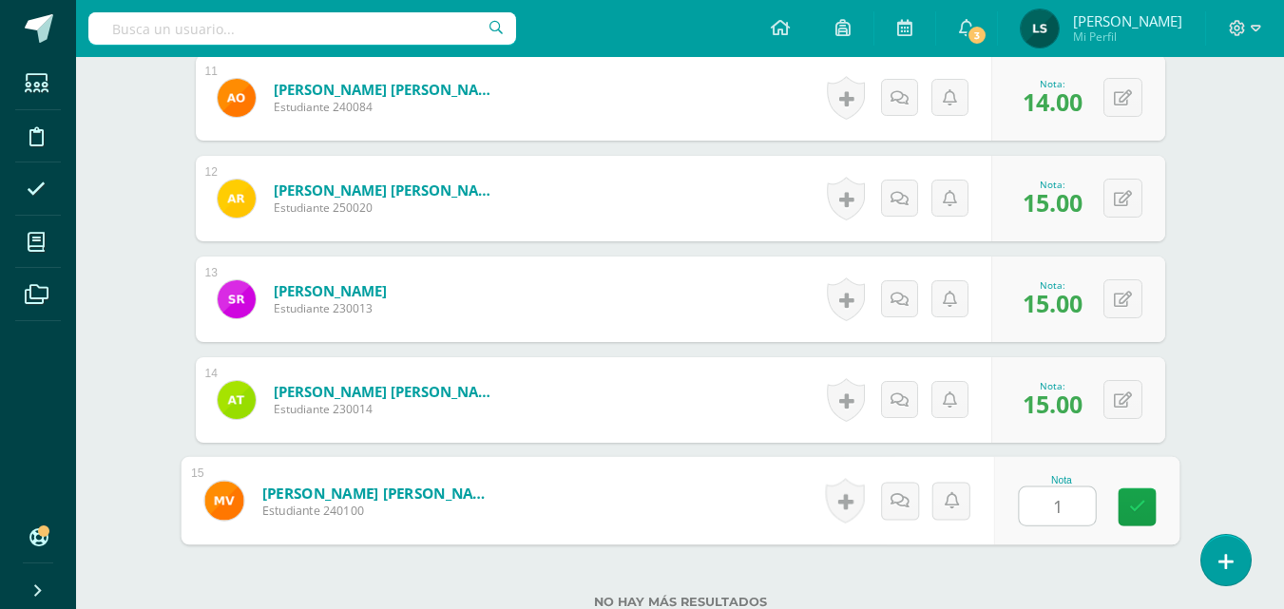
type input "14"
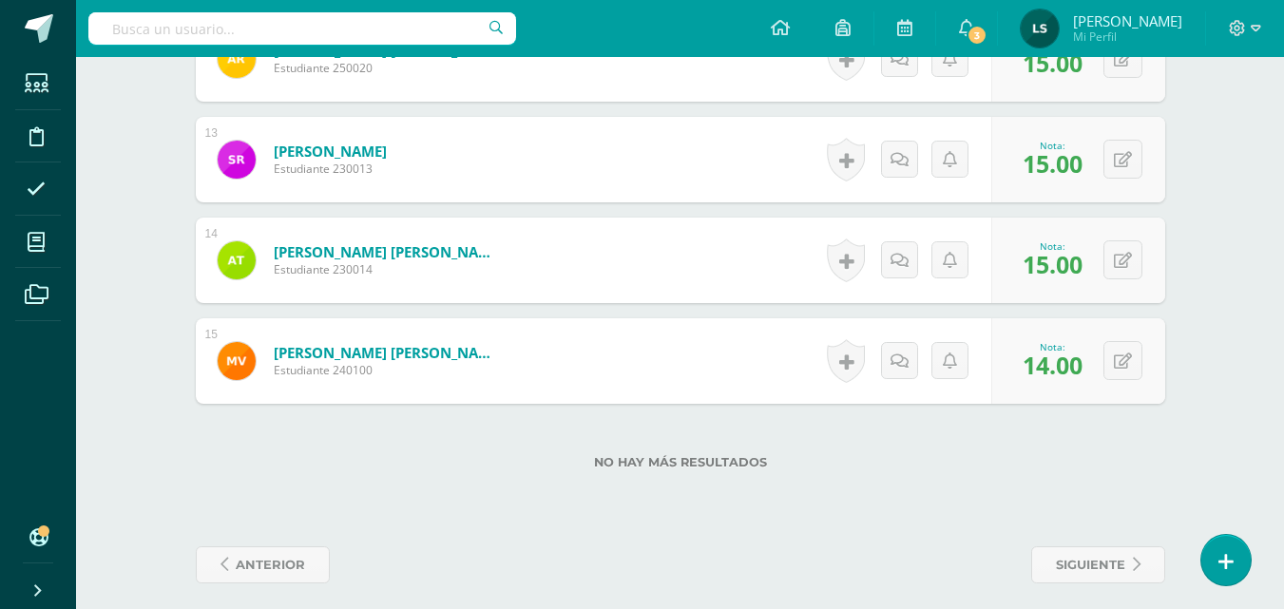
scroll to position [1808, 0]
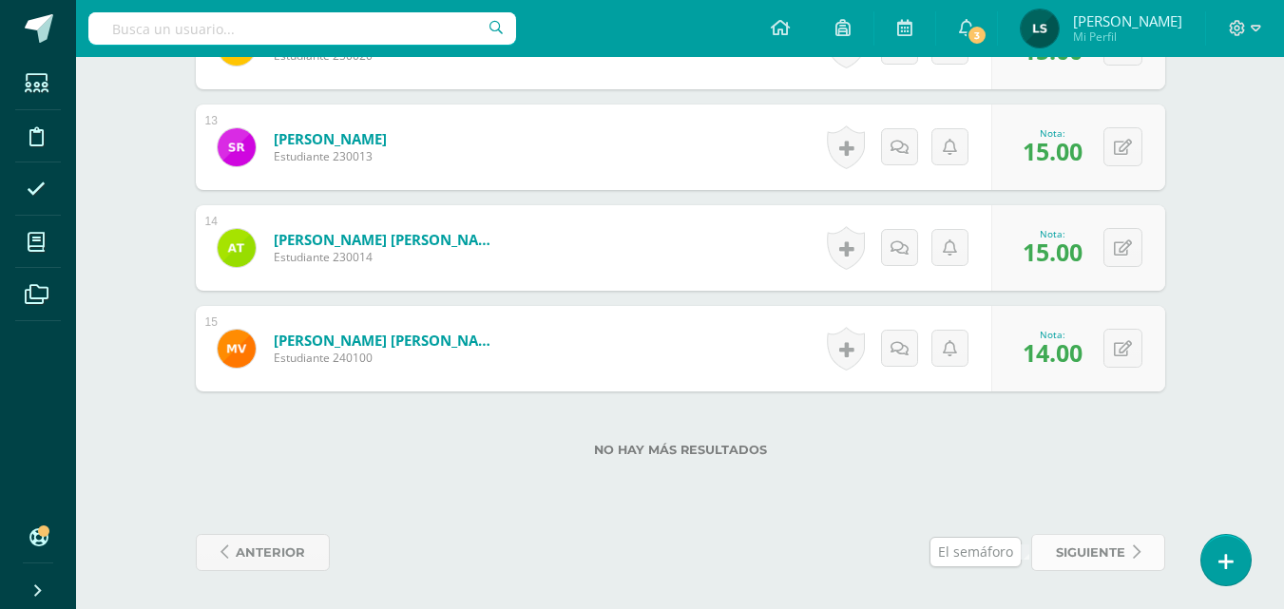
click at [1076, 559] on span "siguiente" at bounding box center [1090, 552] width 69 height 35
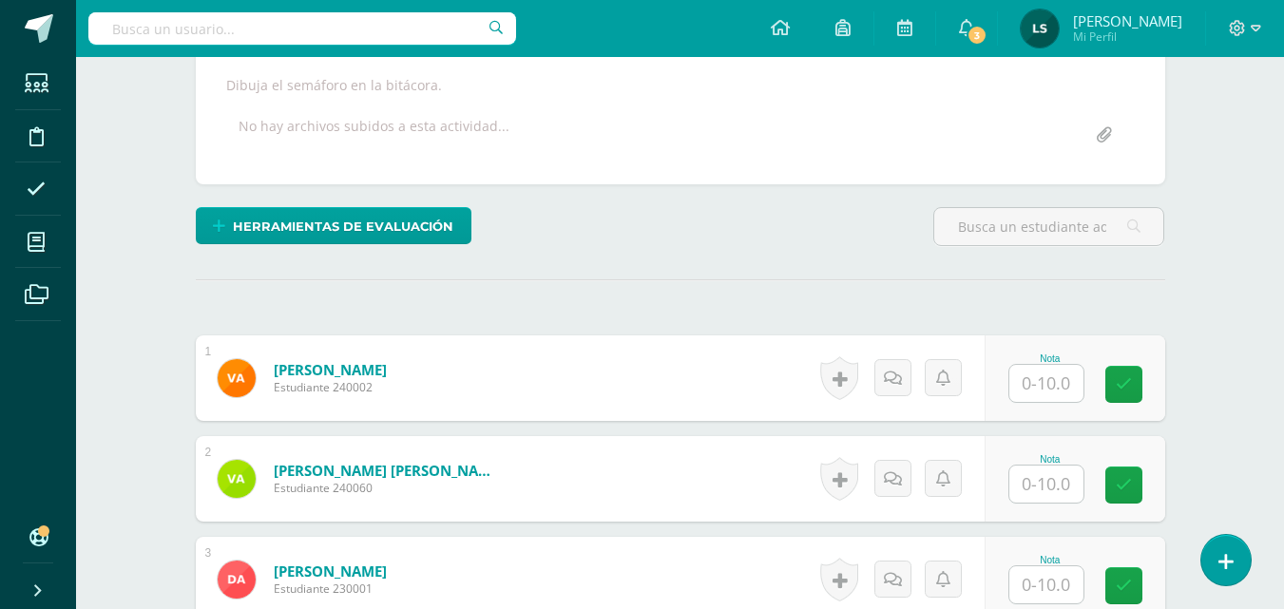
scroll to position [380, 0]
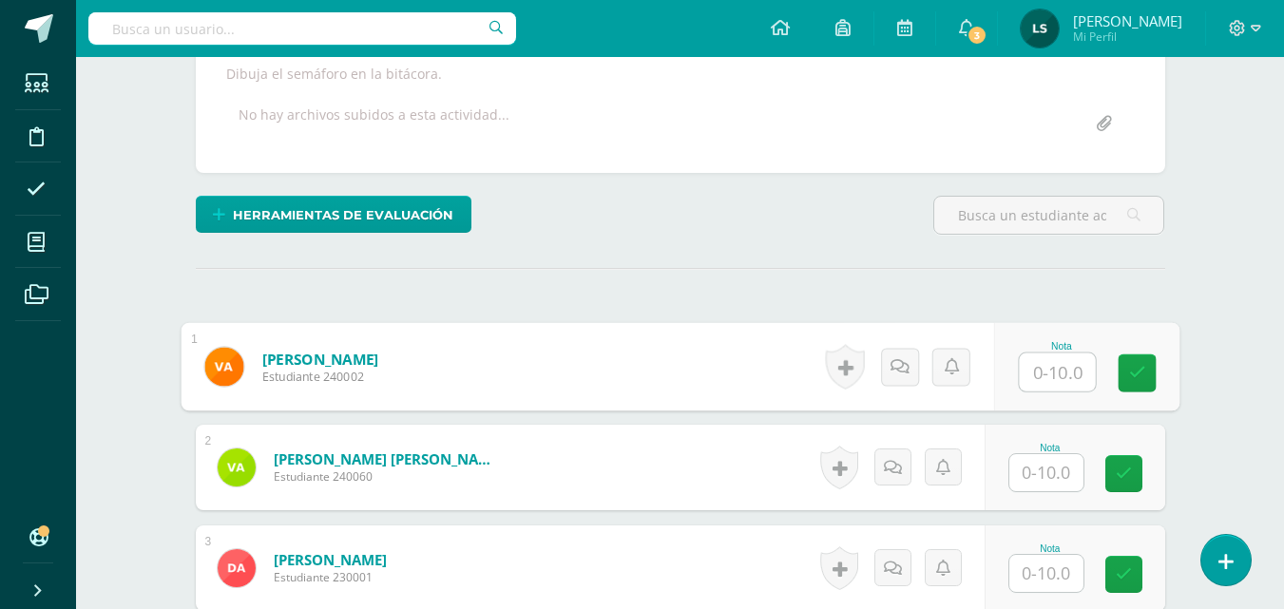
click at [1037, 379] on input "text" at bounding box center [1056, 372] width 76 height 38
type input "10"
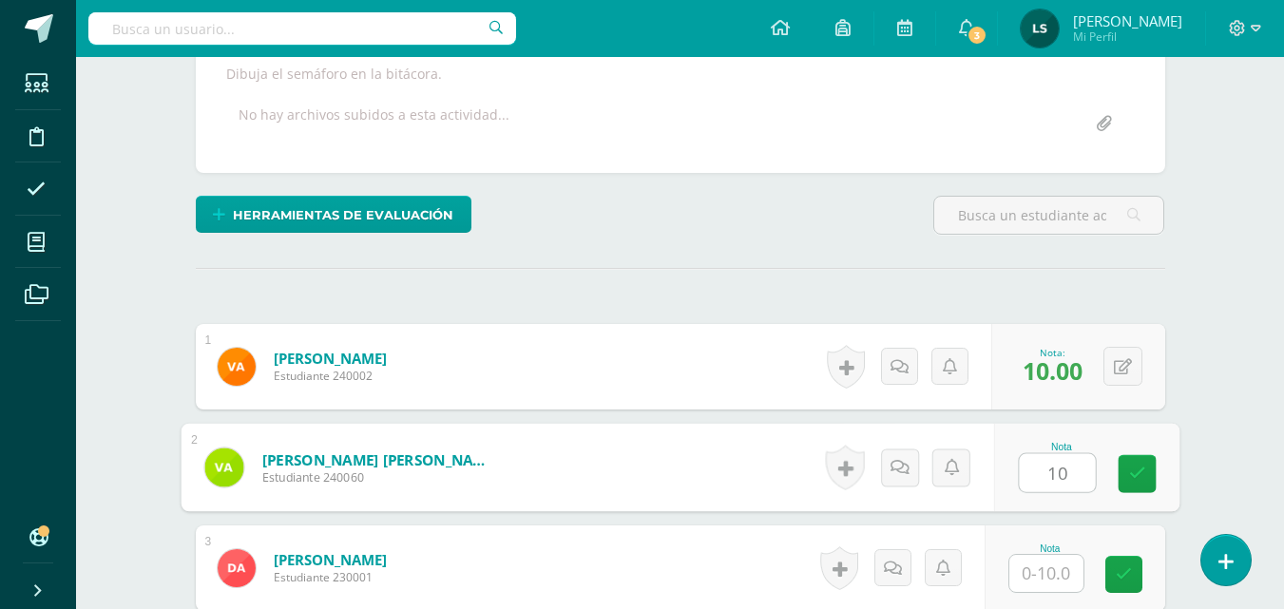
type input "10"
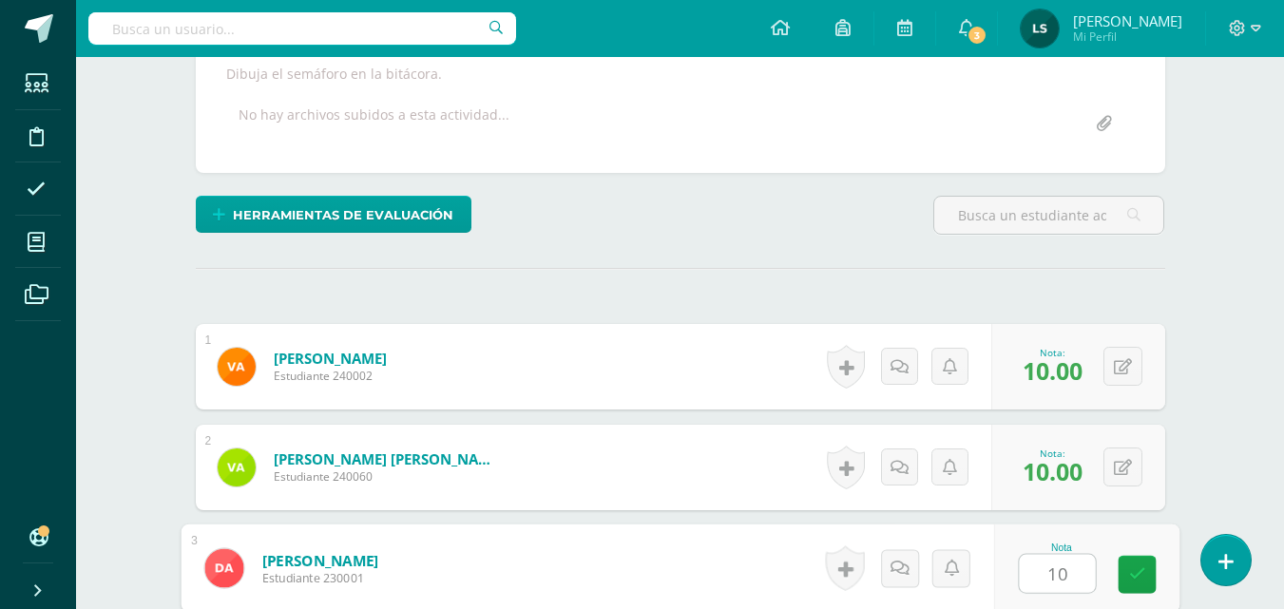
type input "10"
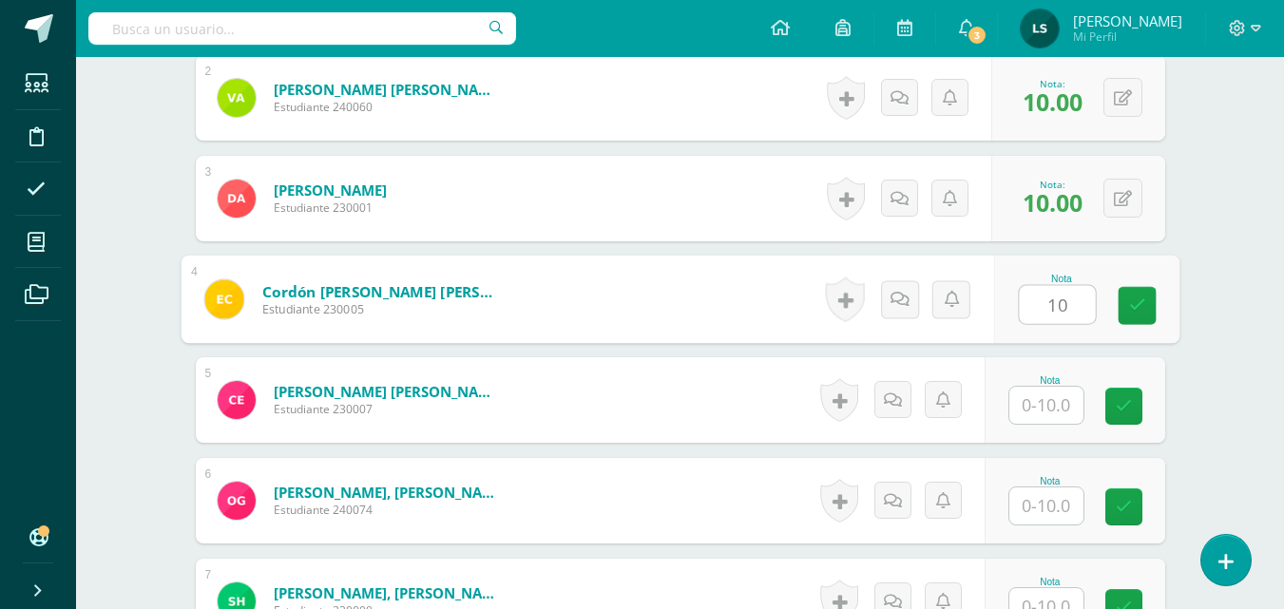
type input "10"
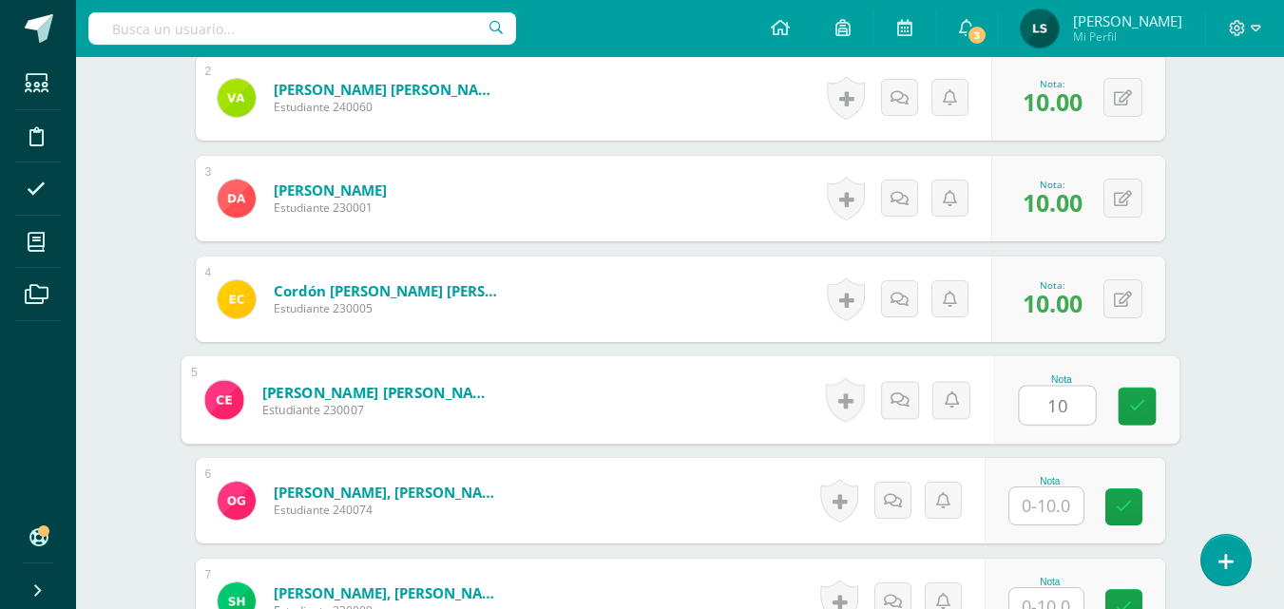
type input "10"
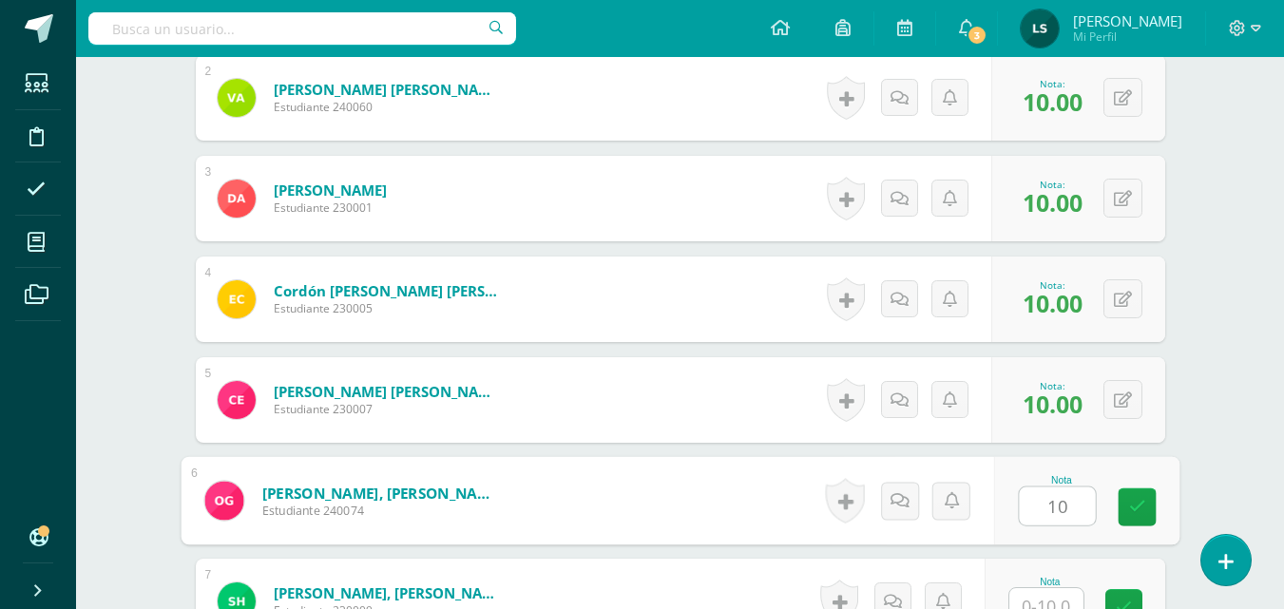
type input "10"
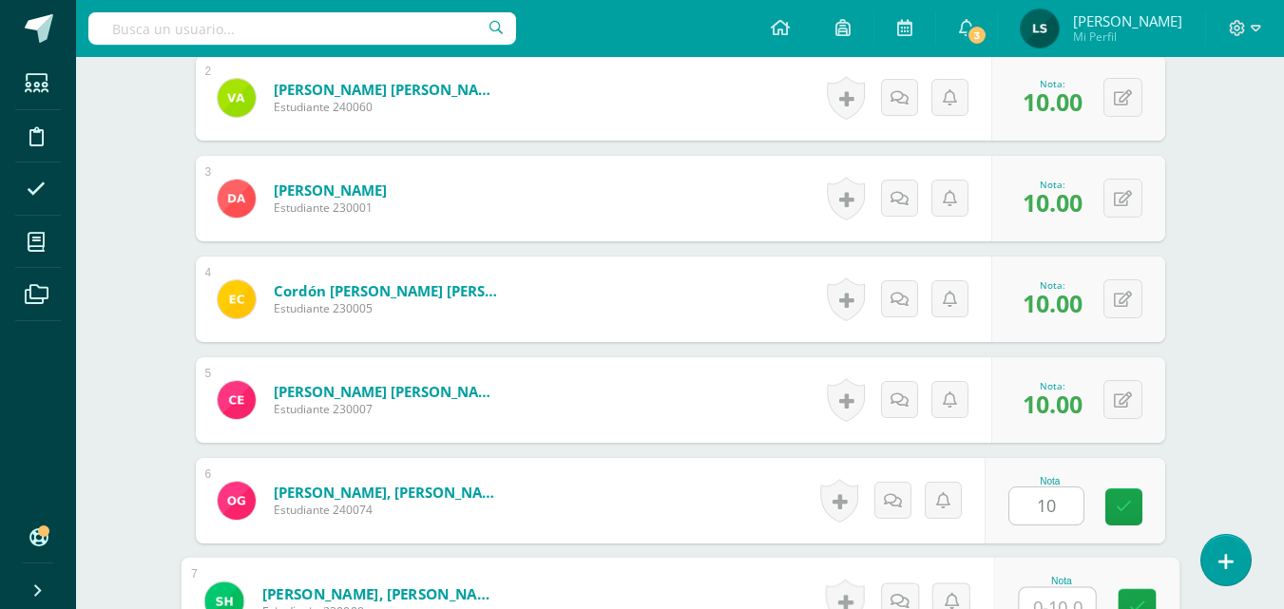
scroll to position [766, 0]
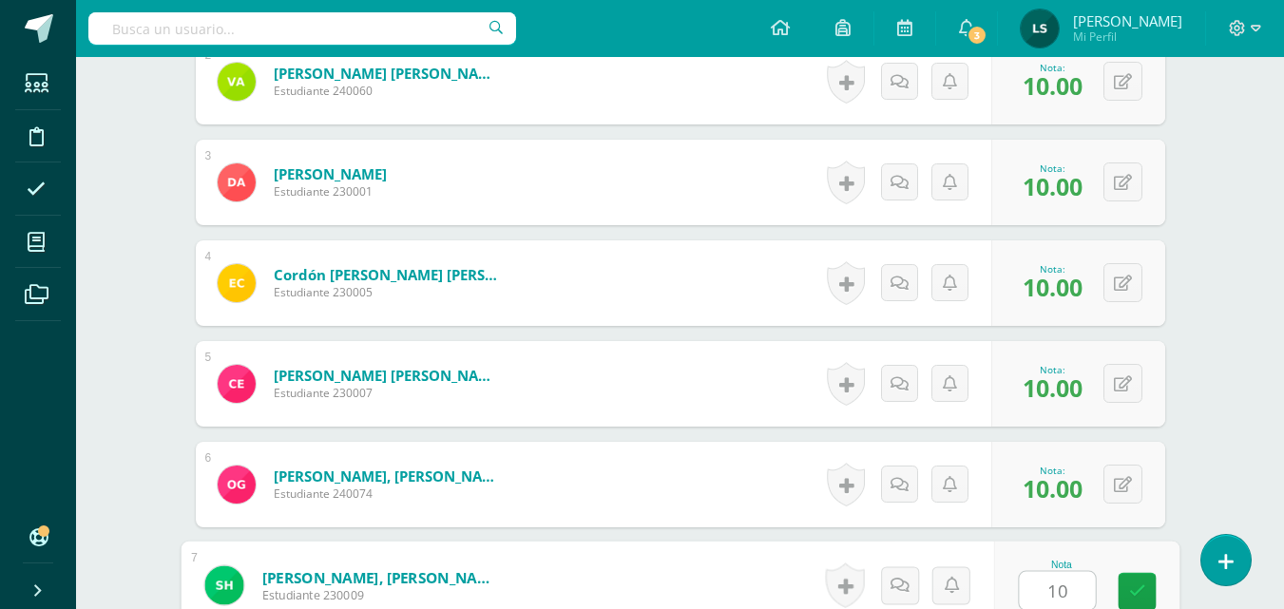
type input "10"
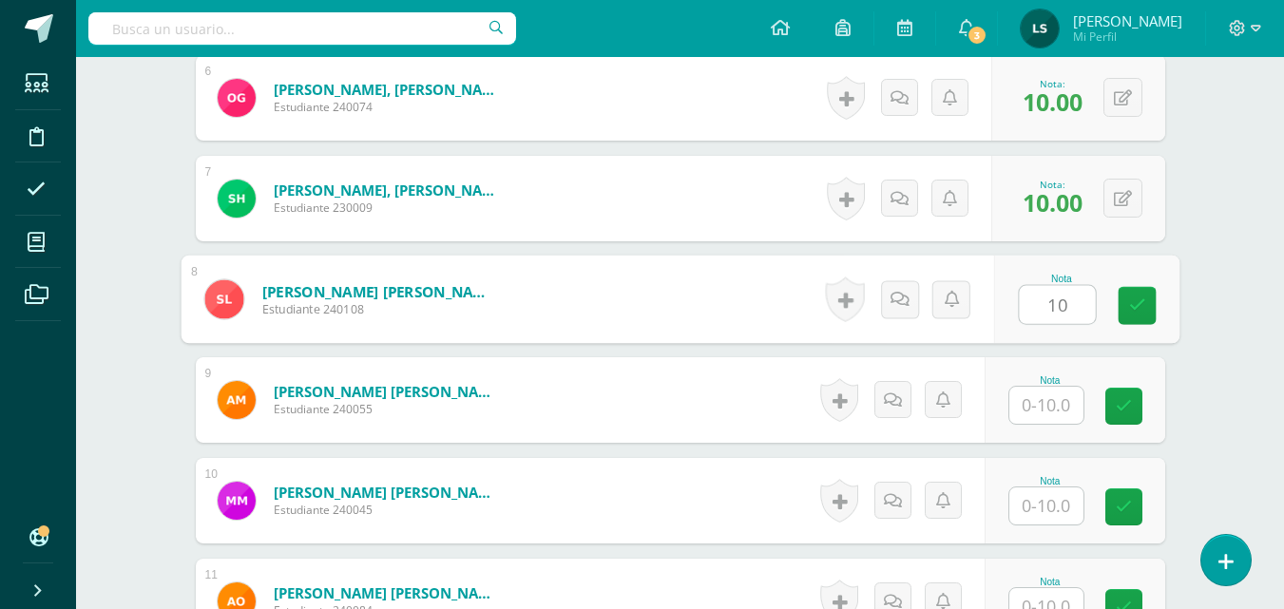
type input "10"
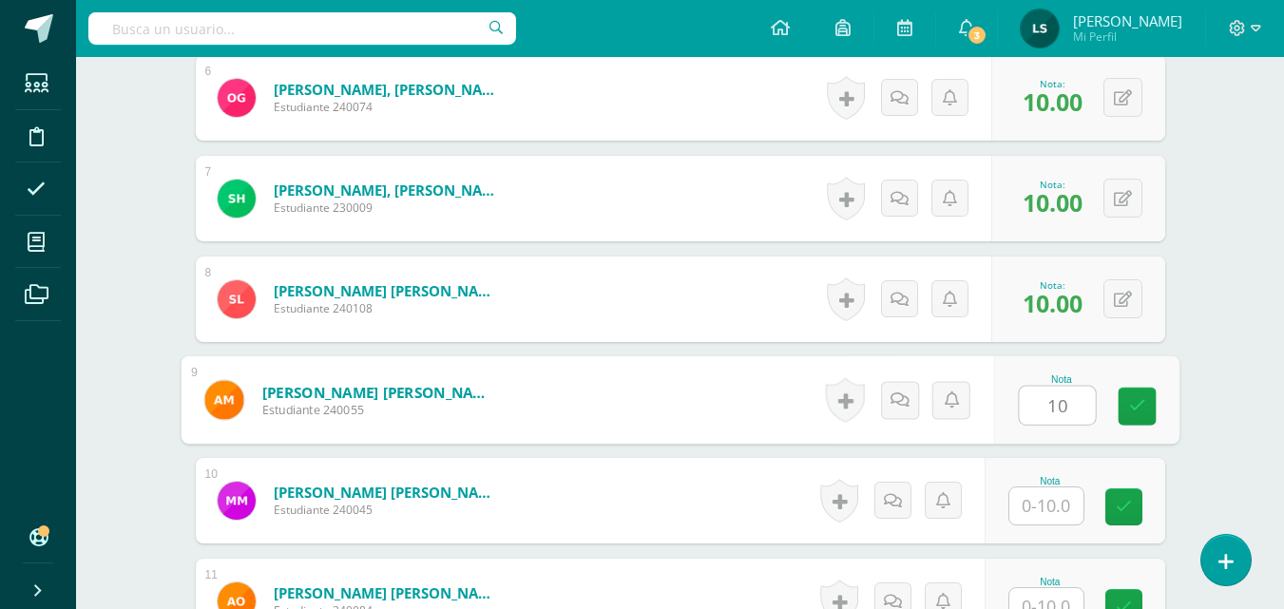
type input "10"
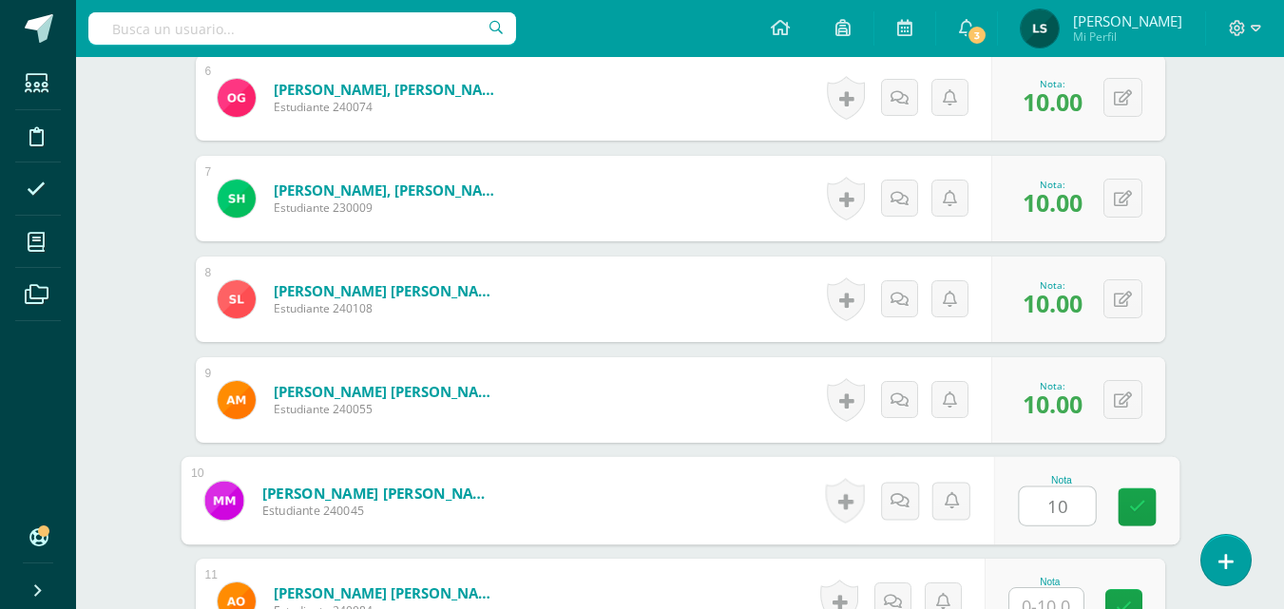
type input "10"
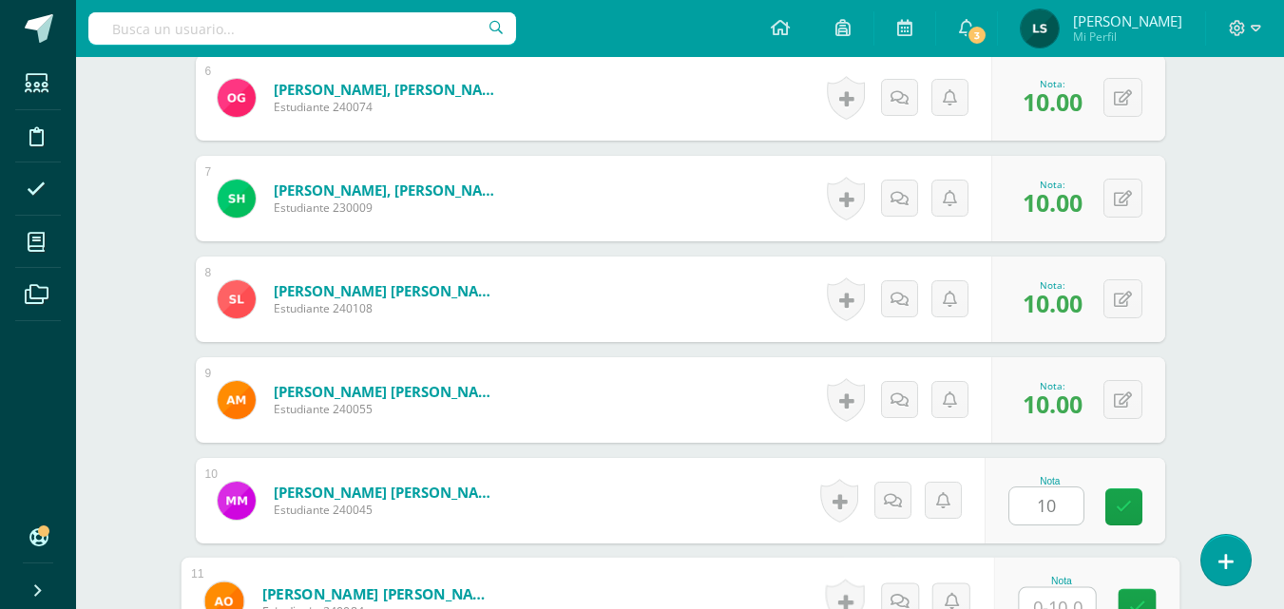
scroll to position [1169, 0]
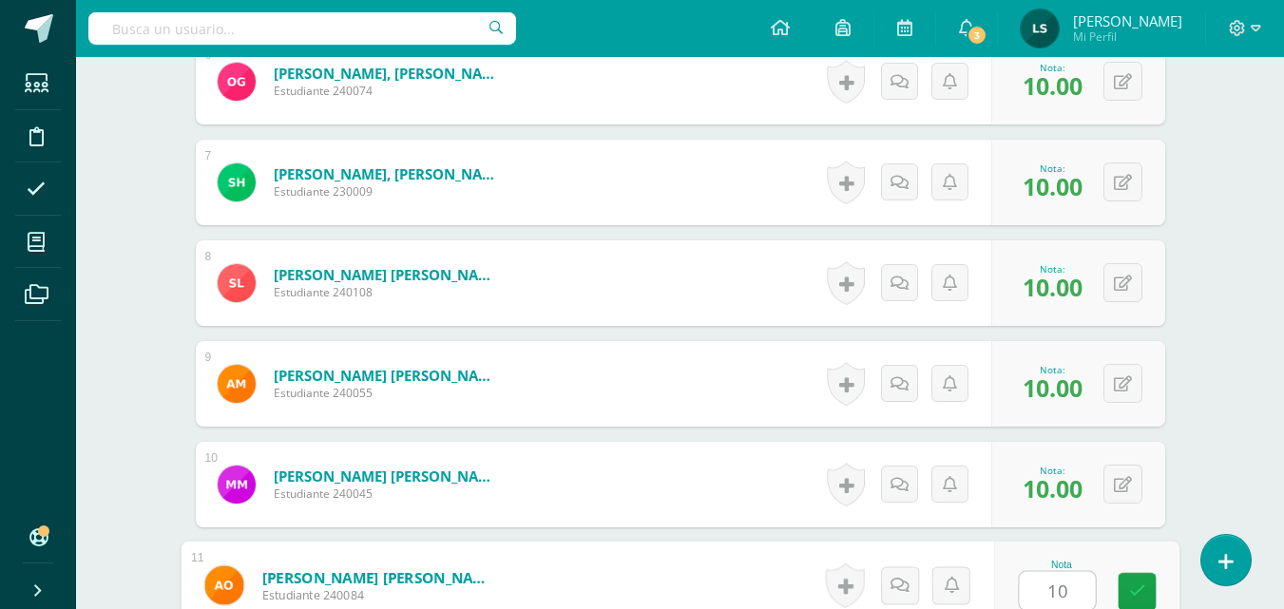
type input "10"
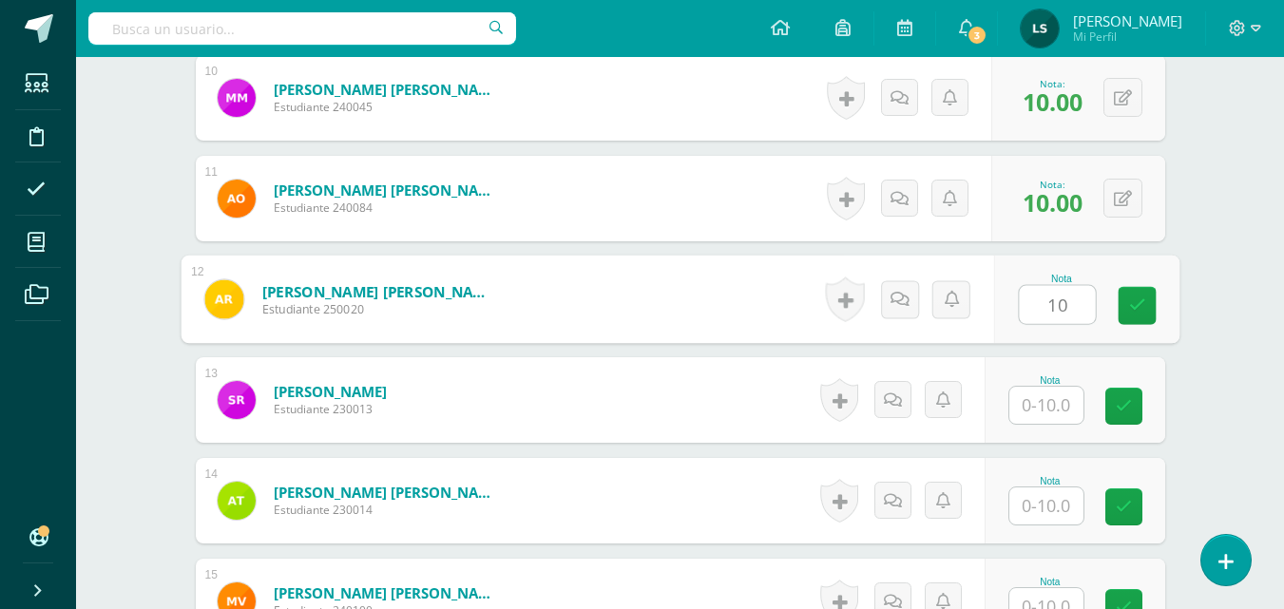
type input "10"
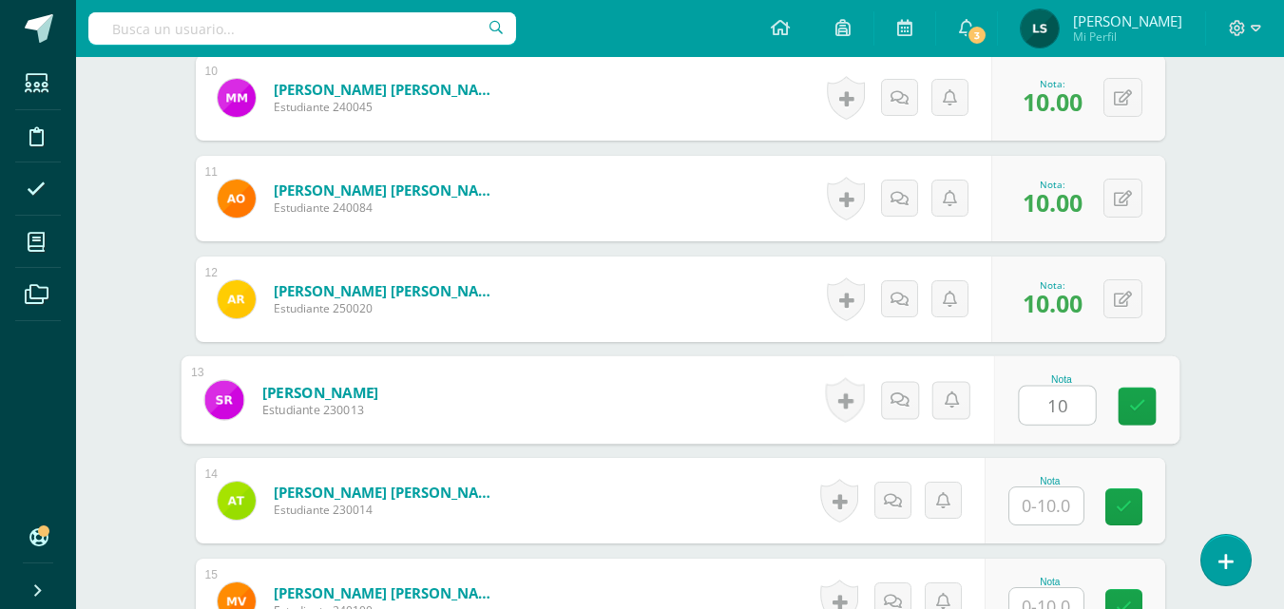
type input "10"
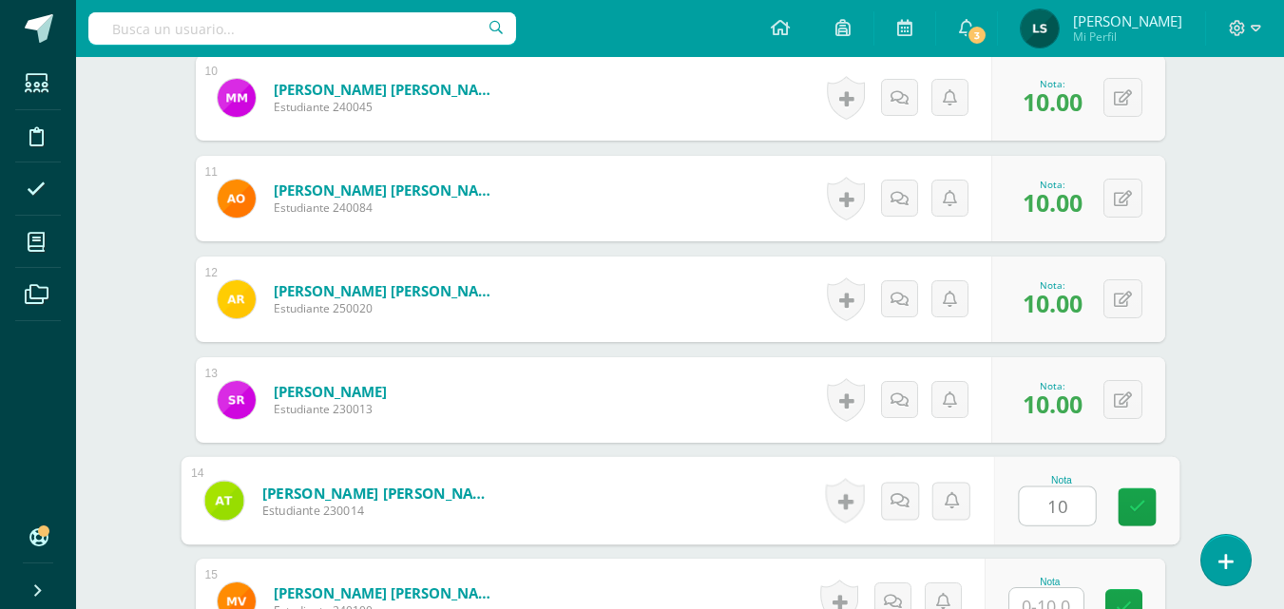
type input "10"
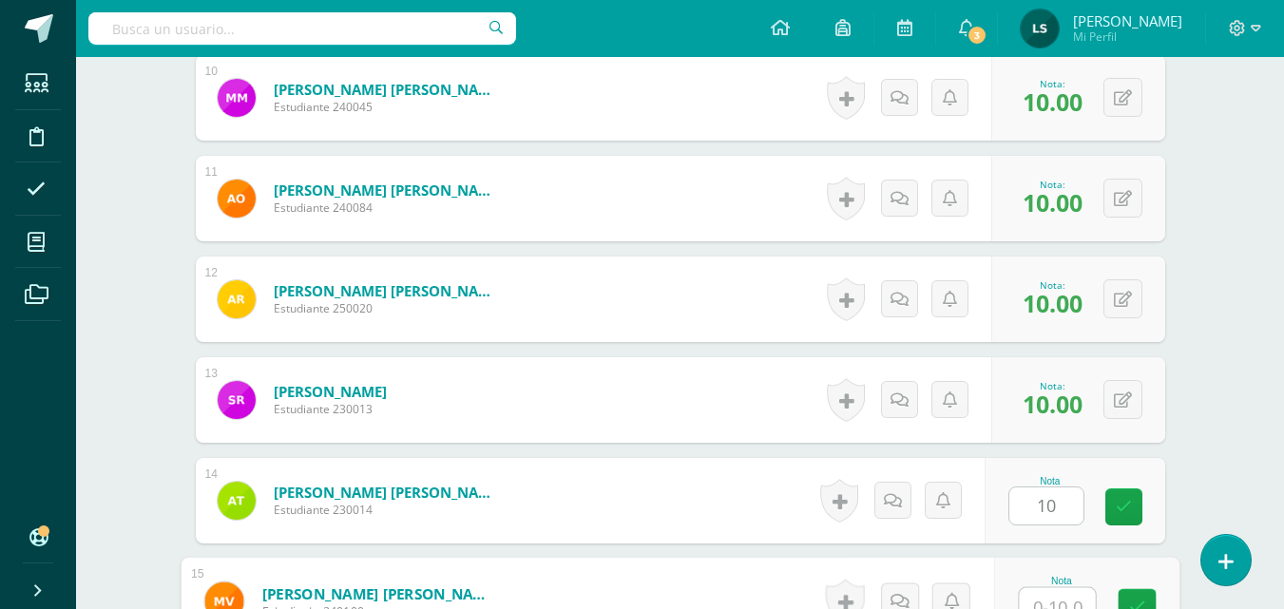
scroll to position [1571, 0]
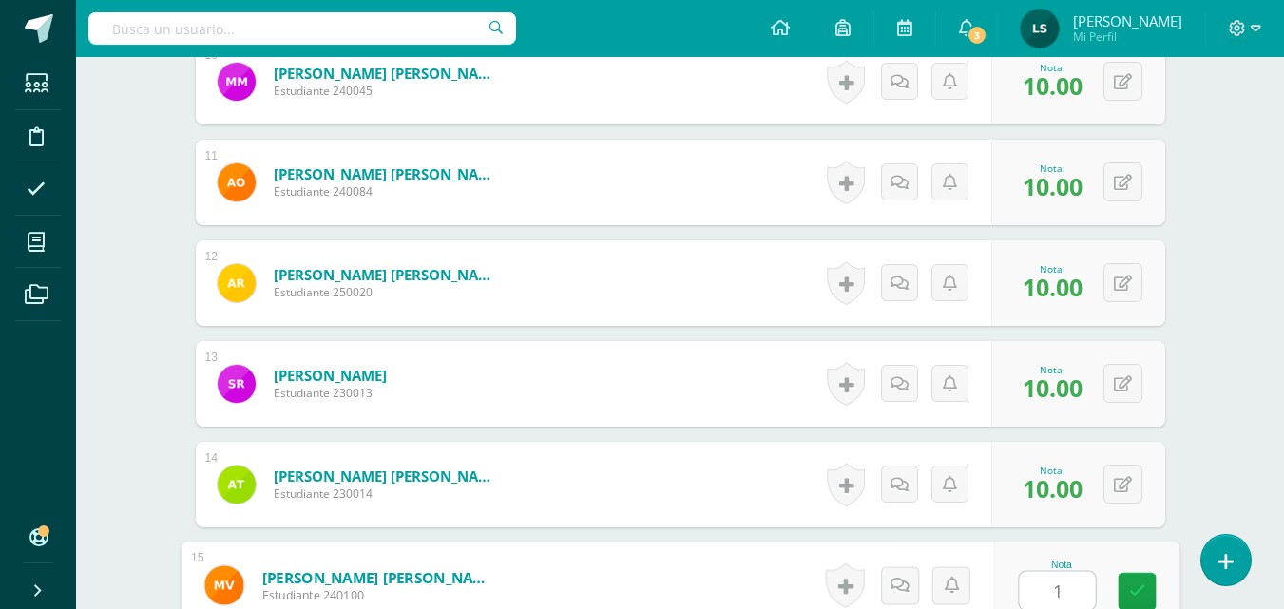
type input "10"
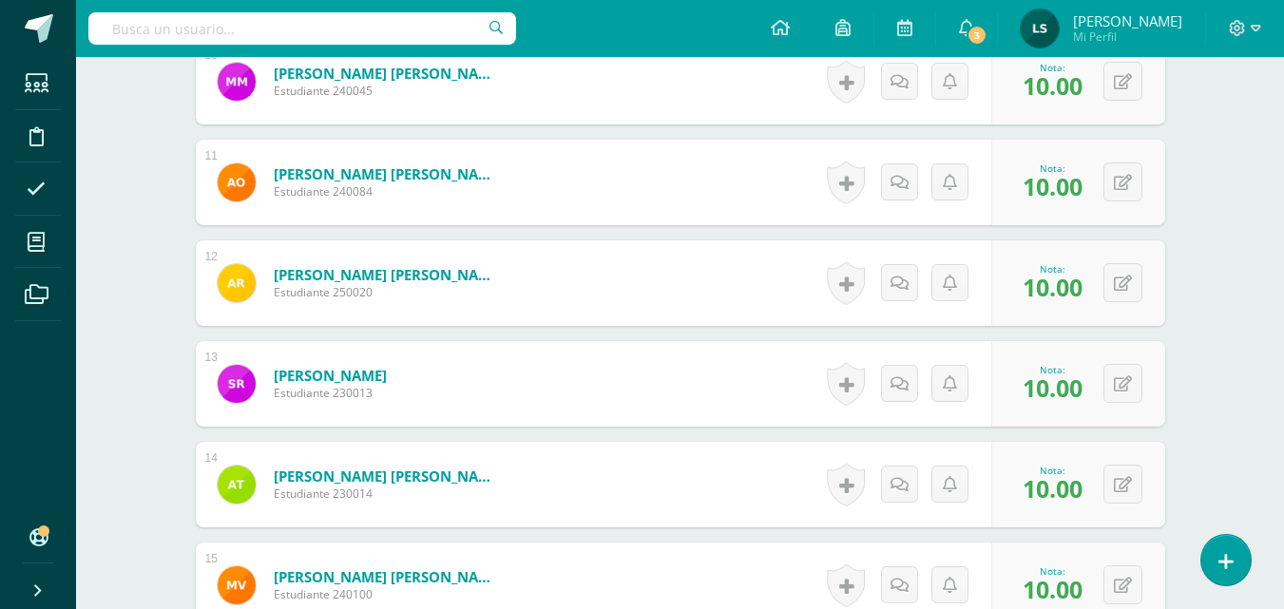
scroll to position [1808, 0]
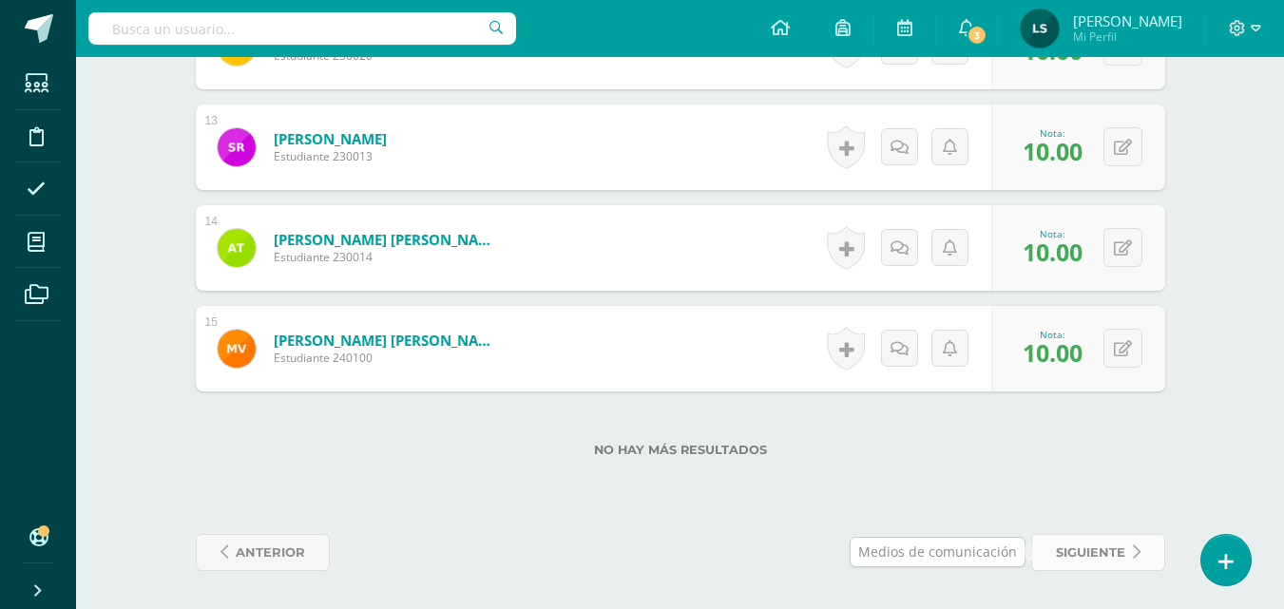
click at [1083, 553] on span "siguiente" at bounding box center [1090, 552] width 69 height 35
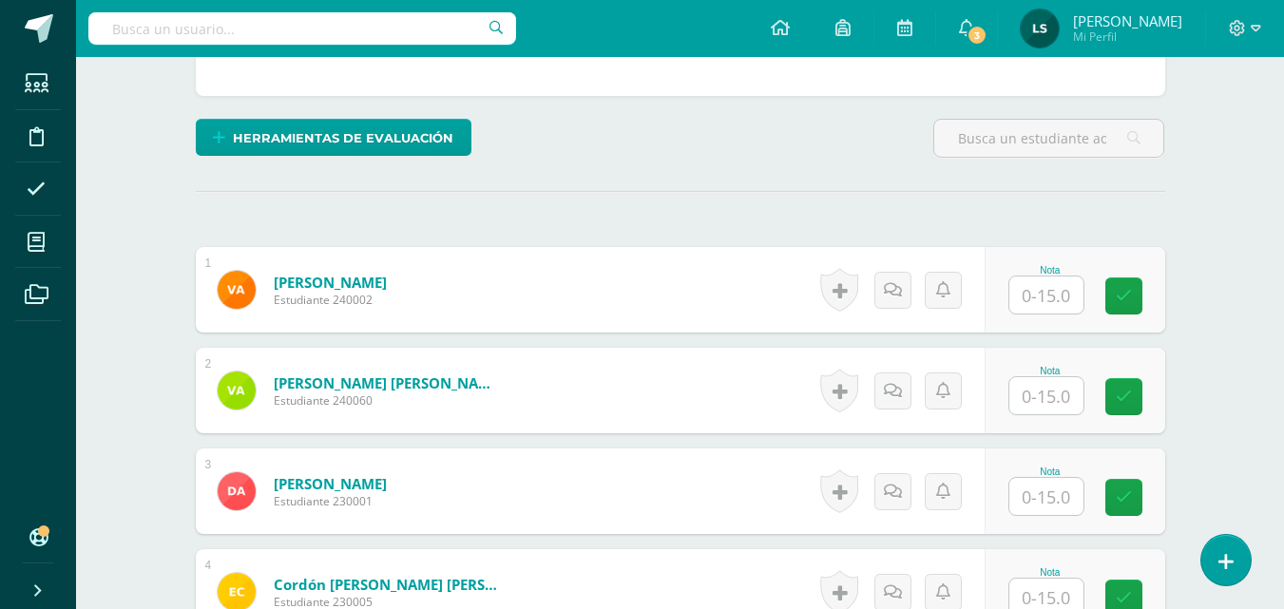
scroll to position [492, 0]
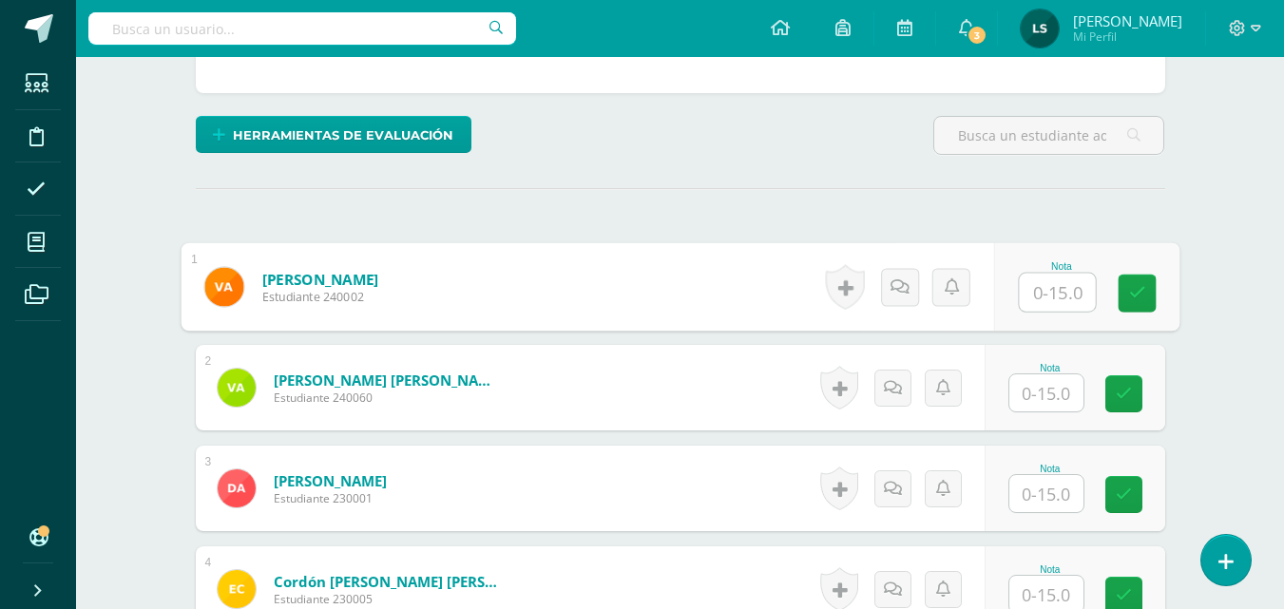
click at [1053, 297] on input "text" at bounding box center [1056, 293] width 76 height 38
type input "15"
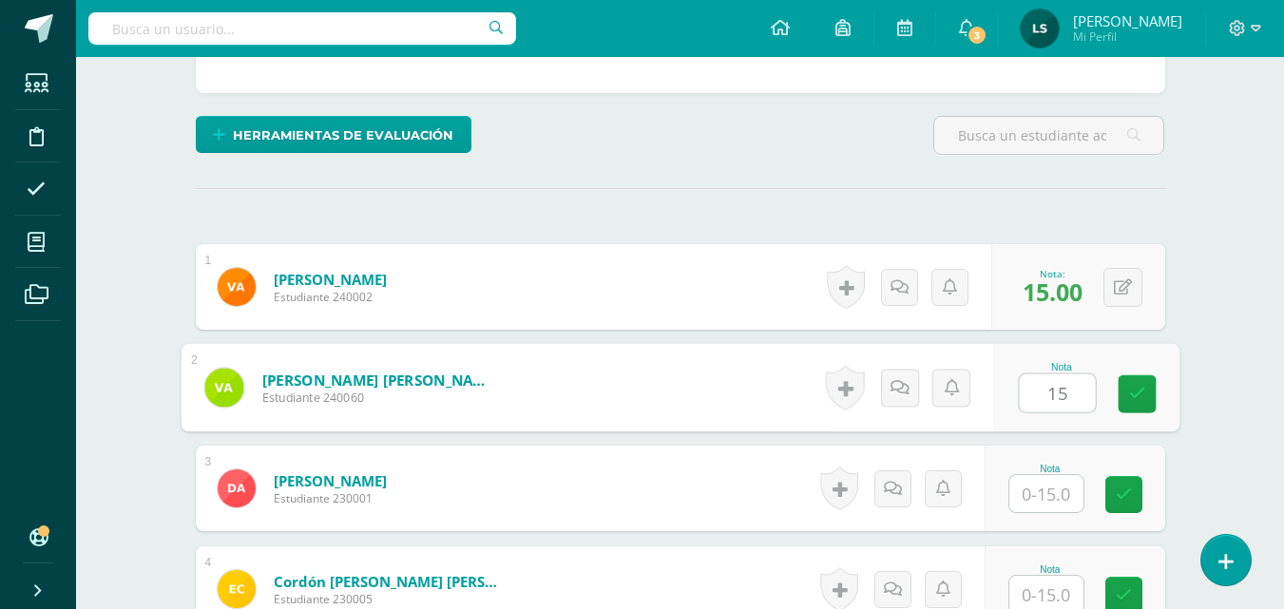
type input "15"
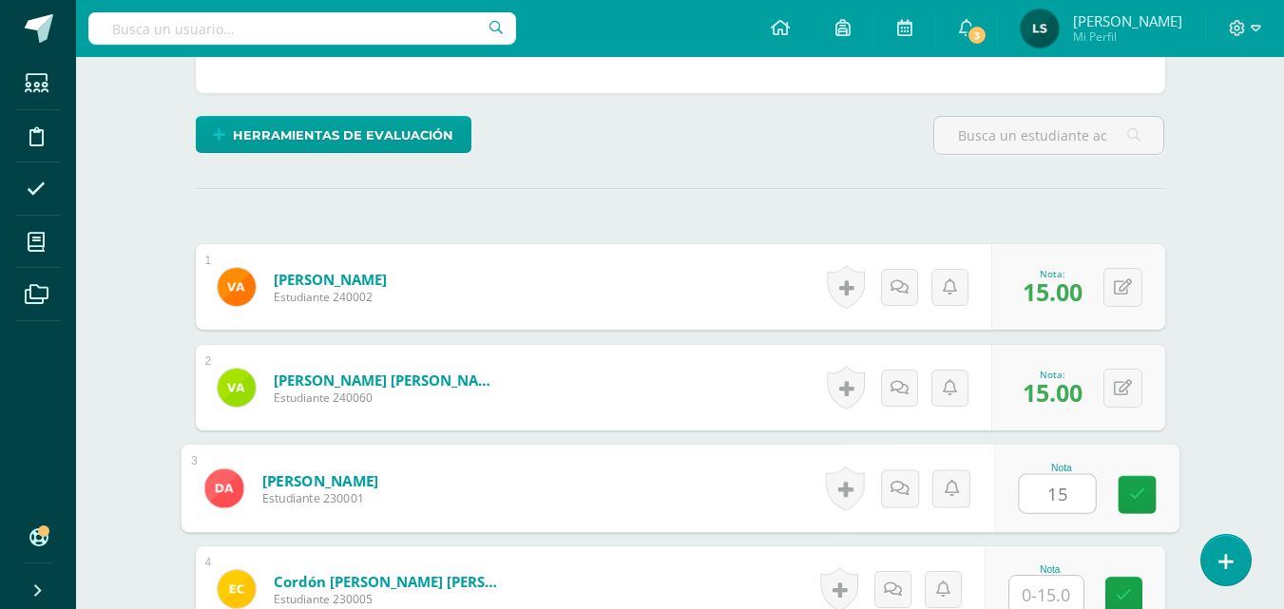
type input "15"
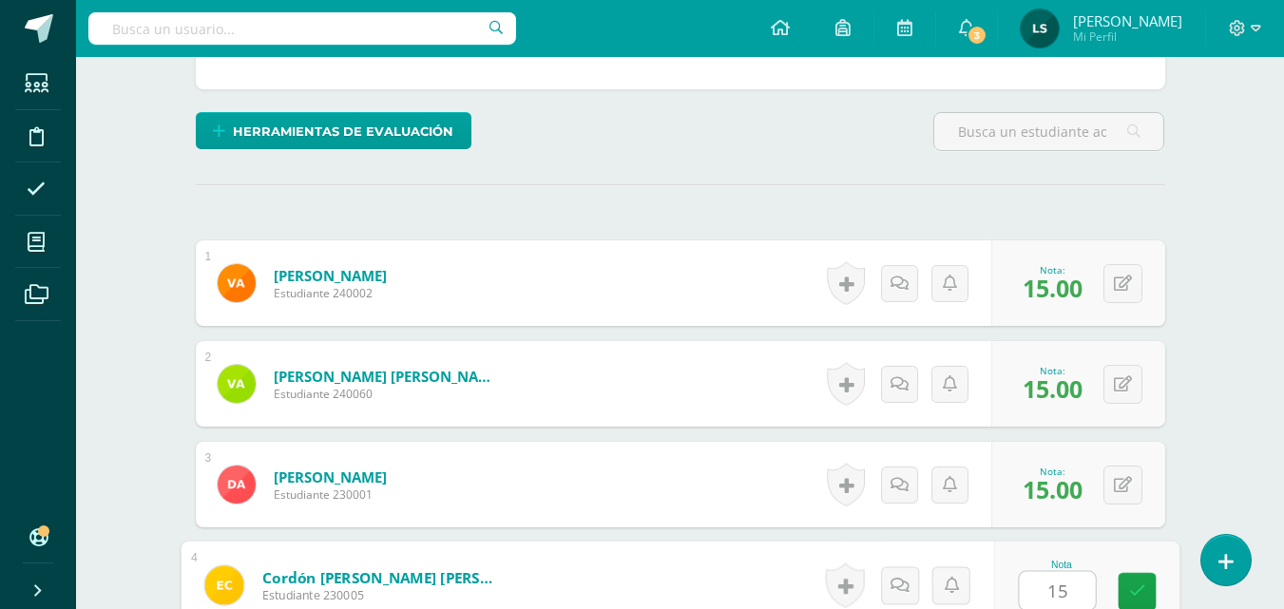
type input "15"
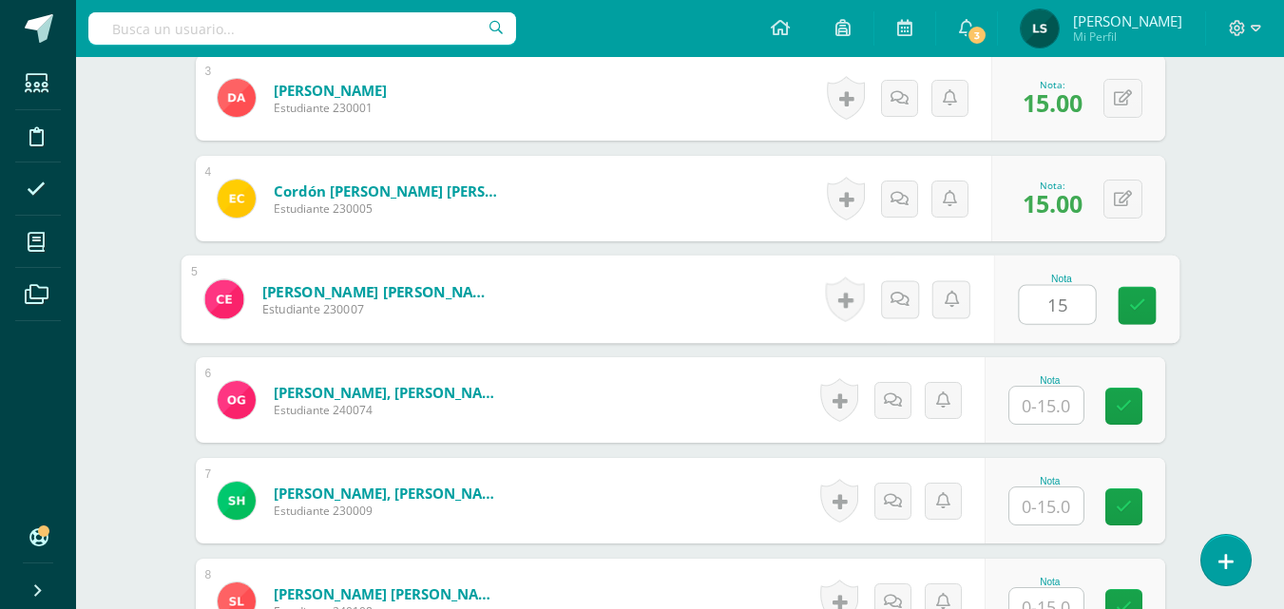
type input "15"
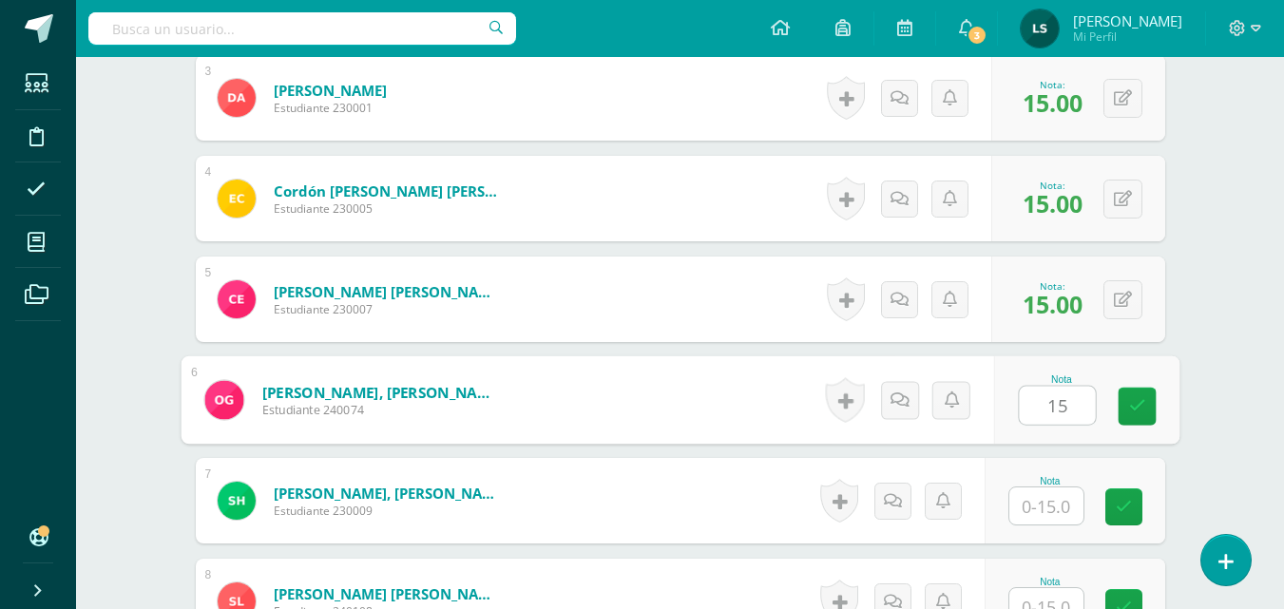
type input "15"
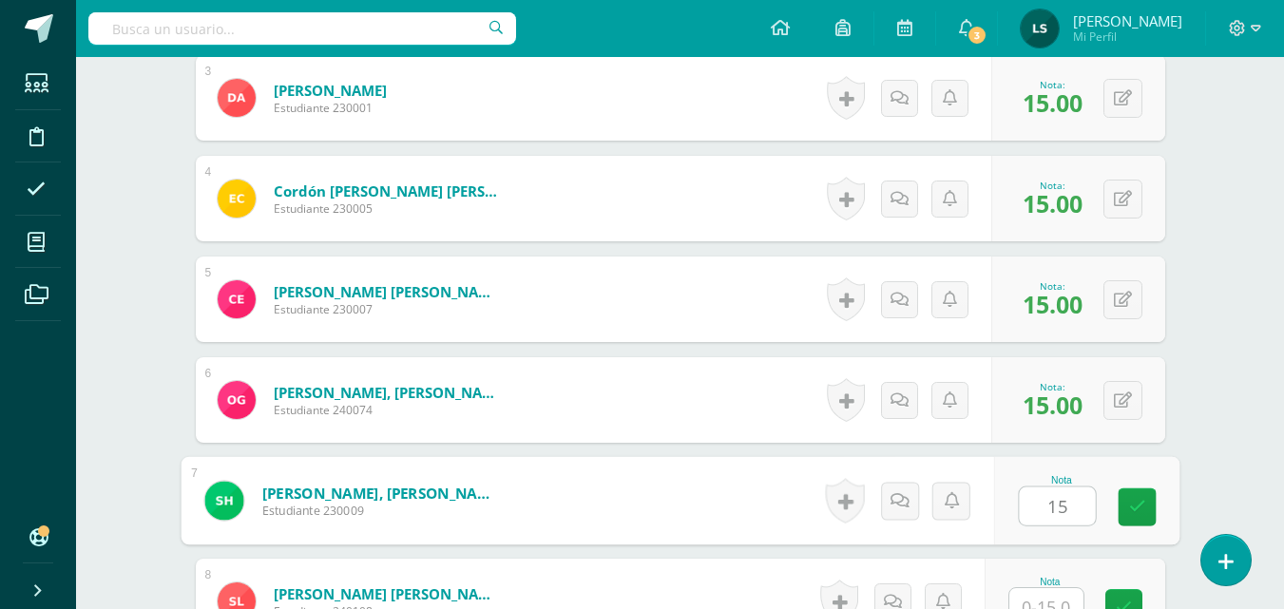
type input "15"
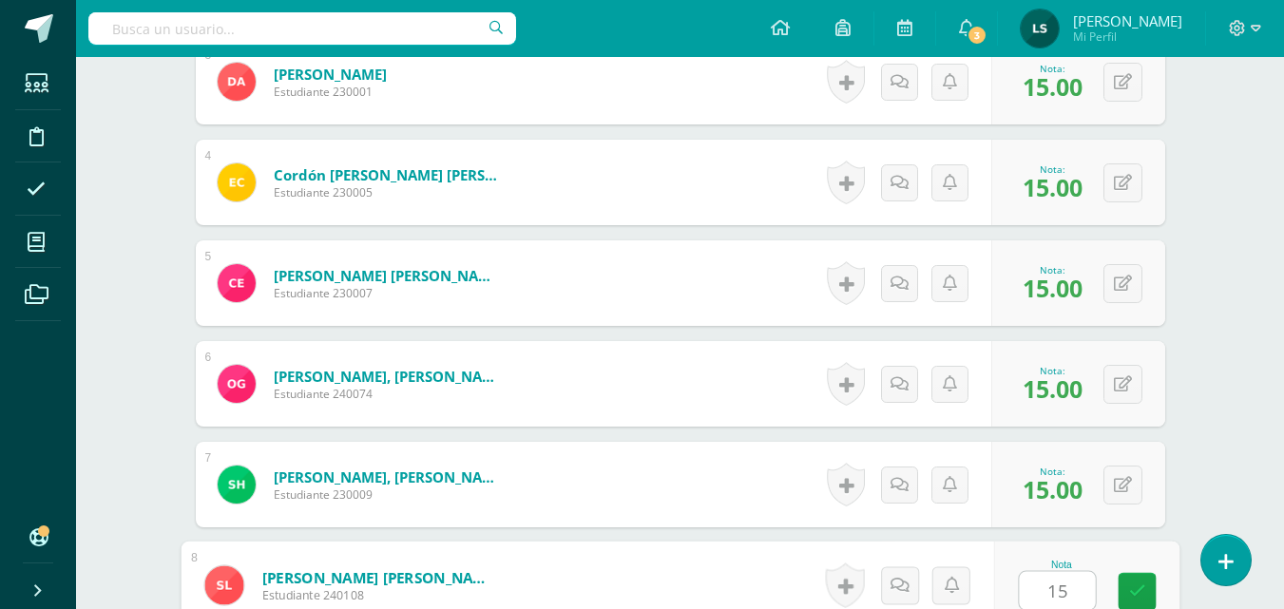
type input "15"
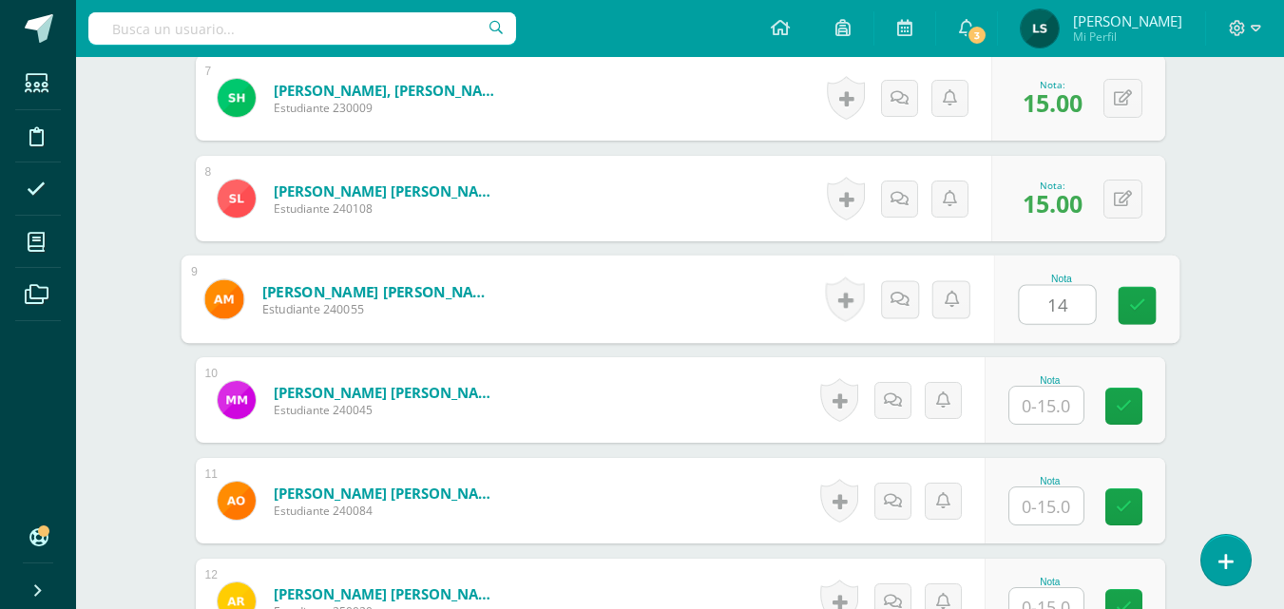
type input "14"
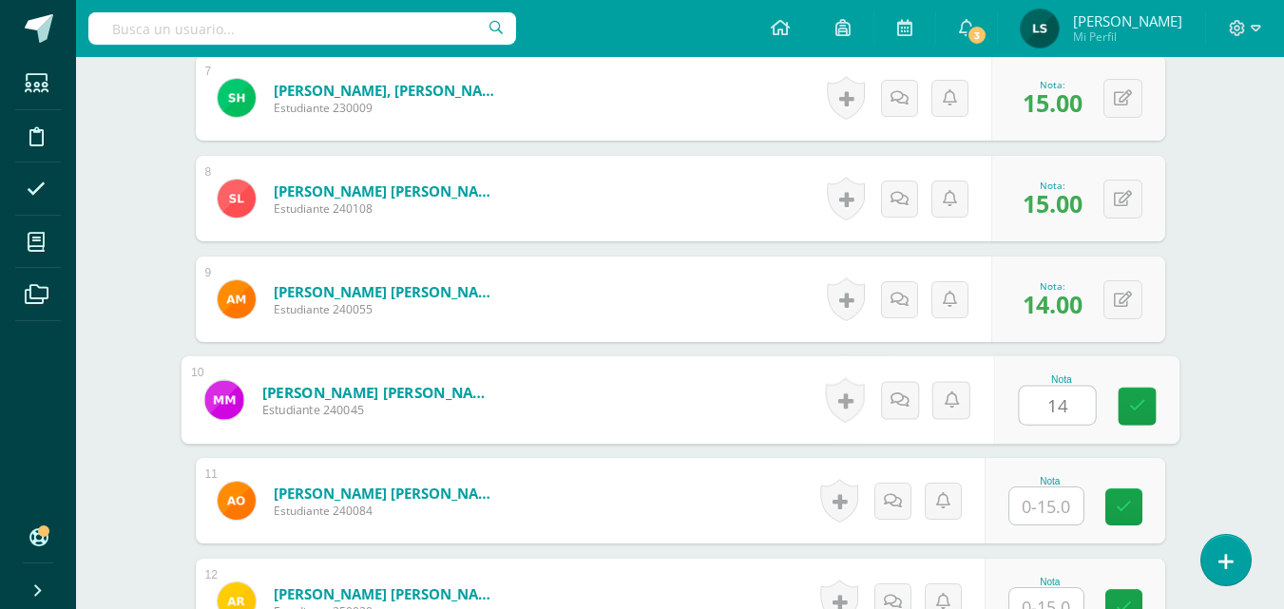
type input "14"
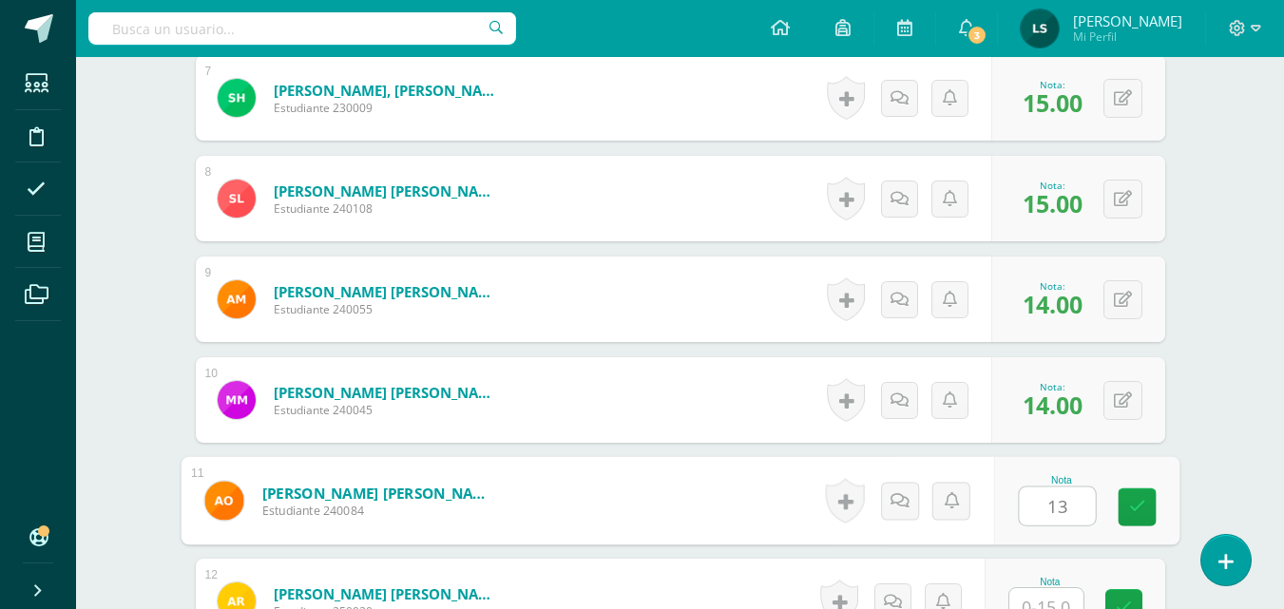
type input "13"
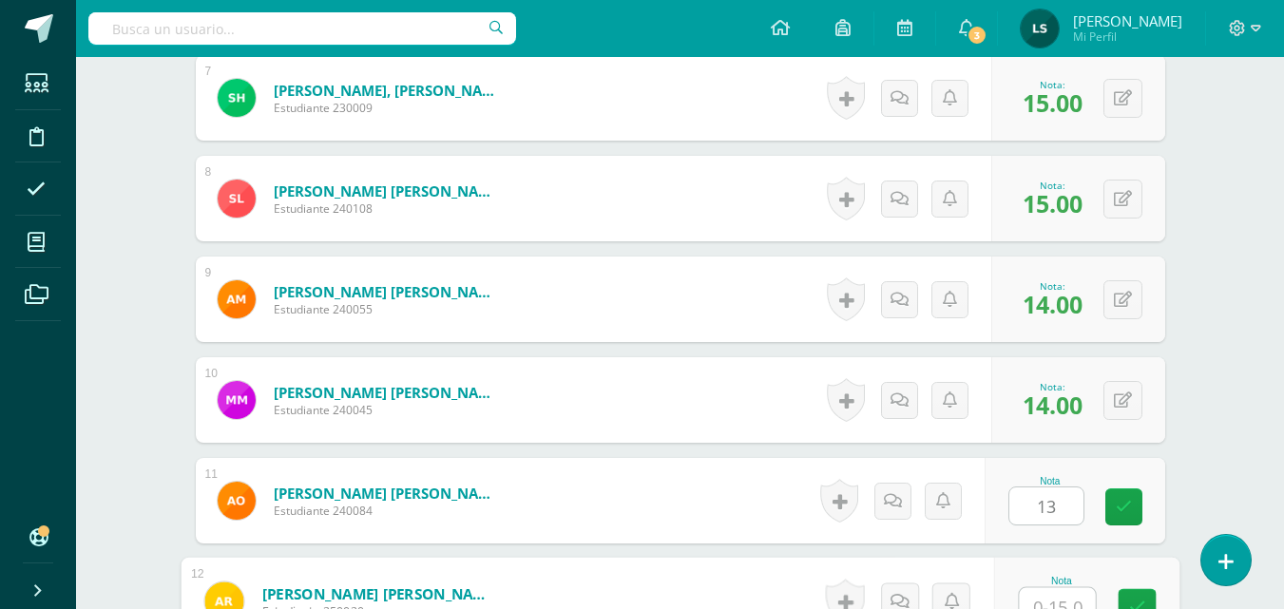
scroll to position [1302, 0]
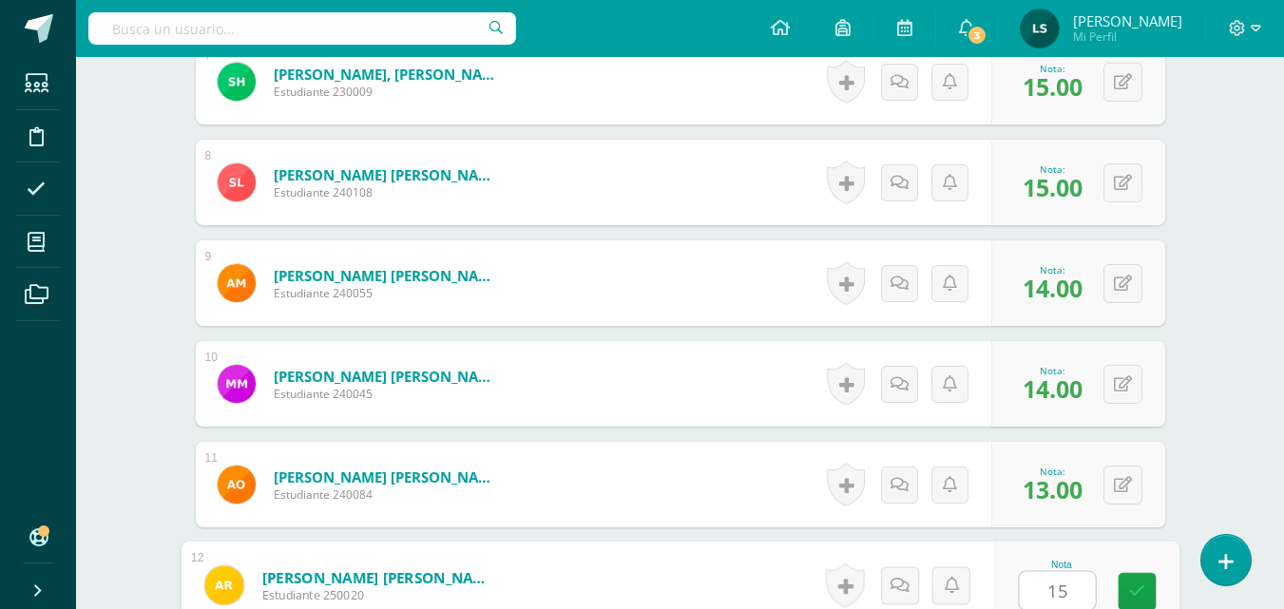
type input "15"
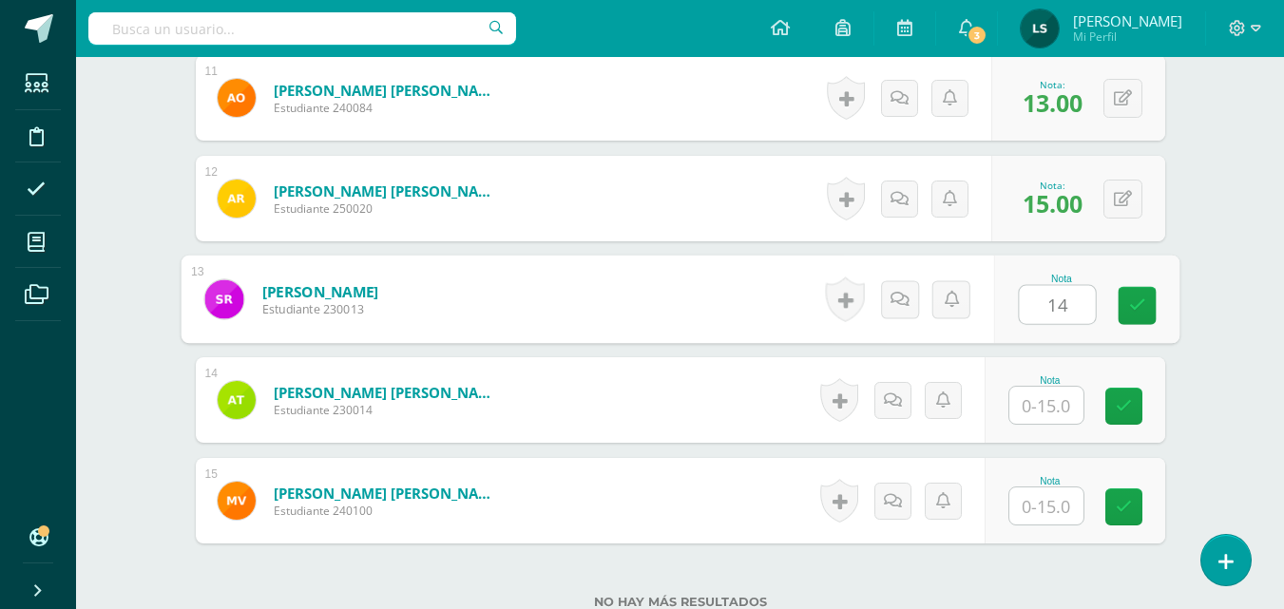
type input "14"
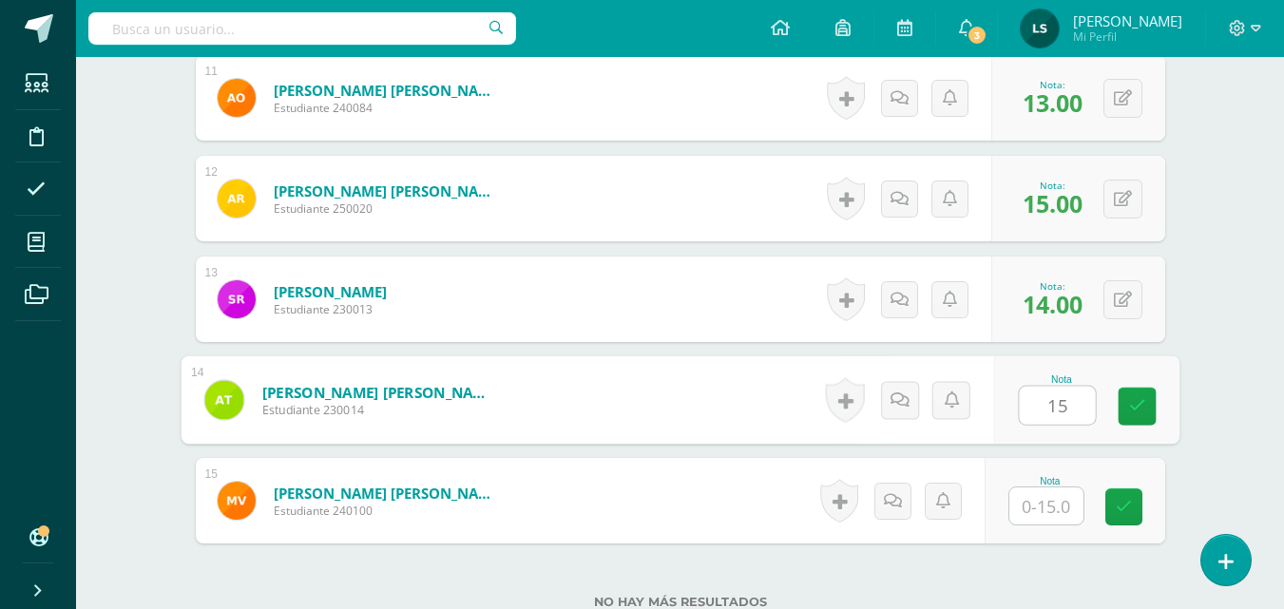
type input "15"
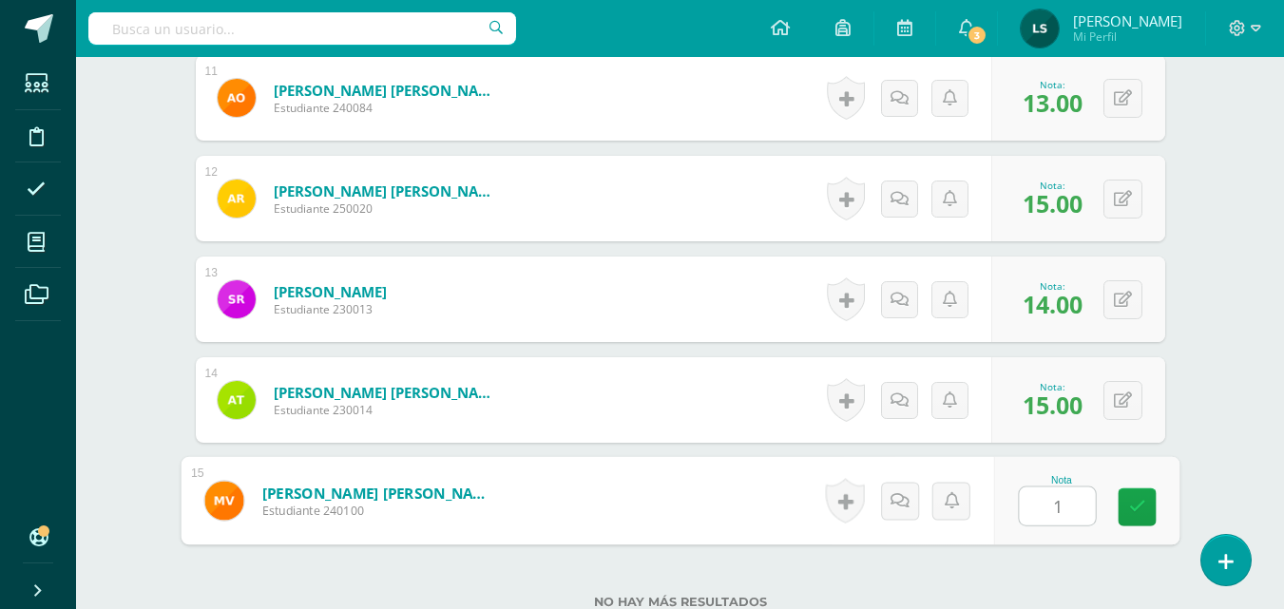
type input "15"
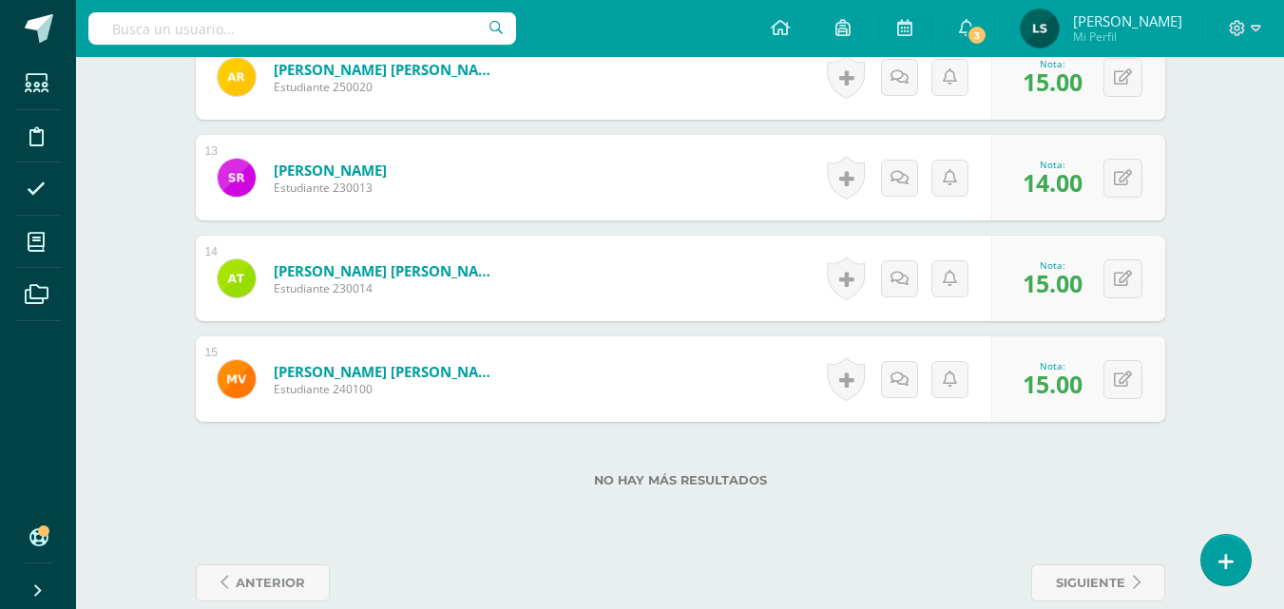
scroll to position [1840, 0]
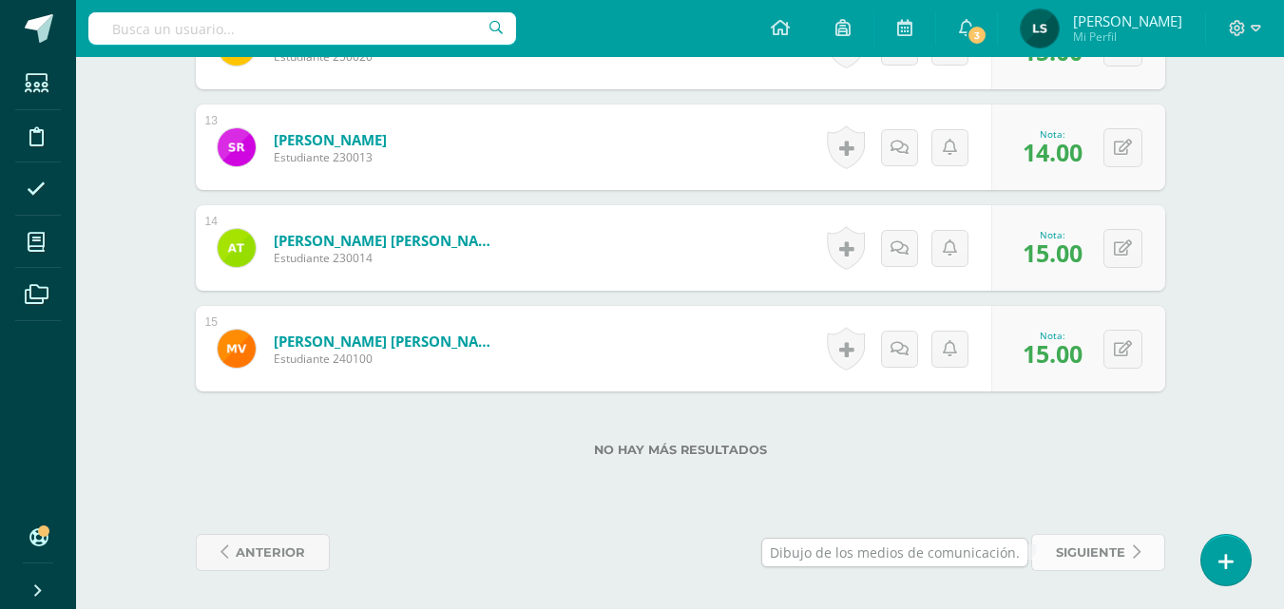
click at [1099, 556] on span "siguiente" at bounding box center [1090, 552] width 69 height 35
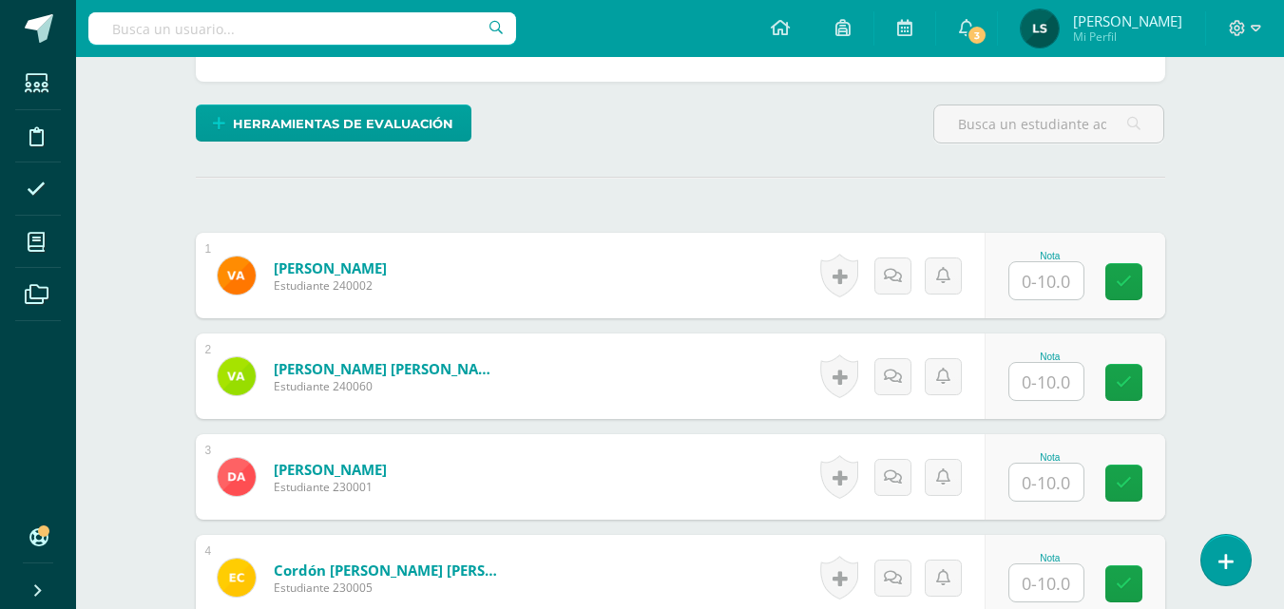
scroll to position [492, 0]
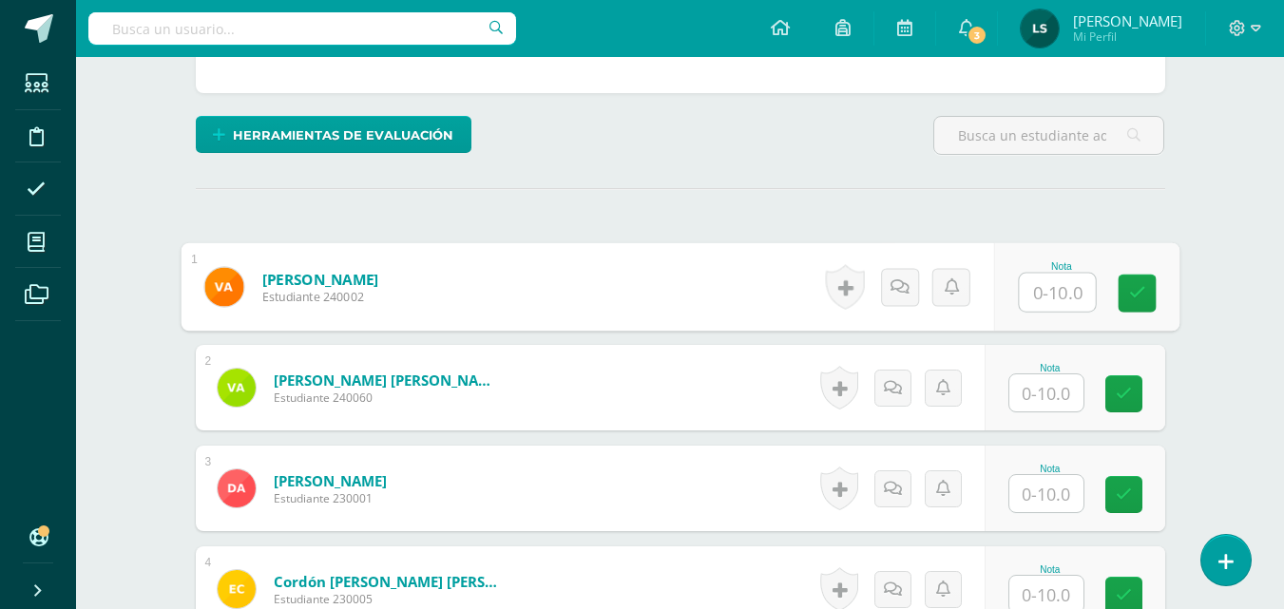
click at [1057, 294] on input "text" at bounding box center [1056, 293] width 76 height 38
type input "10"
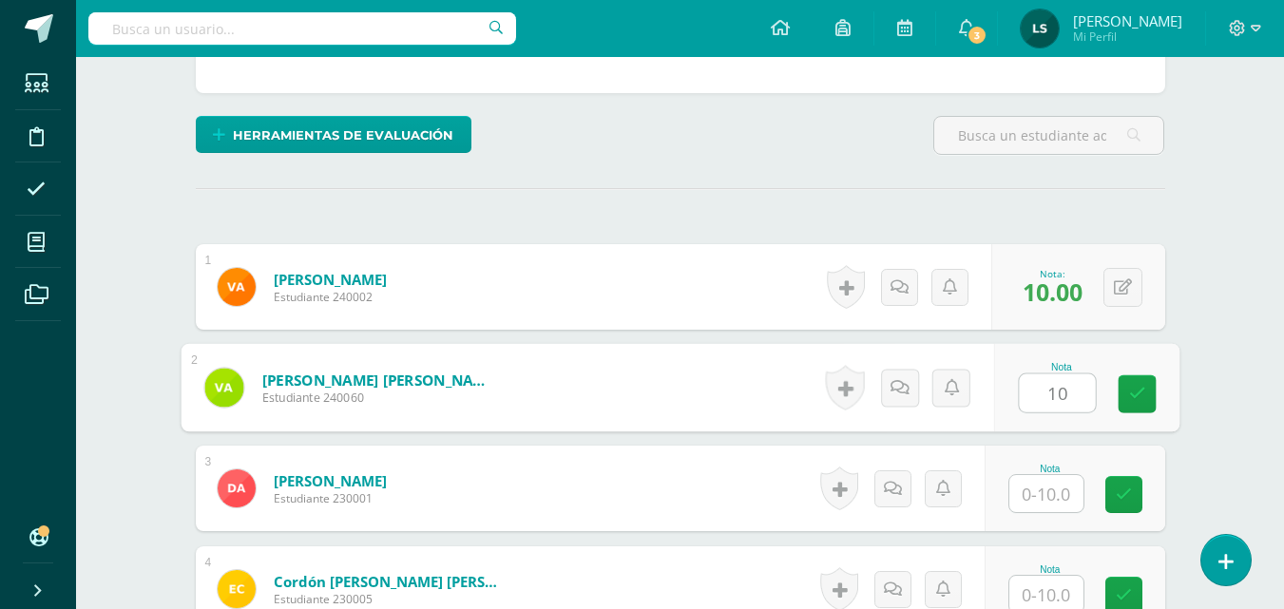
type input "10"
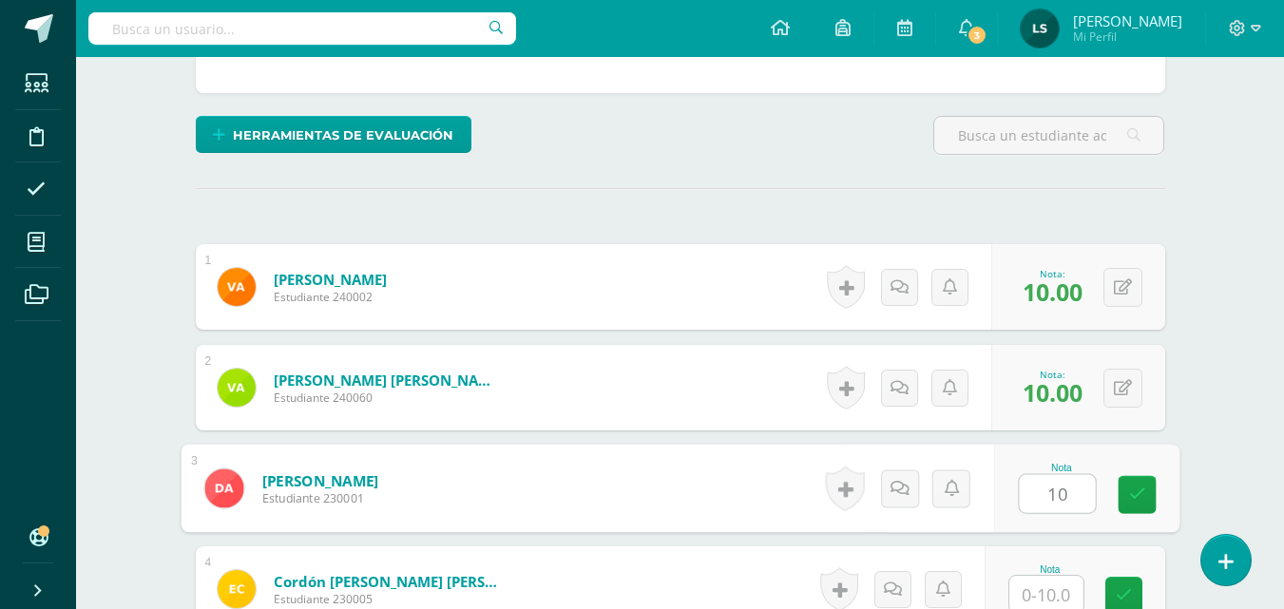
type input "10"
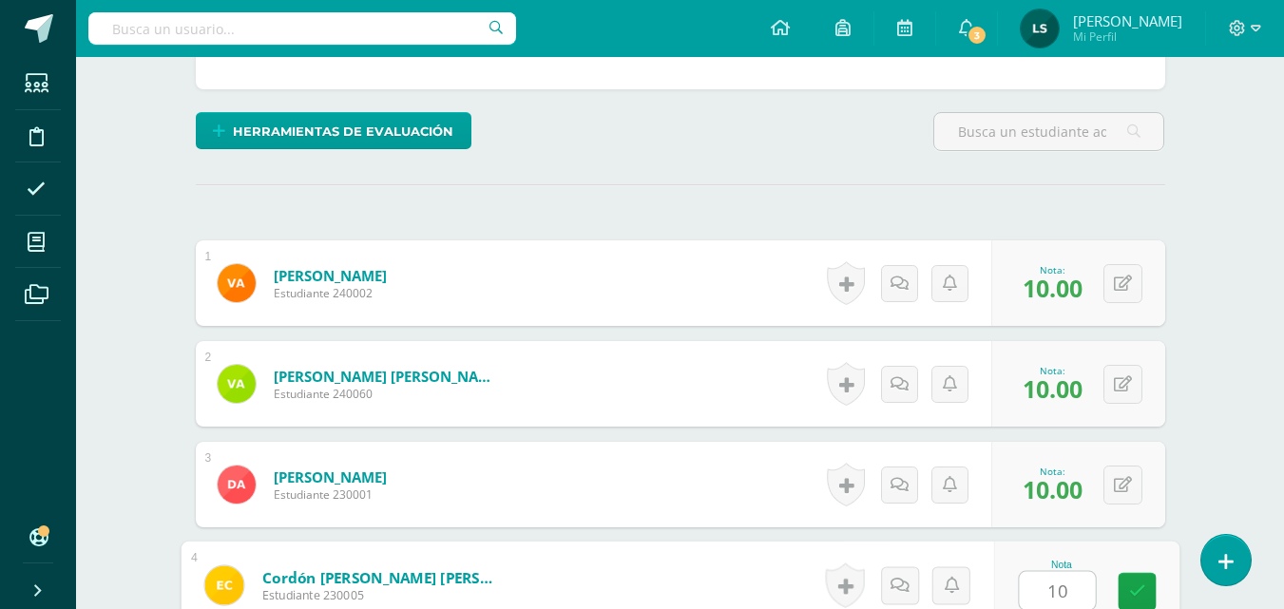
type input "10"
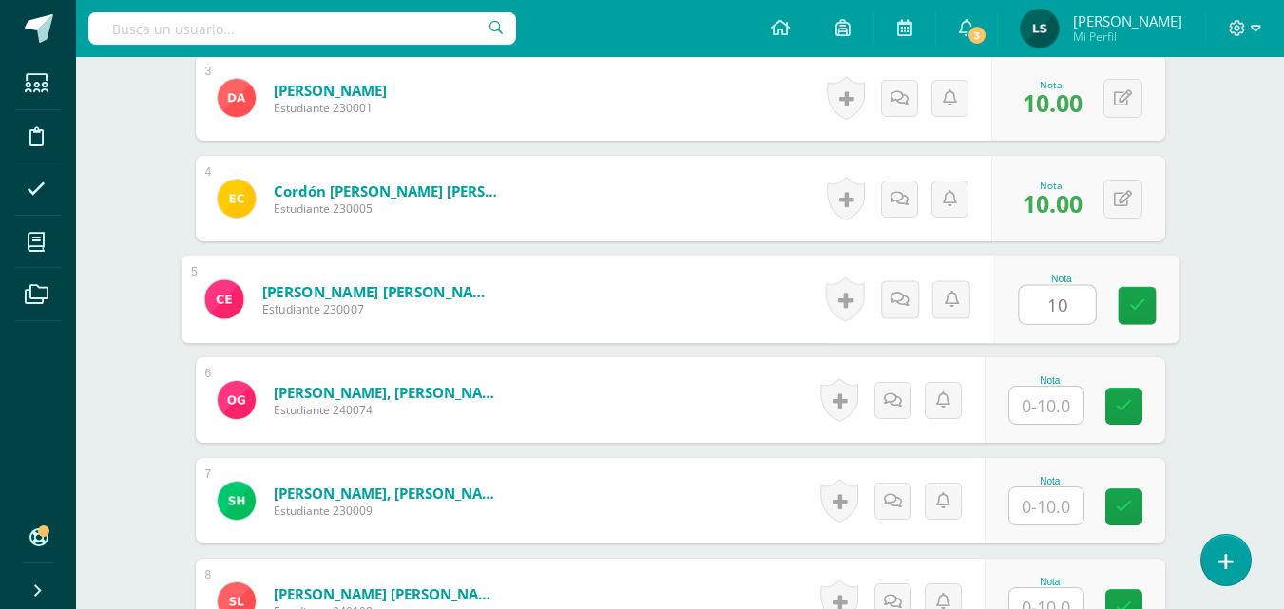
type input "10"
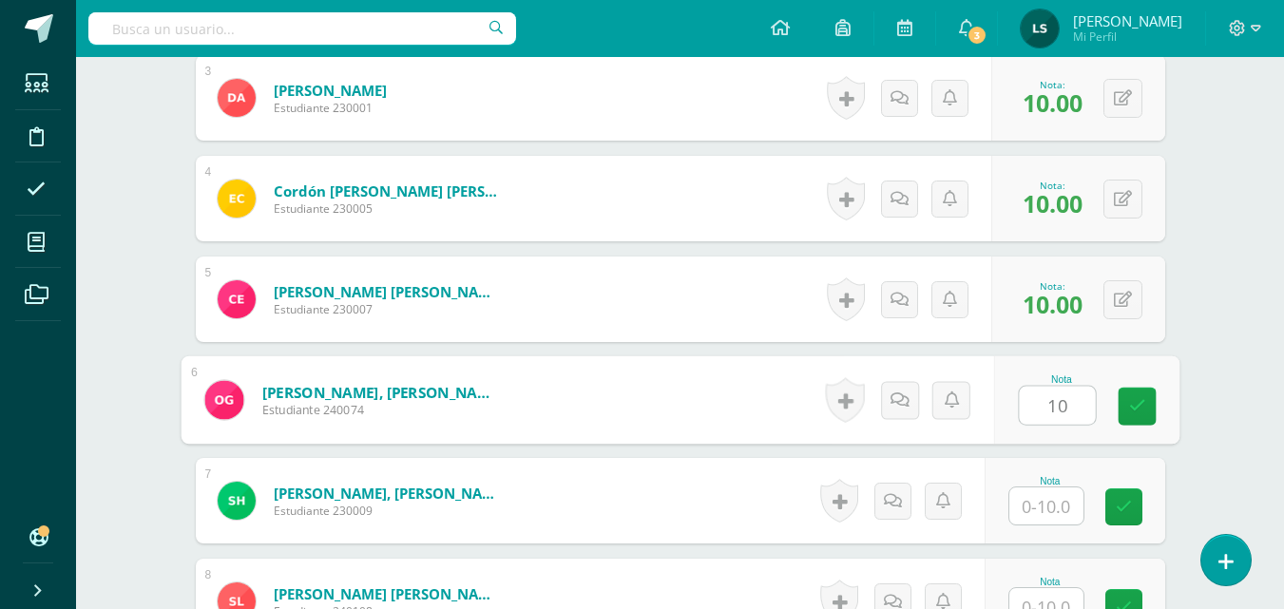
type input "10"
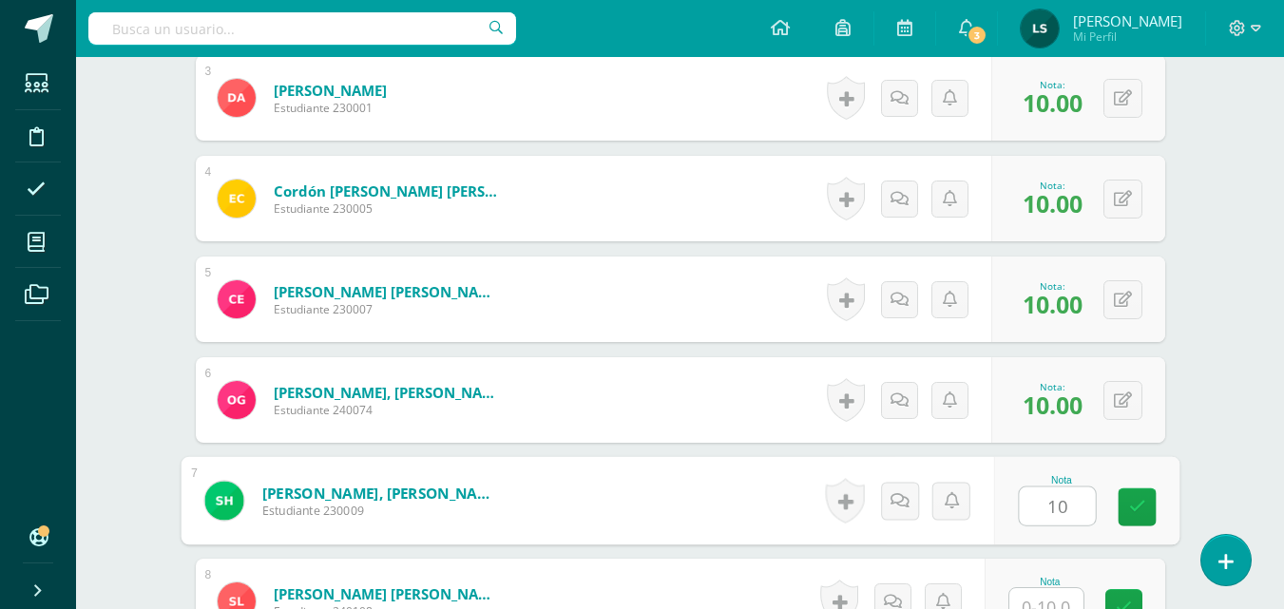
type input "10"
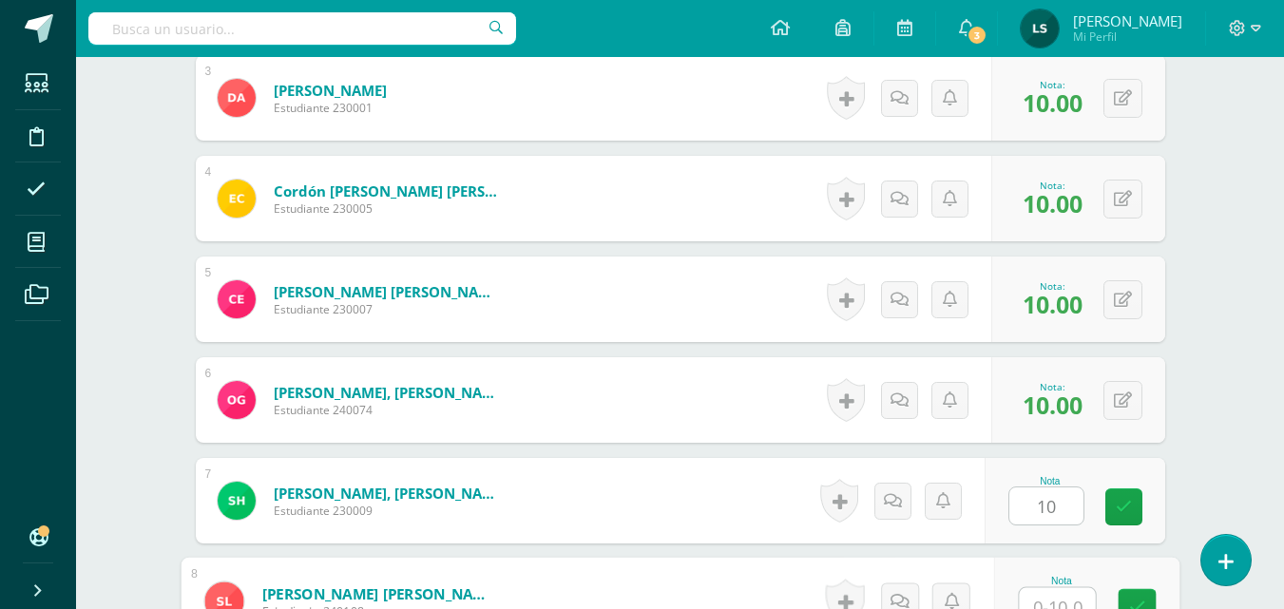
scroll to position [899, 0]
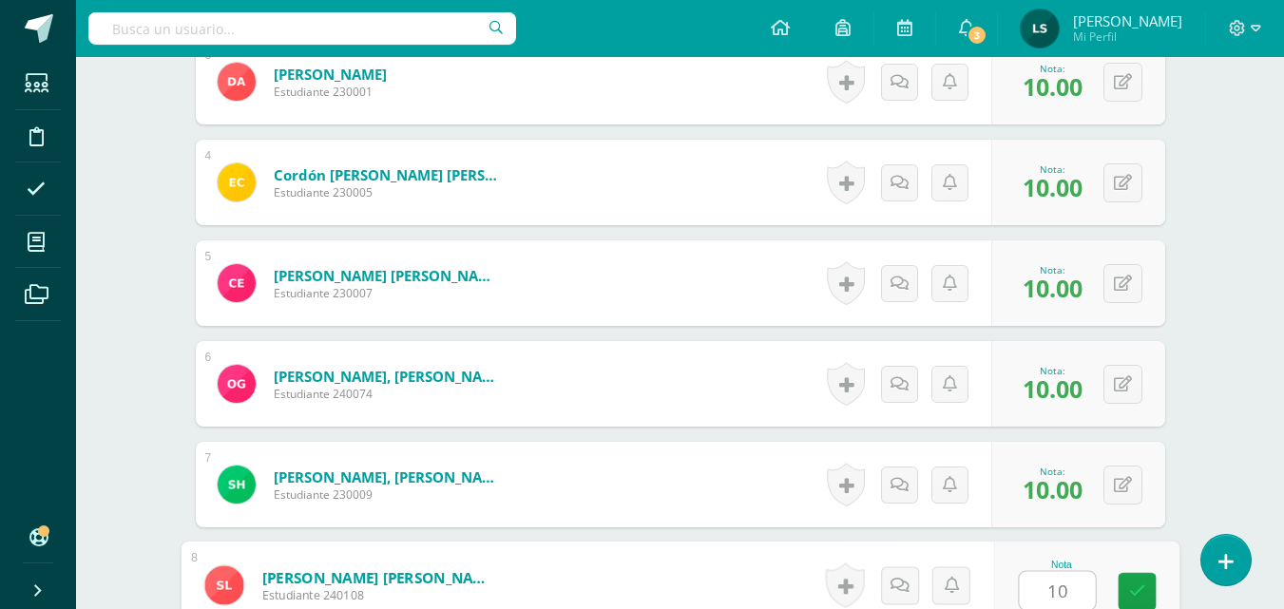
type input "10"
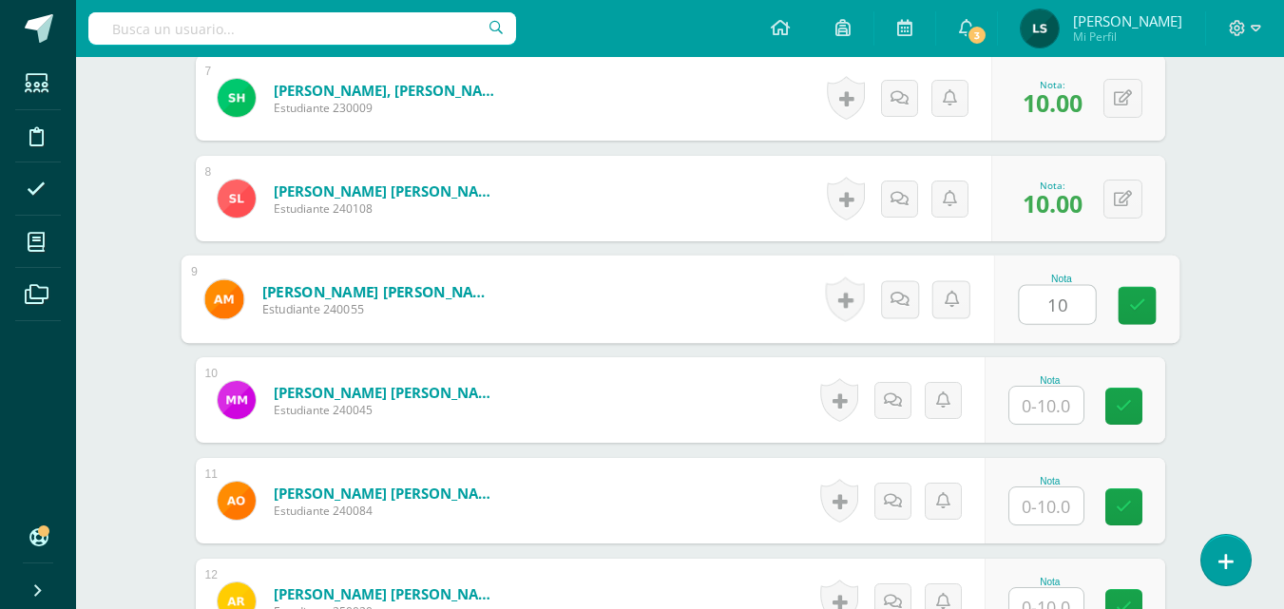
type input "10"
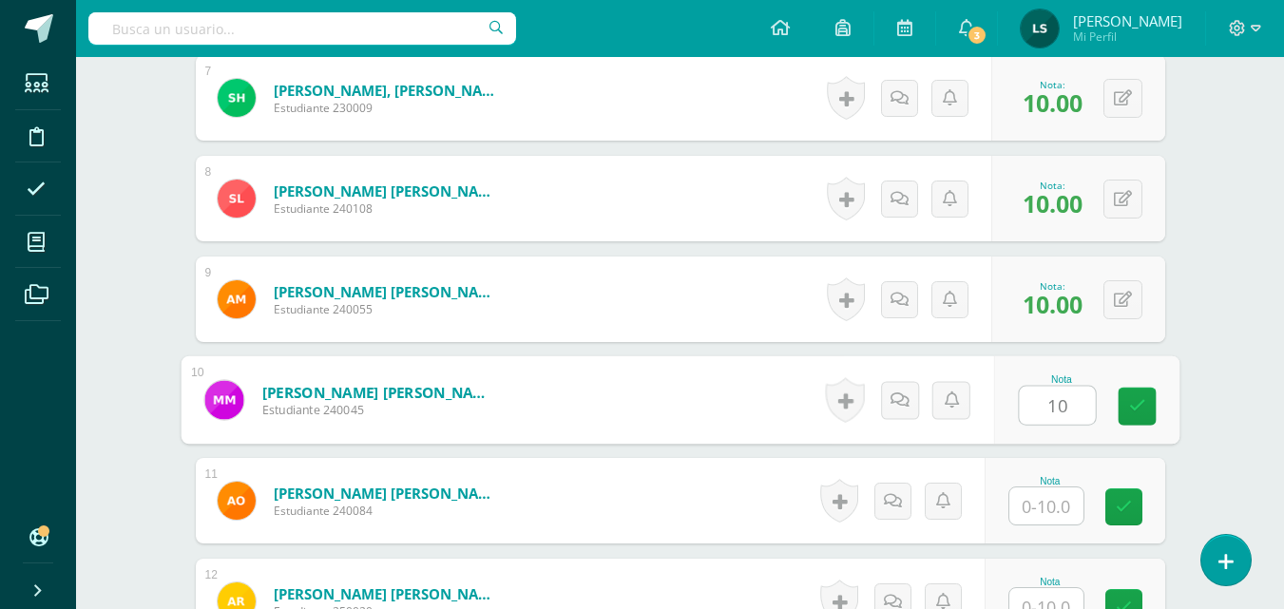
type input "10"
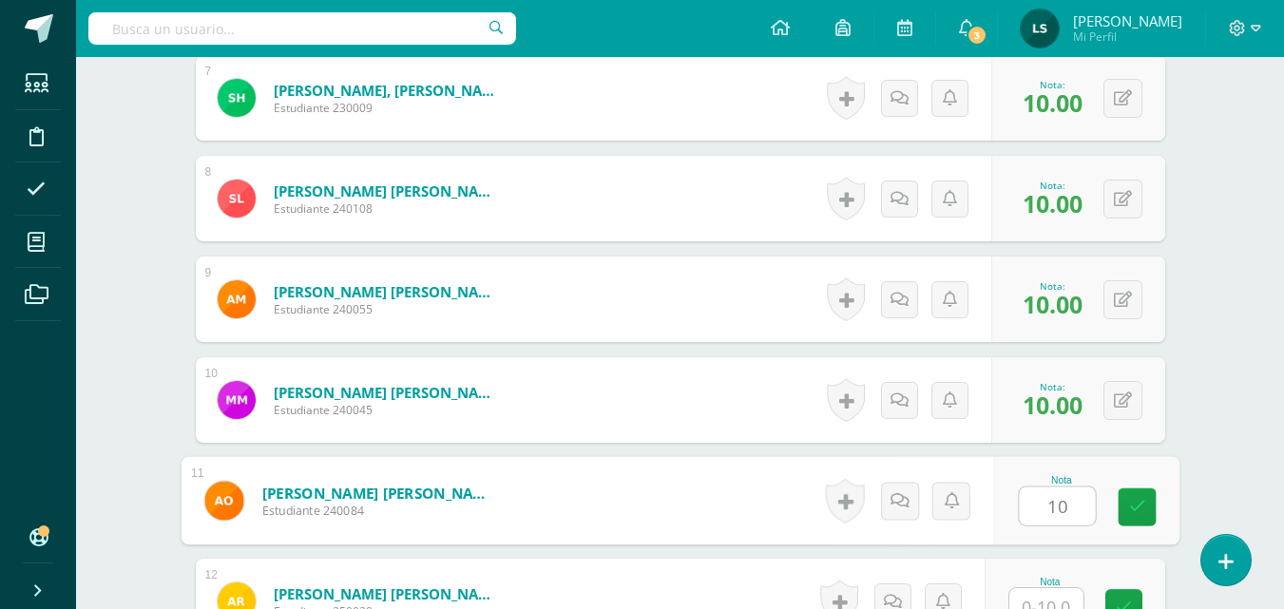
type input "10"
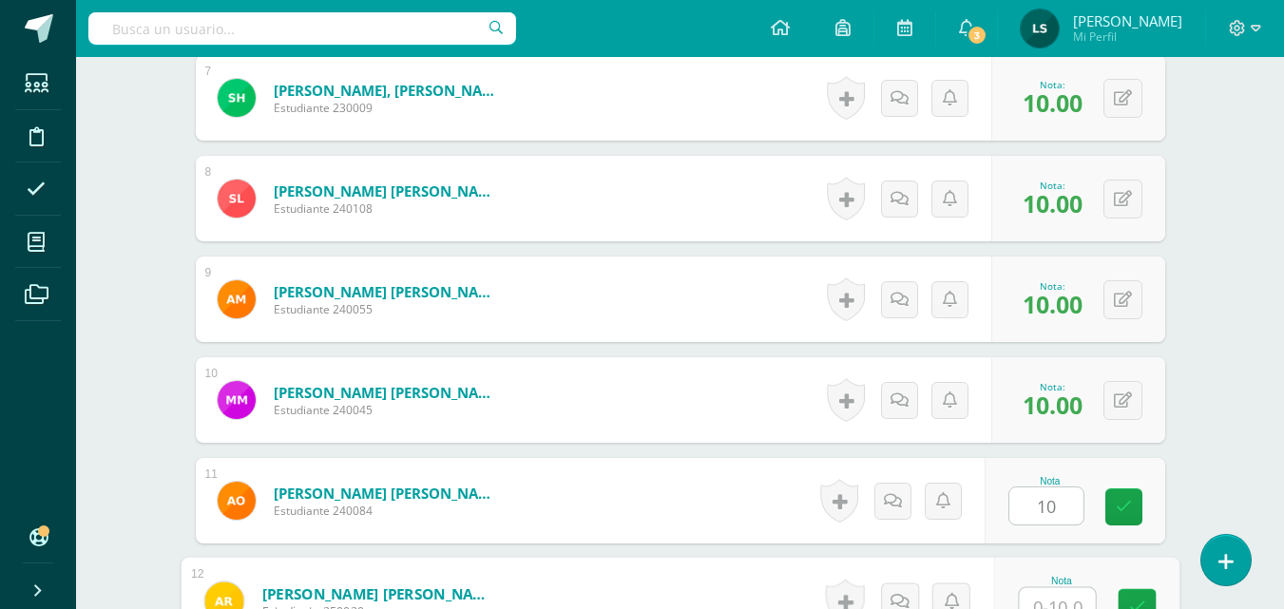
scroll to position [1302, 0]
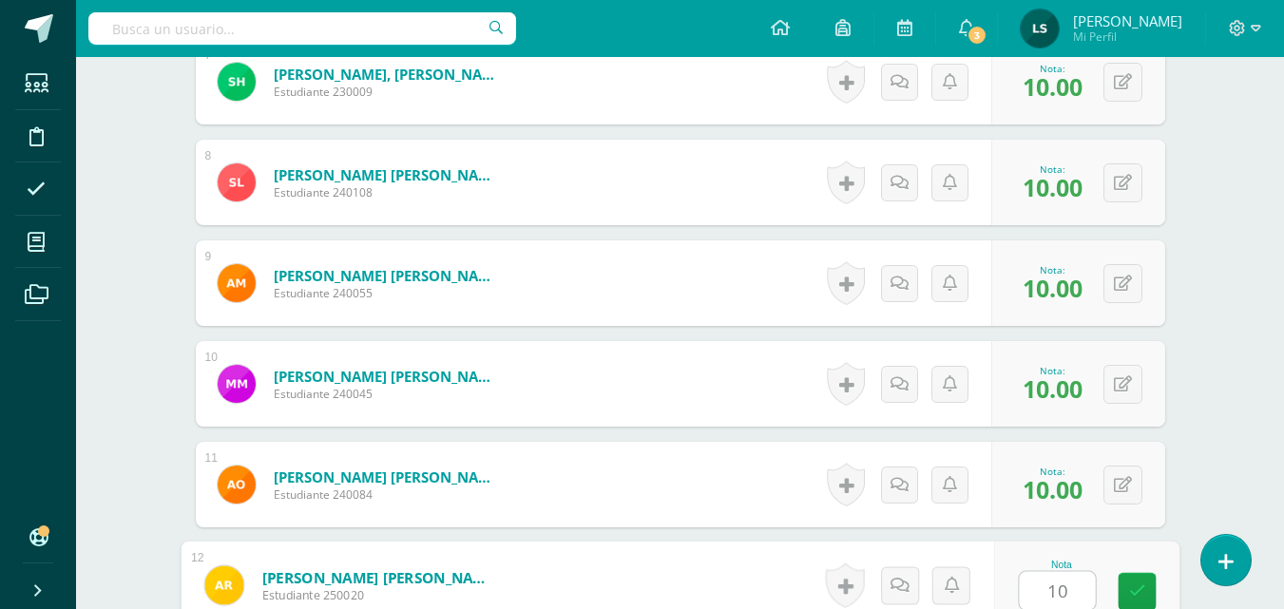
type input "10"
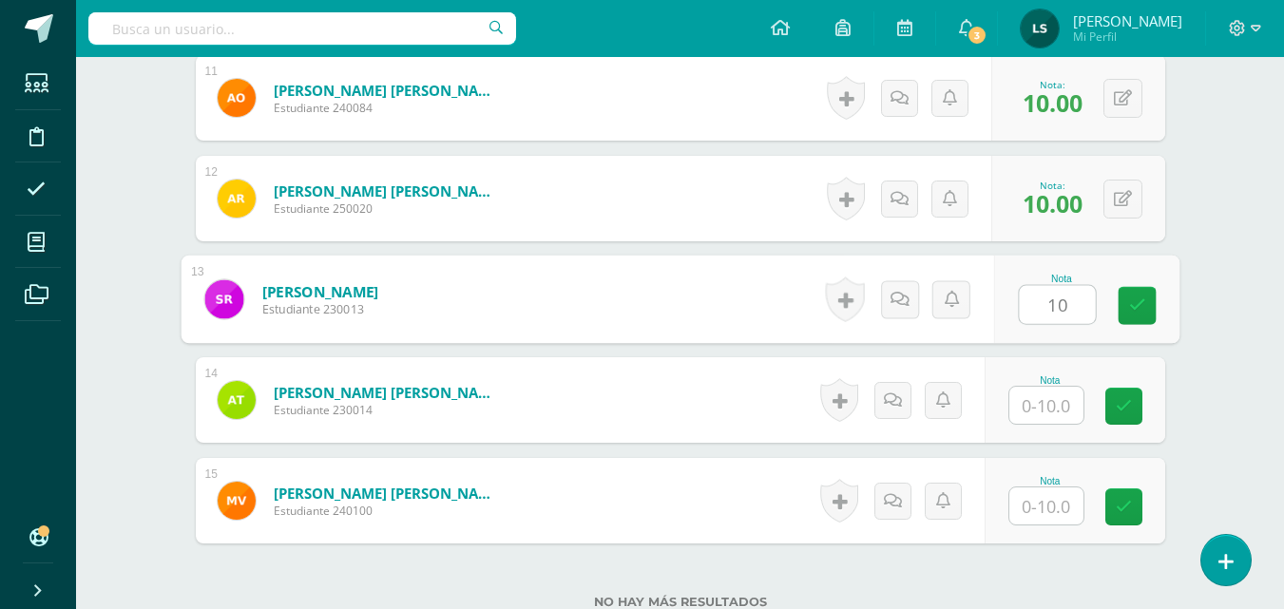
type input "10"
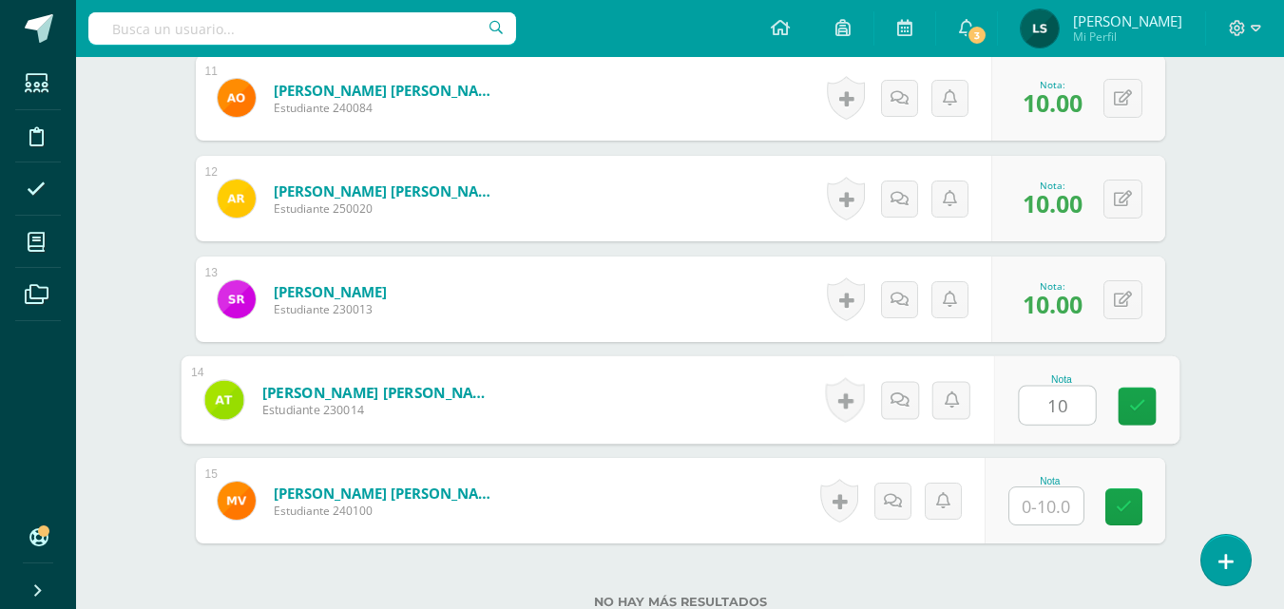
type input "10"
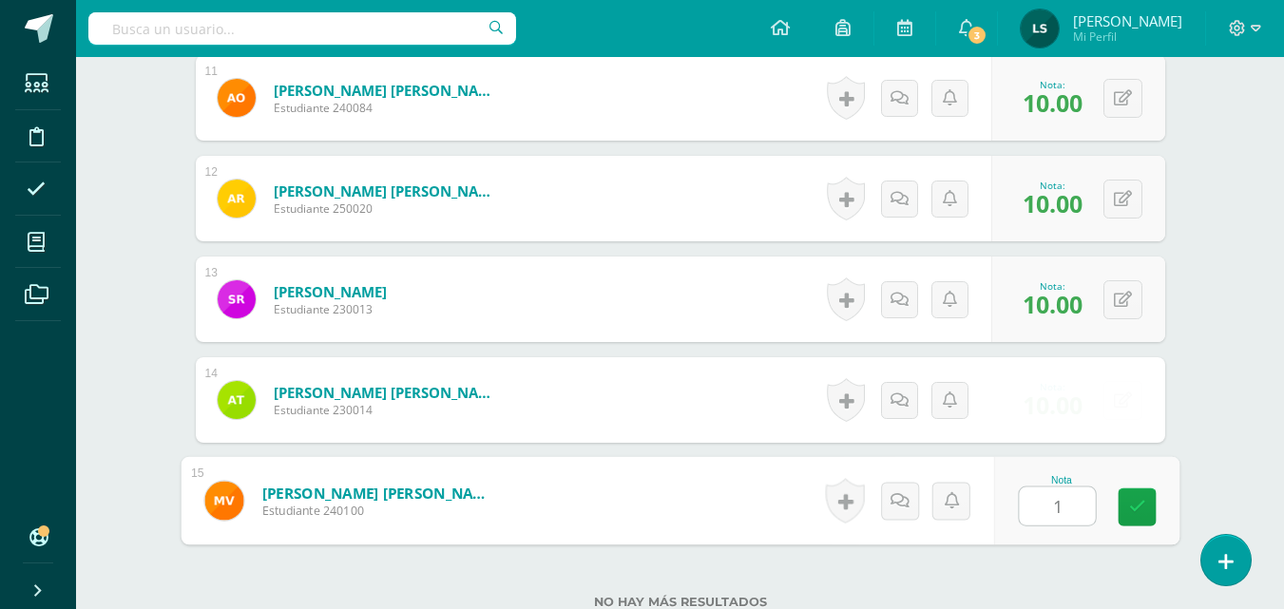
type input "10"
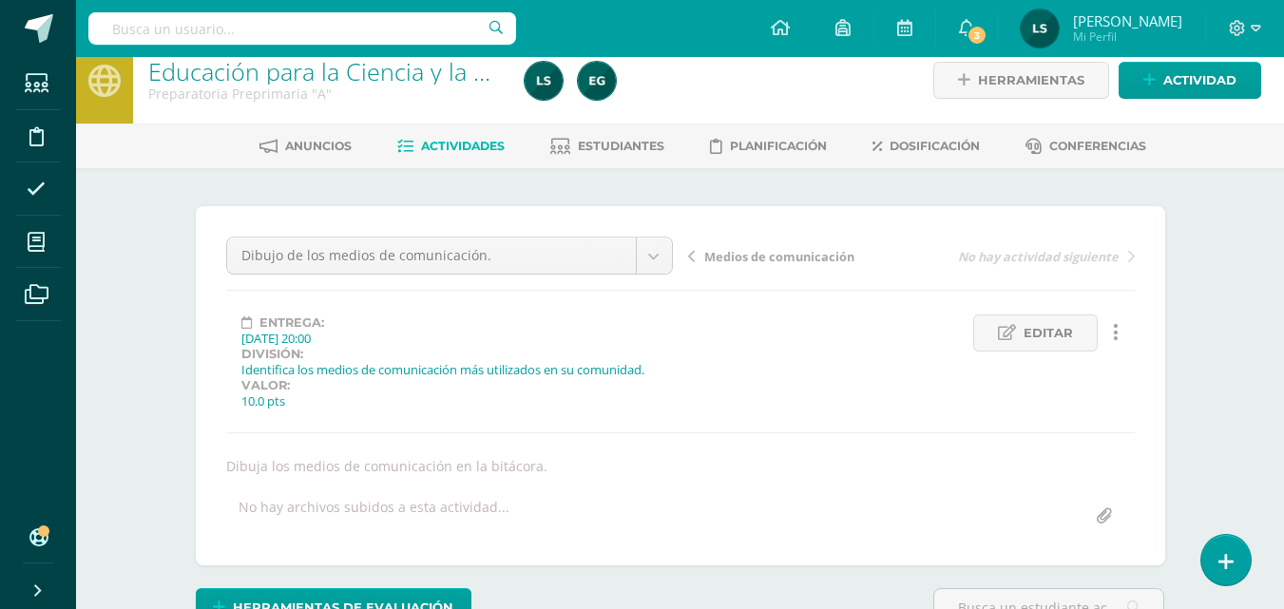
scroll to position [0, 0]
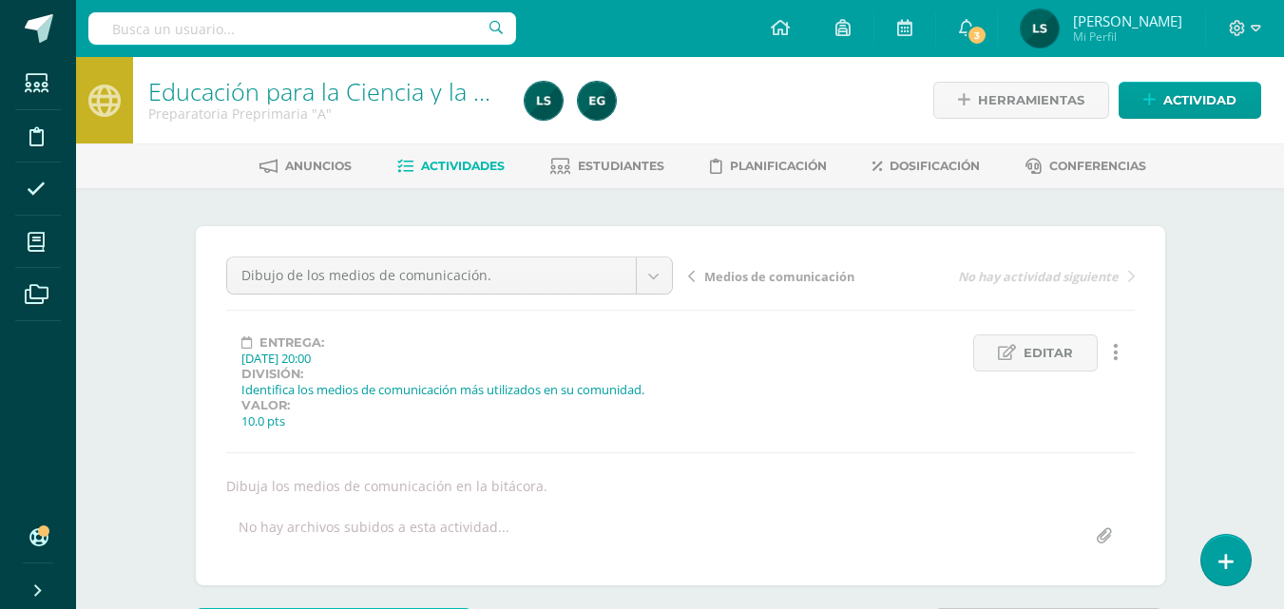
click at [481, 164] on span "Actividades" at bounding box center [463, 166] width 84 height 14
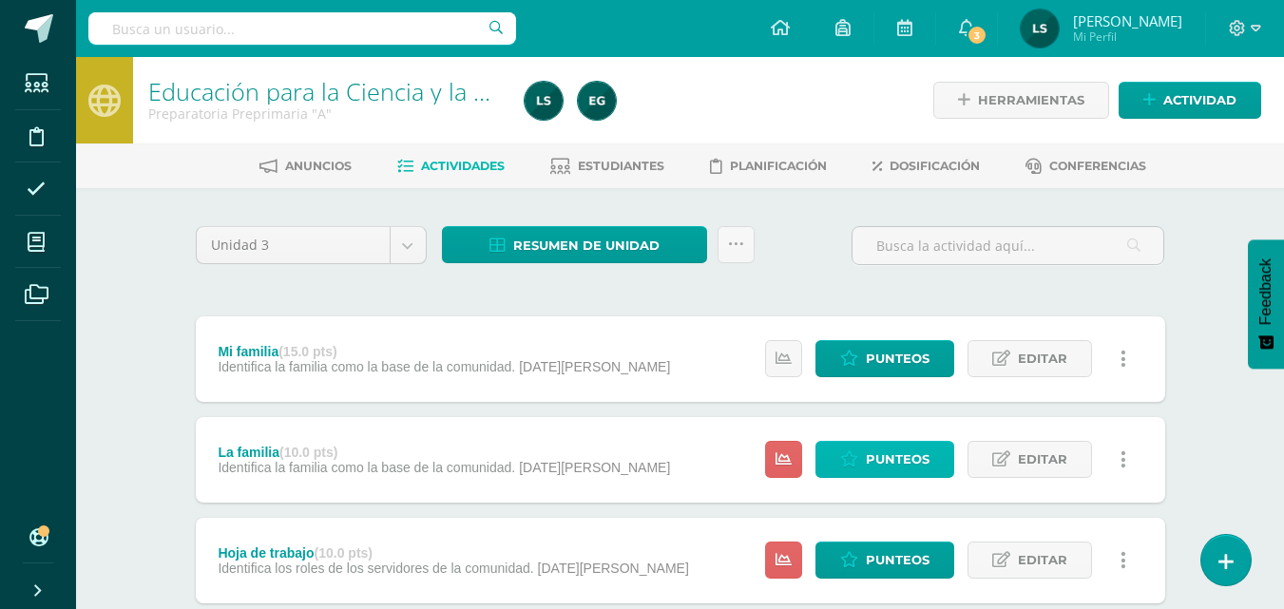
click at [895, 452] on span "Punteos" at bounding box center [898, 459] width 64 height 35
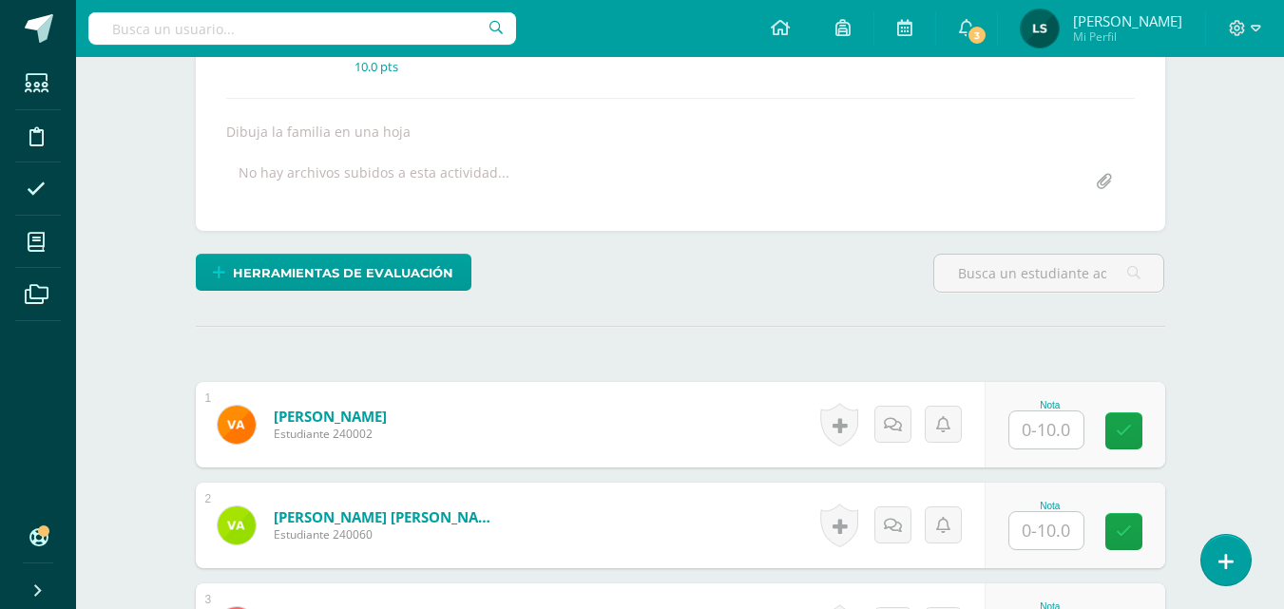
scroll to position [353, 0]
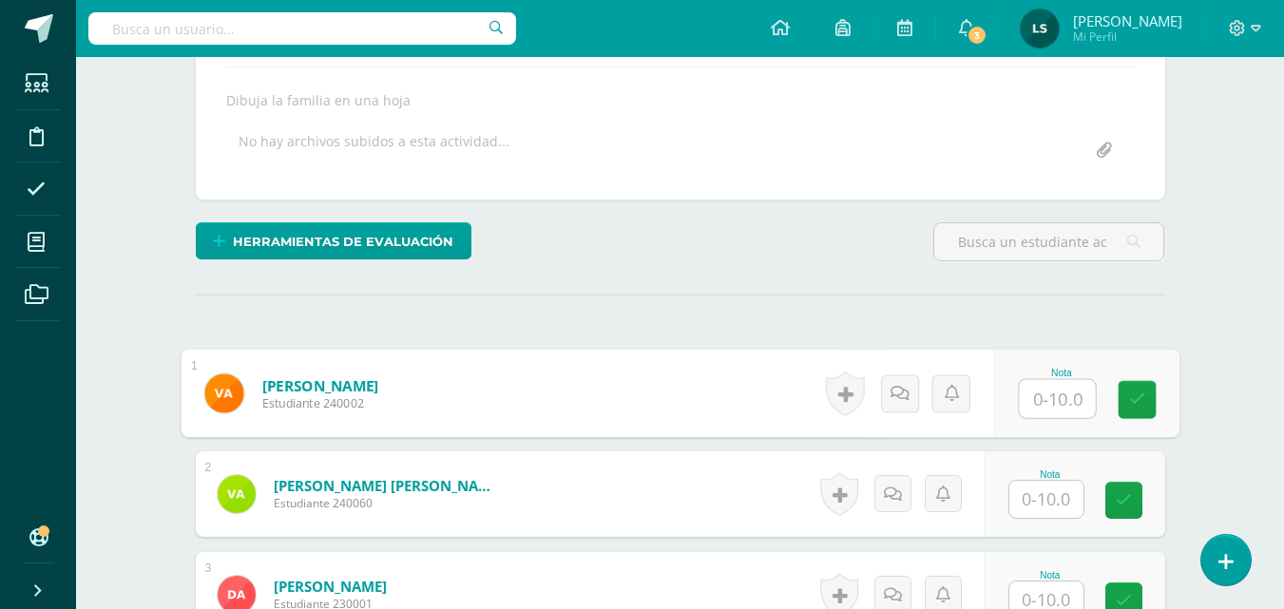
click at [1053, 390] on input "text" at bounding box center [1056, 399] width 76 height 38
type input "10"
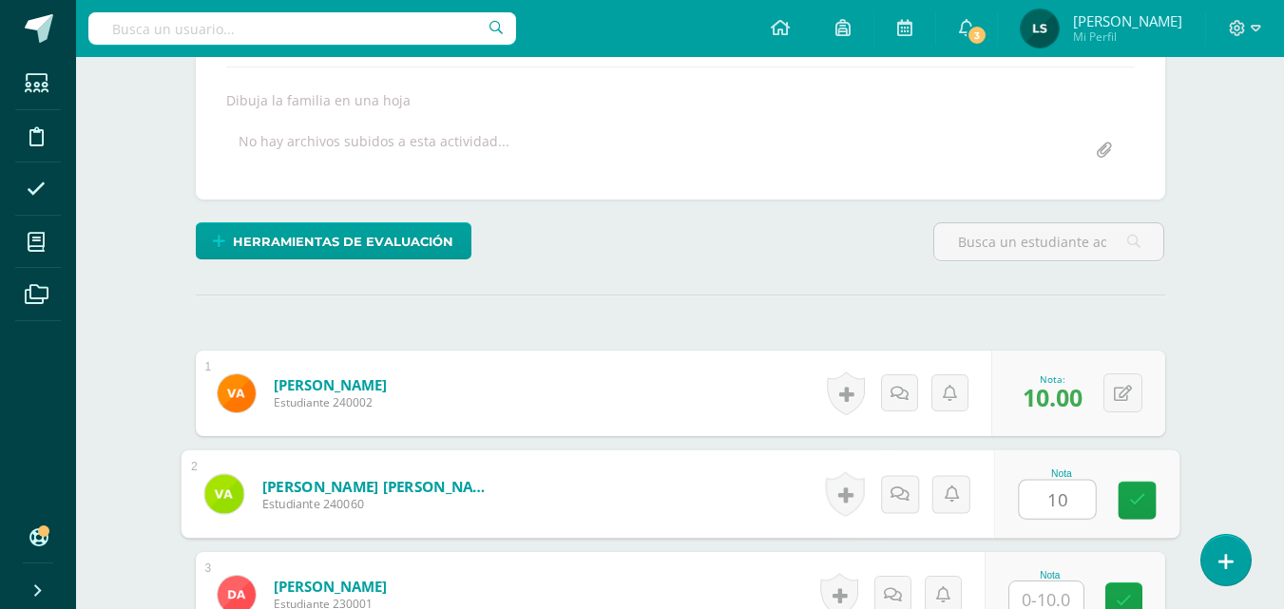
type input "10"
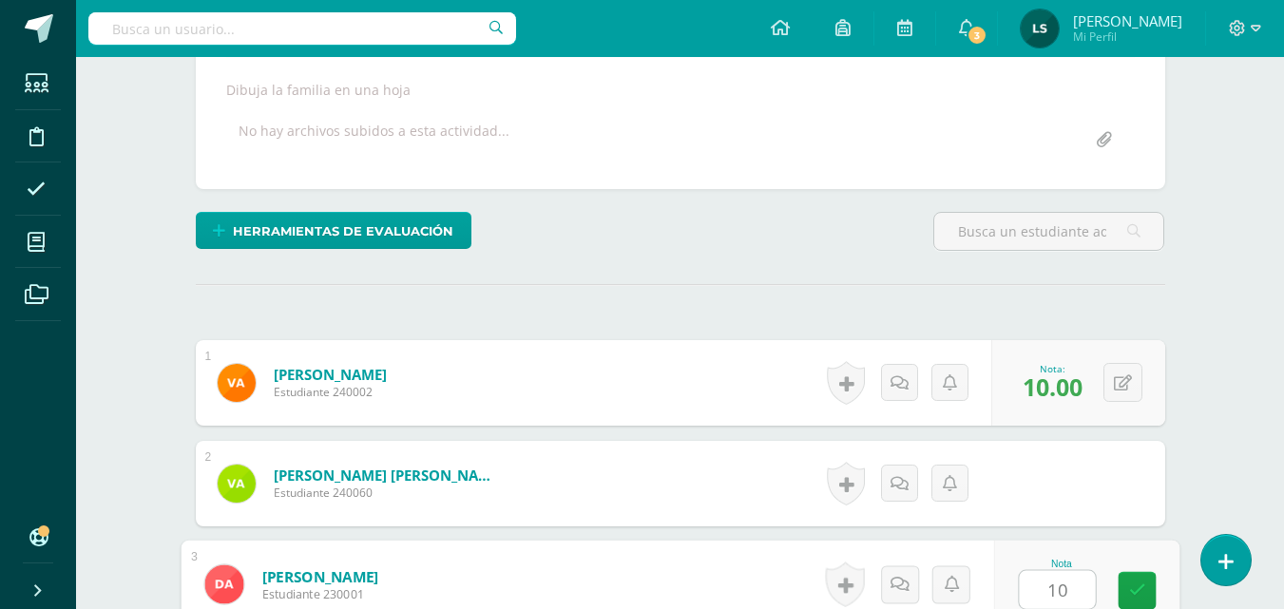
type input "10"
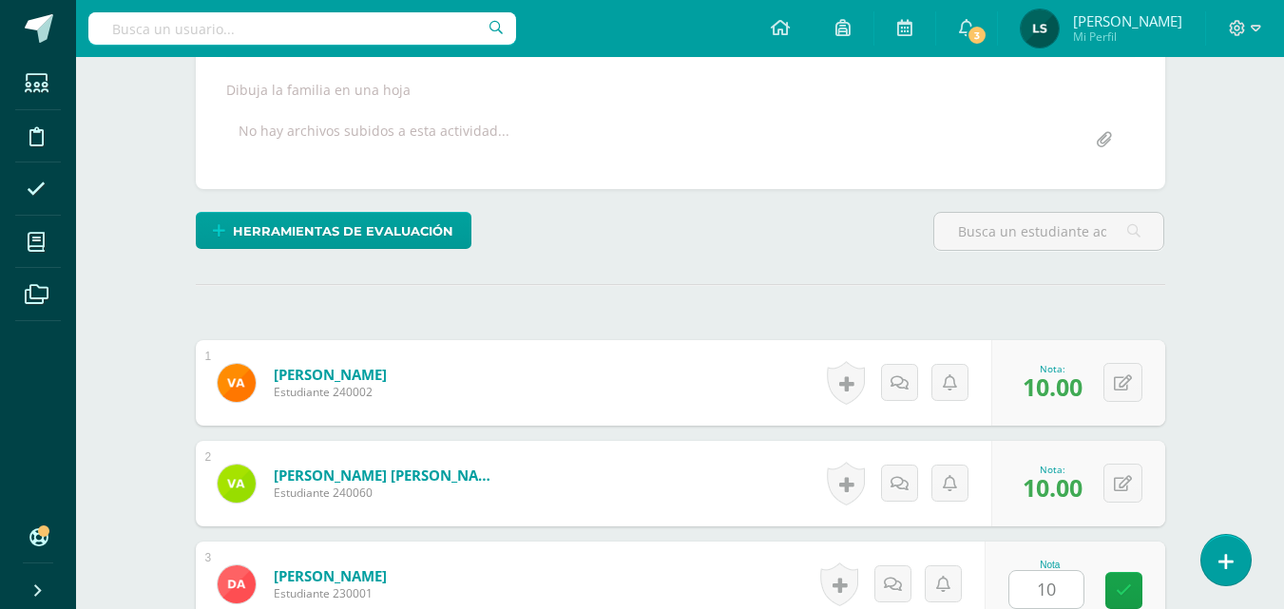
scroll to position [751, 0]
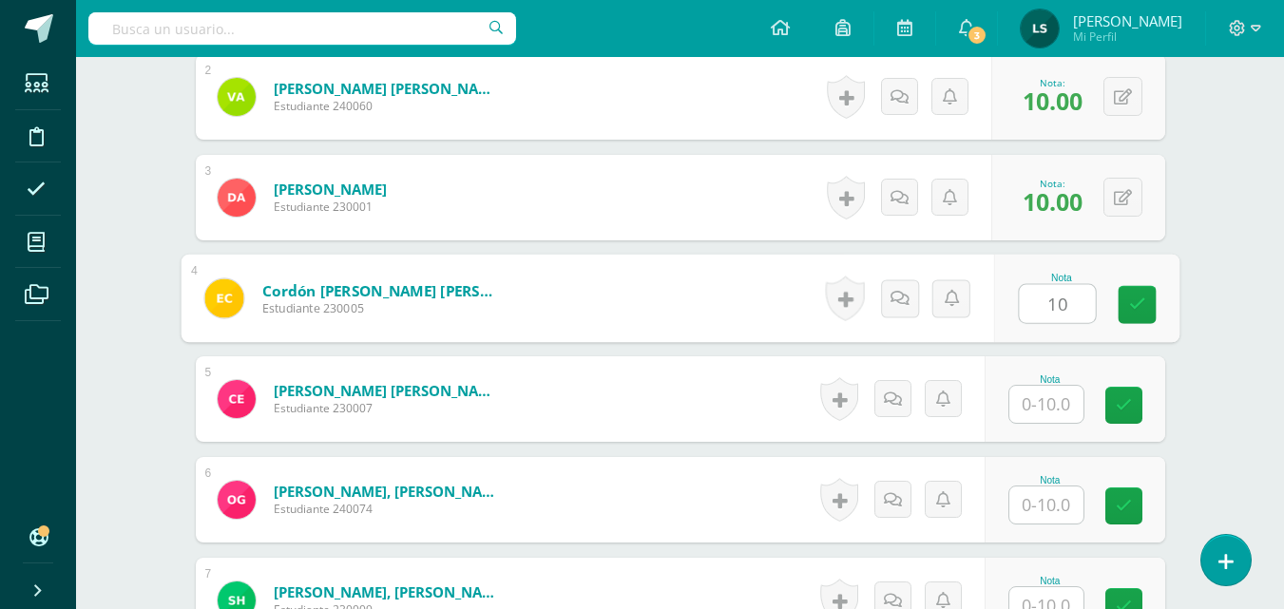
type input "10"
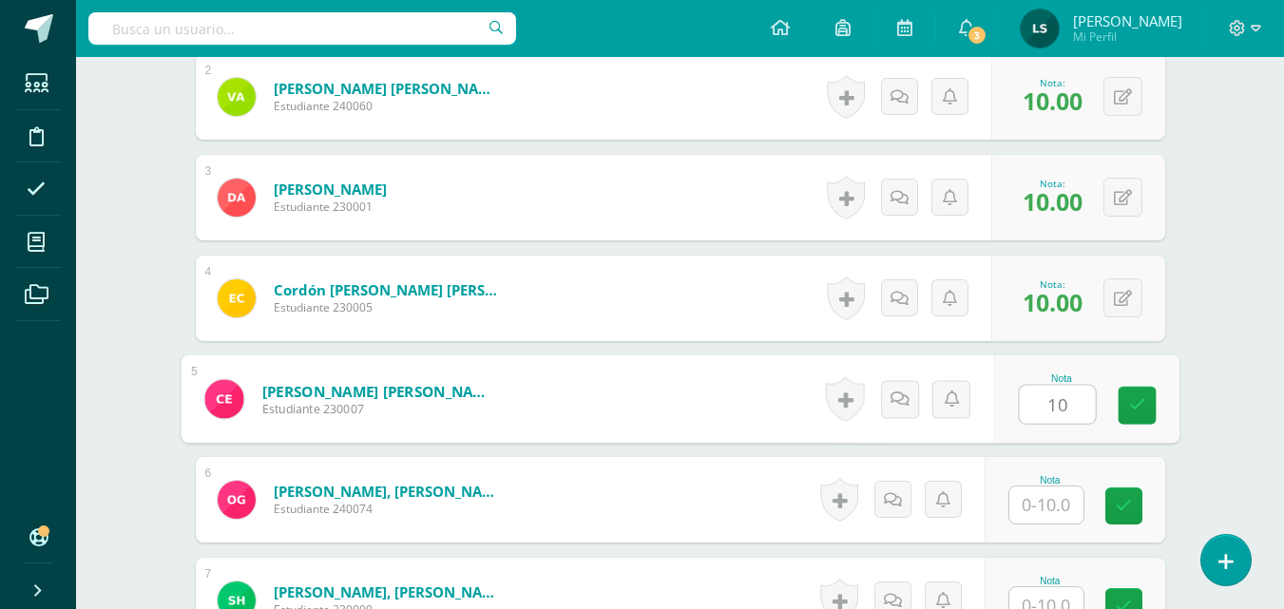
type input "10"
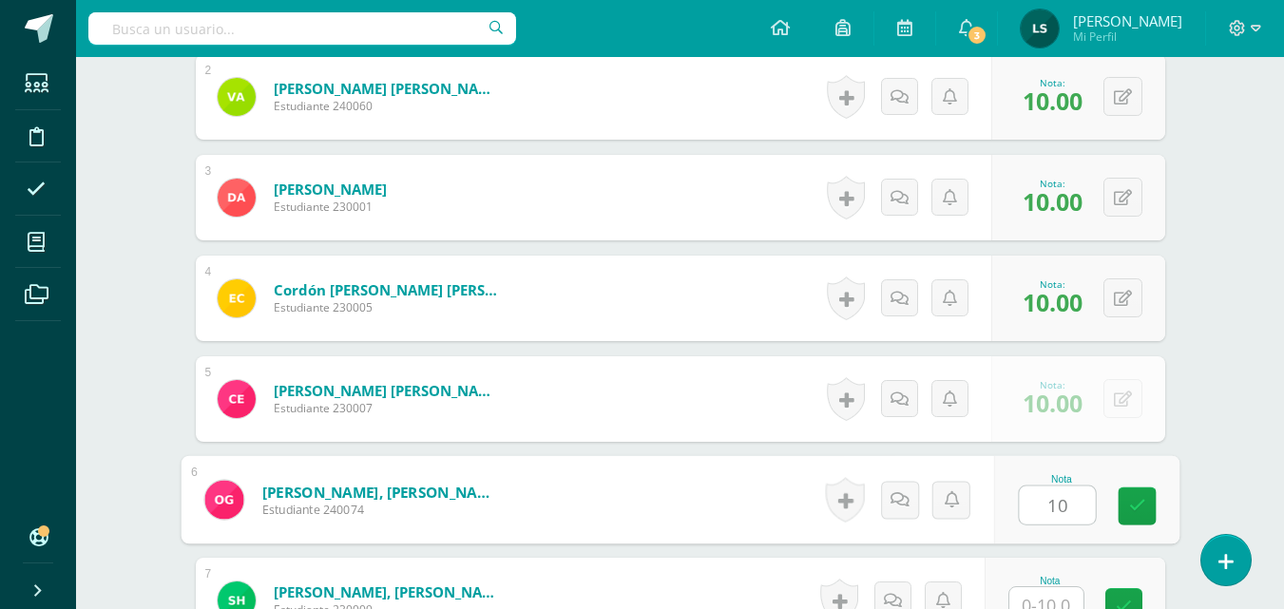
type input "10"
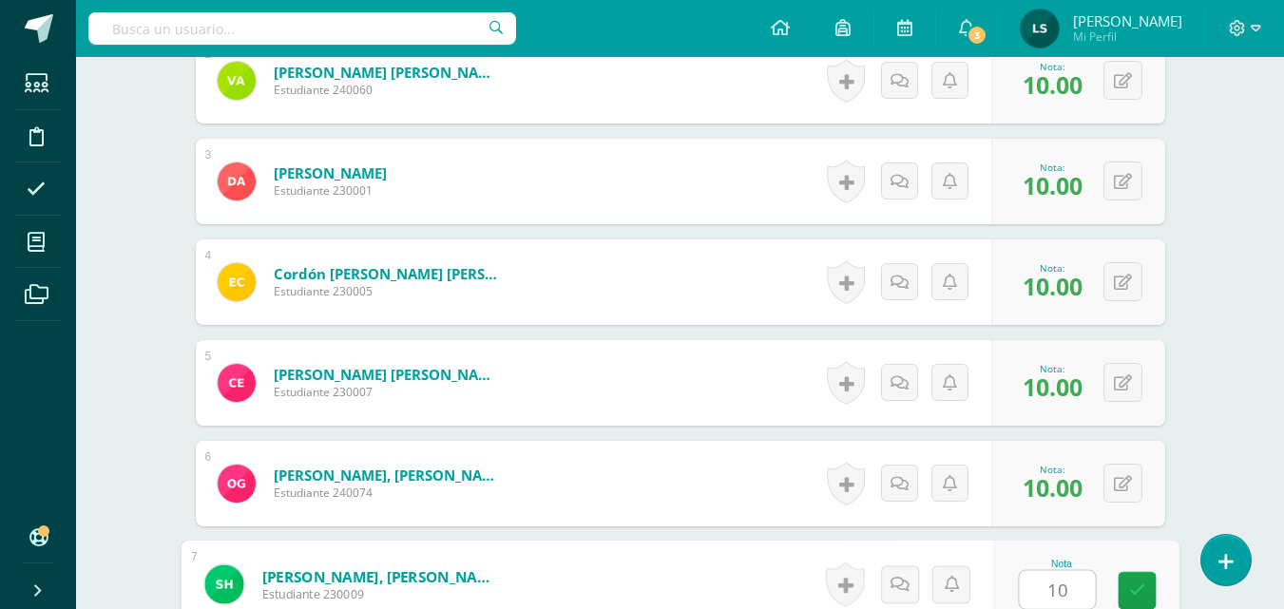
type input "10"
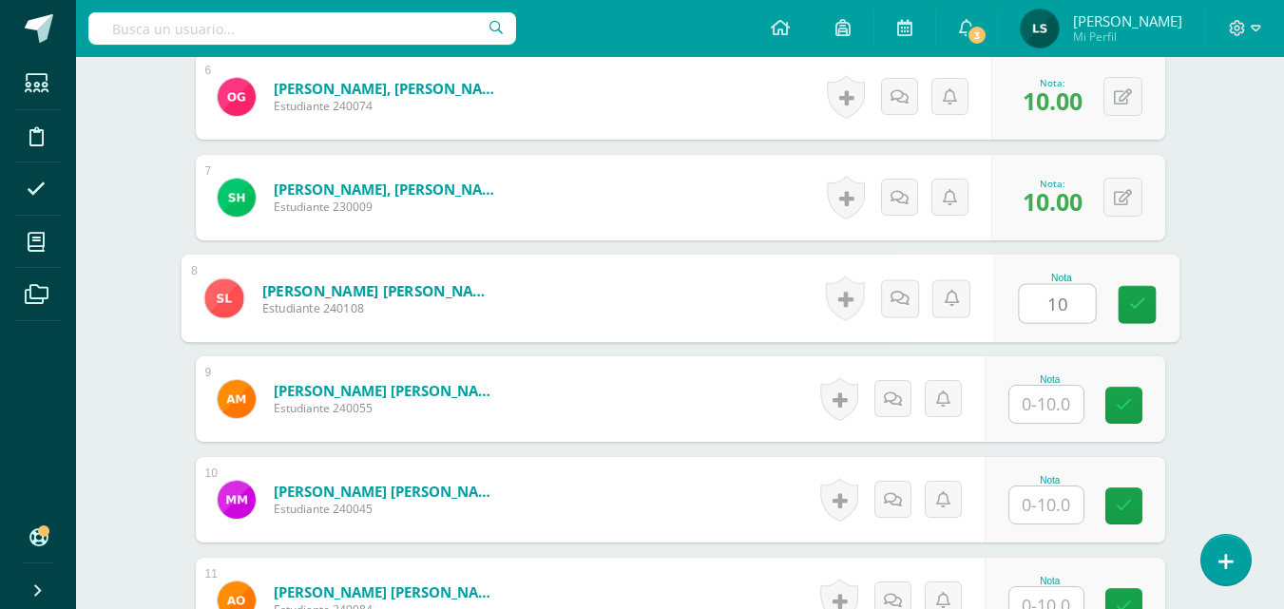
type input "10"
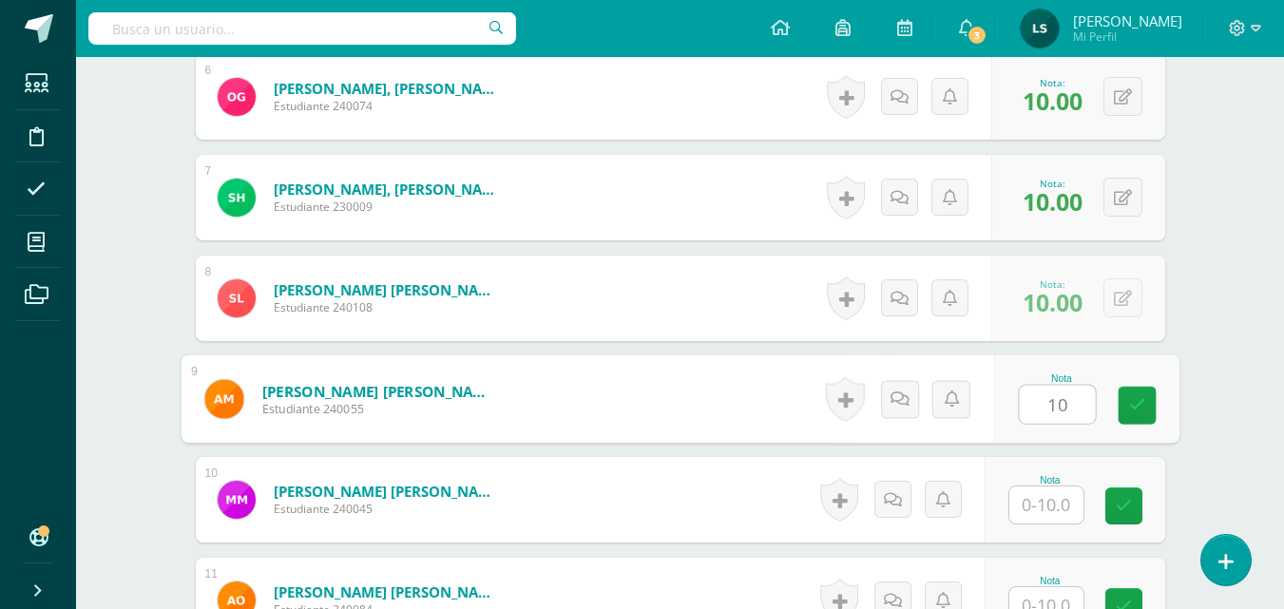
type input "10"
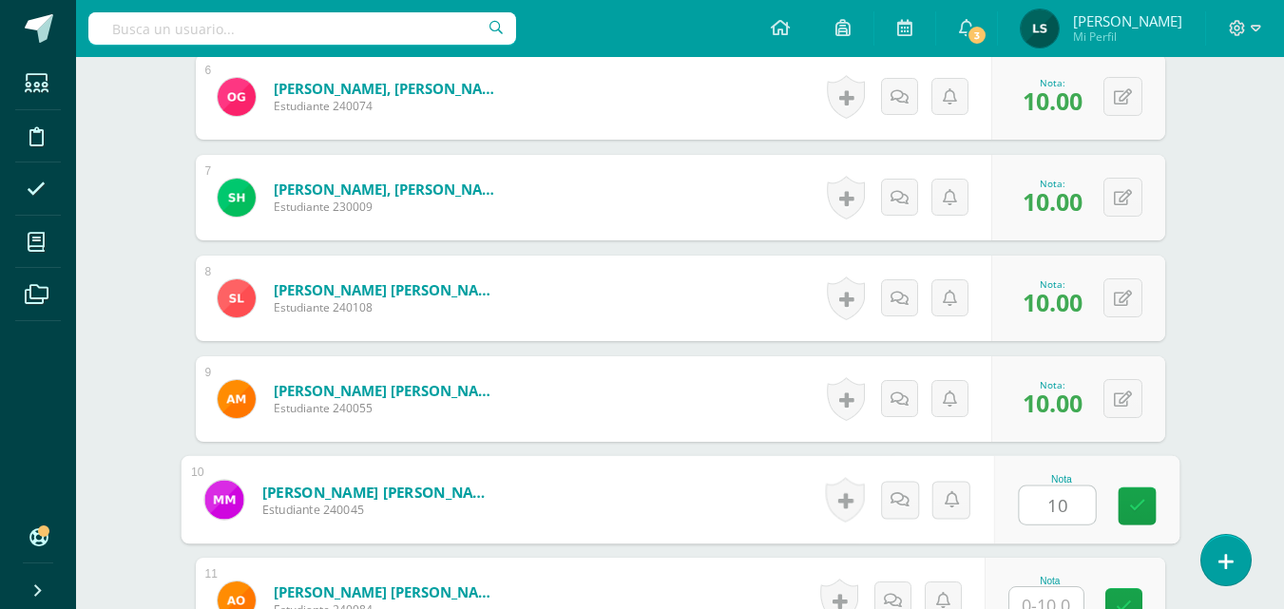
type input "10"
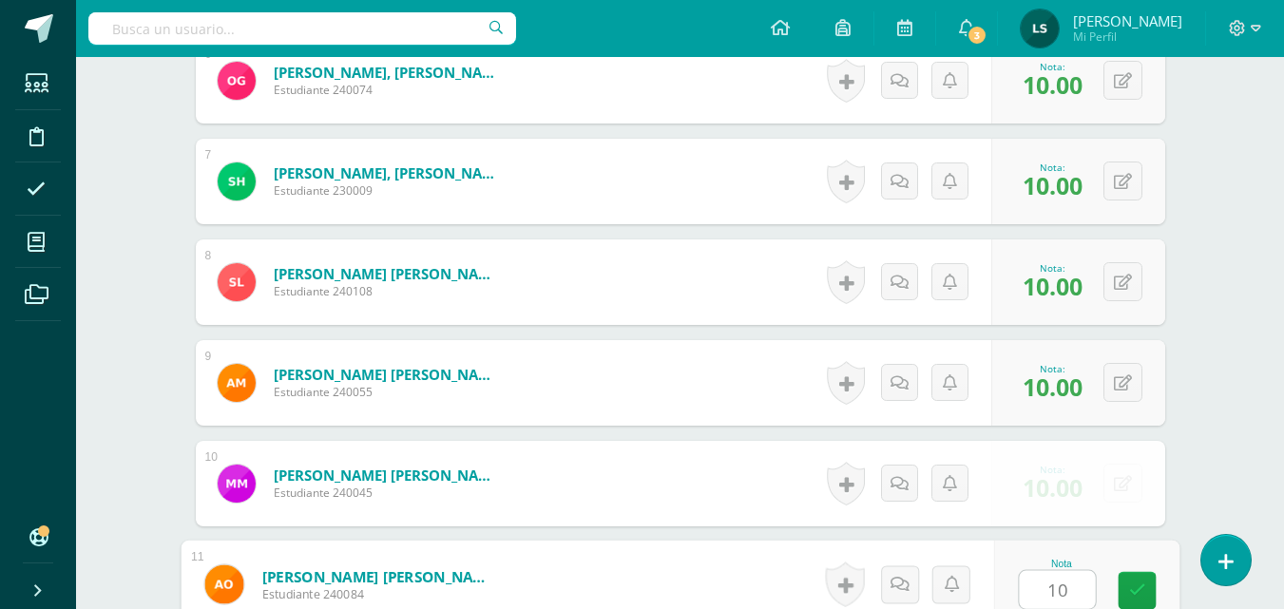
type input "10"
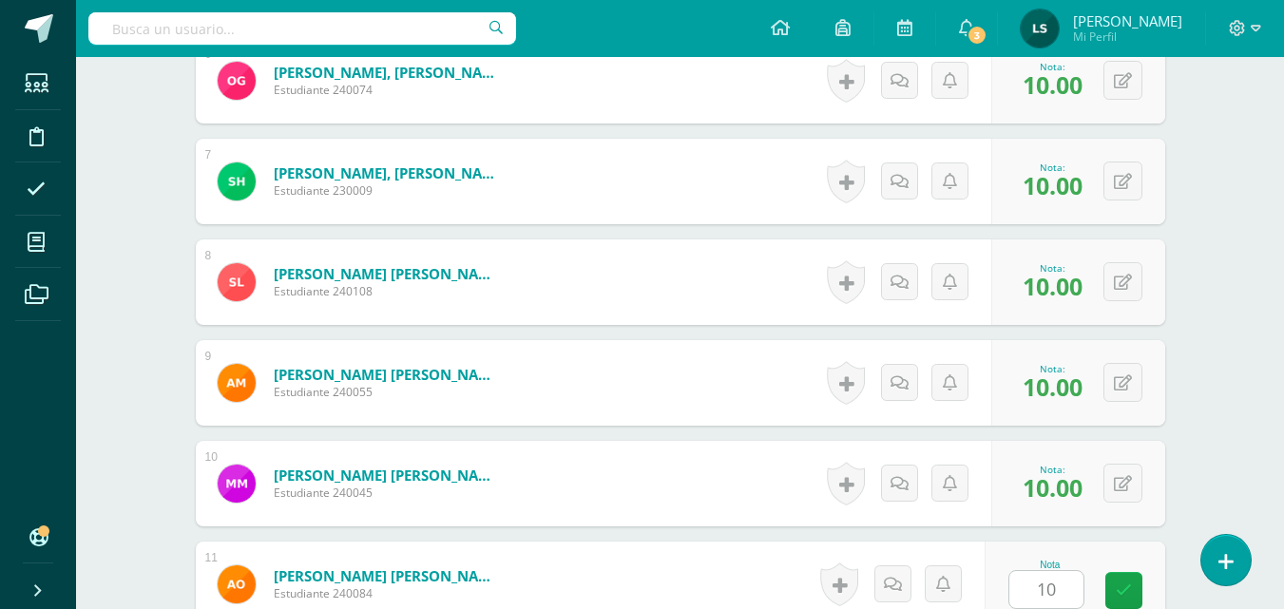
scroll to position [1556, 0]
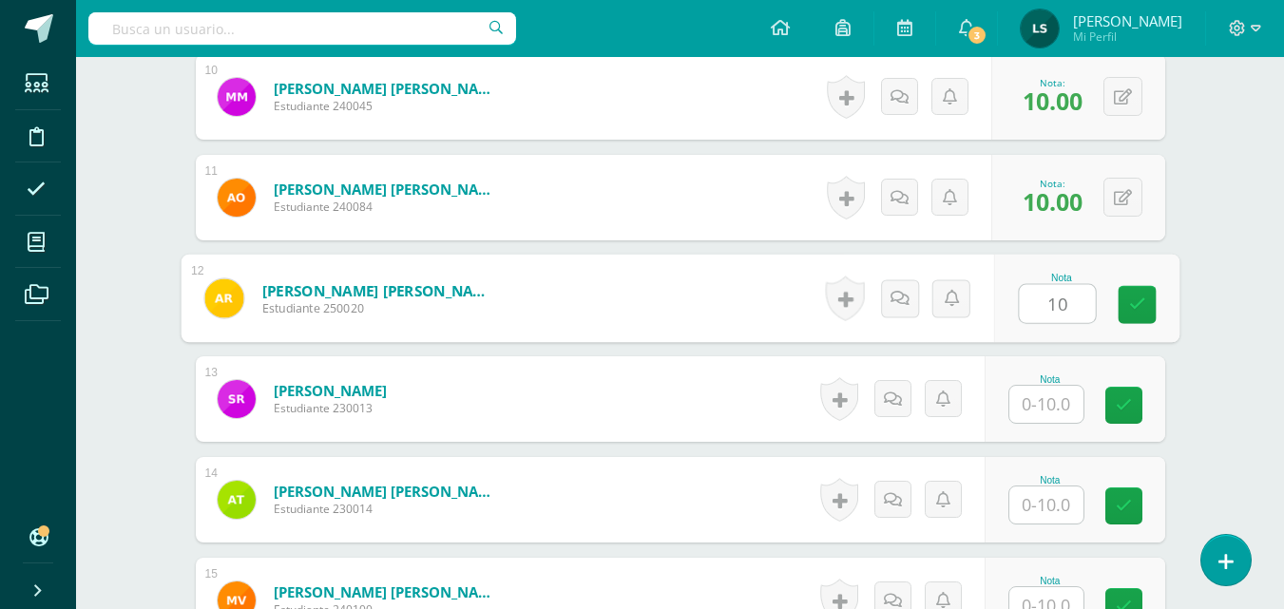
type input "10"
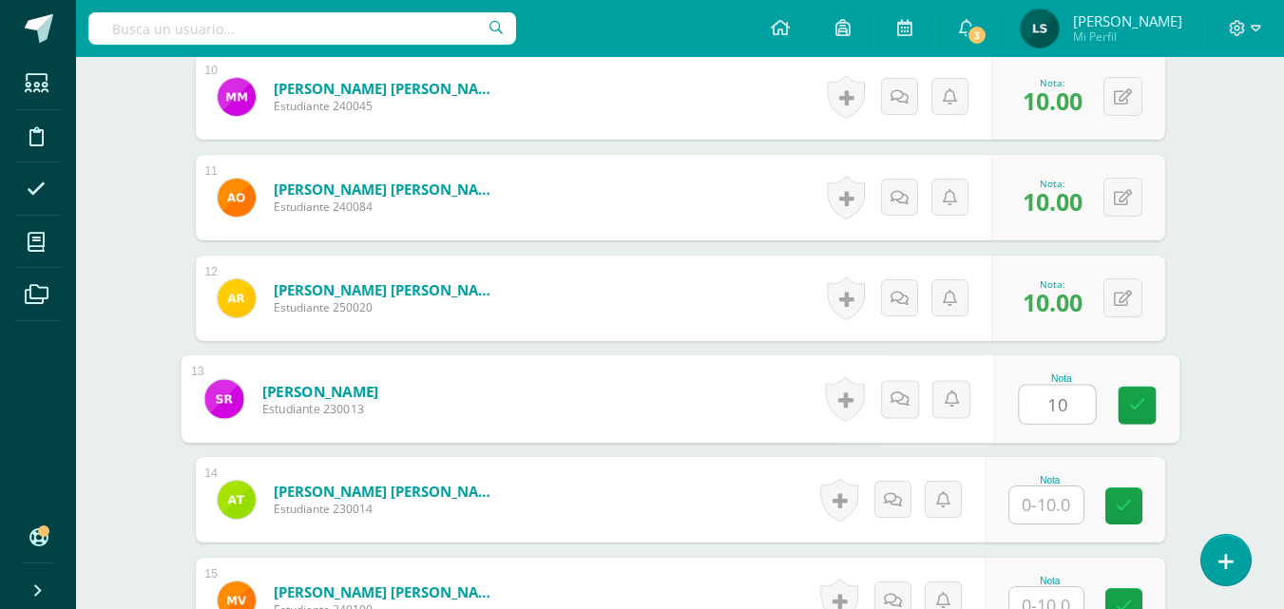
type input "10"
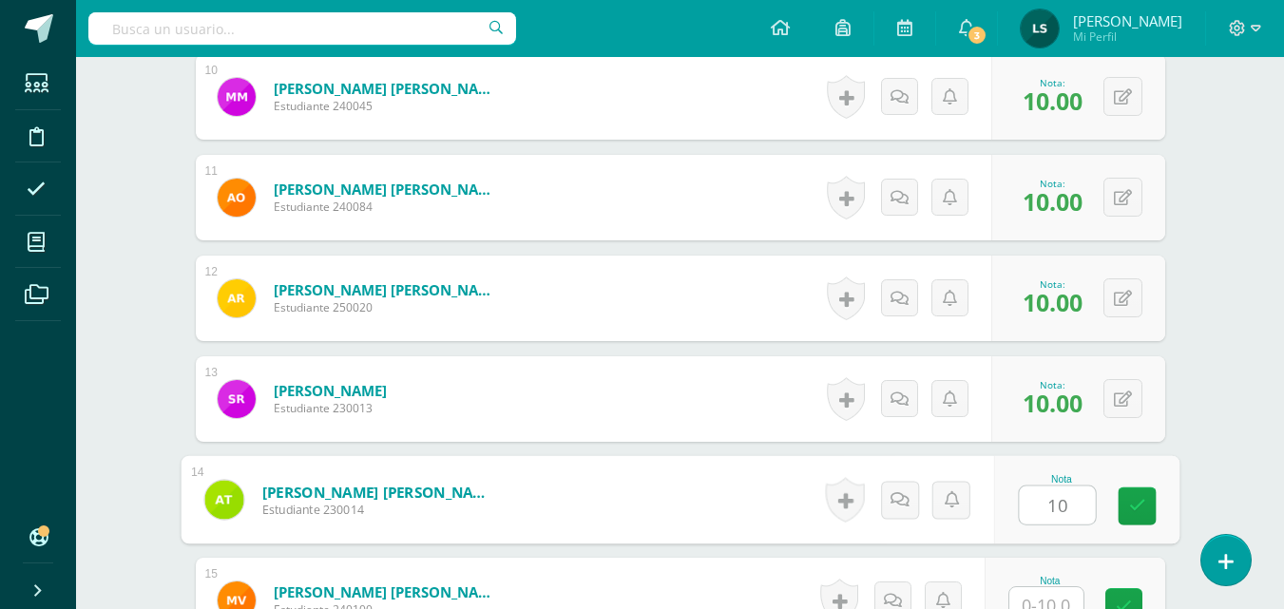
type input "10"
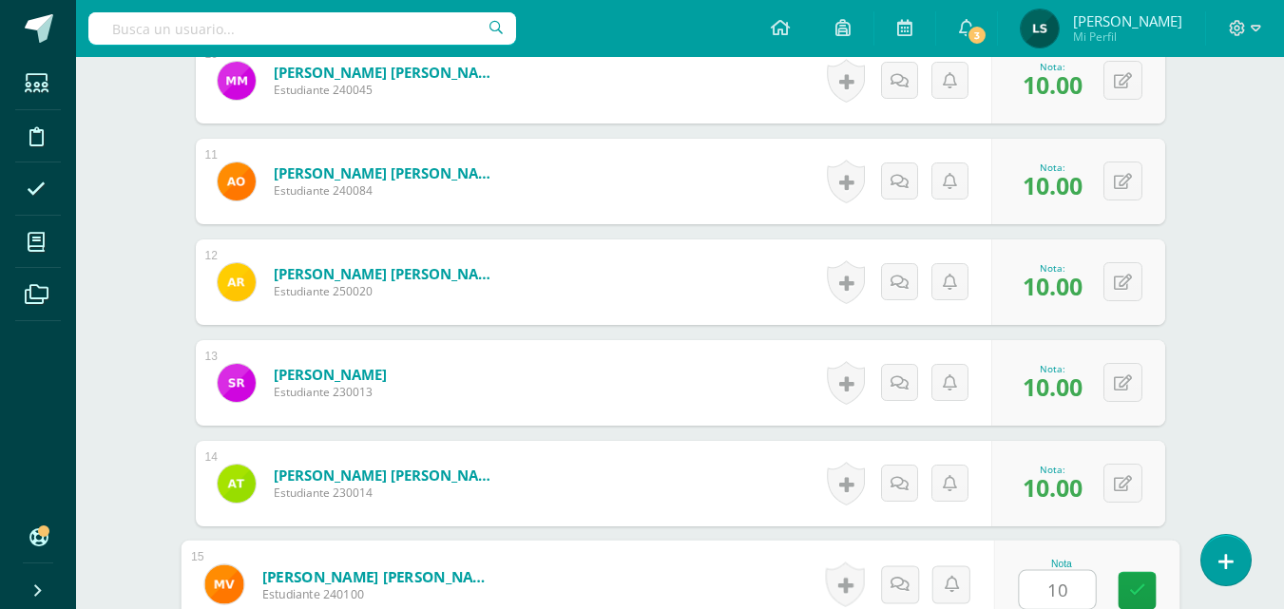
type input "101"
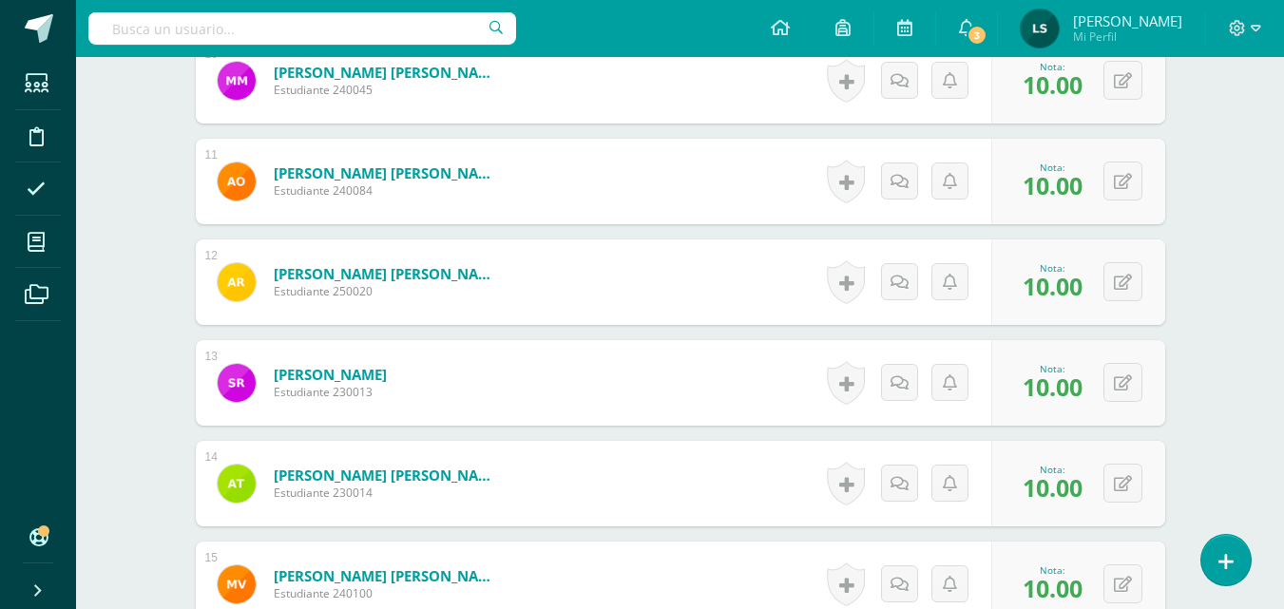
scroll to position [1809, 0]
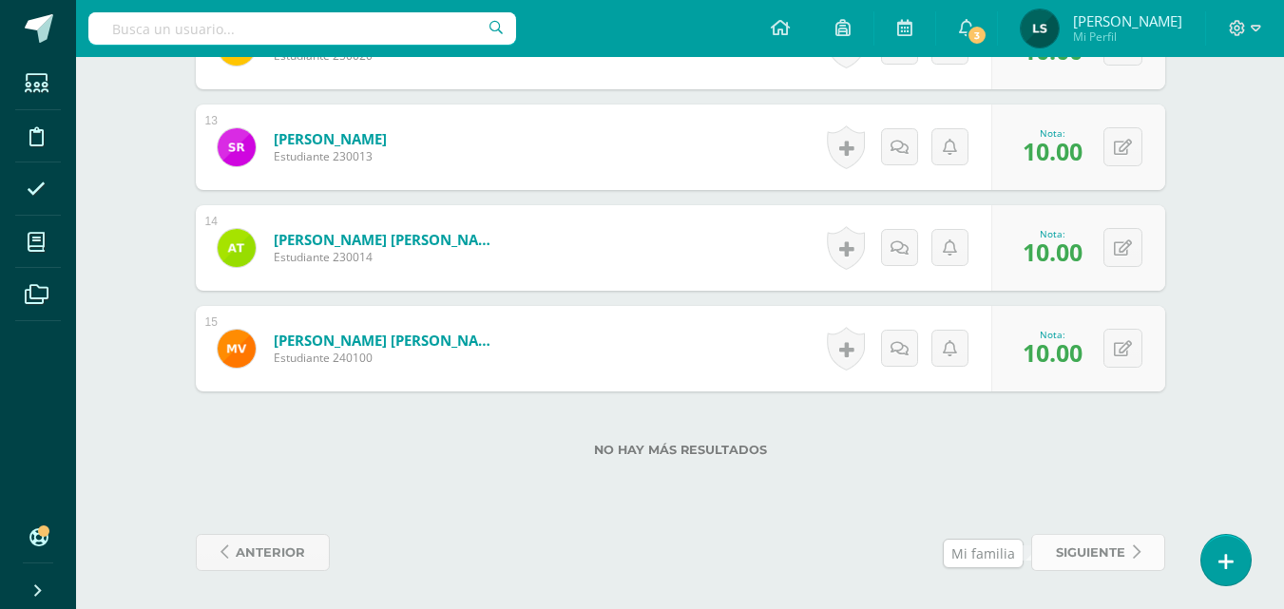
click at [1096, 549] on span "siguiente" at bounding box center [1090, 552] width 69 height 35
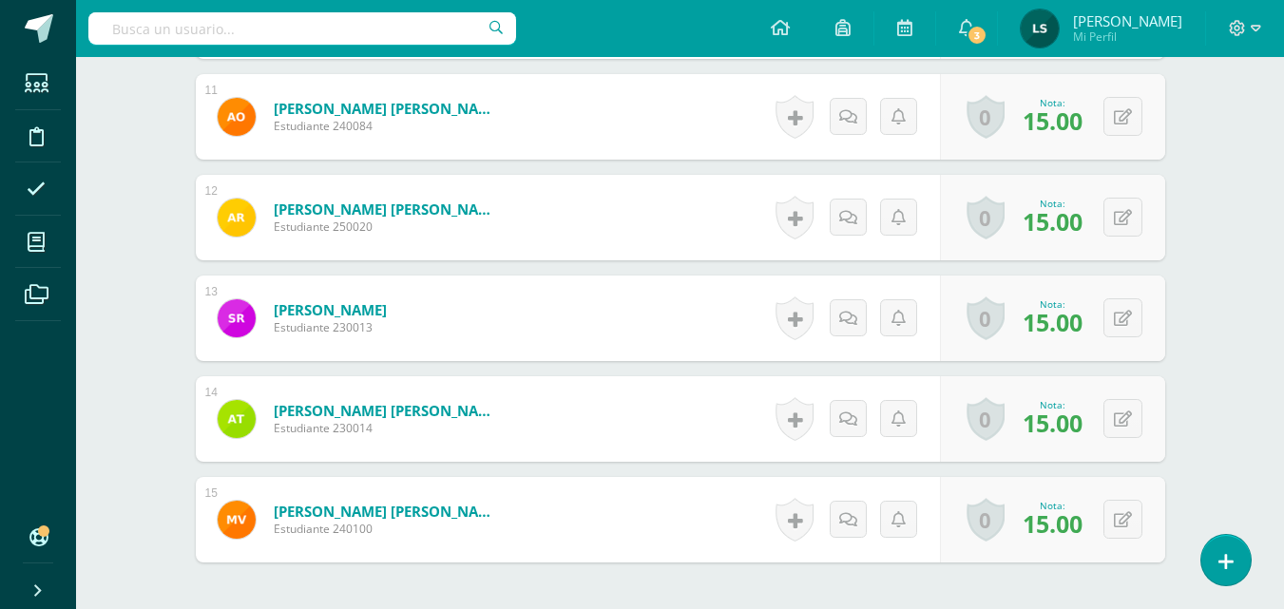
scroll to position [1809, 0]
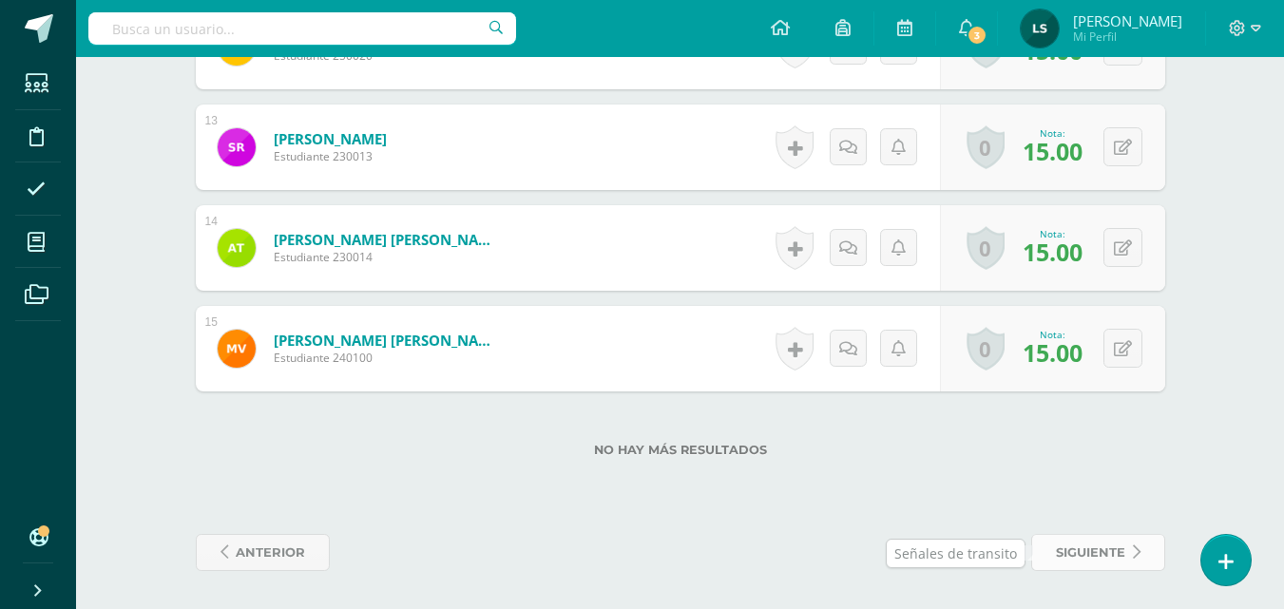
click at [1072, 553] on span "siguiente" at bounding box center [1090, 552] width 69 height 35
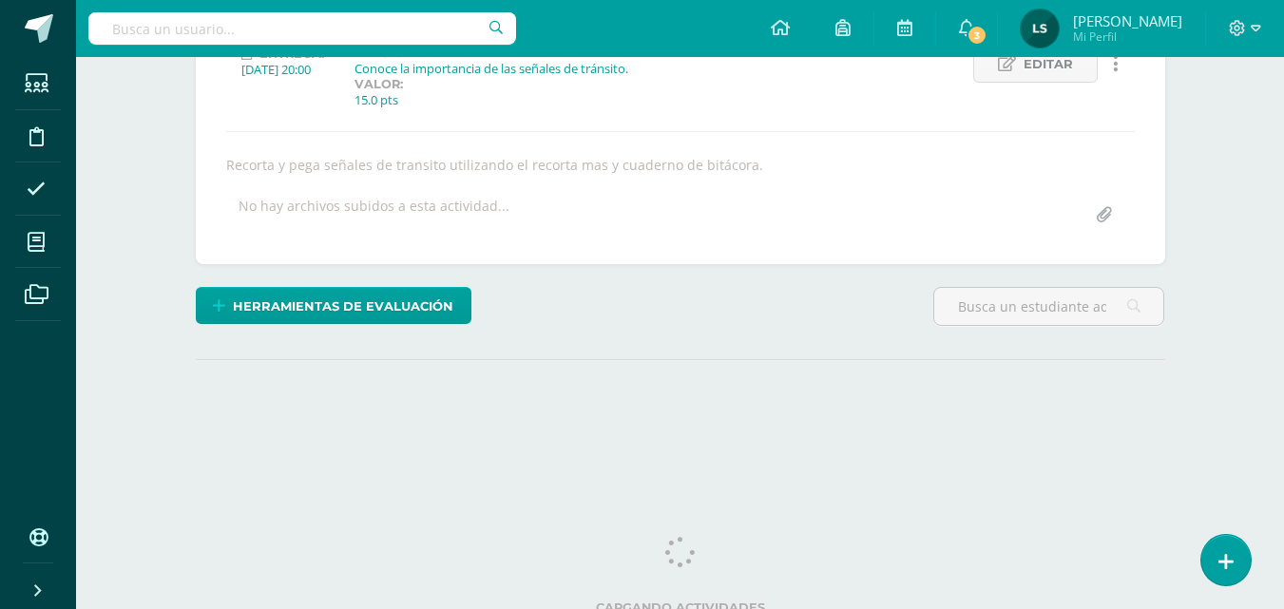
scroll to position [302, 0]
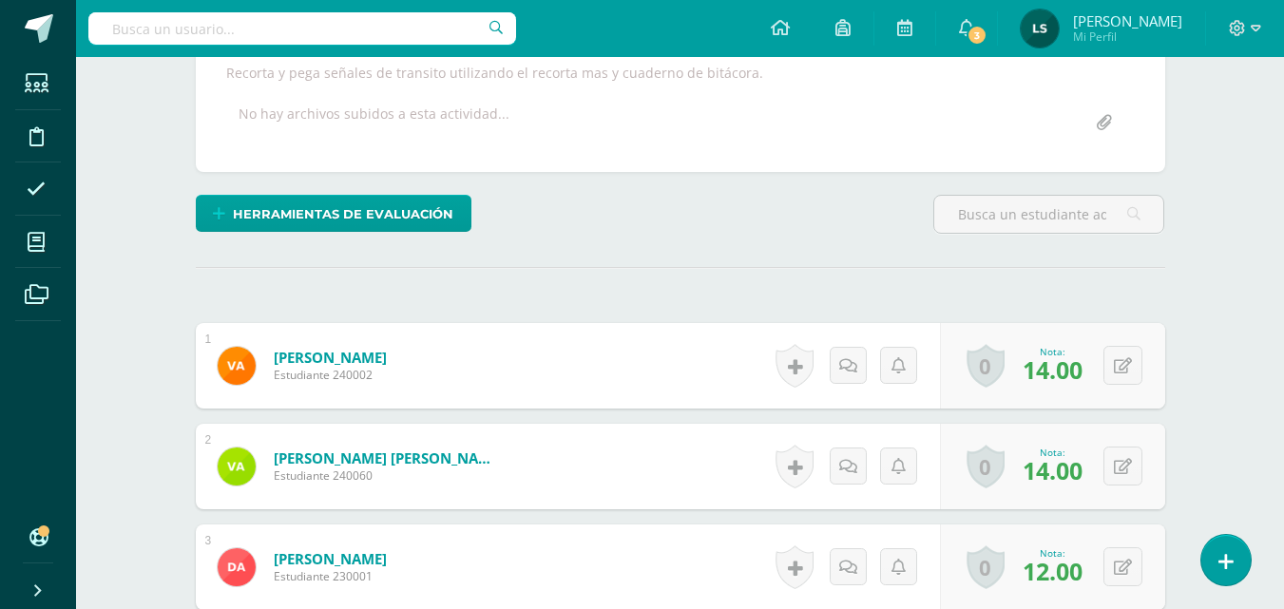
drag, startPoint x: 1289, startPoint y: 129, endPoint x: 1268, endPoint y: 515, distance: 386.3
click at [1268, 515] on html "Estudiantes Disciplina Asistencia Mis cursos Archivos Soporte Centro de ayuda Ú…" at bounding box center [642, 572] width 1284 height 1907
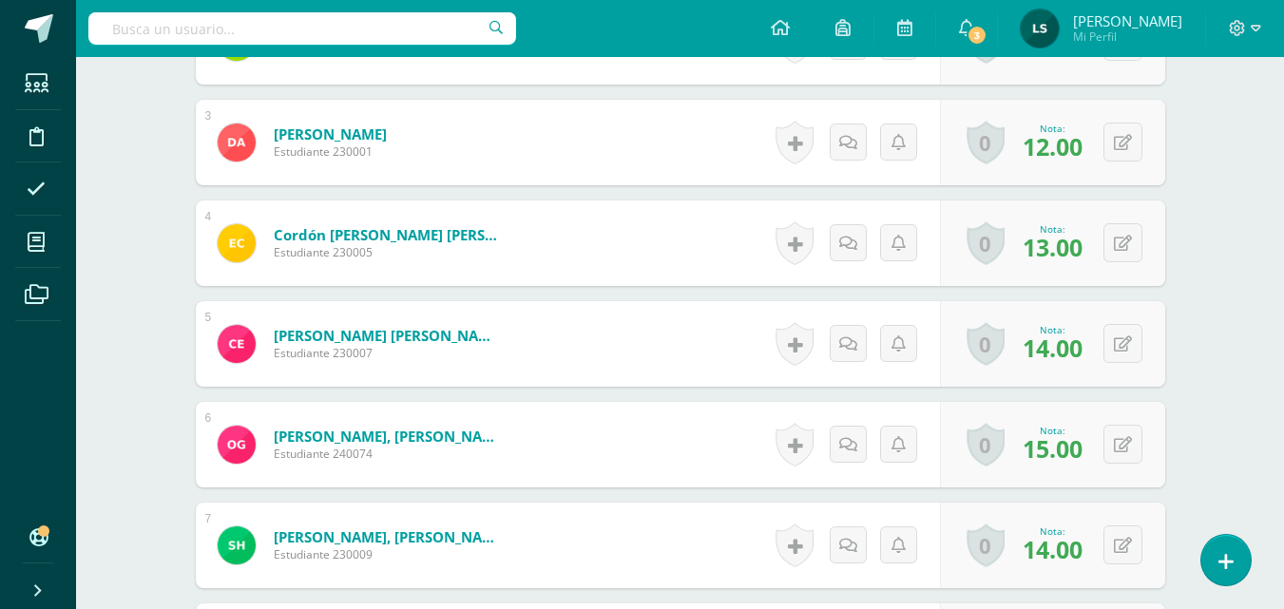
scroll to position [1808, 0]
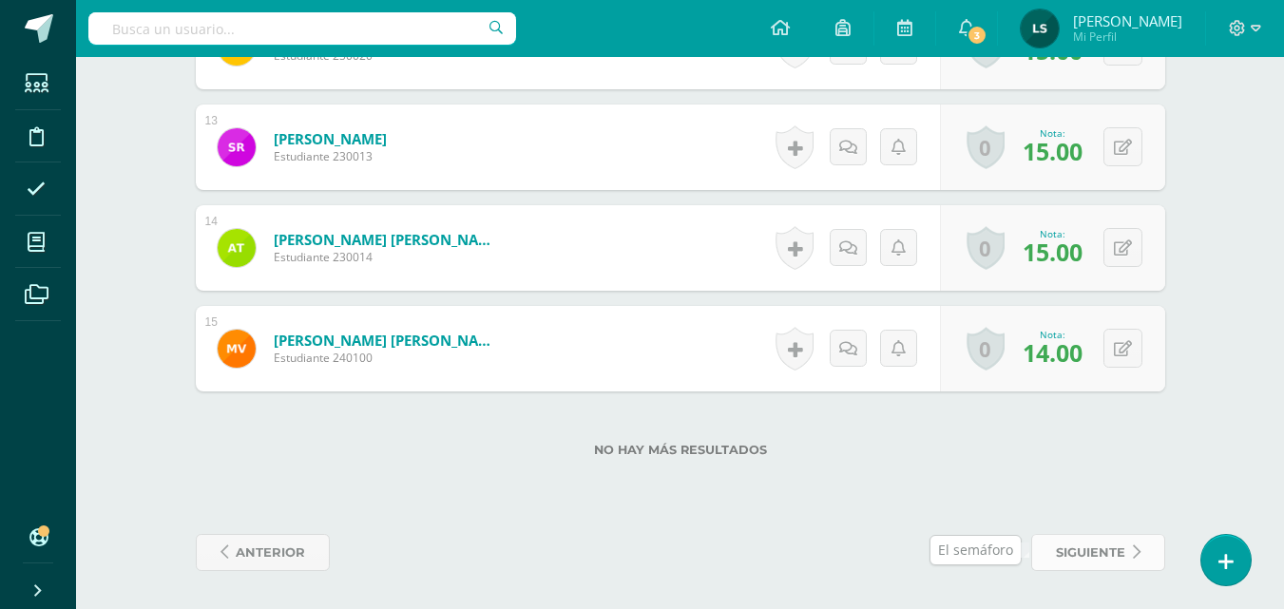
click at [1097, 550] on span "siguiente" at bounding box center [1090, 552] width 69 height 35
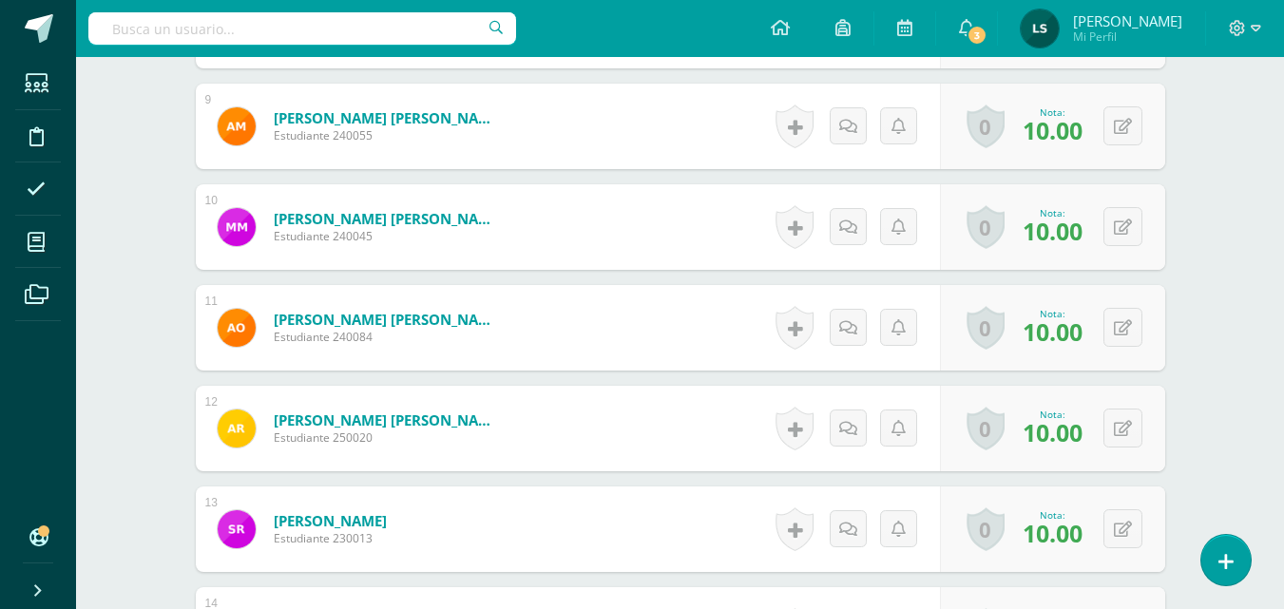
scroll to position [1808, 0]
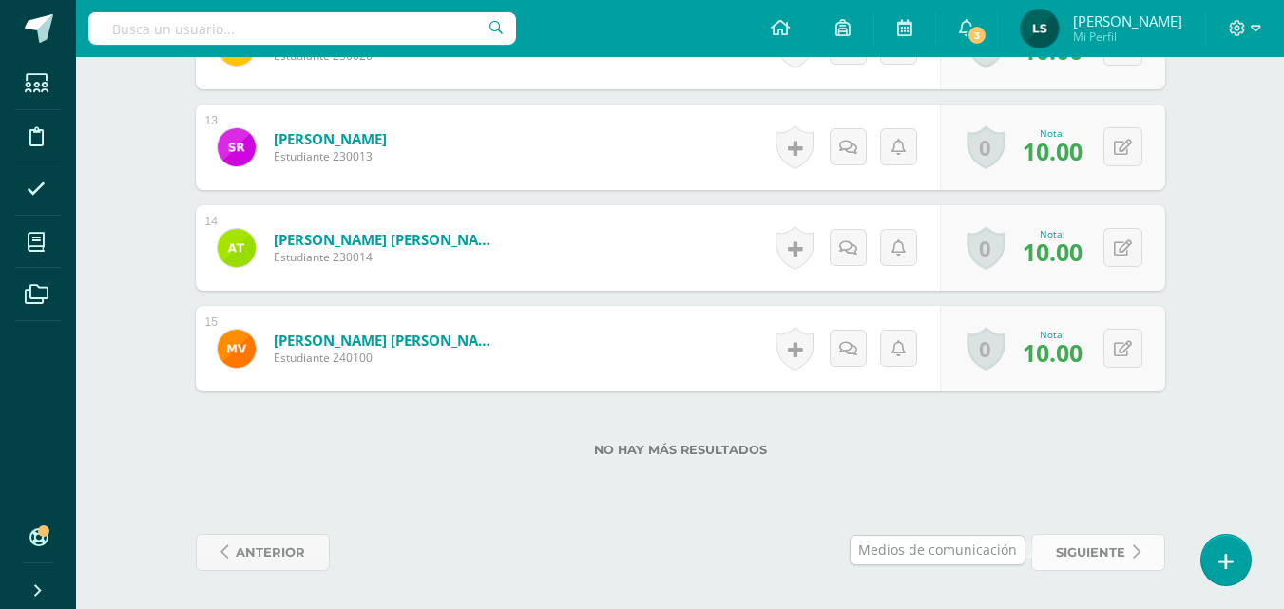
click at [1080, 555] on span "siguiente" at bounding box center [1090, 552] width 69 height 35
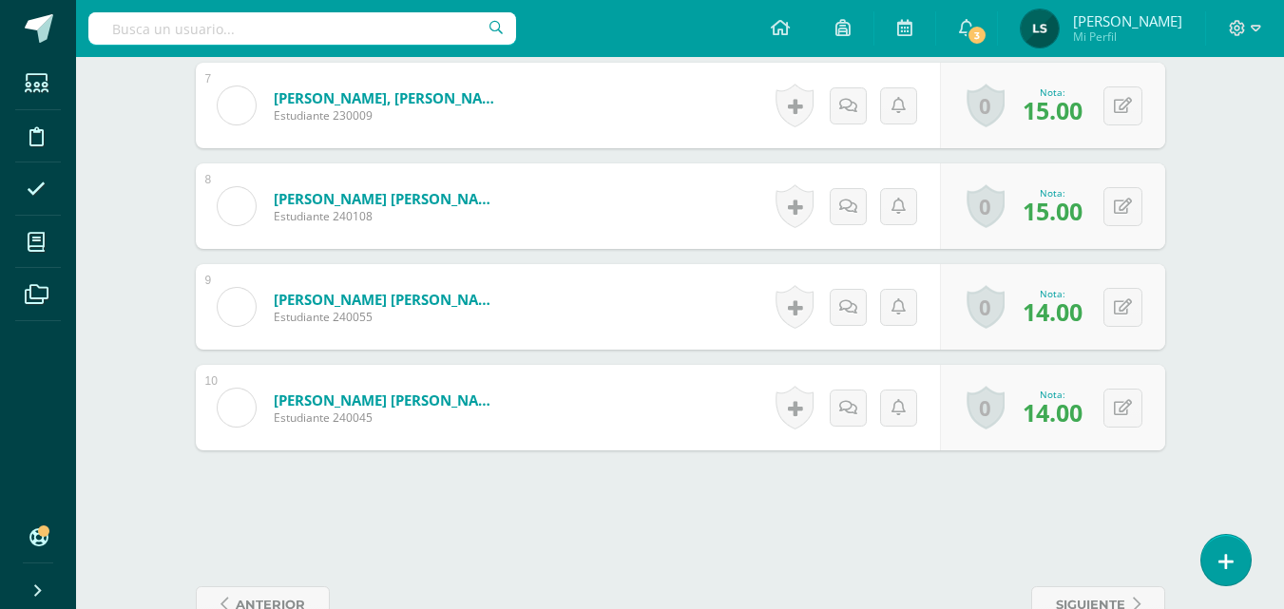
scroll to position [1330, 0]
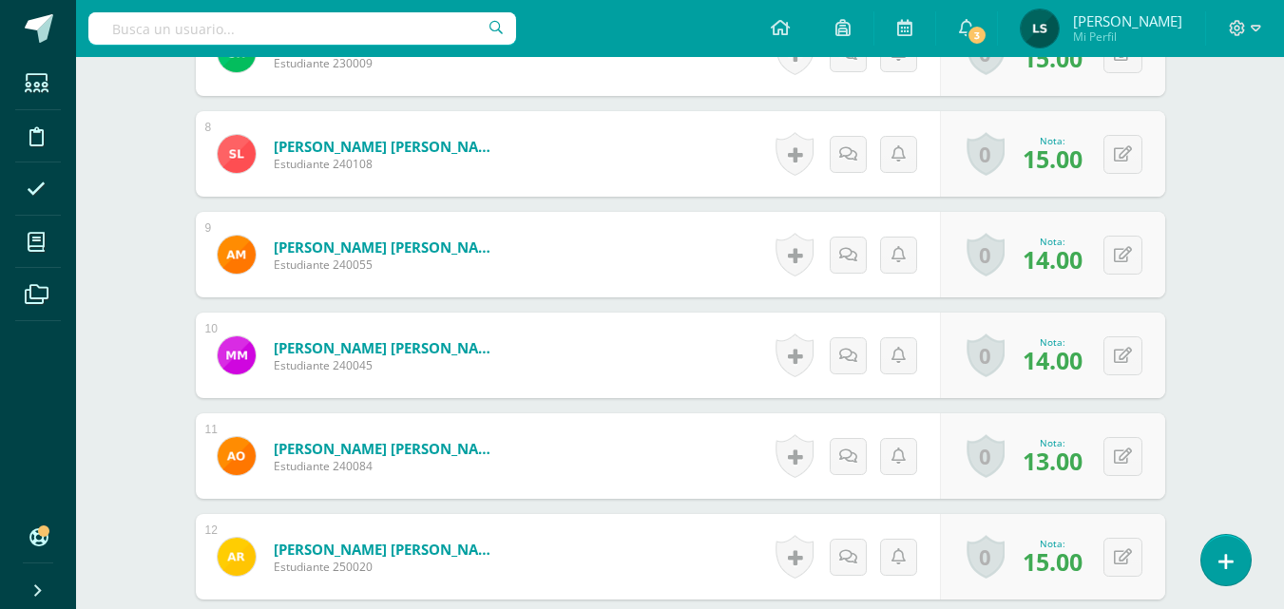
scroll to position [1840, 0]
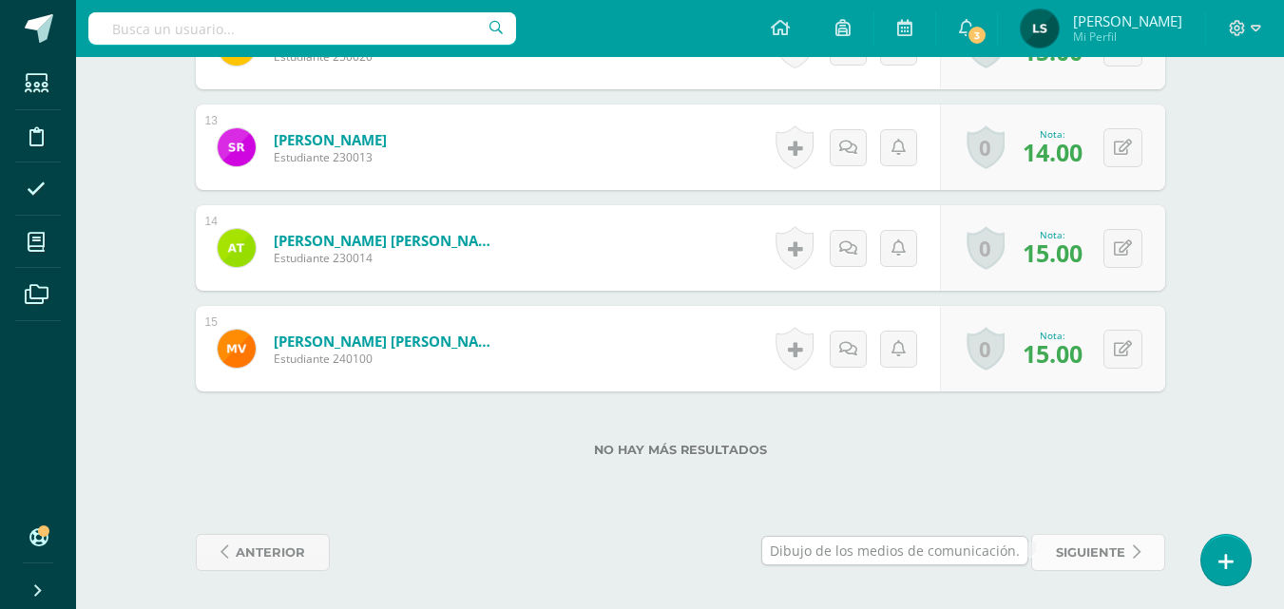
click at [1081, 552] on span "siguiente" at bounding box center [1090, 552] width 69 height 35
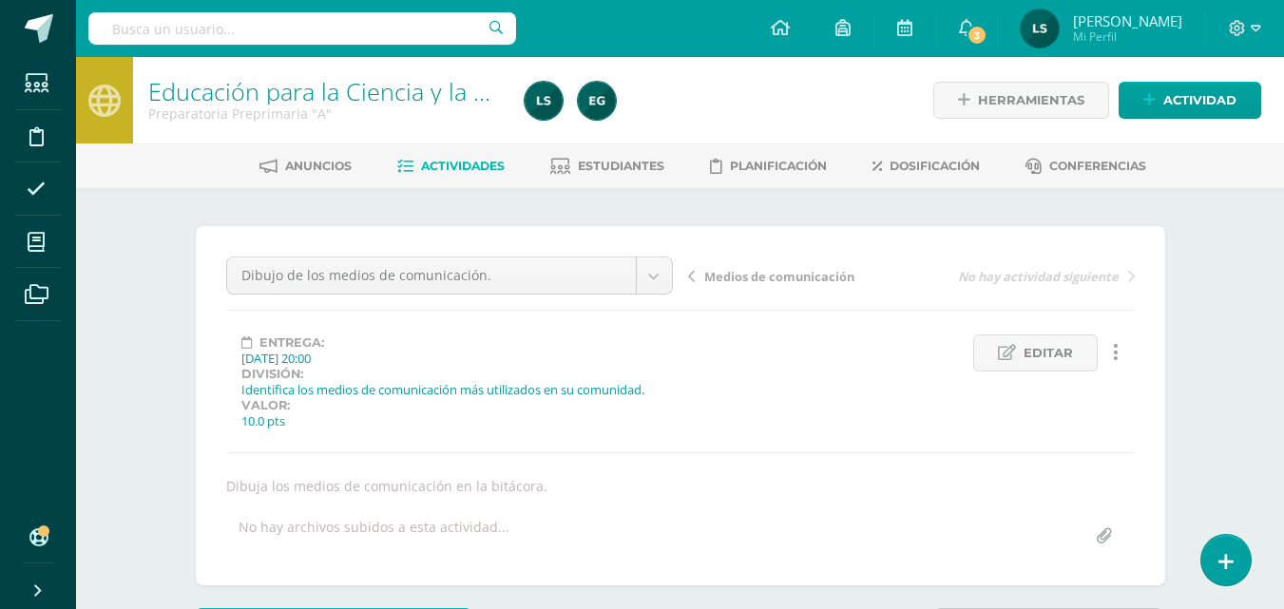
click at [471, 168] on span "Actividades" at bounding box center [463, 166] width 84 height 14
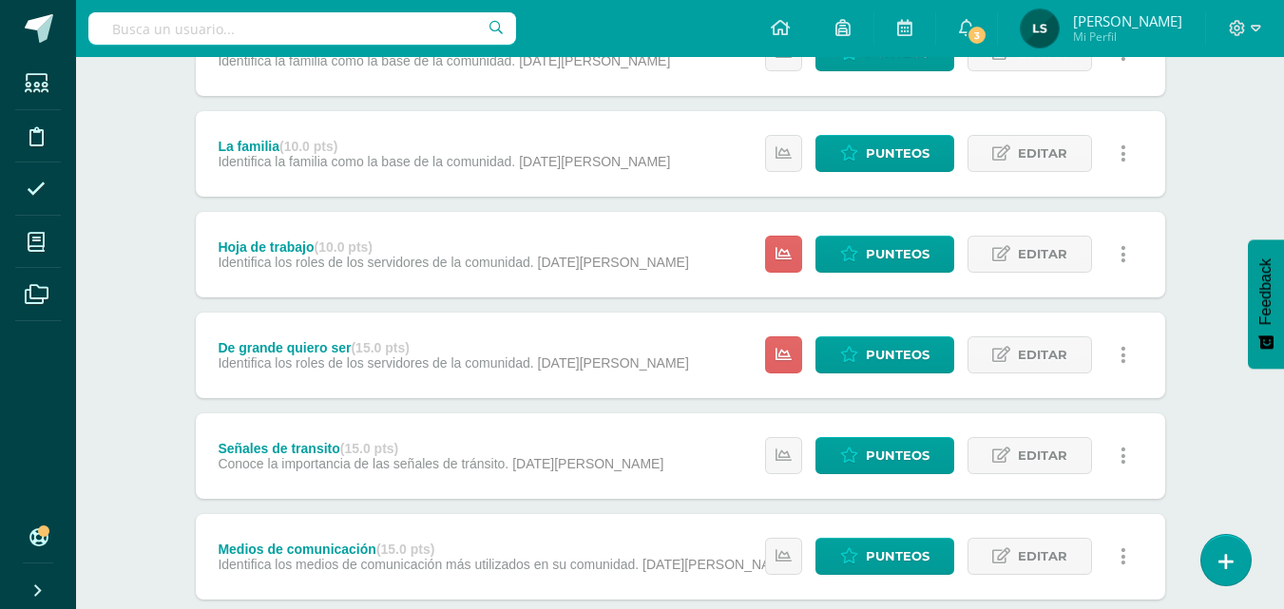
scroll to position [279, 0]
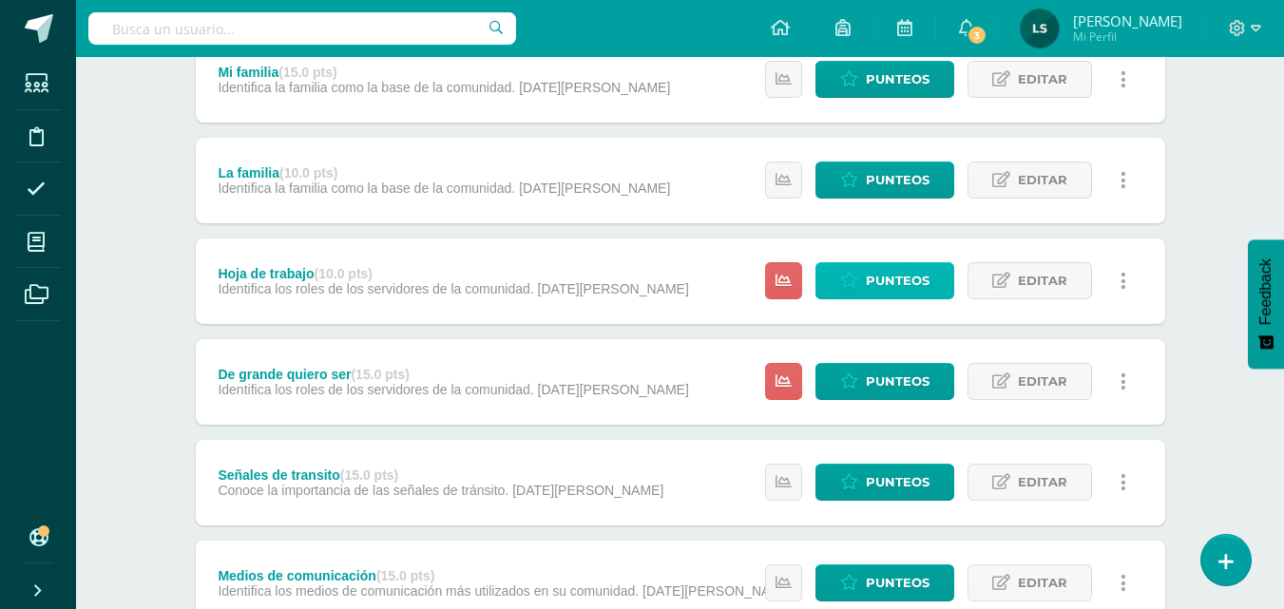
click at [898, 278] on span "Punteos" at bounding box center [898, 280] width 64 height 35
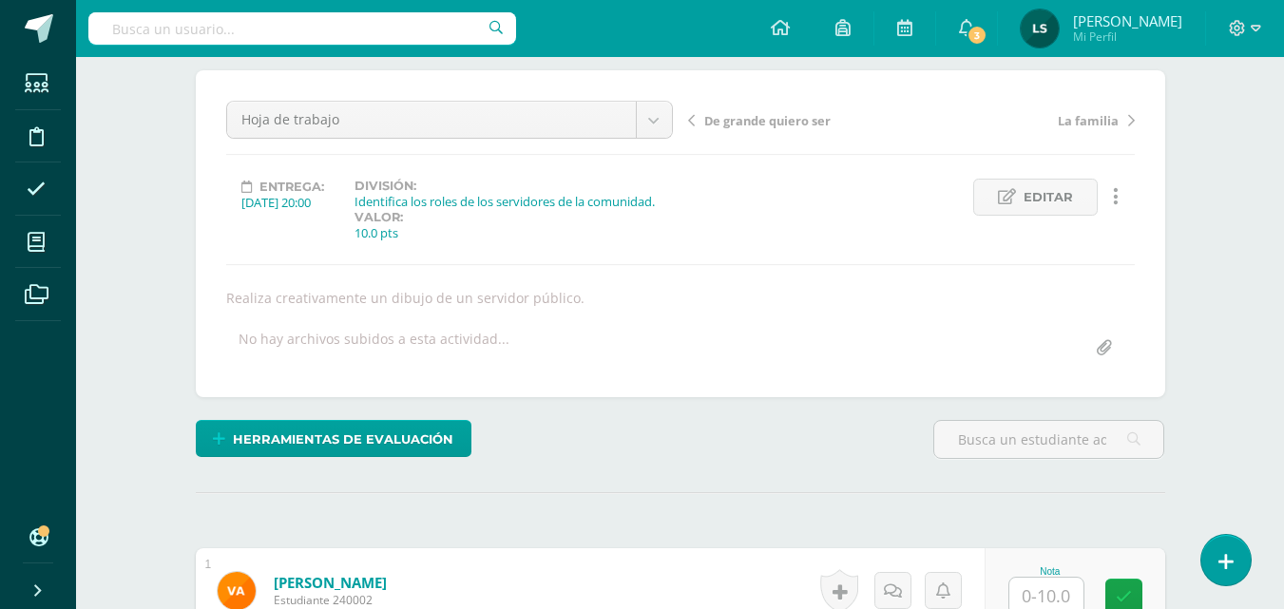
scroll to position [273, 0]
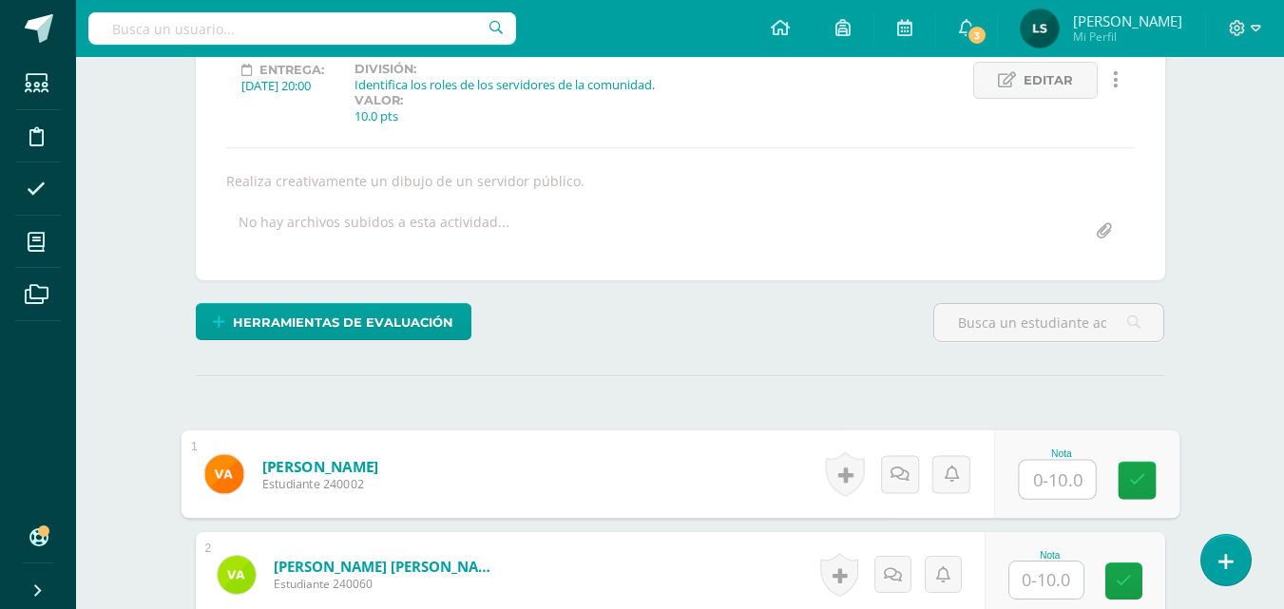
click at [1059, 484] on input "text" at bounding box center [1056, 480] width 76 height 38
type input "10"
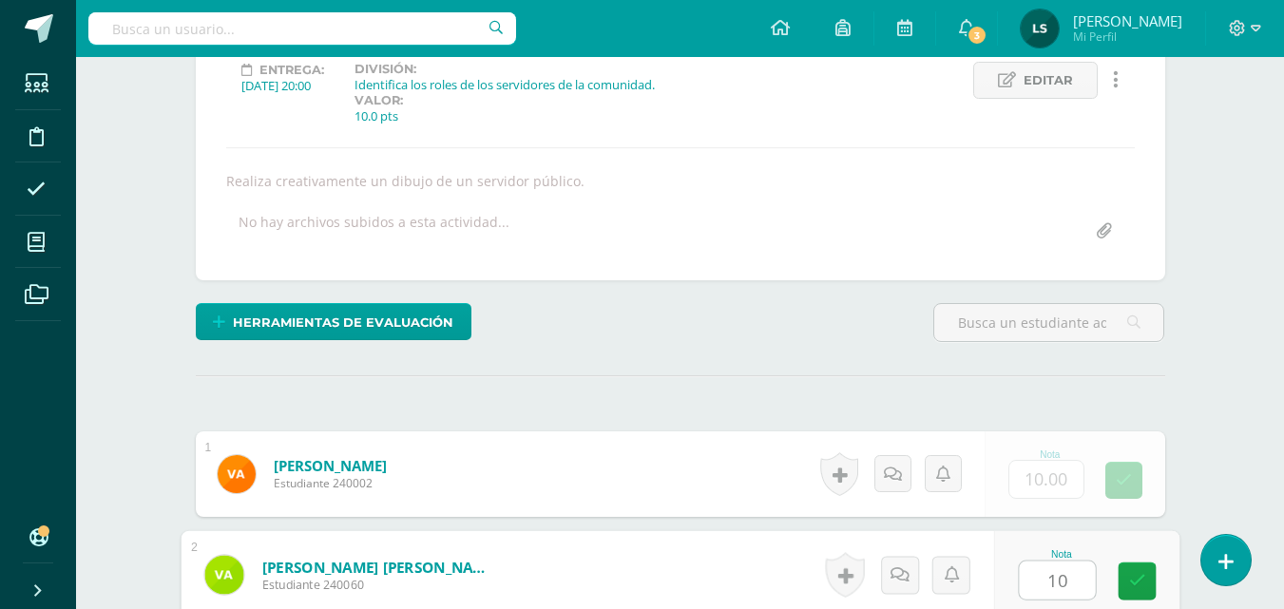
type input "10"
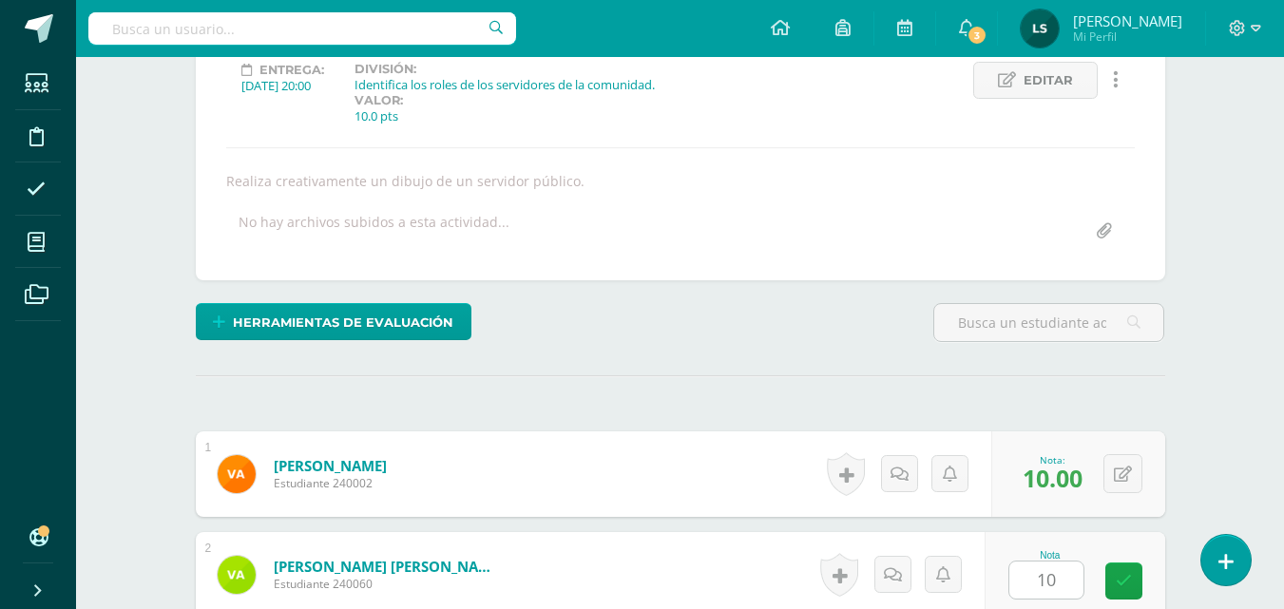
scroll to position [650, 0]
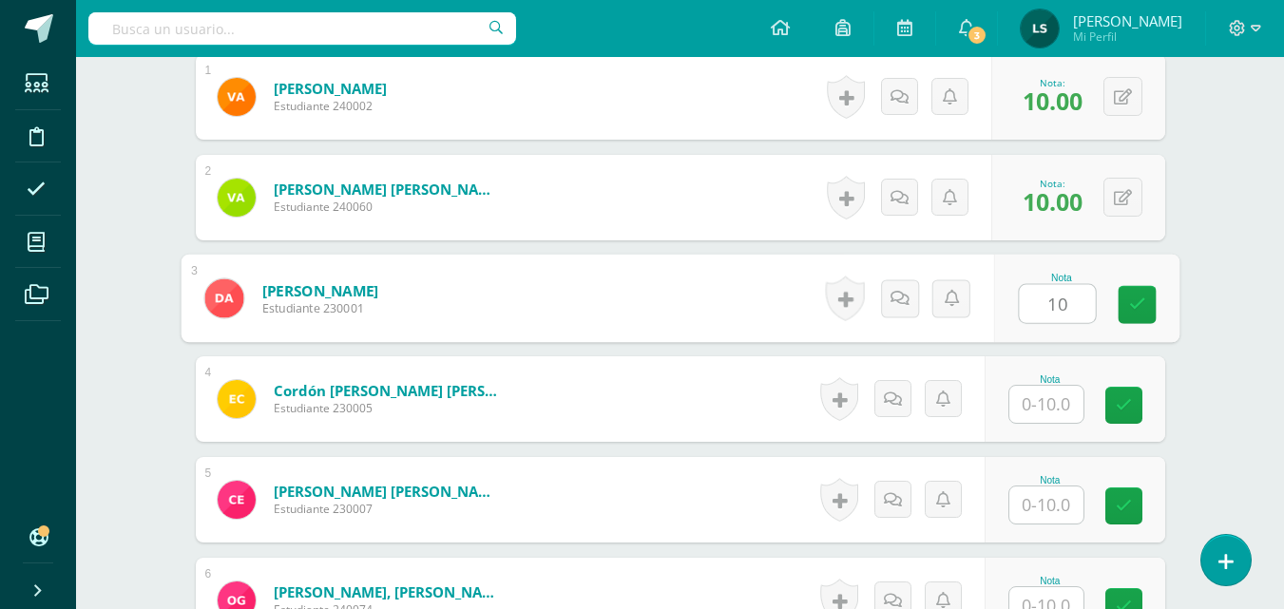
type input "10"
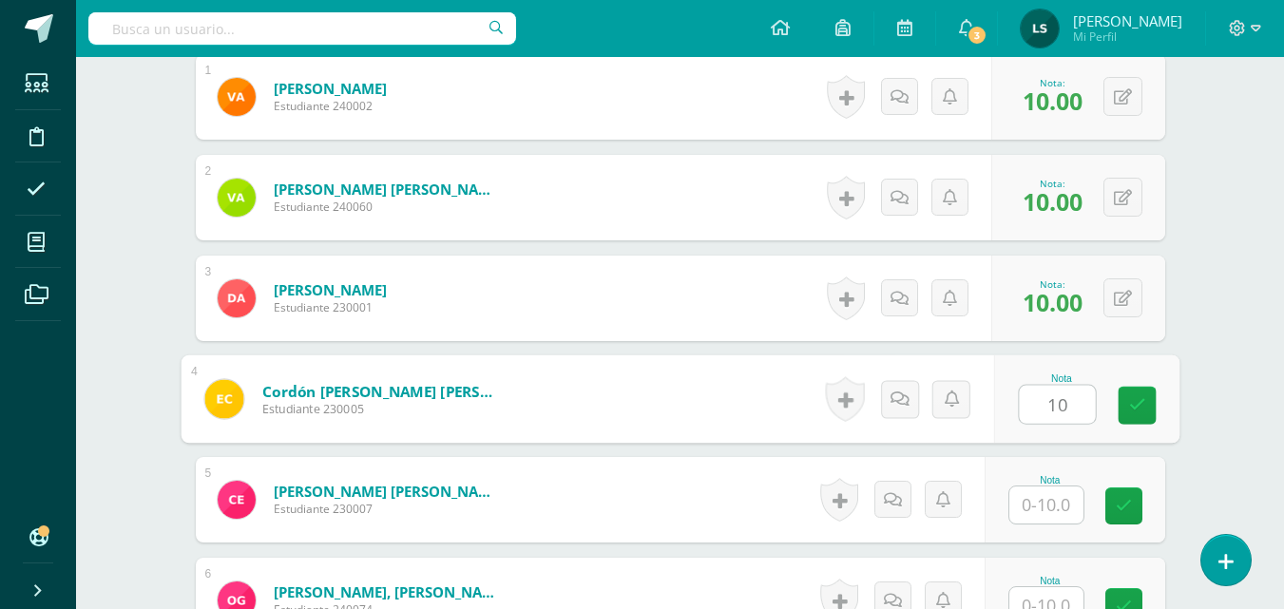
type input "10"
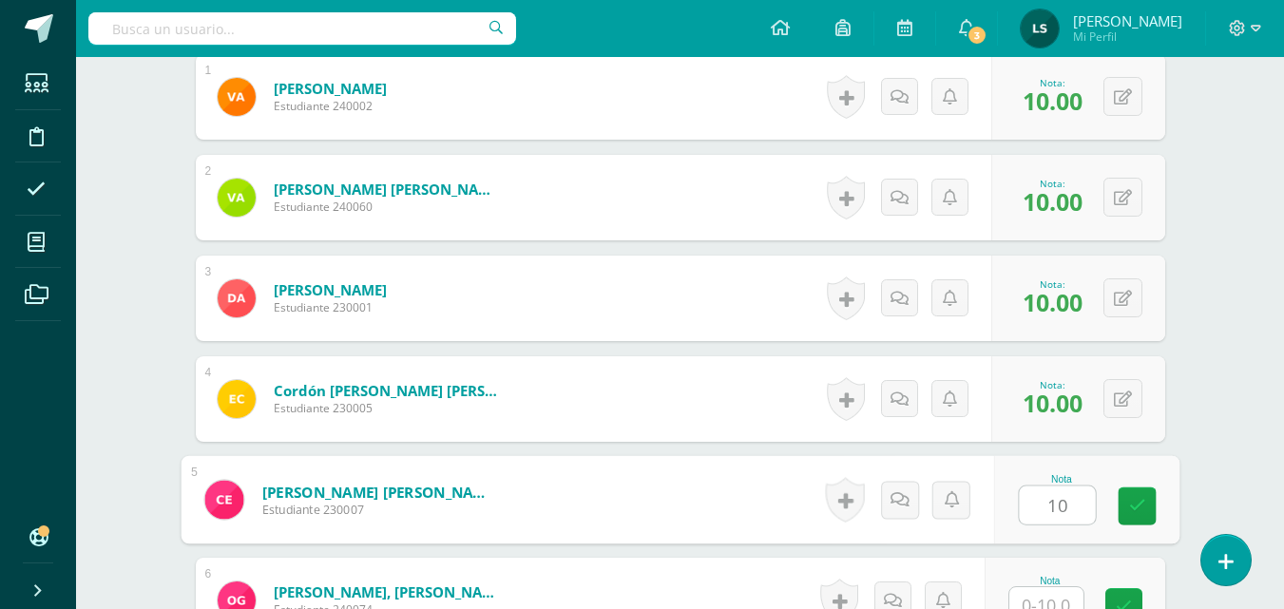
type input "10"
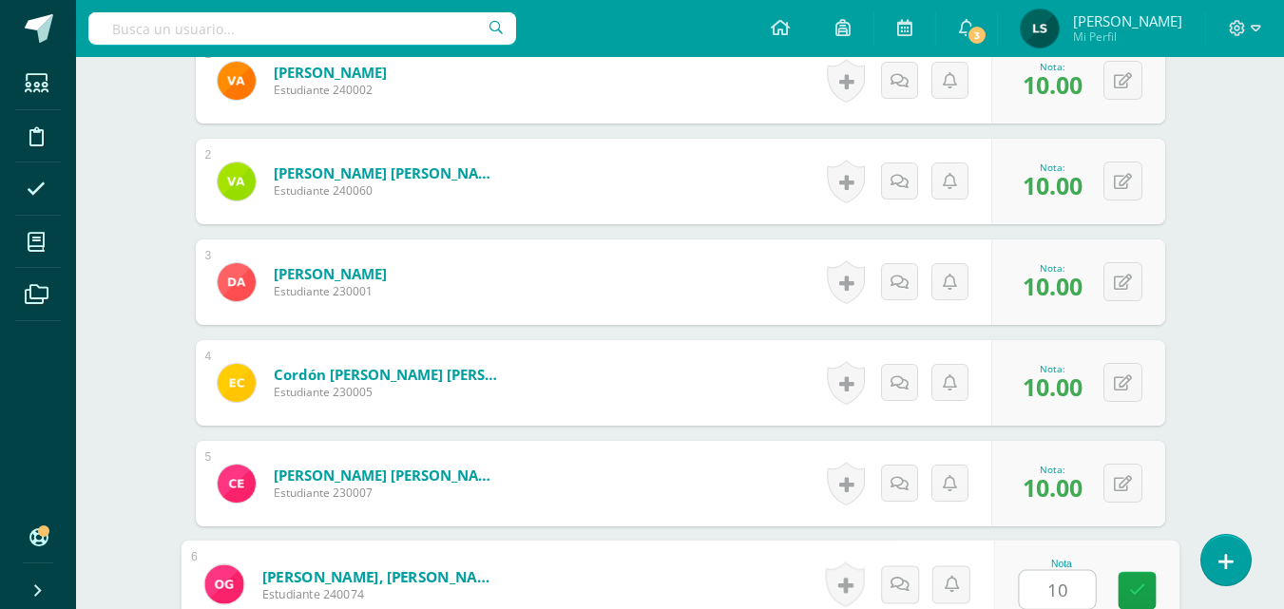
type input "10"
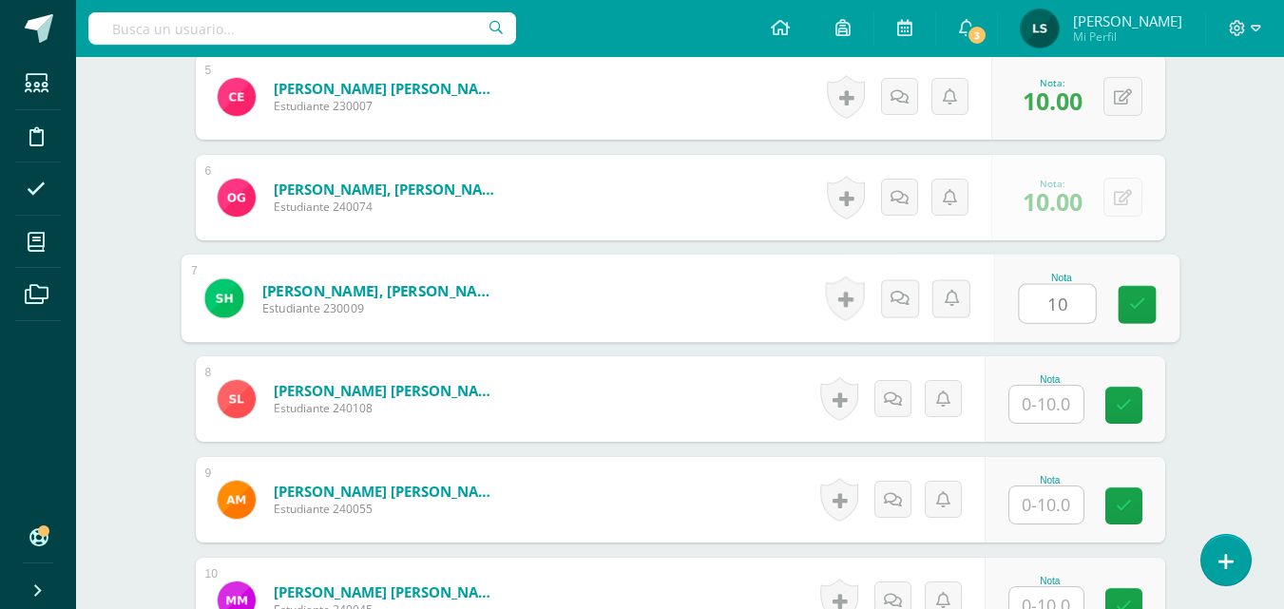
type input "10"
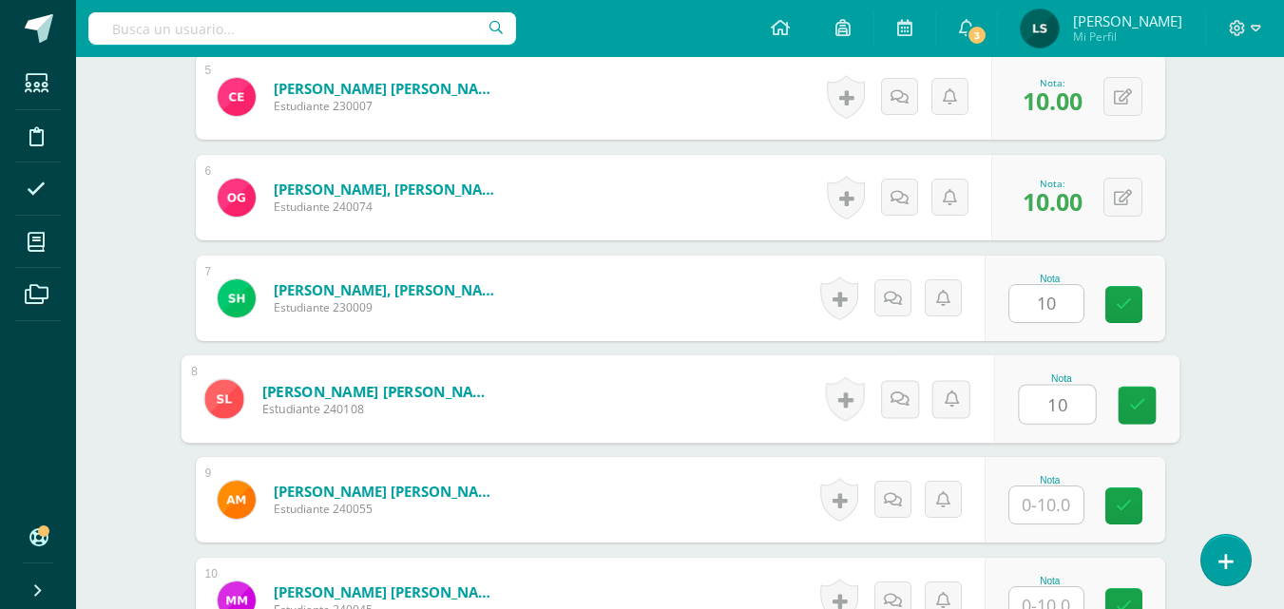
type input "10"
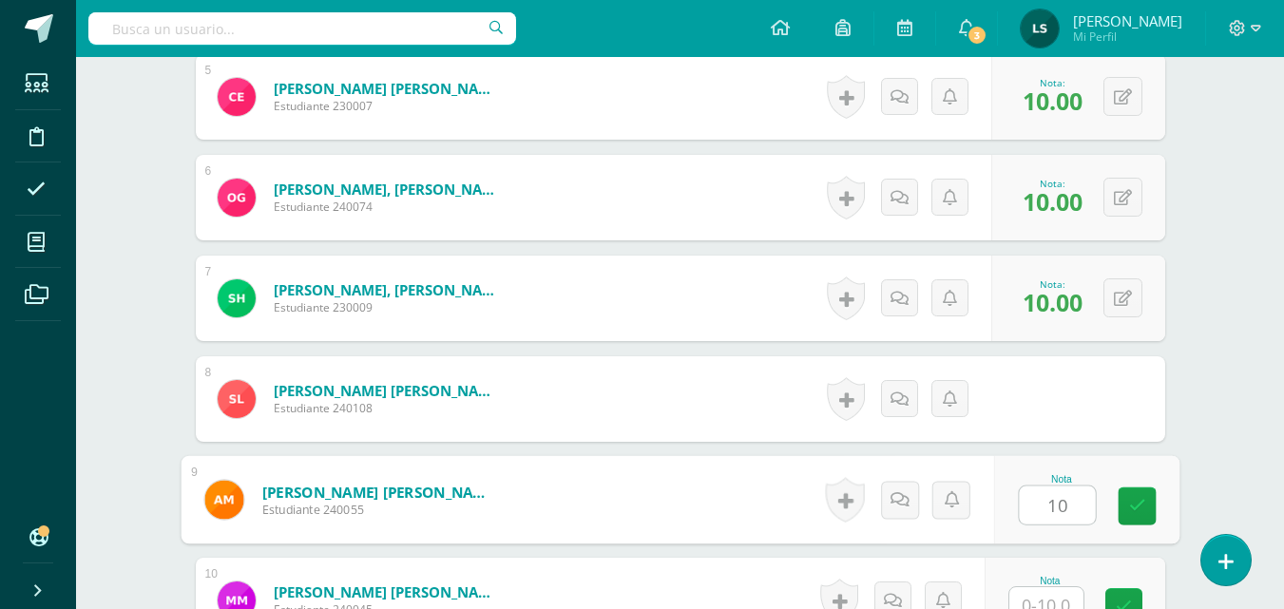
type input "10"
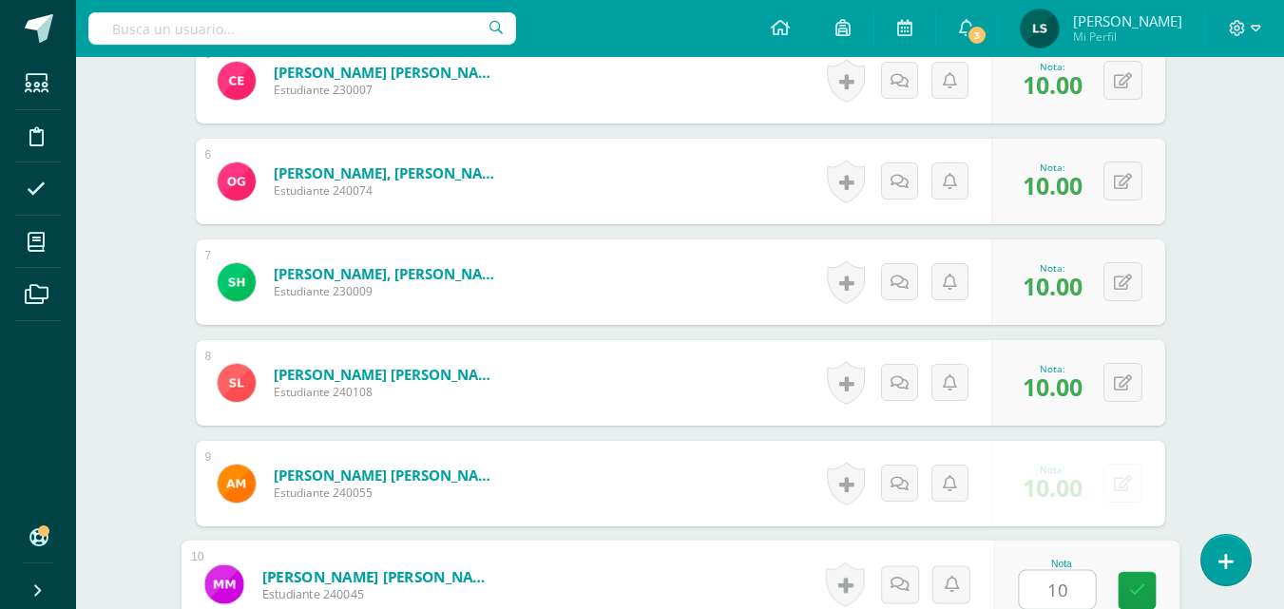
type input "10"
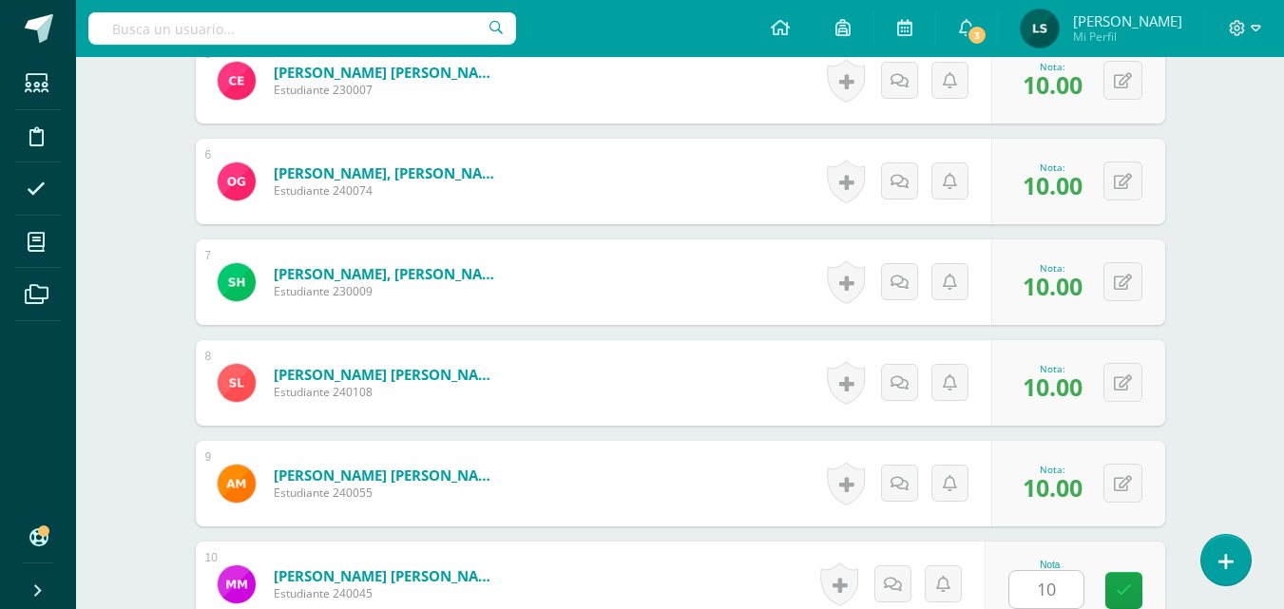
scroll to position [1456, 0]
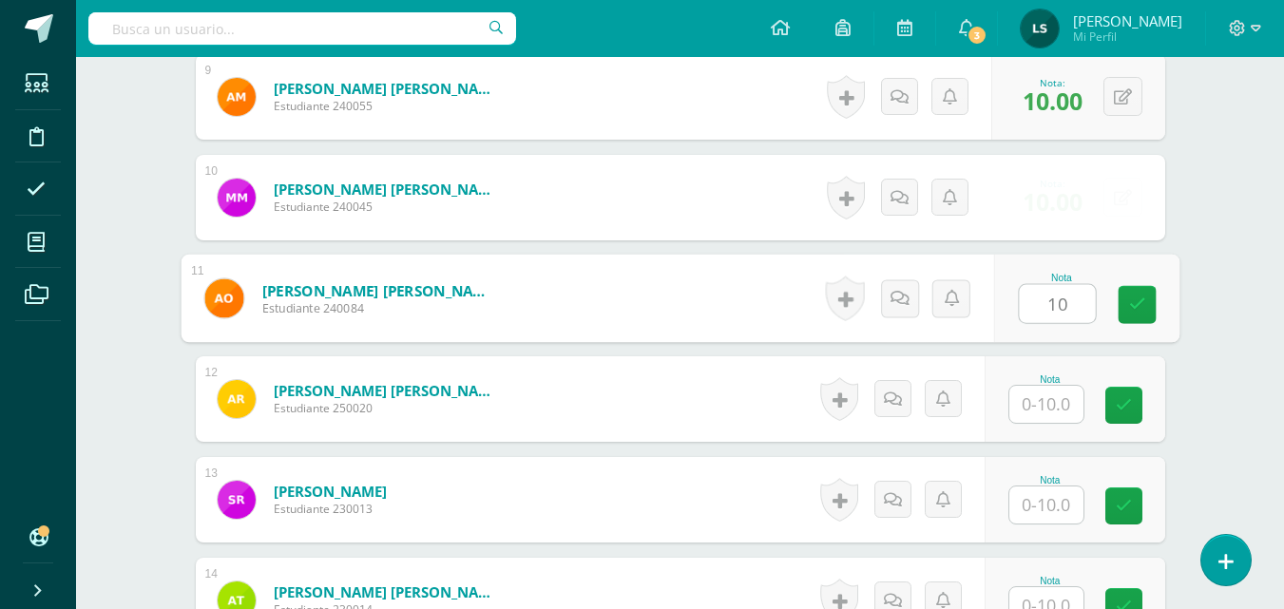
type input "10"
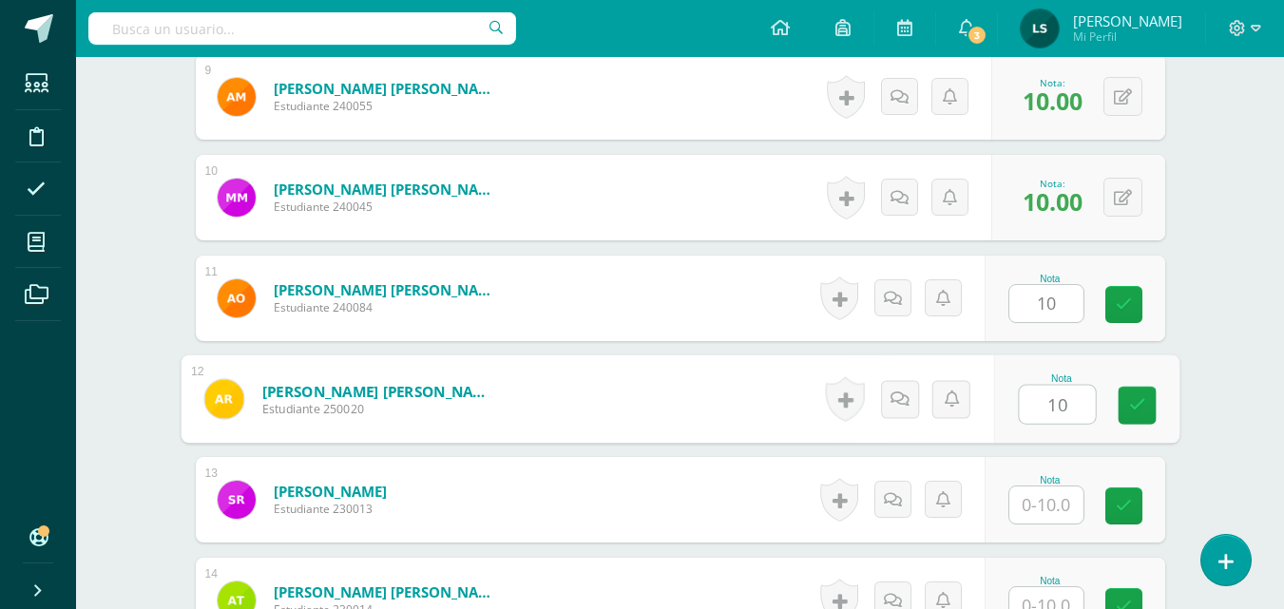
type input "10"
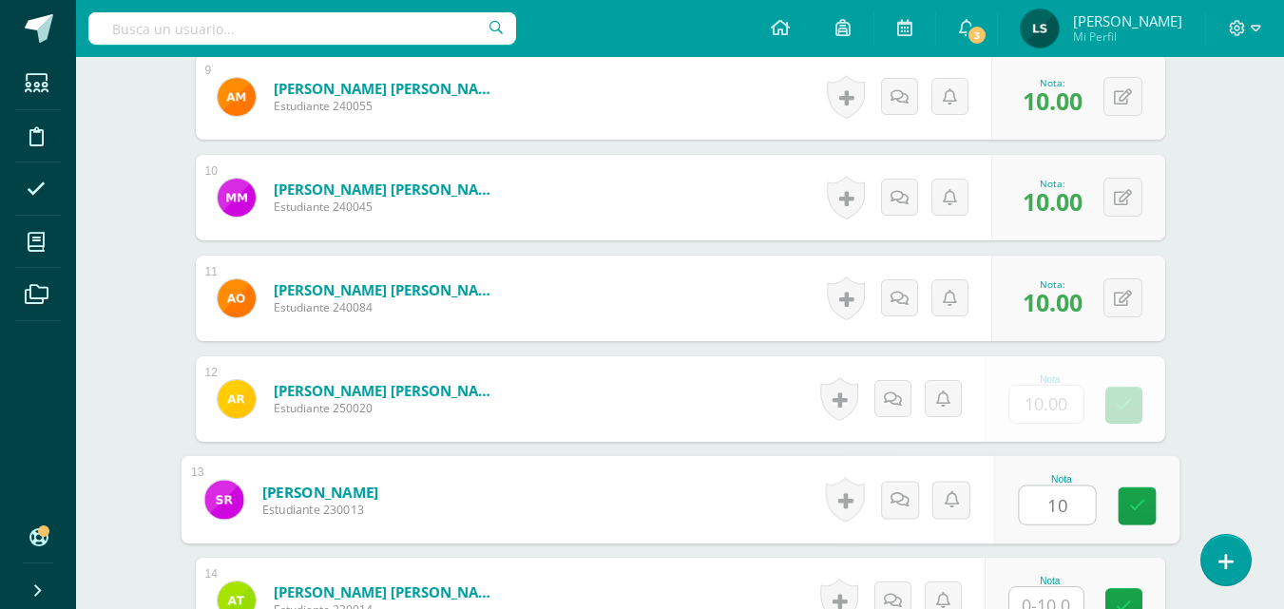
type input "10"
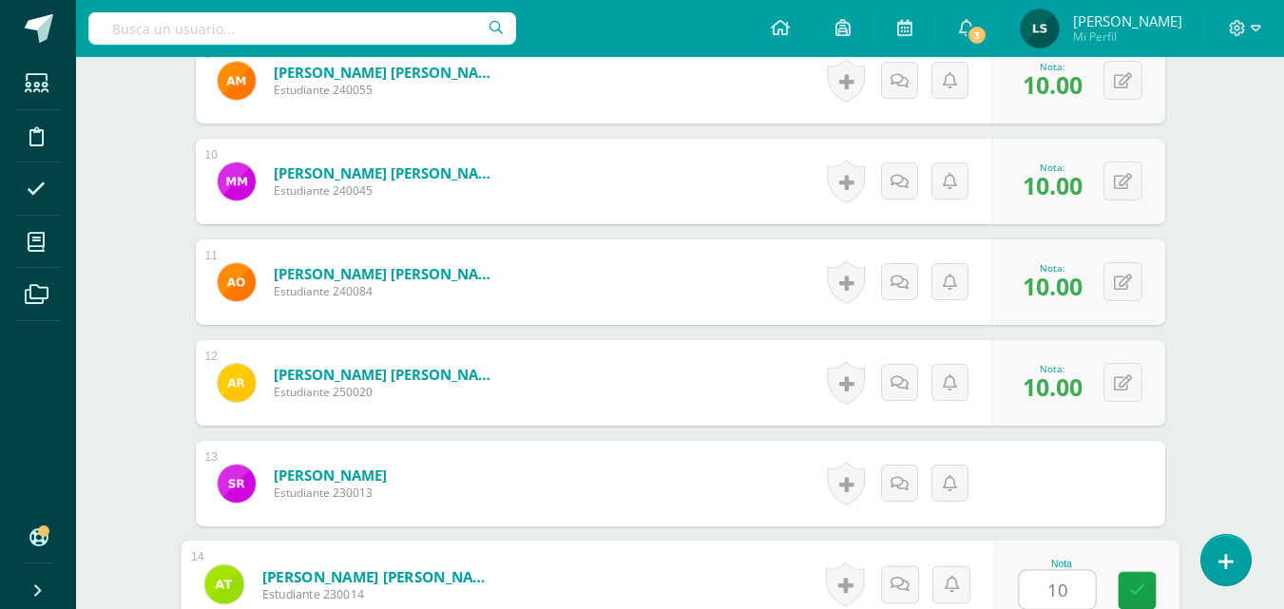
type input "10"
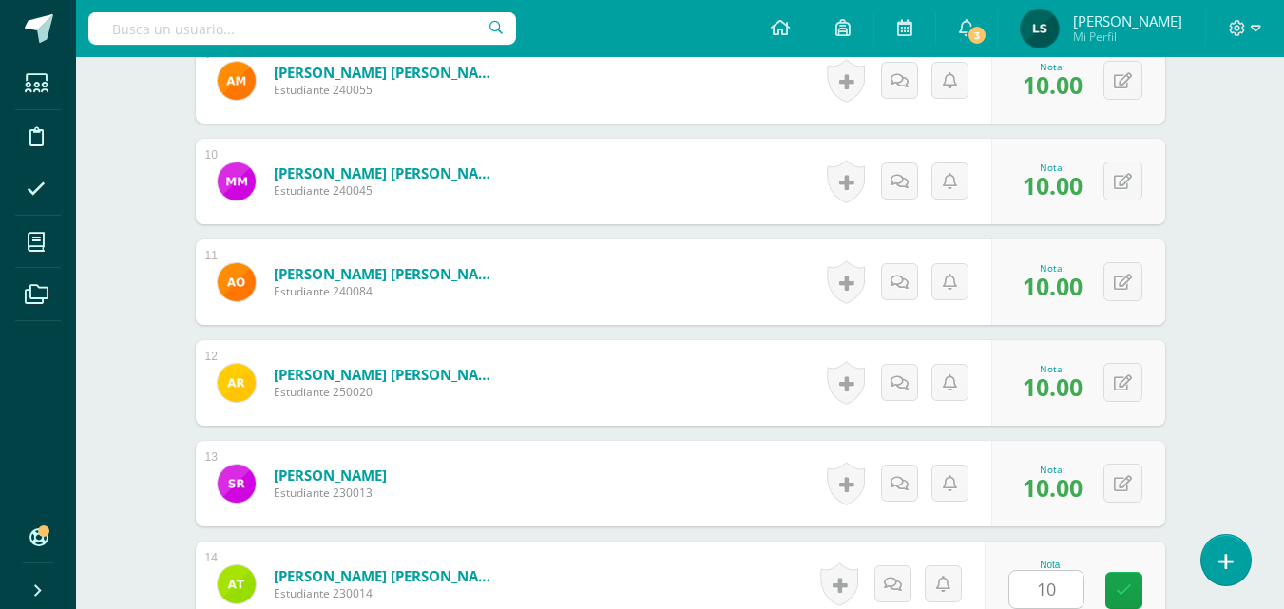
scroll to position [1809, 0]
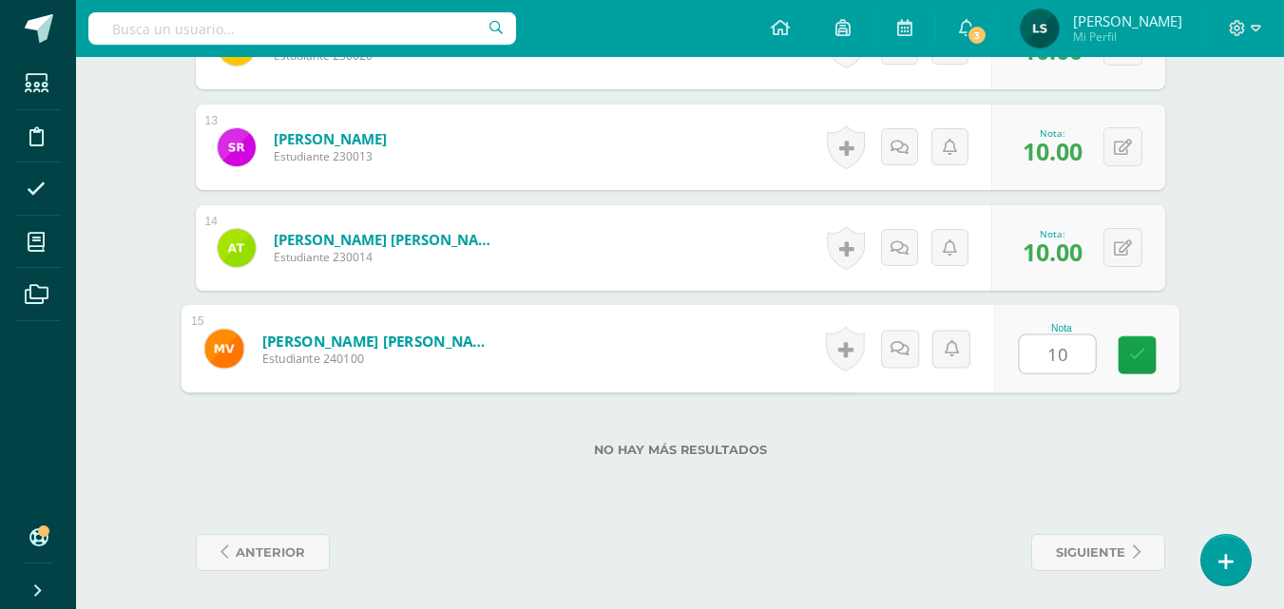
type input "101"
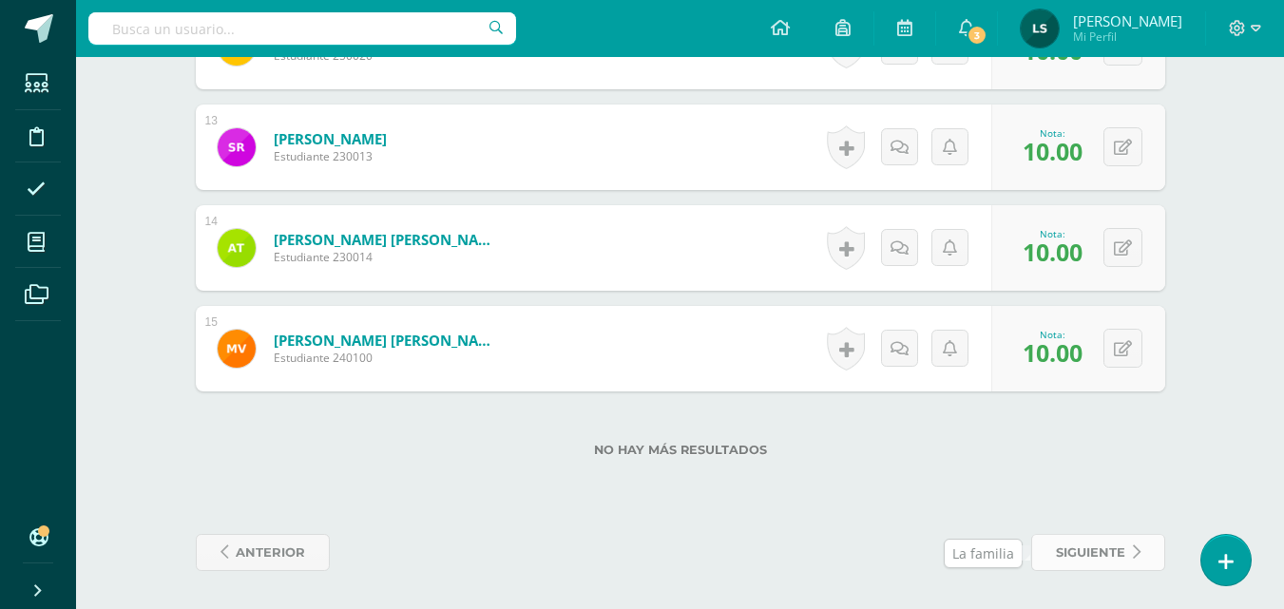
click at [1066, 560] on span "siguiente" at bounding box center [1090, 552] width 69 height 35
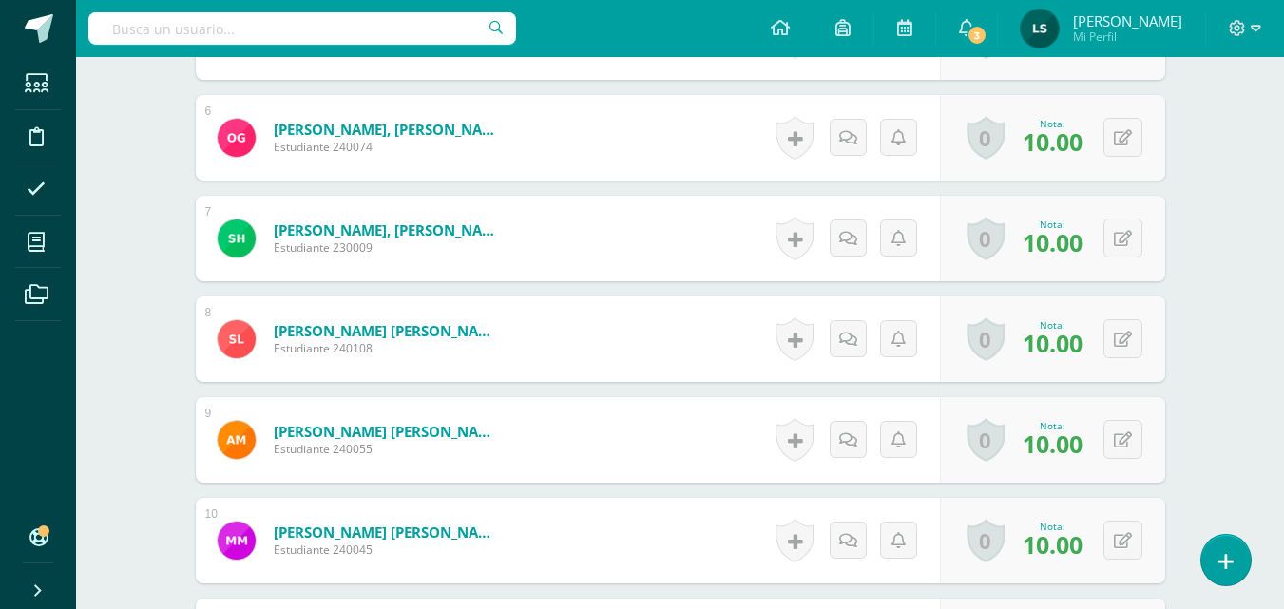
scroll to position [1809, 0]
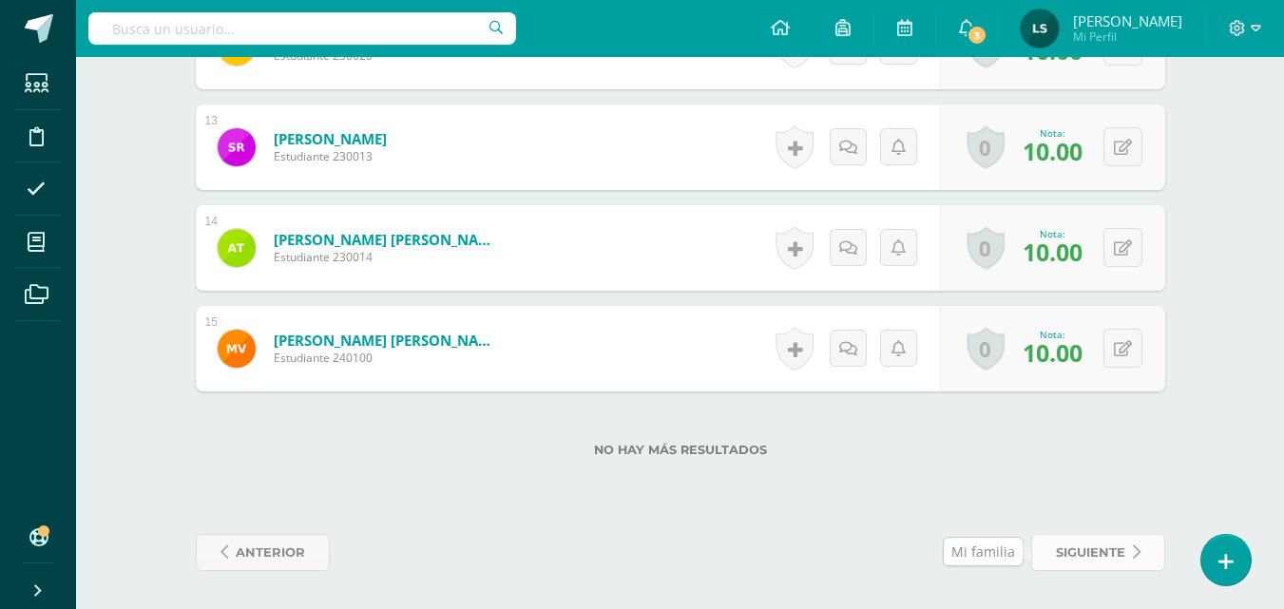
click at [1083, 553] on span "siguiente" at bounding box center [1090, 552] width 69 height 35
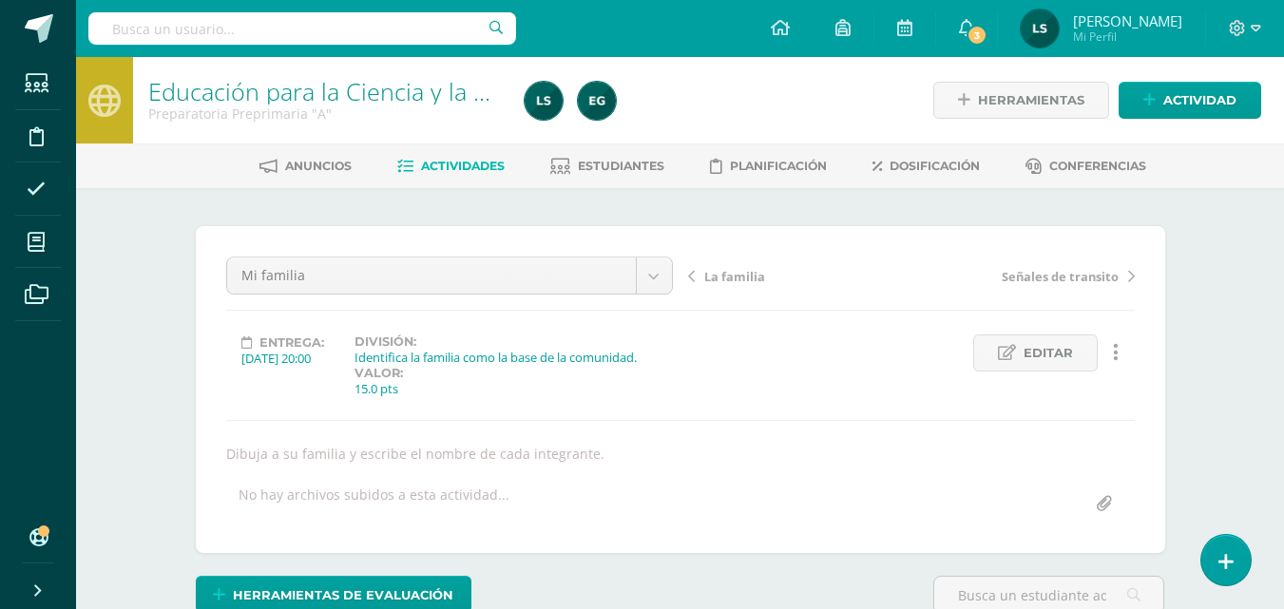
click at [451, 156] on link "Actividades" at bounding box center [450, 166] width 107 height 30
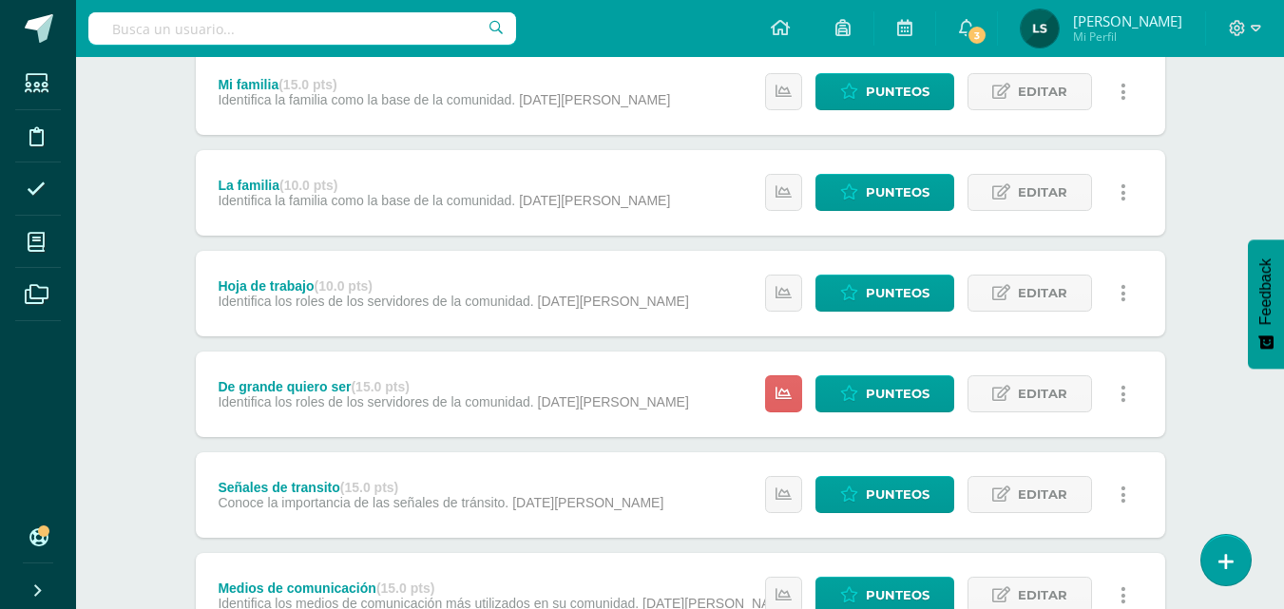
scroll to position [263, 0]
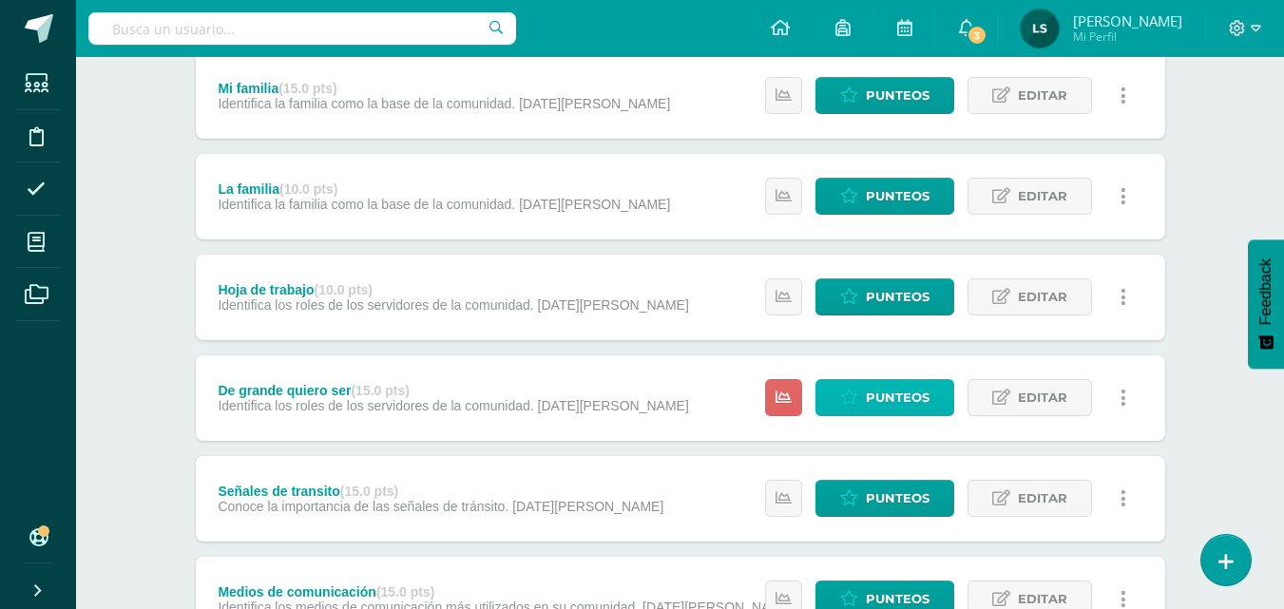
click at [880, 386] on span "Punteos" at bounding box center [898, 397] width 64 height 35
